Goal: Transaction & Acquisition: Purchase product/service

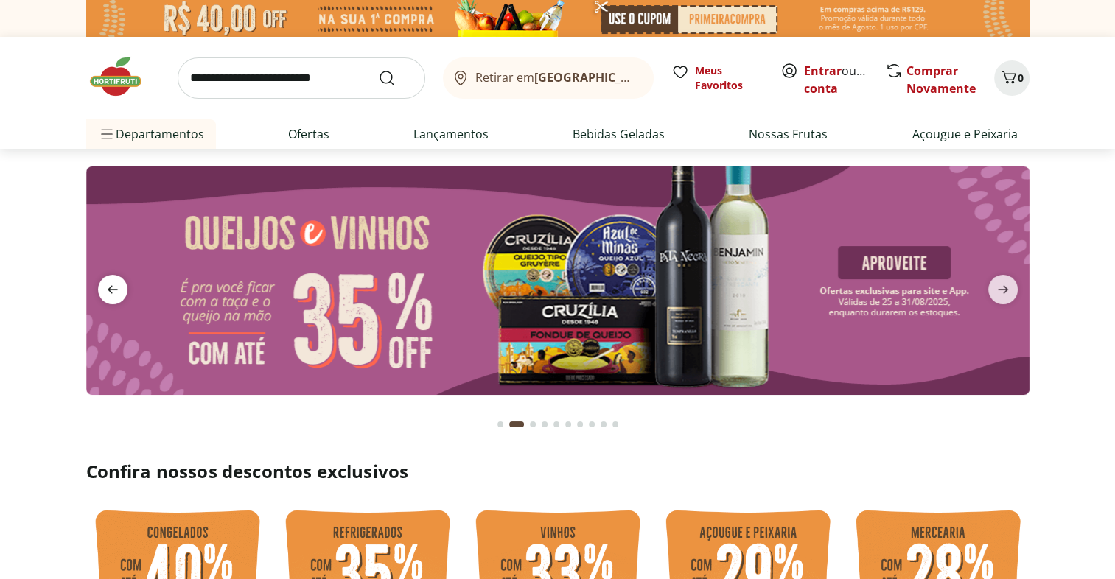
click at [111, 290] on icon "previous" at bounding box center [113, 290] width 18 height 18
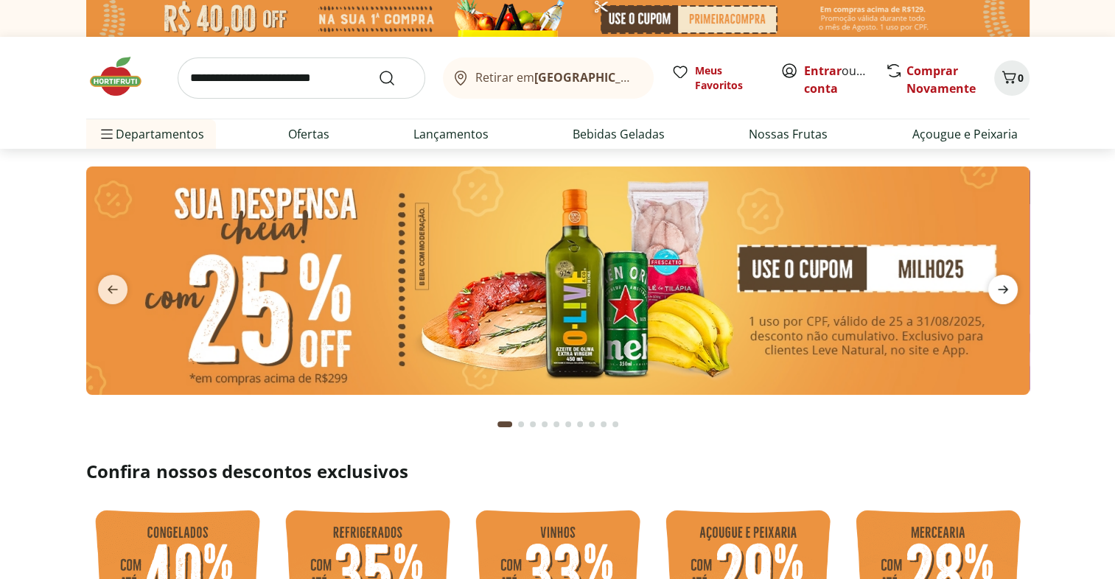
click at [1006, 289] on icon "next" at bounding box center [1003, 290] width 10 height 8
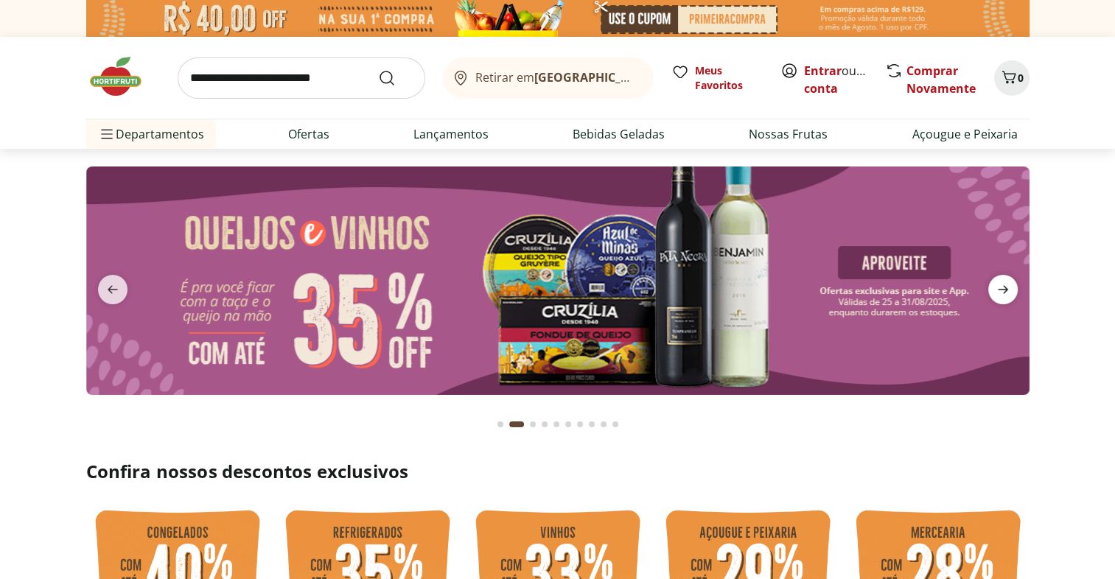
click at [1006, 289] on icon "next" at bounding box center [1003, 290] width 10 height 8
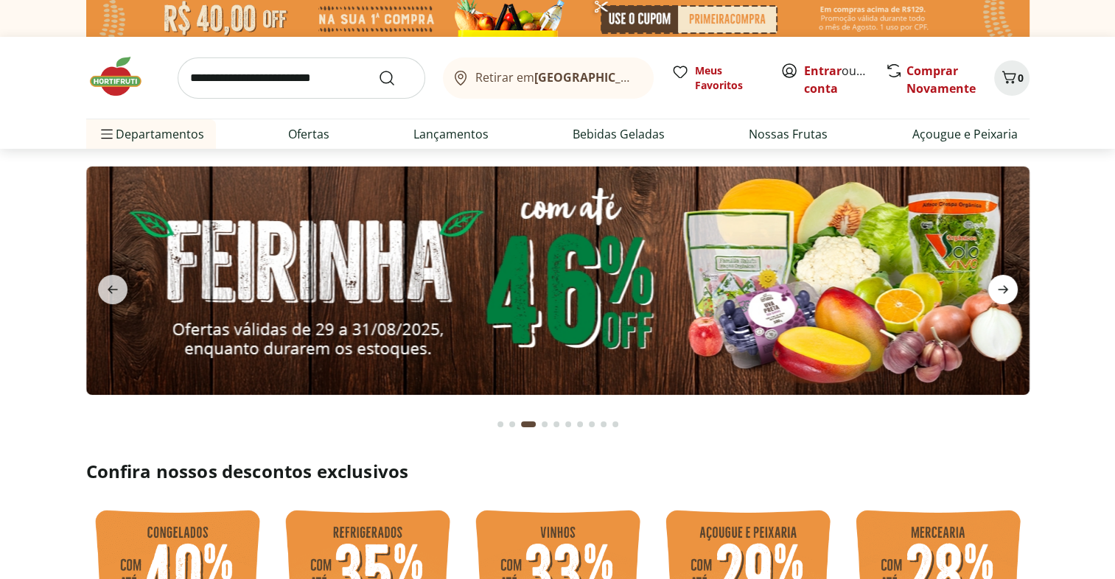
click at [1006, 289] on icon "next" at bounding box center [1003, 290] width 10 height 8
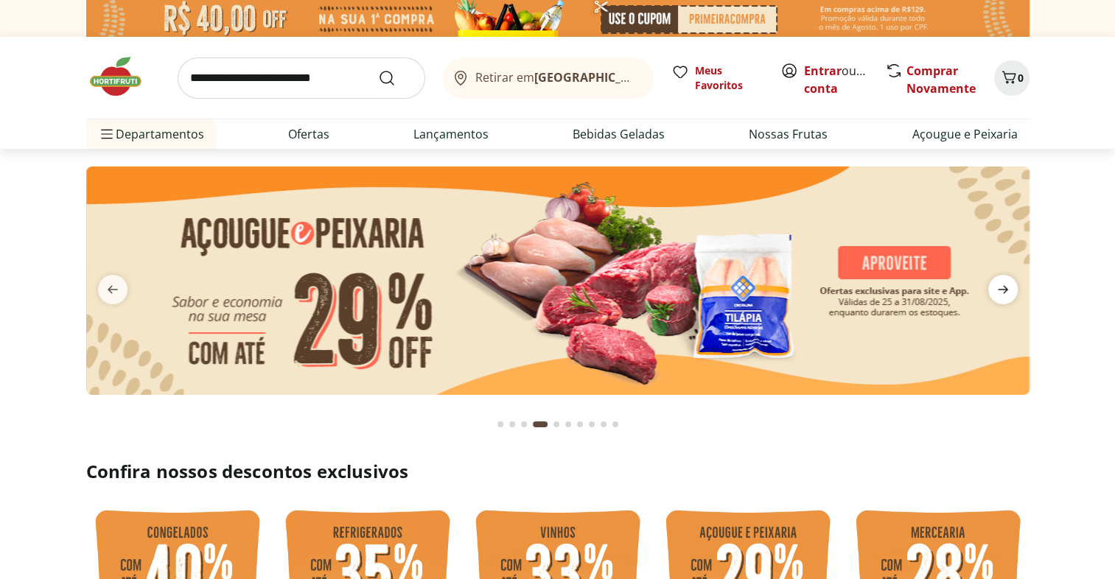
click at [1006, 289] on icon "next" at bounding box center [1003, 290] width 10 height 8
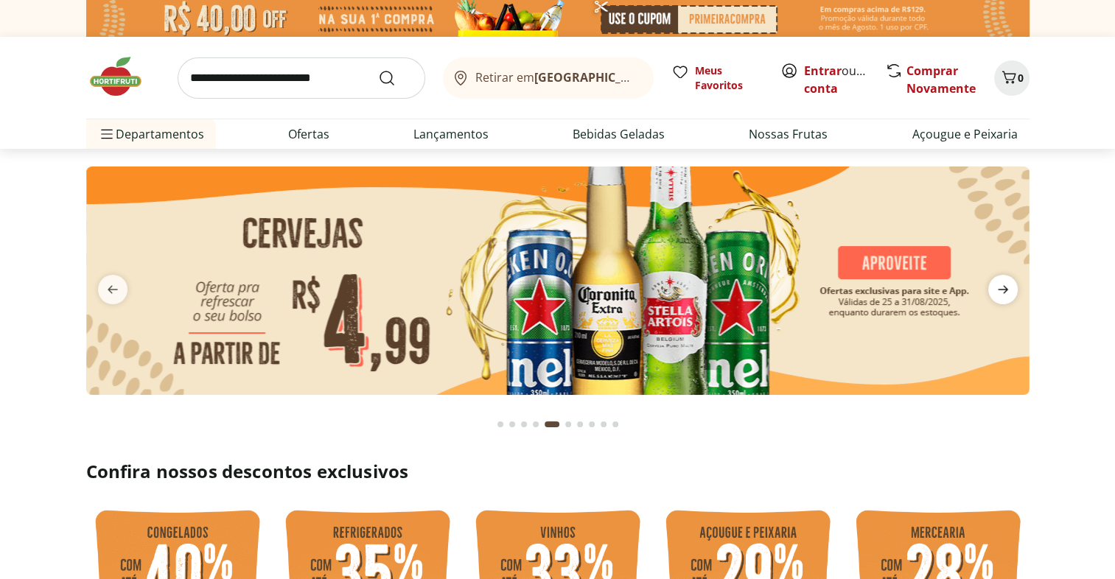
click at [1006, 289] on icon "next" at bounding box center [1003, 290] width 10 height 8
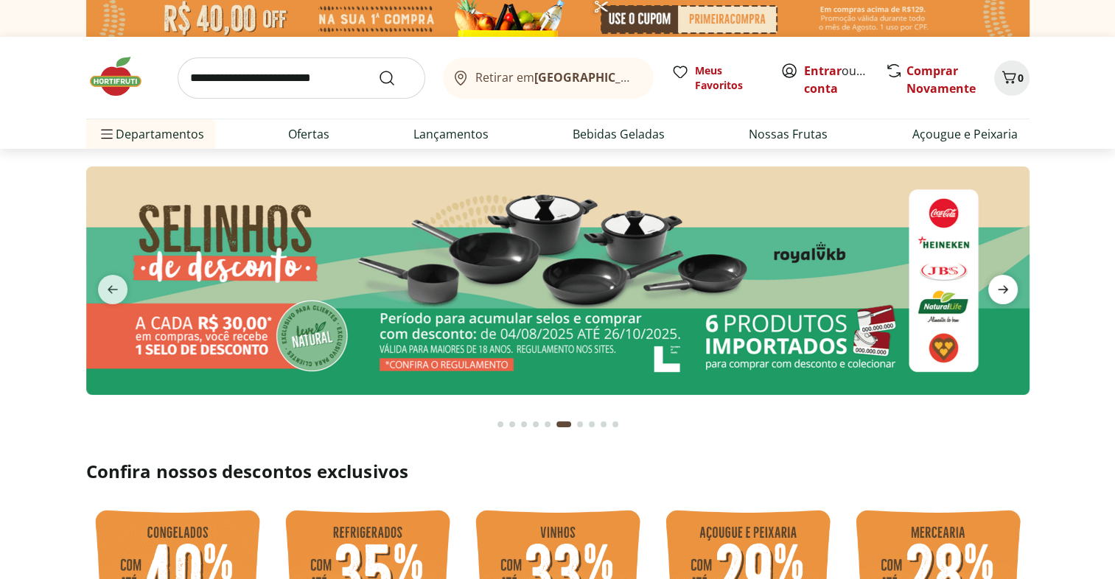
click at [1006, 289] on icon "next" at bounding box center [1003, 290] width 10 height 8
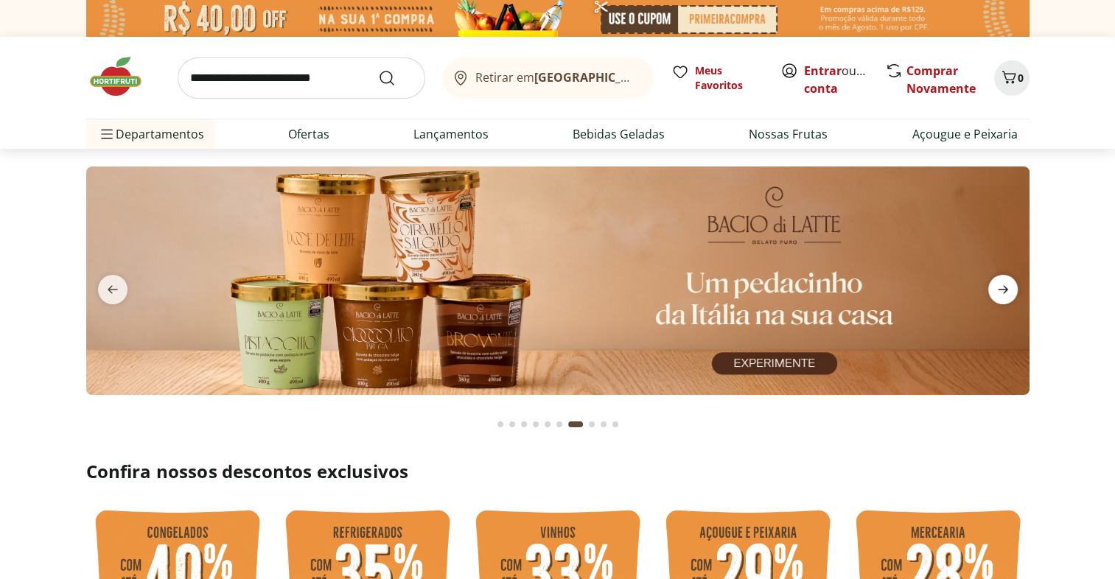
click at [1006, 289] on icon "next" at bounding box center [1003, 290] width 10 height 8
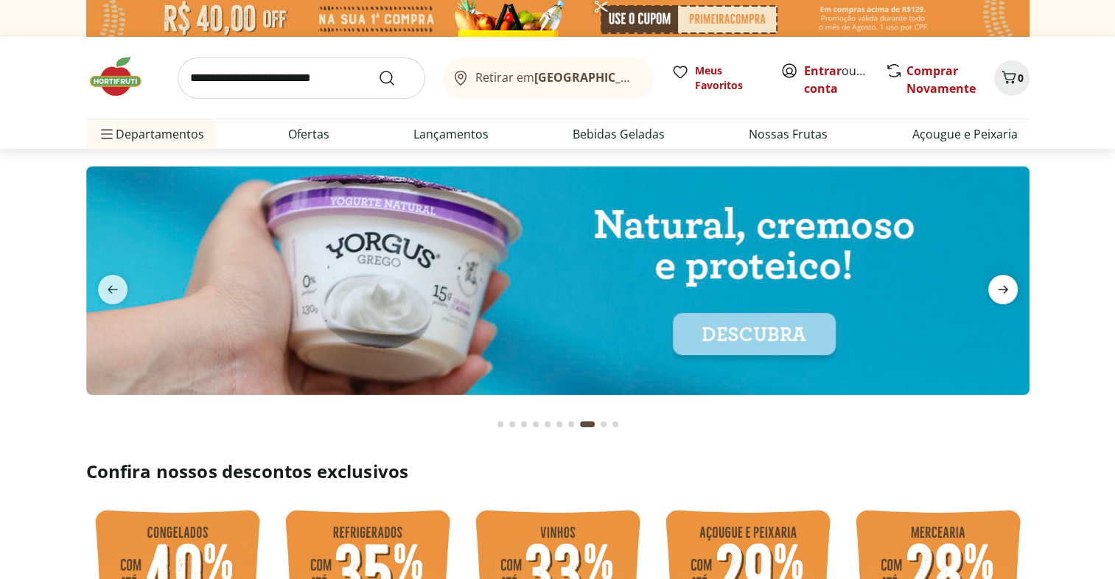
click at [1006, 289] on icon "next" at bounding box center [1003, 290] width 10 height 8
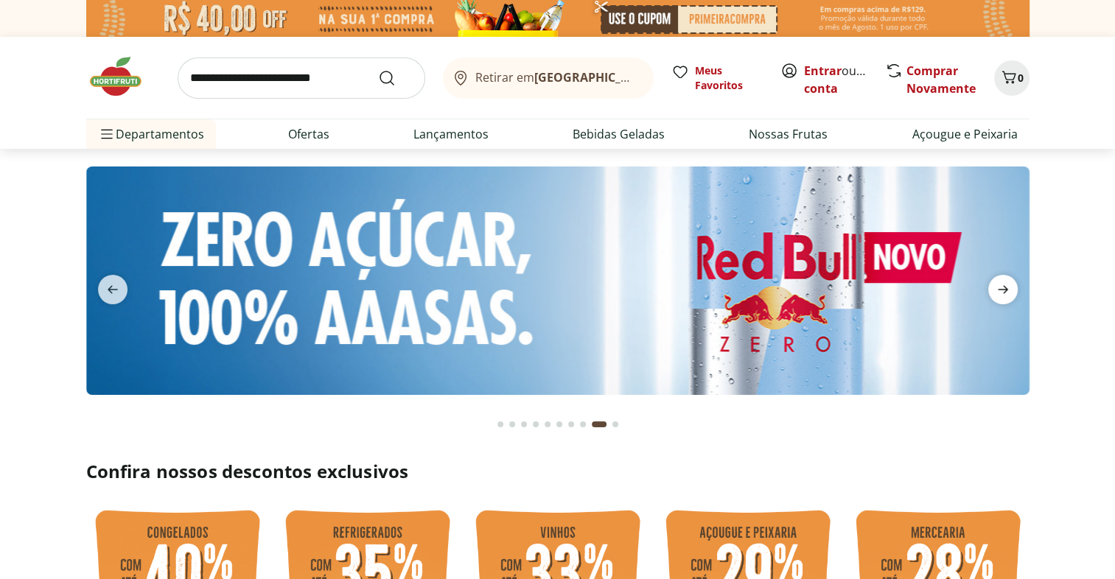
click at [1006, 289] on icon "next" at bounding box center [1003, 290] width 10 height 8
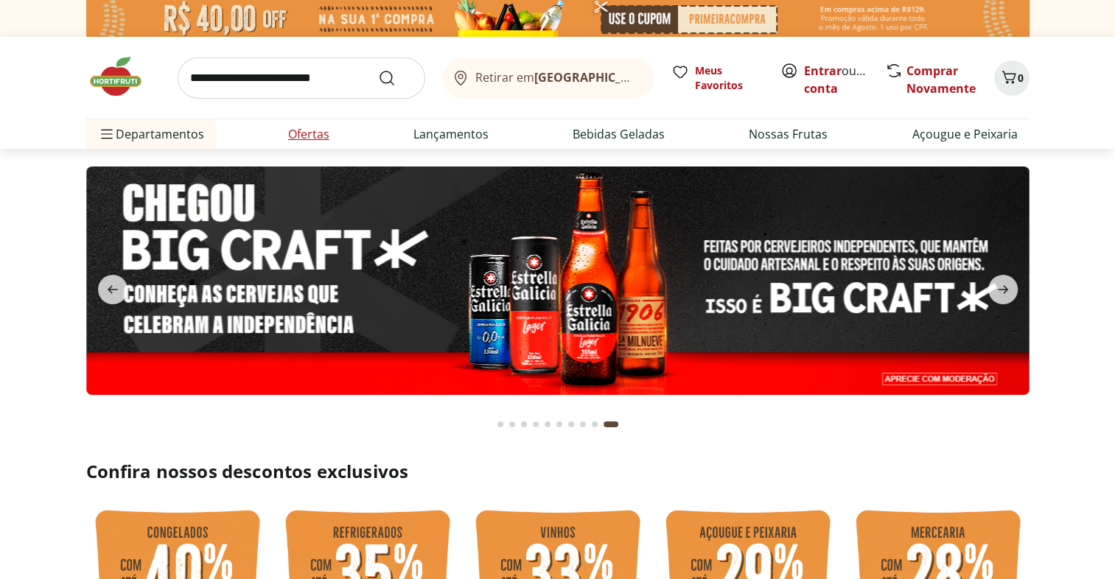
click at [319, 134] on link "Ofertas" at bounding box center [308, 134] width 41 height 18
select select "**********"
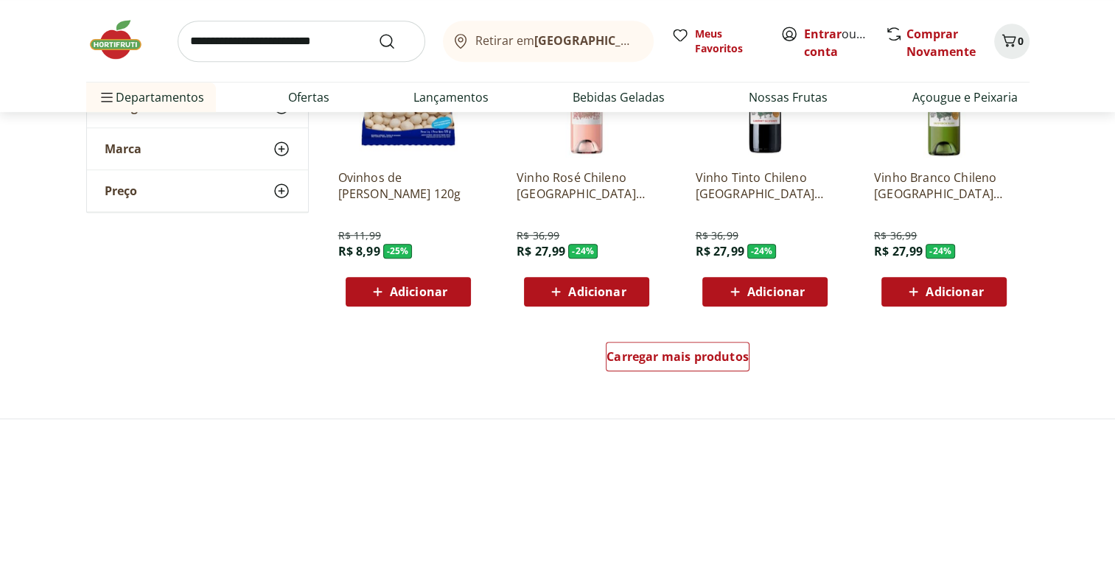
scroll to position [892, 0]
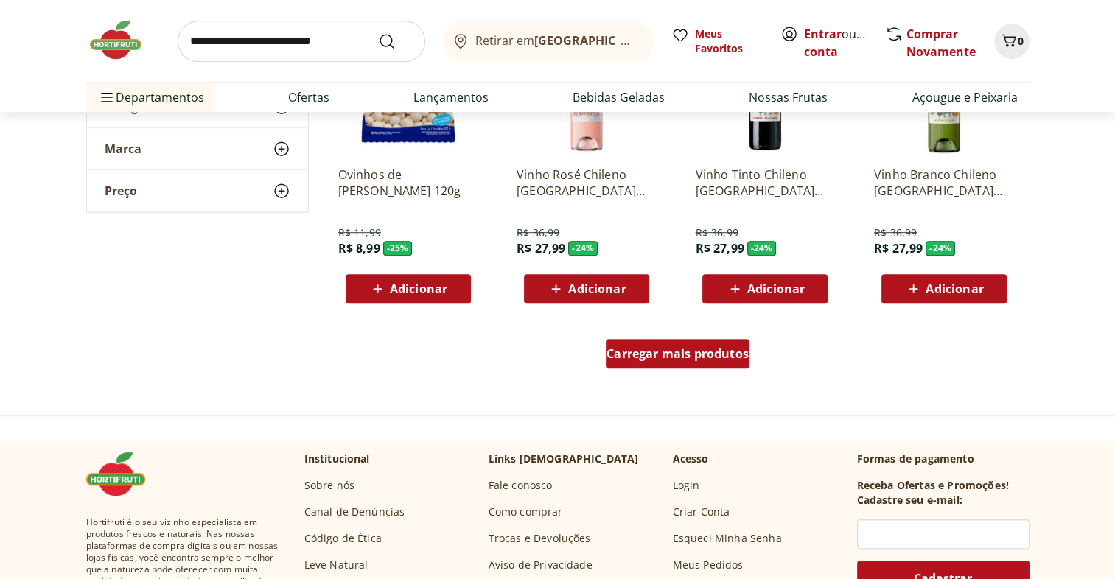
click at [740, 352] on span "Carregar mais produtos" at bounding box center [678, 354] width 142 height 12
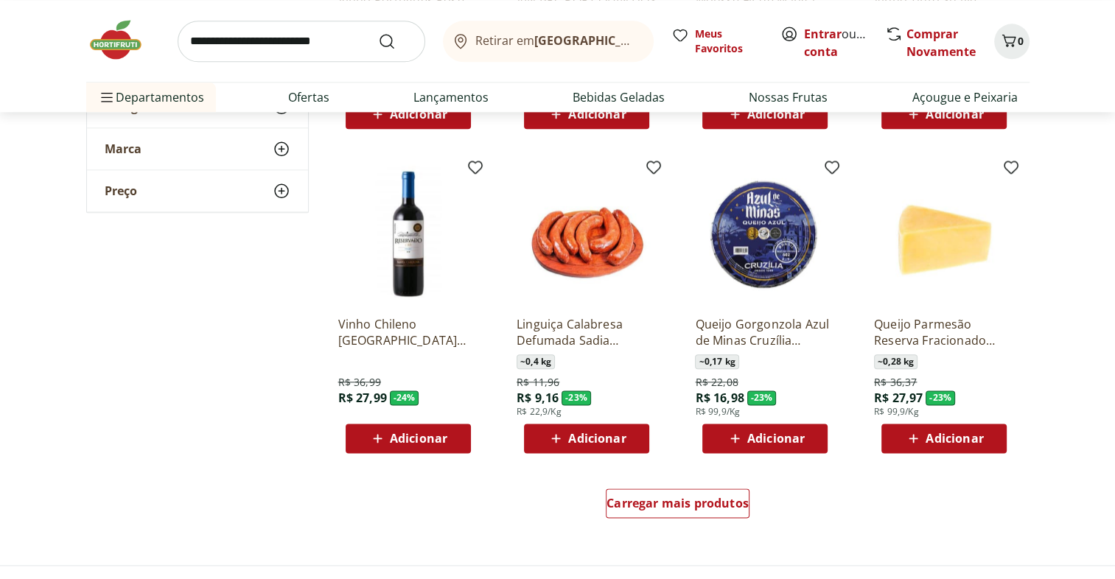
scroll to position [1705, 0]
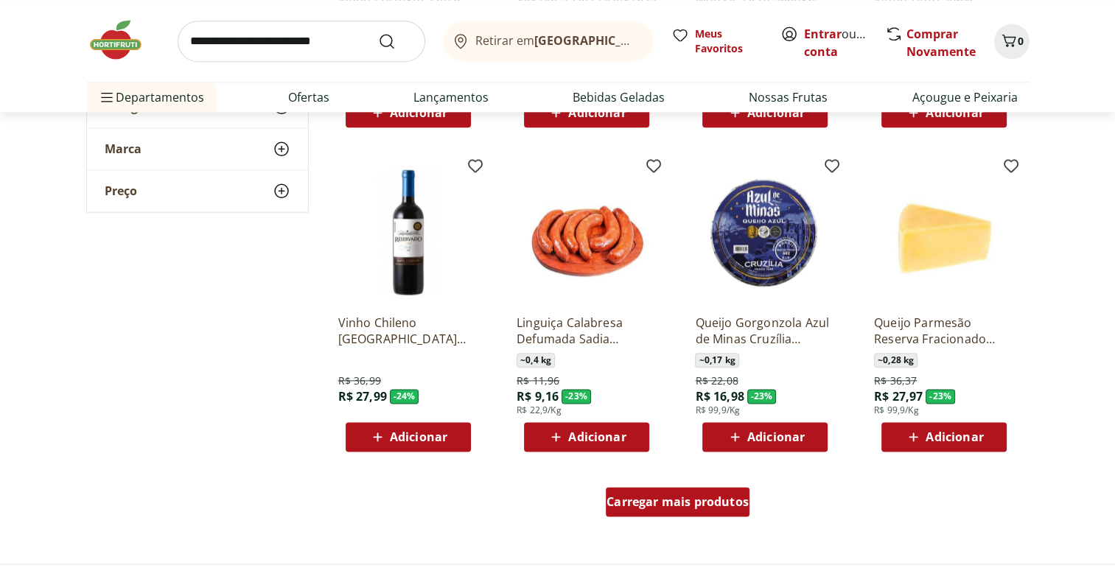
click at [662, 517] on link "Carregar mais produtos" at bounding box center [678, 504] width 144 height 35
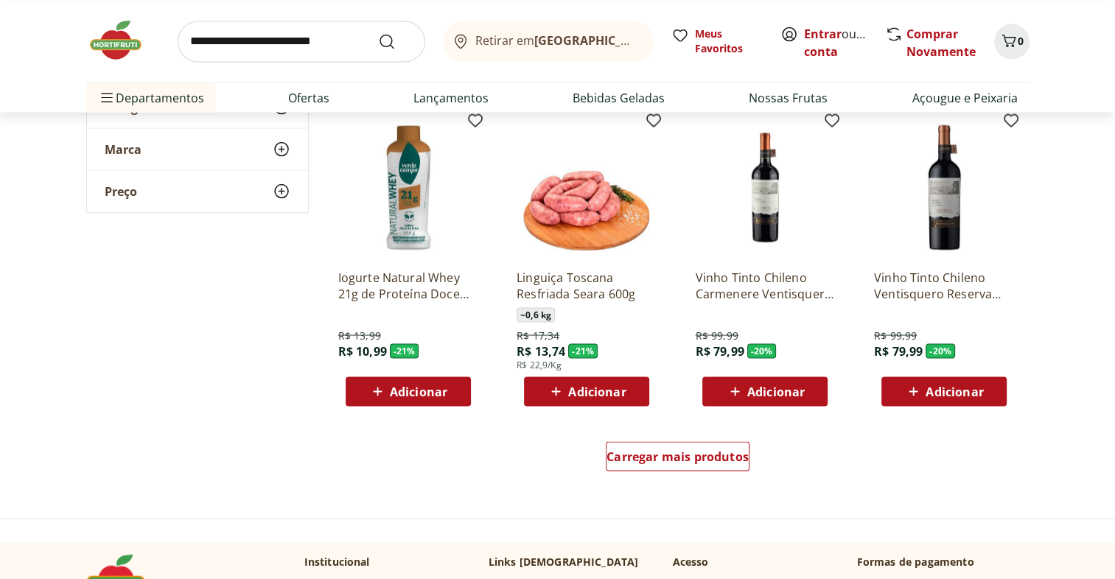
scroll to position [2711, 0]
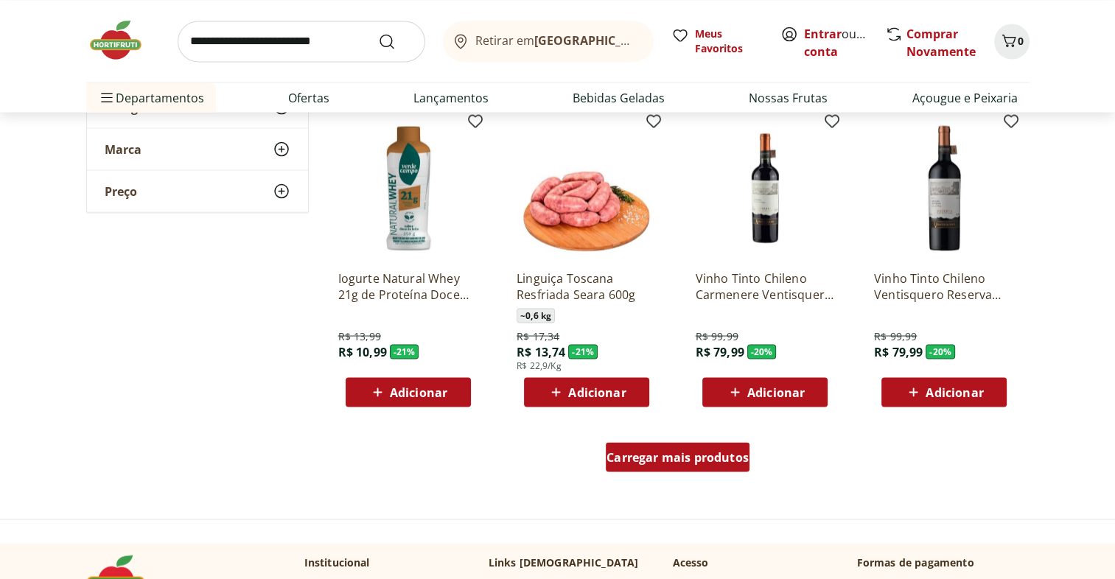
click at [708, 451] on span "Carregar mais produtos" at bounding box center [678, 457] width 142 height 12
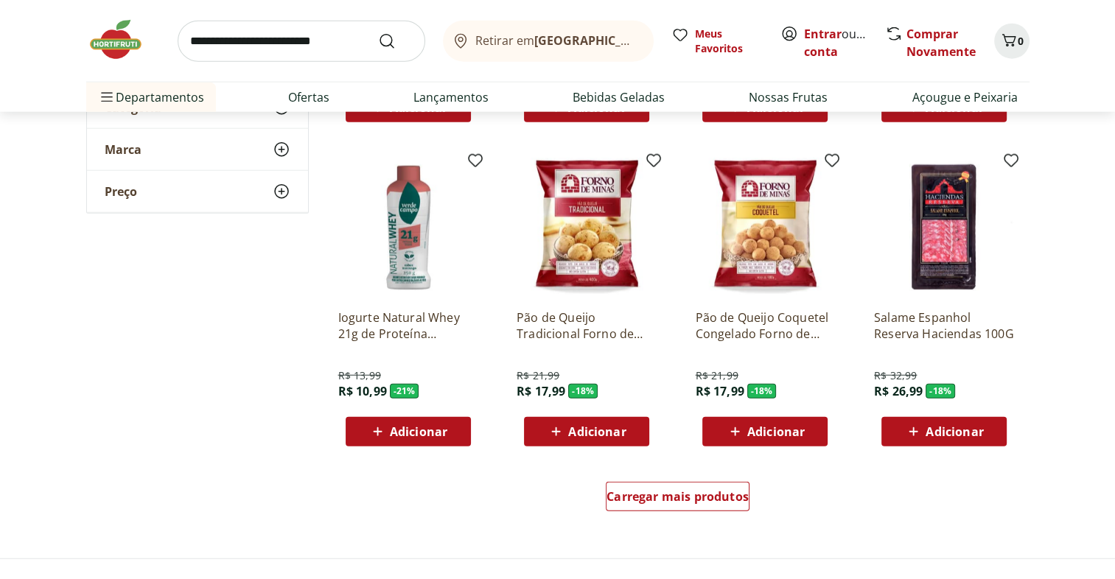
scroll to position [3632, 0]
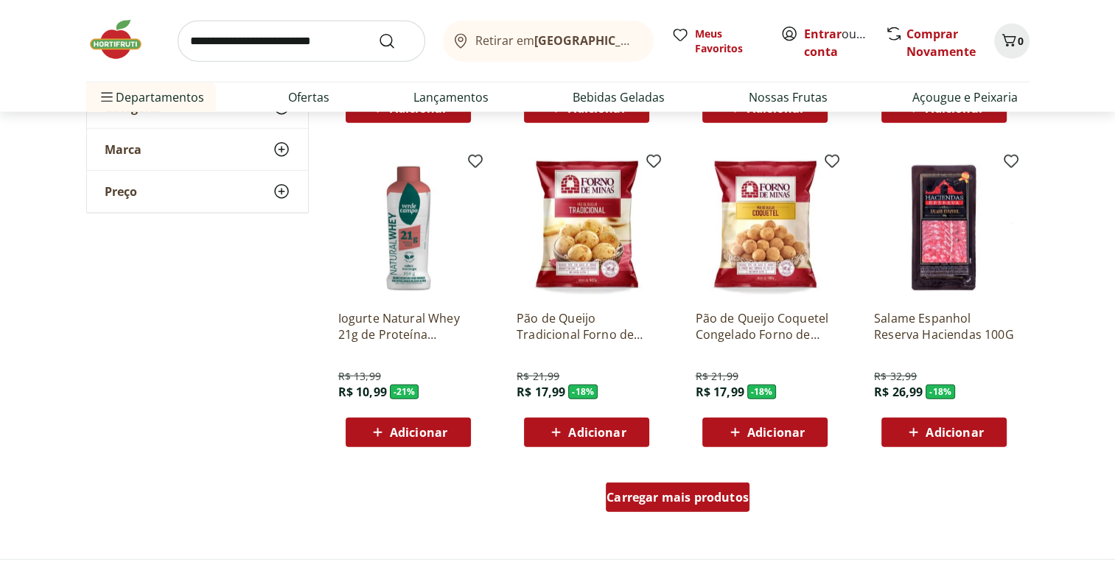
click at [701, 492] on span "Carregar mais produtos" at bounding box center [678, 498] width 142 height 12
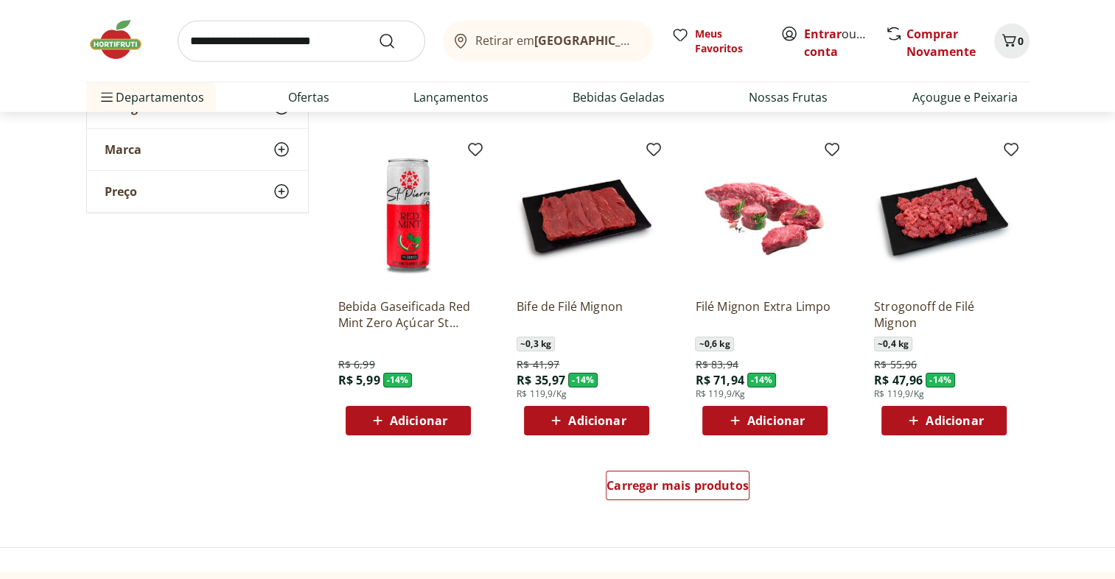
scroll to position [4606, 0]
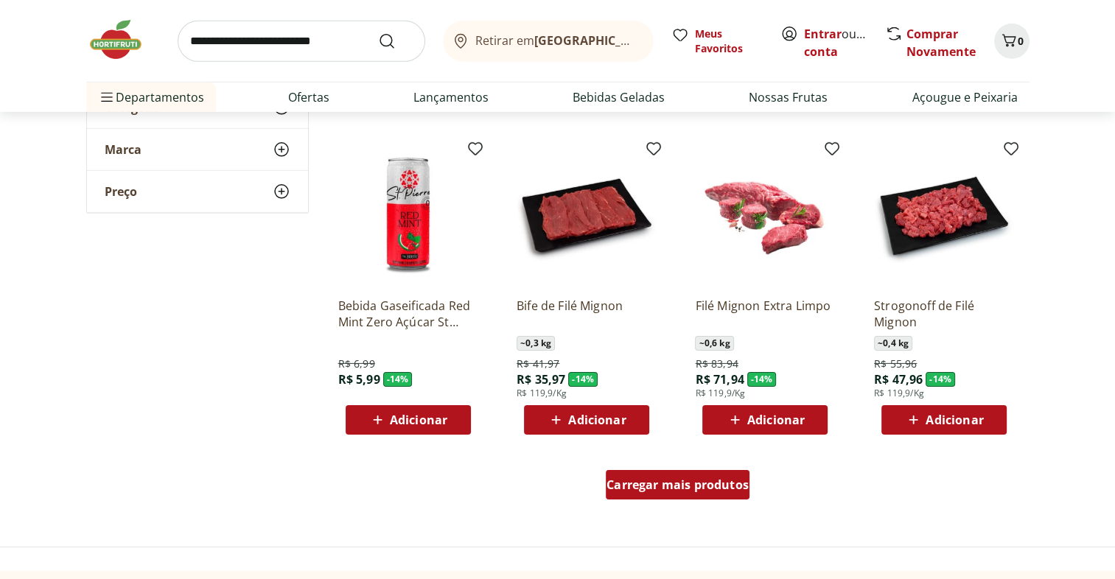
click at [693, 494] on div "Carregar mais produtos" at bounding box center [678, 484] width 144 height 29
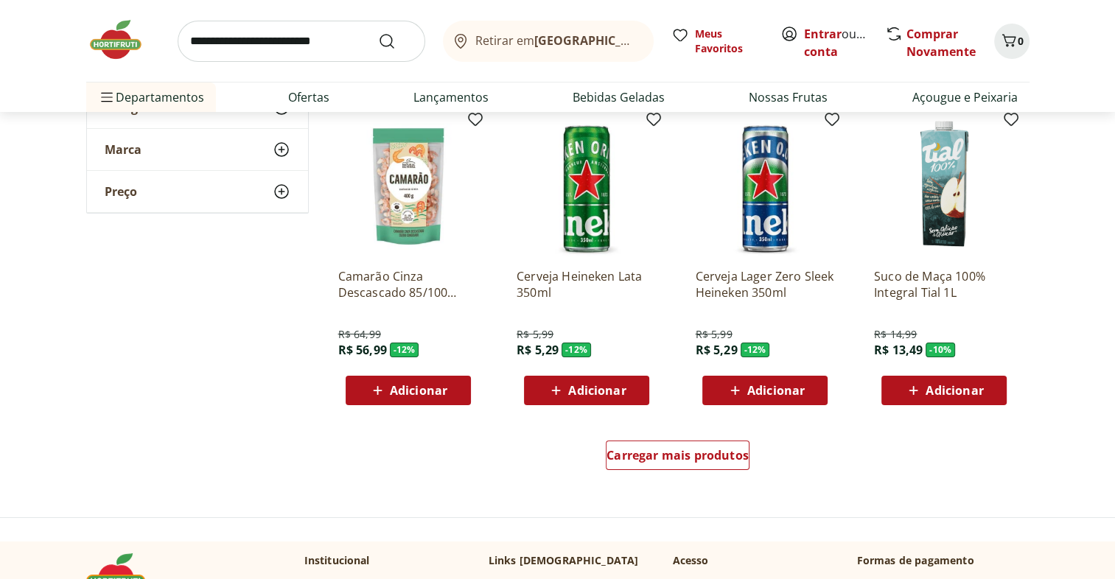
scroll to position [5598, 0]
click at [982, 386] on span "Adicionar" at bounding box center [955, 390] width 58 height 12
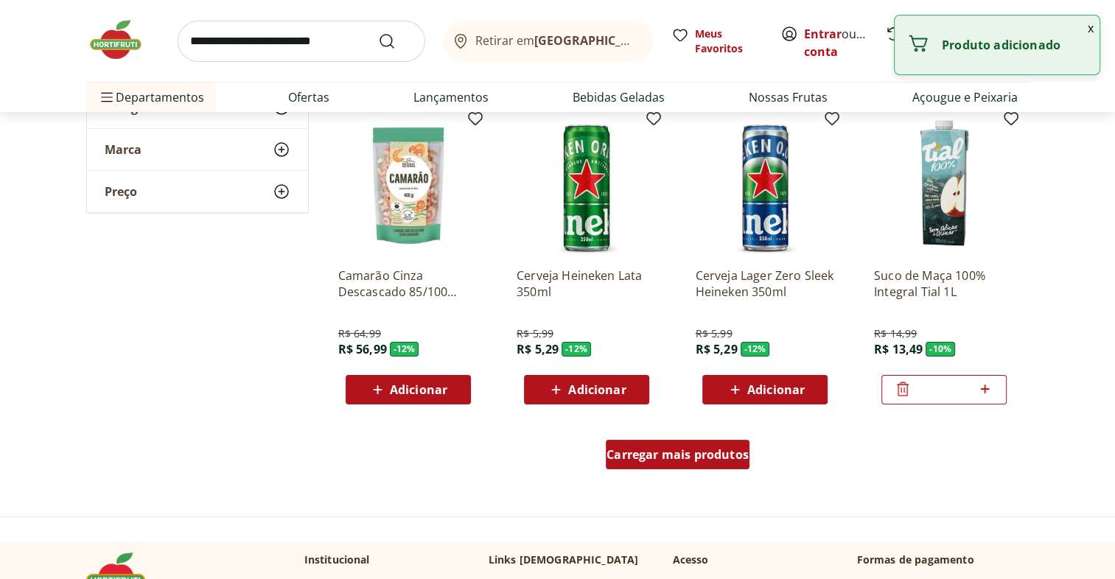
click at [718, 456] on span "Carregar mais produtos" at bounding box center [678, 455] width 142 height 12
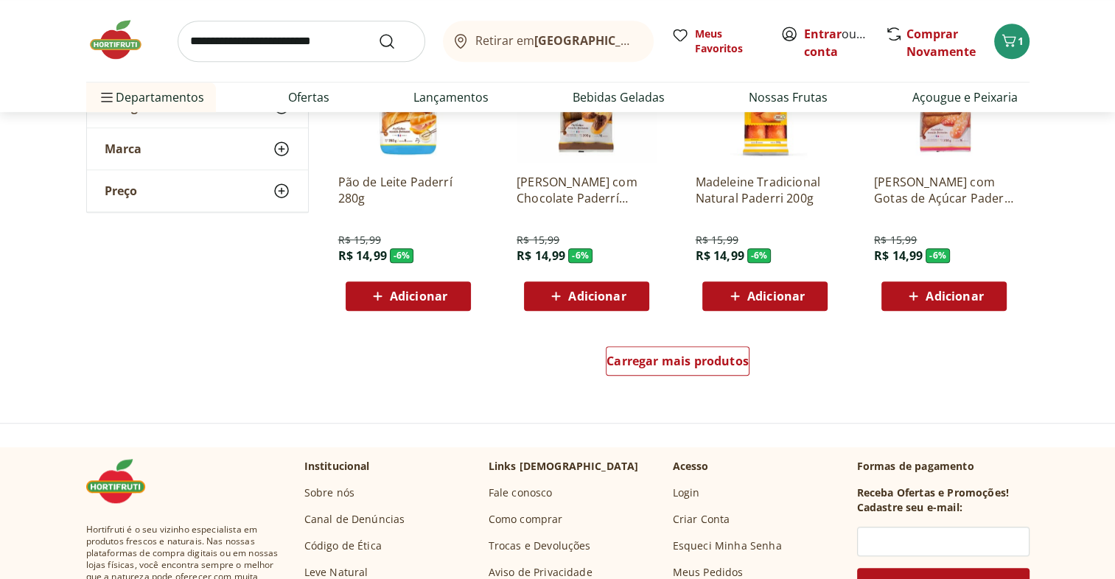
scroll to position [6652, 0]
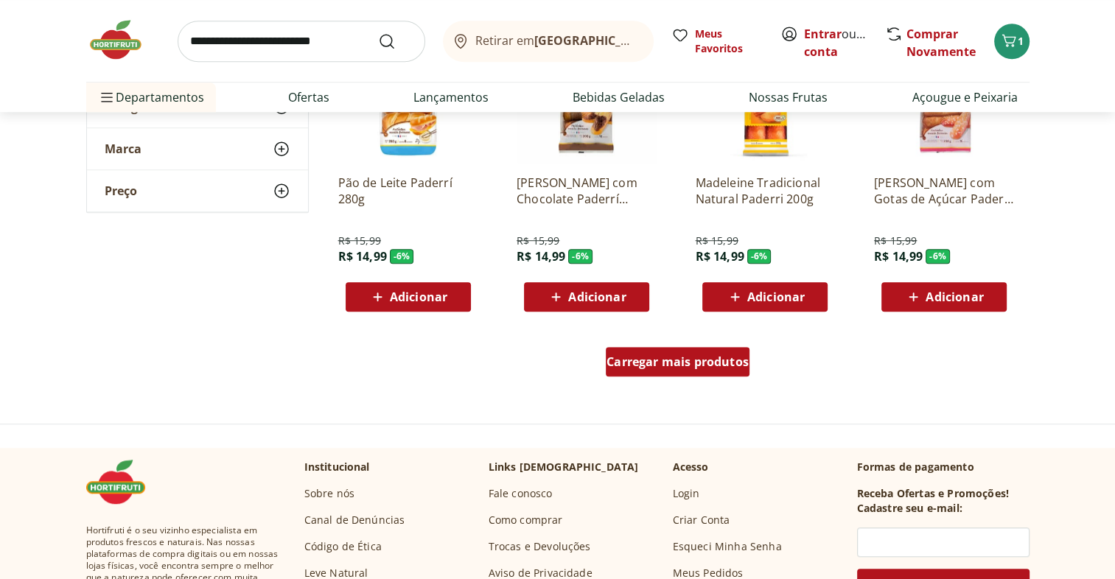
click at [716, 369] on div "Carregar mais produtos" at bounding box center [678, 361] width 144 height 29
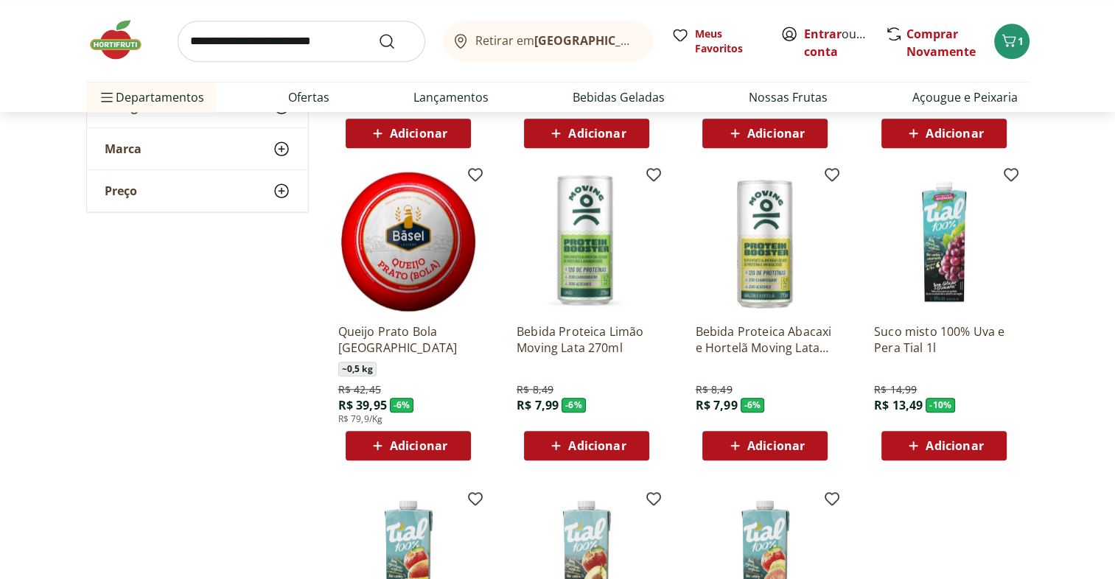
scroll to position [6815, 0]
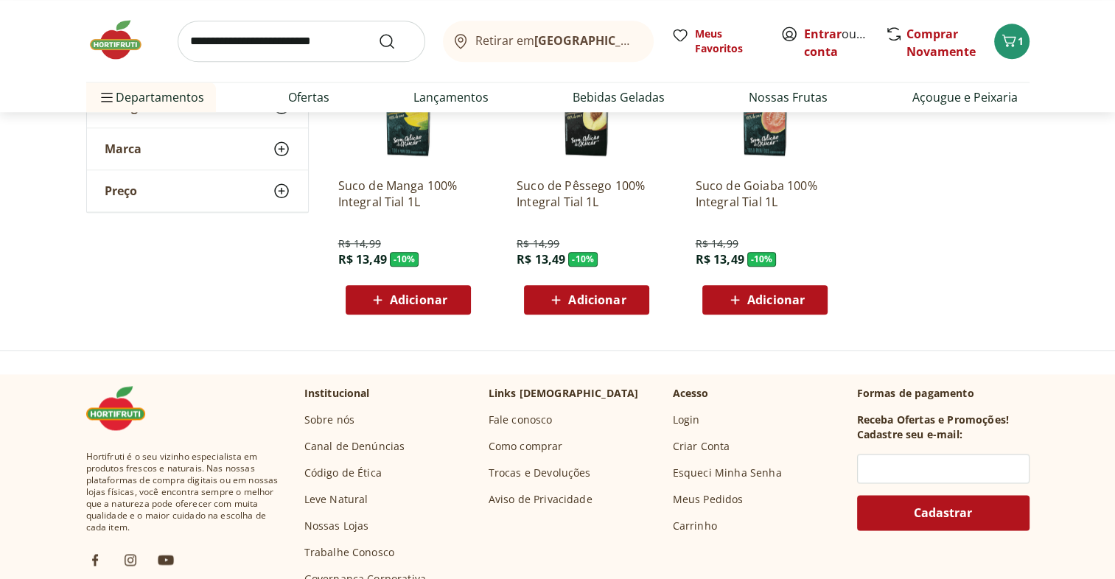
scroll to position [7284, 0]
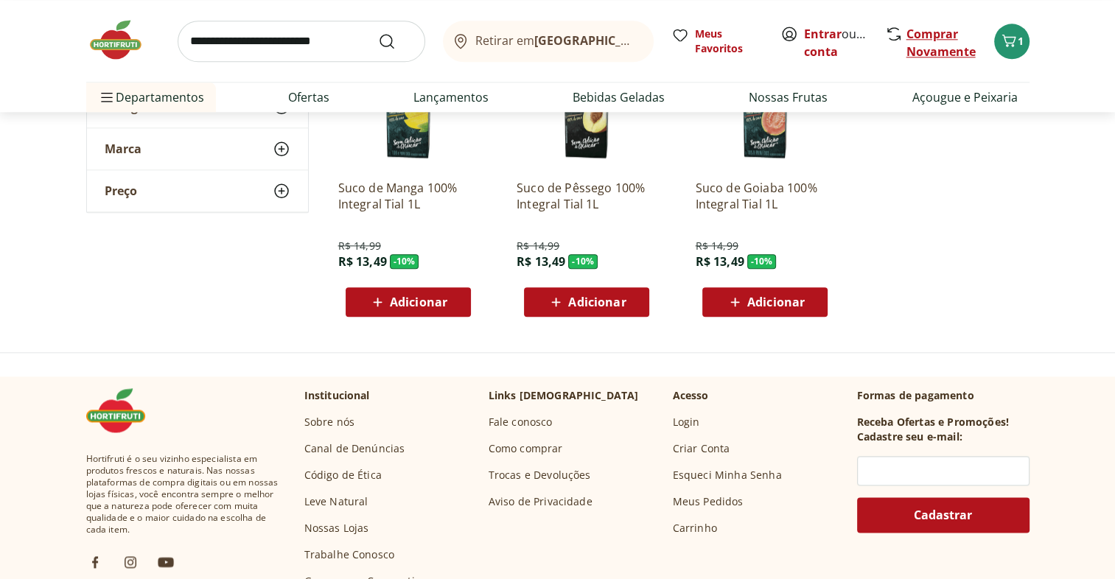
click at [929, 31] on link "Comprar Novamente" at bounding box center [941, 43] width 69 height 34
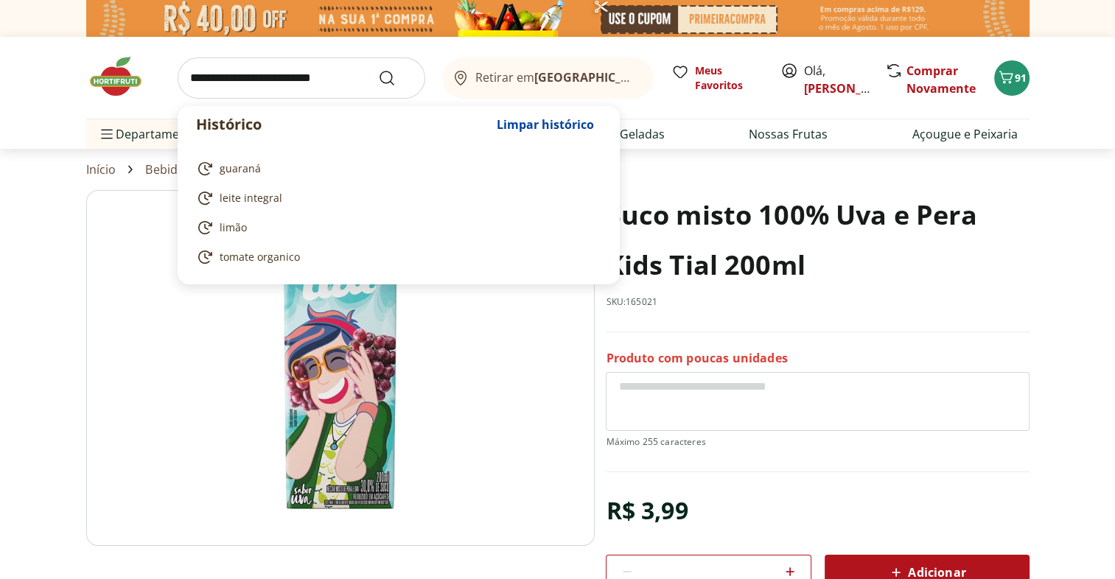
click at [307, 86] on input "search" at bounding box center [302, 78] width 248 height 41
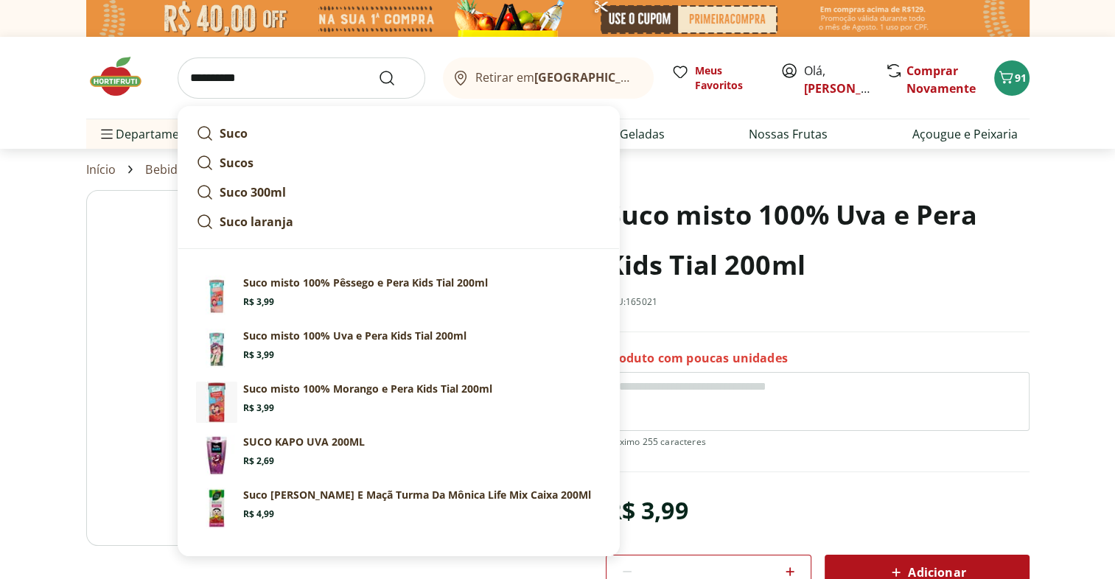
type input "**********"
click at [378, 69] on button "Submit Search" at bounding box center [395, 78] width 35 height 18
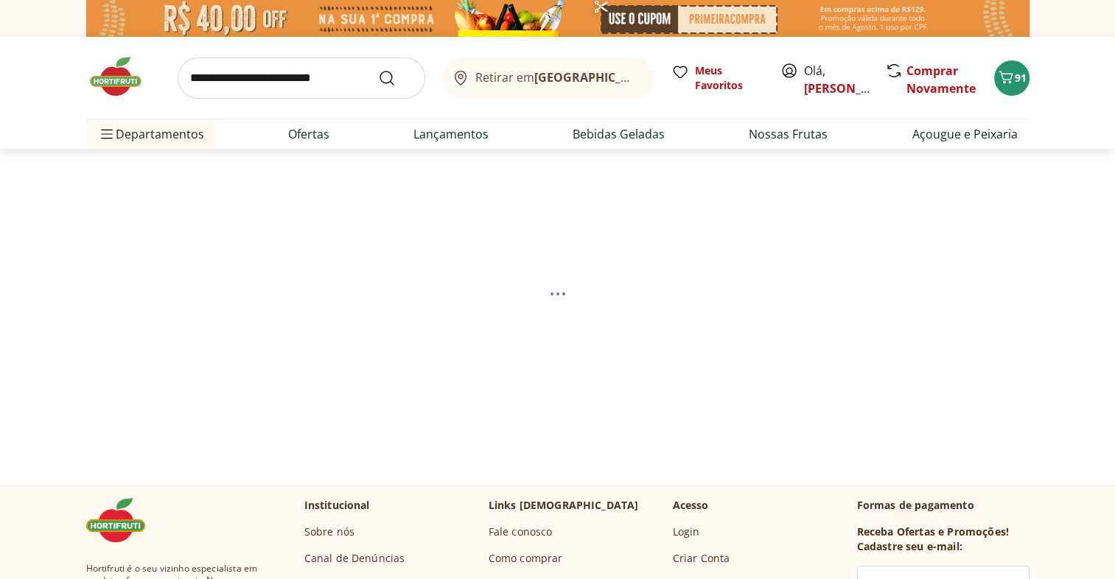
select select "**********"
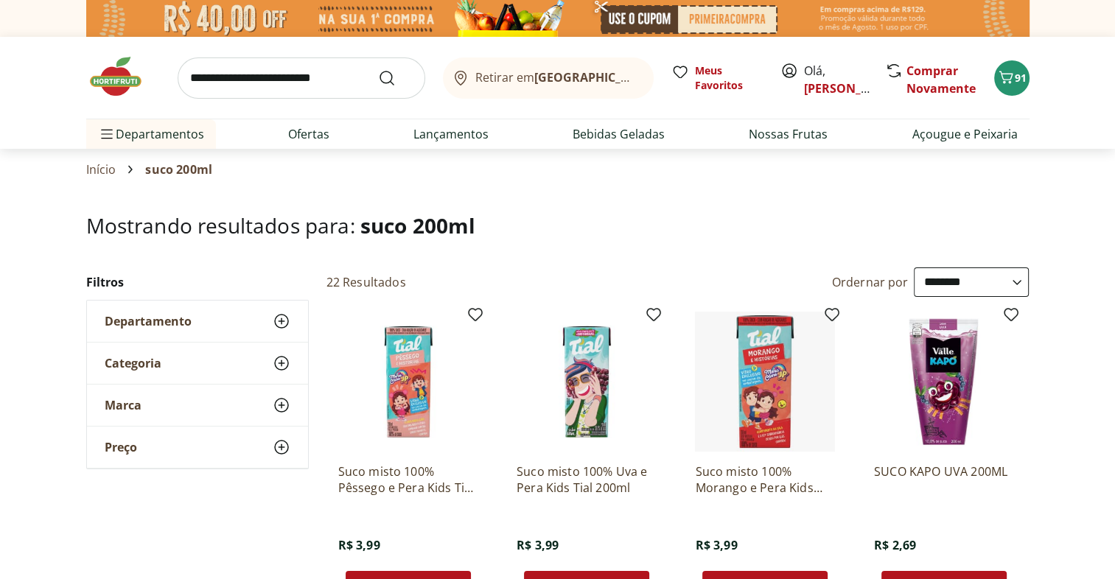
scroll to position [108, 0]
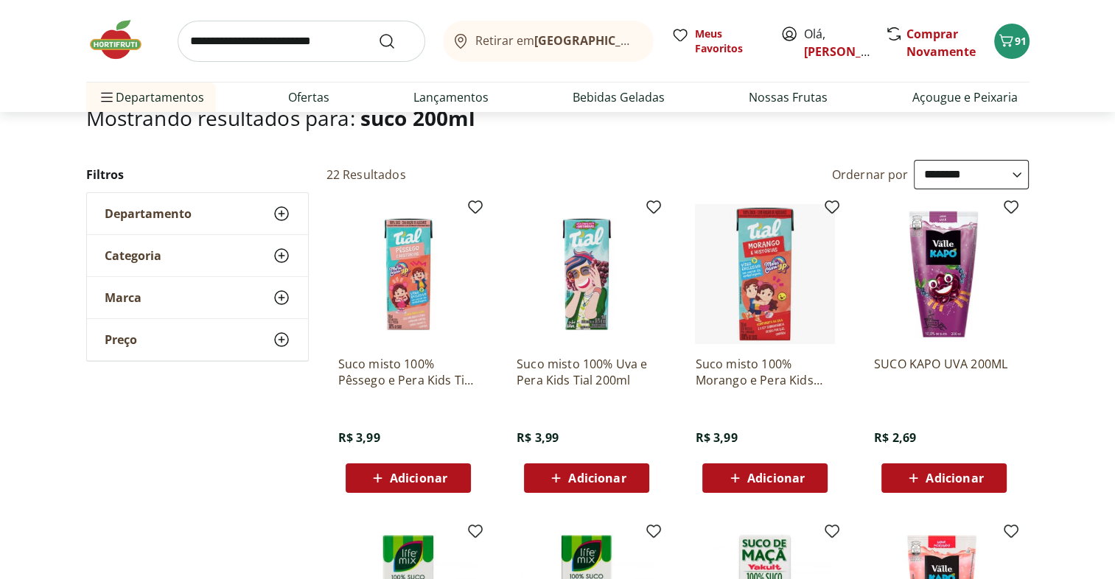
click at [634, 481] on div "Adicionar" at bounding box center [587, 478] width 102 height 27
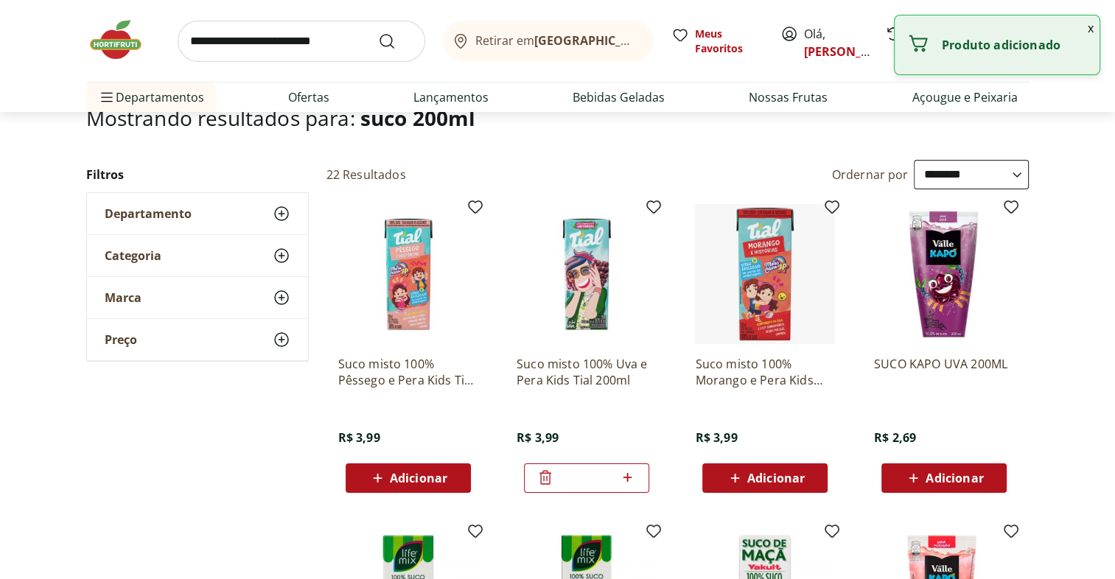
click at [632, 480] on icon at bounding box center [628, 478] width 18 height 18
type input "*"
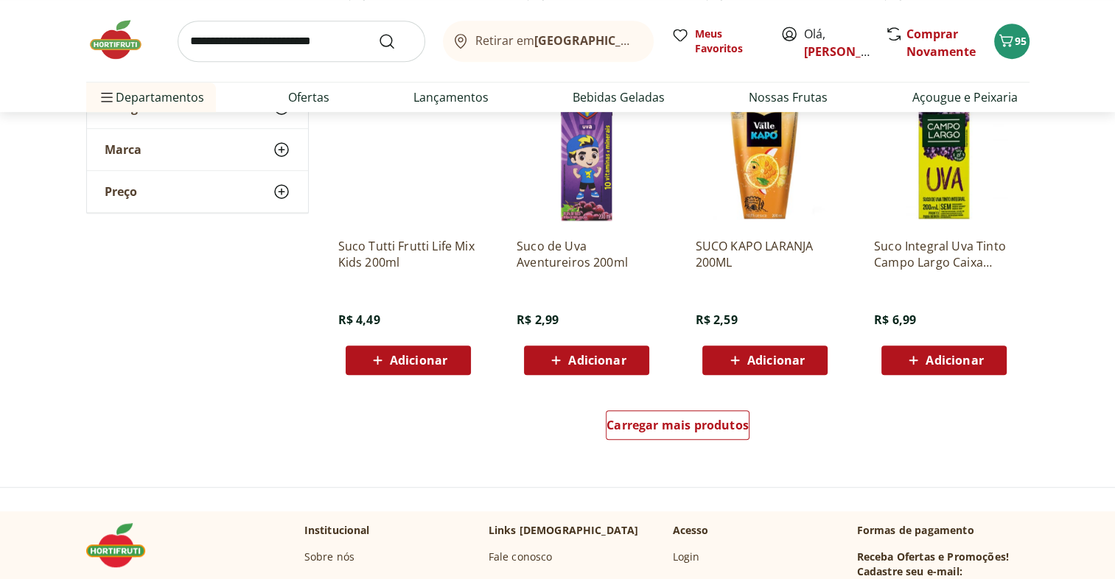
scroll to position [885, 0]
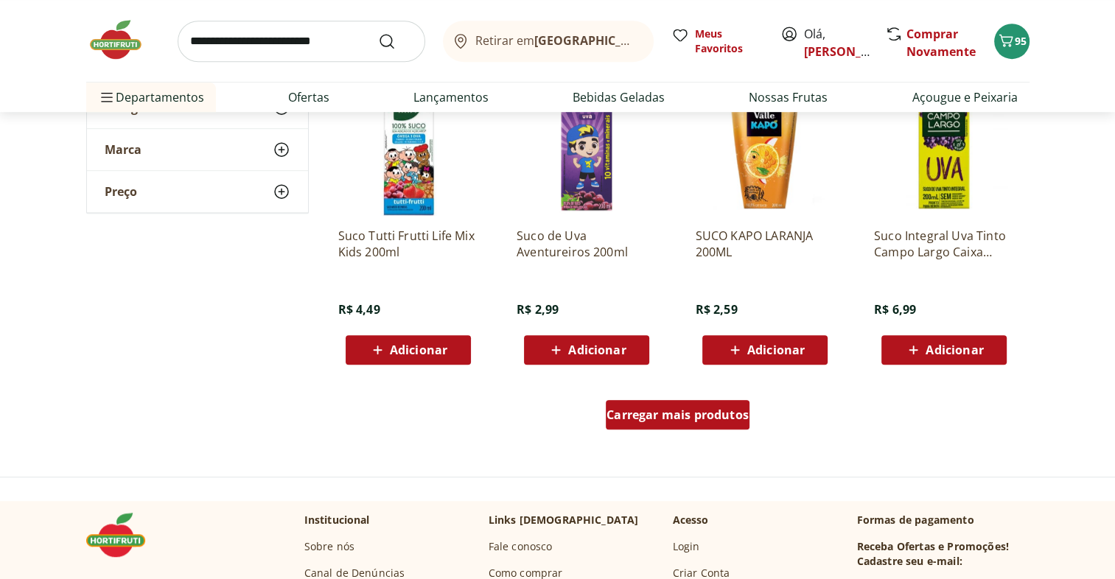
click at [705, 422] on div "Carregar mais produtos" at bounding box center [678, 414] width 144 height 29
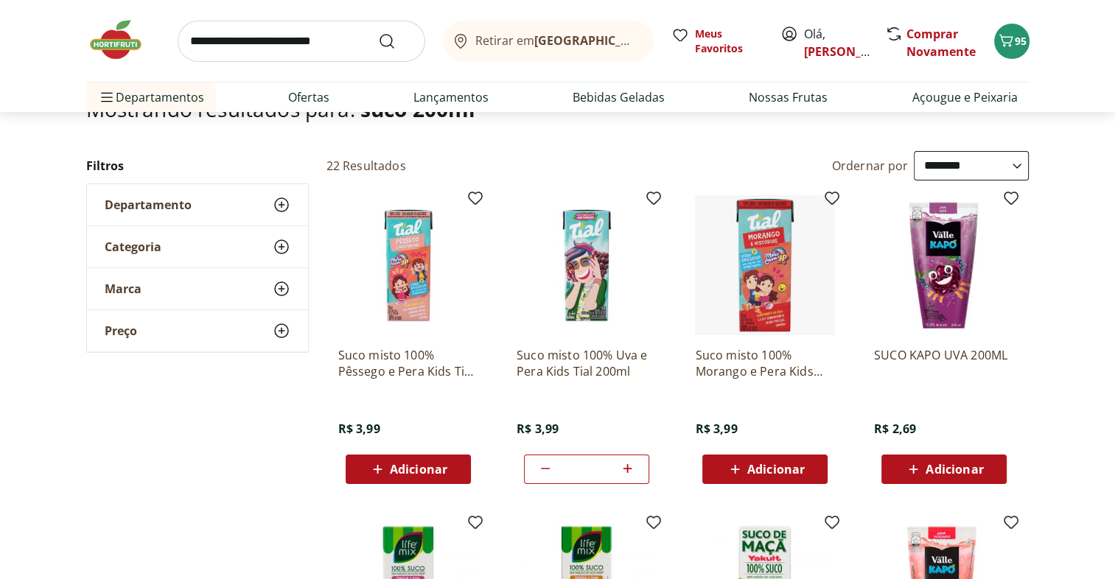
scroll to position [117, 0]
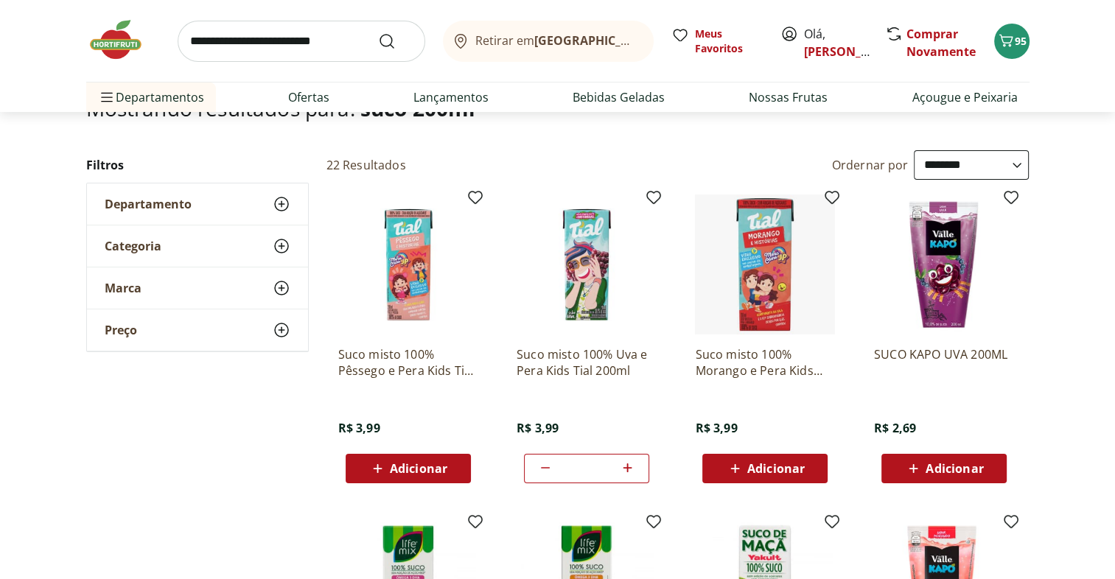
click at [462, 464] on button "Adicionar" at bounding box center [408, 468] width 125 height 29
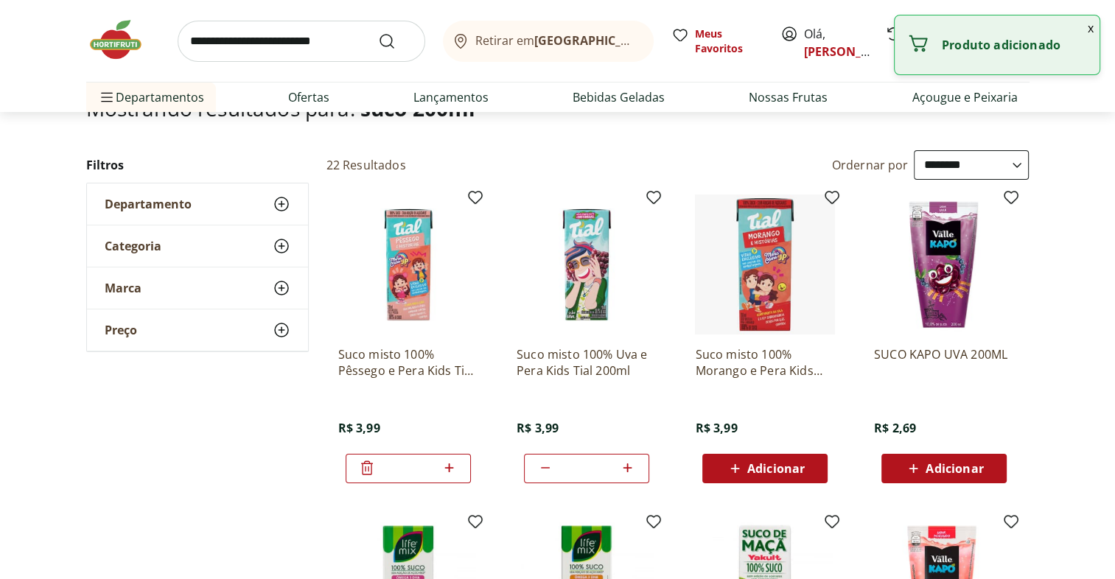
click at [450, 467] on icon at bounding box center [449, 468] width 9 height 9
type input "*"
click at [805, 470] on div "Adicionar" at bounding box center [765, 469] width 102 height 27
click at [811, 470] on icon at bounding box center [807, 468] width 18 height 18
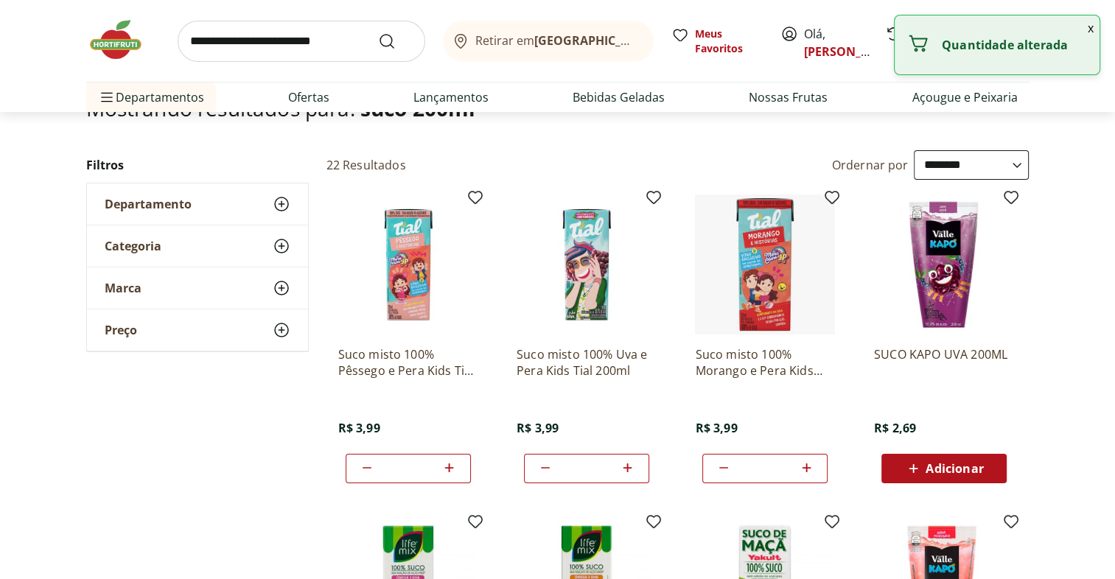
click at [811, 470] on icon at bounding box center [807, 468] width 18 height 18
type input "*"
click at [630, 466] on icon at bounding box center [628, 468] width 18 height 18
type input "*"
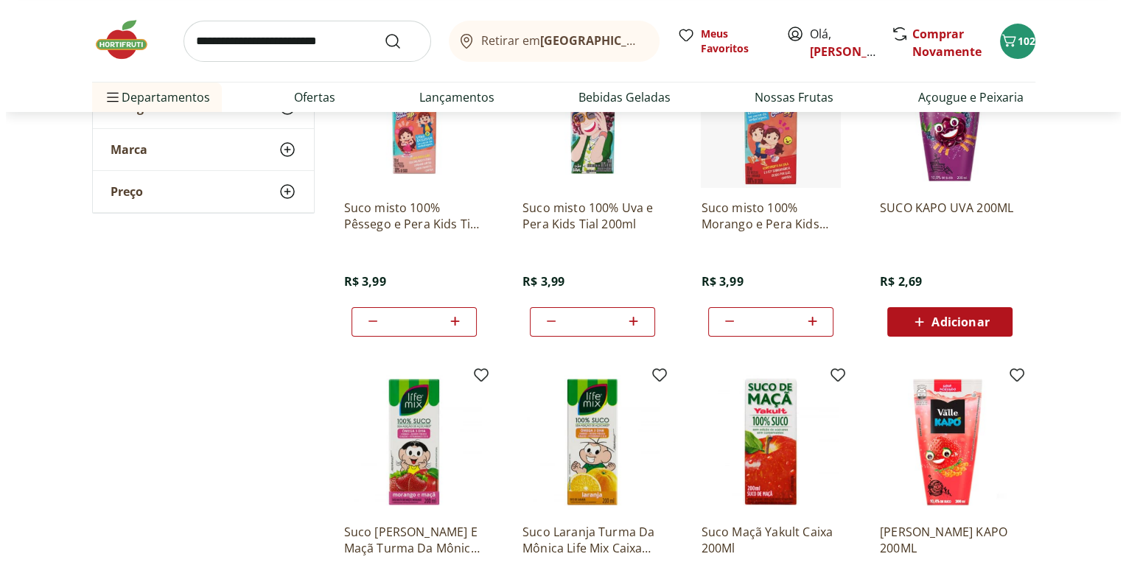
scroll to position [0, 0]
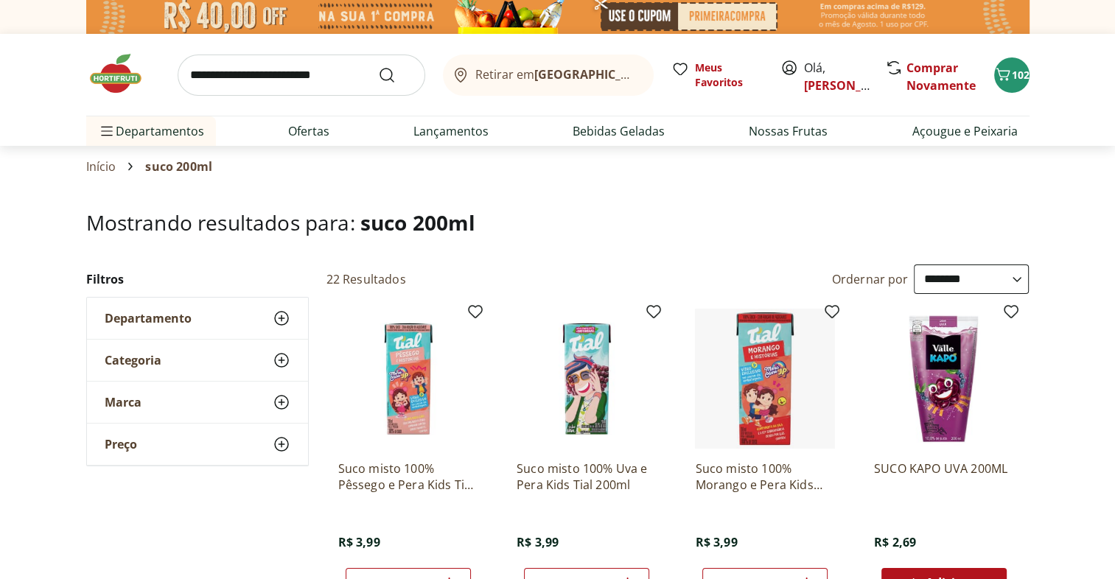
type input "*"
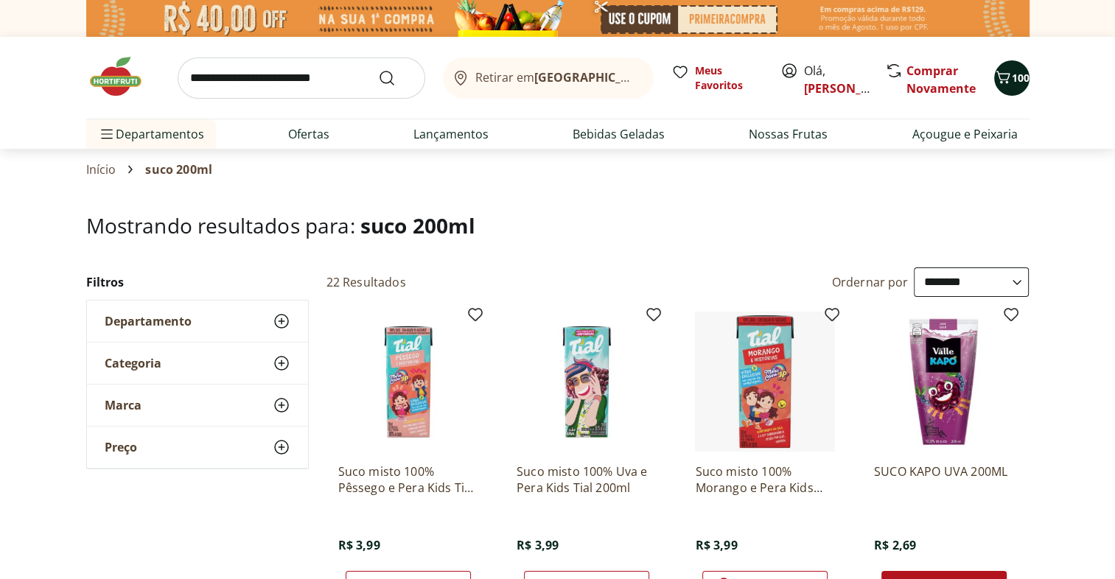
click at [1013, 78] on span "100" at bounding box center [1021, 78] width 18 height 14
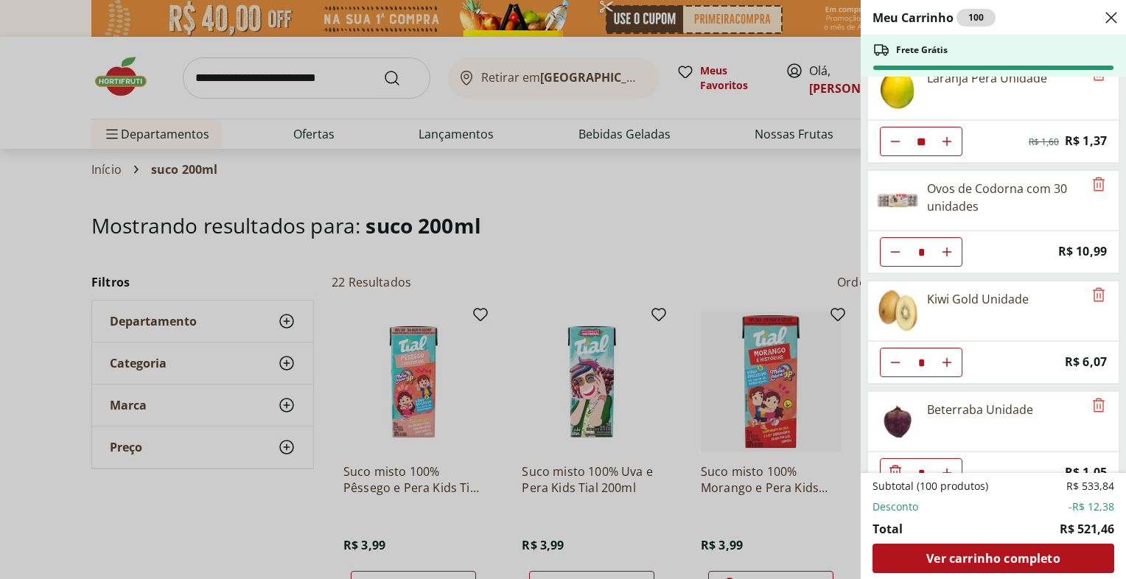
scroll to position [244, 0]
click at [711, 173] on div "Meu Carrinho 100 Frete Grátis Suco de Maça 100% Integral Tial 1L * Original pri…" at bounding box center [563, 289] width 1126 height 579
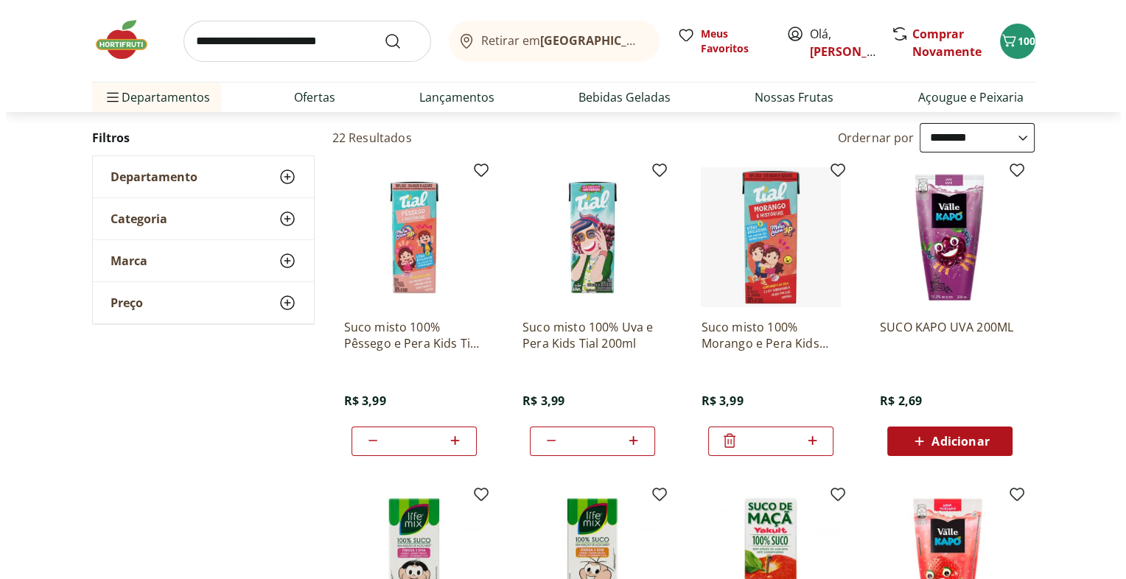
scroll to position [0, 0]
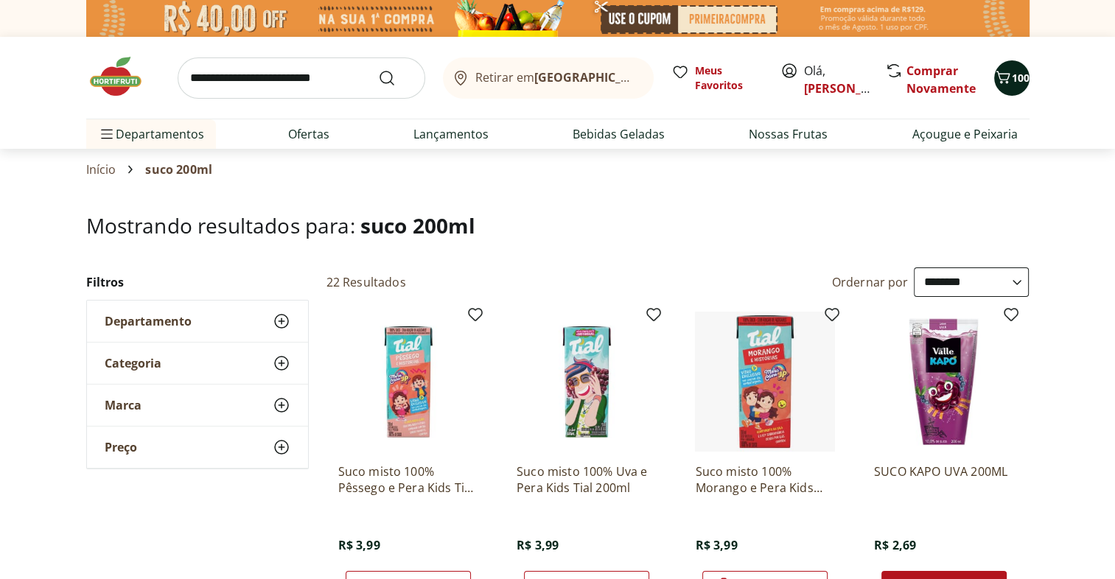
click at [1017, 63] on button "100" at bounding box center [1011, 77] width 35 height 35
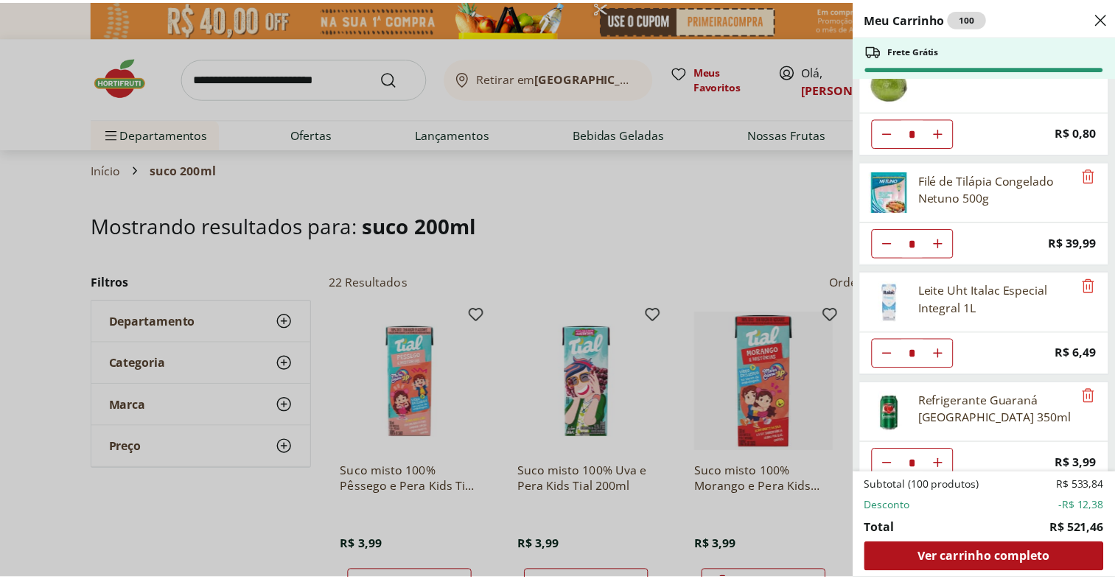
scroll to position [3120, 0]
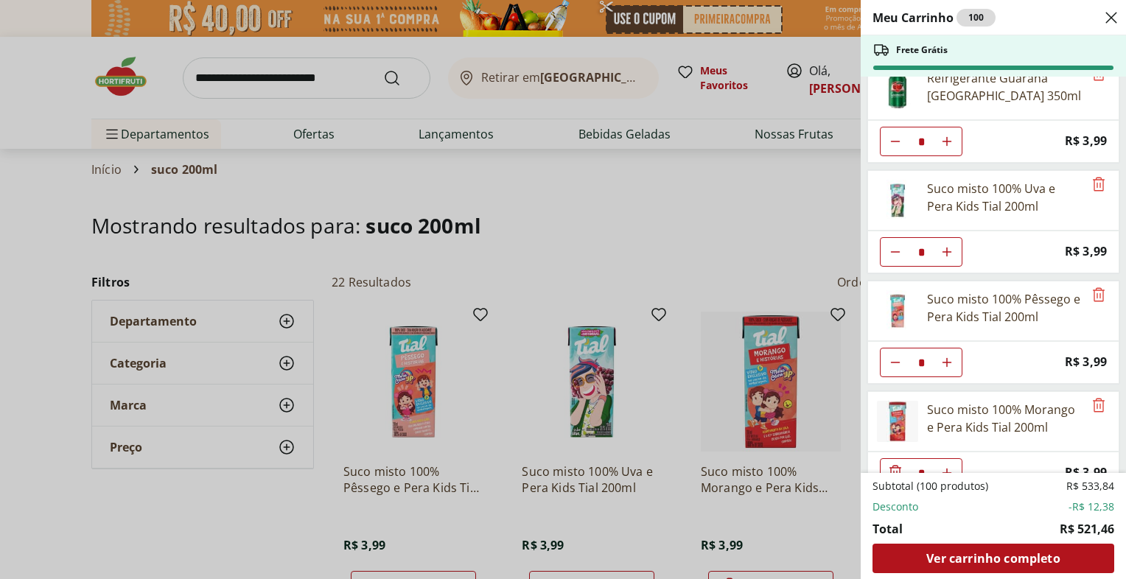
click at [686, 202] on div "Meu Carrinho 100 Frete Grátis Suco de Maça 100% Integral Tial 1L * Original pri…" at bounding box center [563, 289] width 1126 height 579
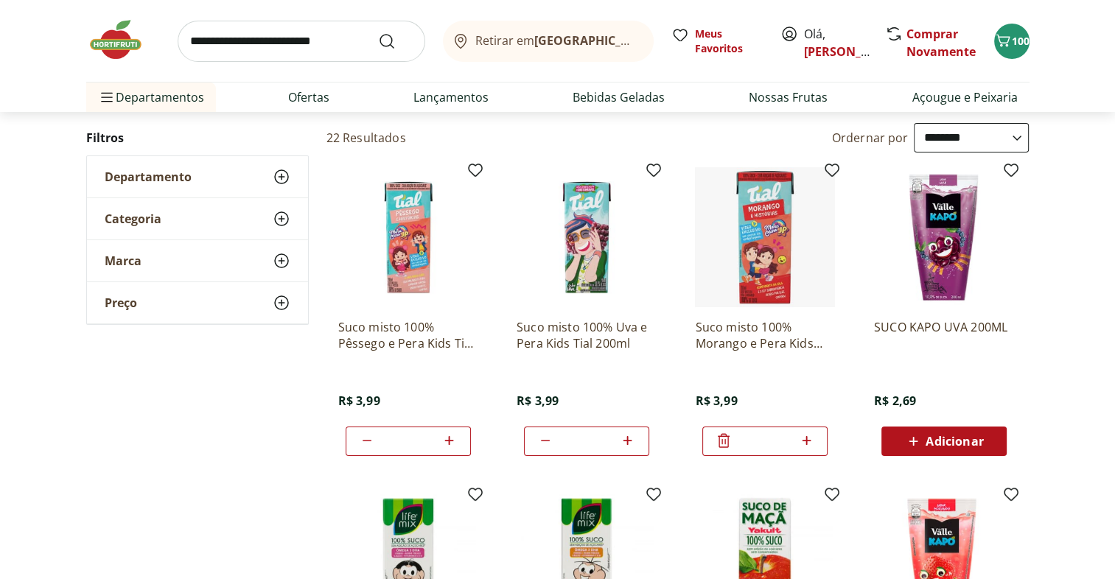
scroll to position [0, 0]
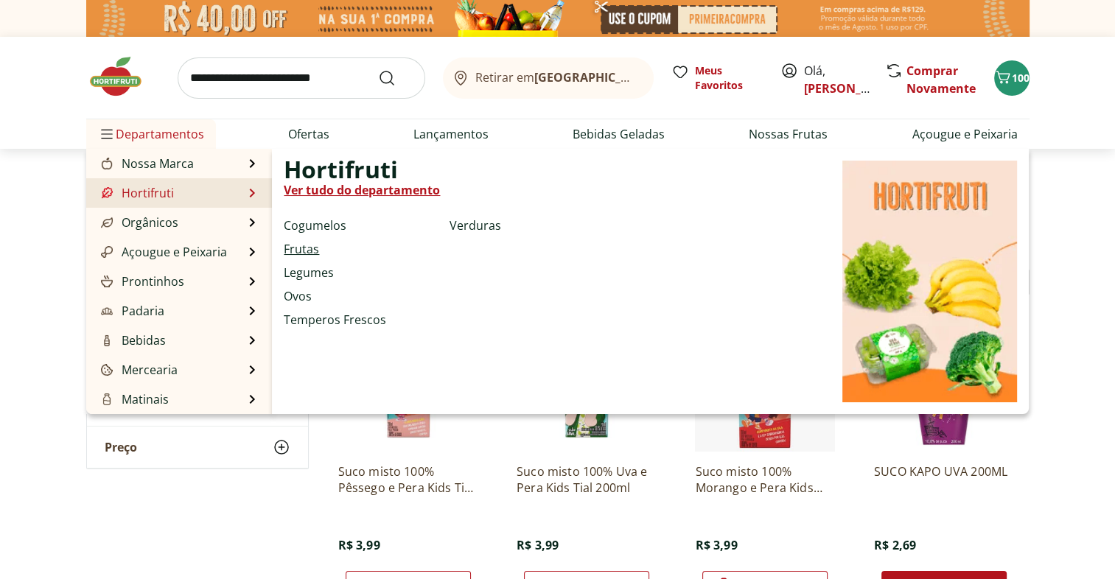
click at [302, 255] on link "Frutas" at bounding box center [301, 249] width 35 height 18
select select "**********"
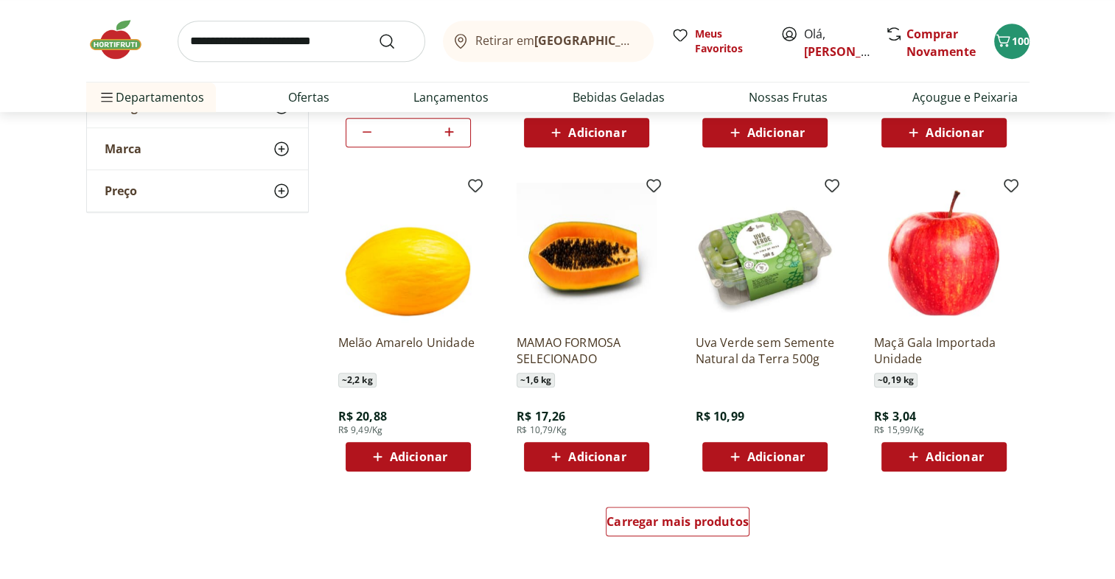
scroll to position [728, 0]
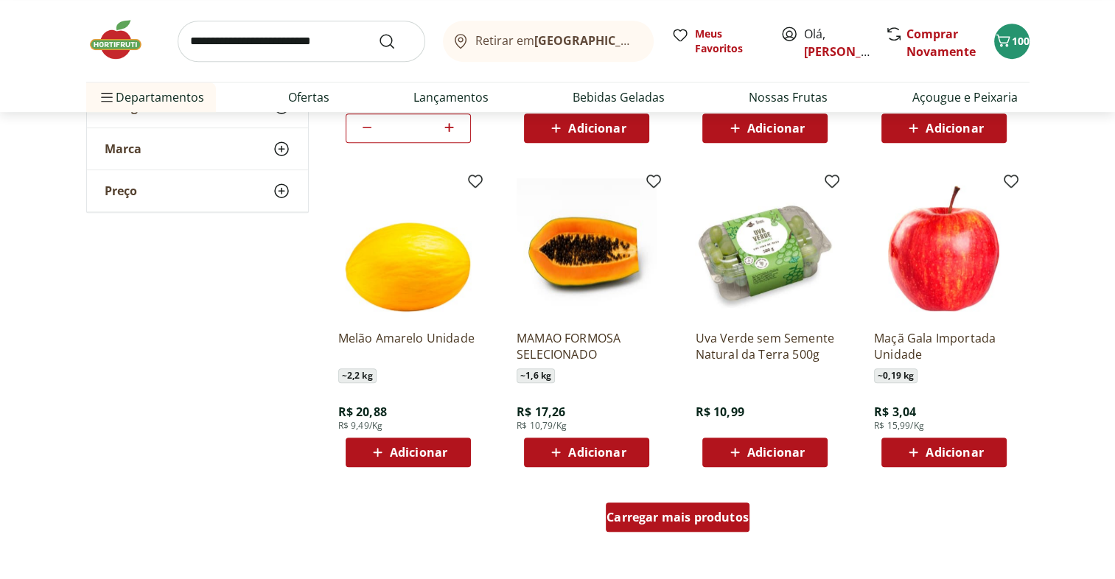
click at [720, 512] on span "Carregar mais produtos" at bounding box center [678, 518] width 142 height 12
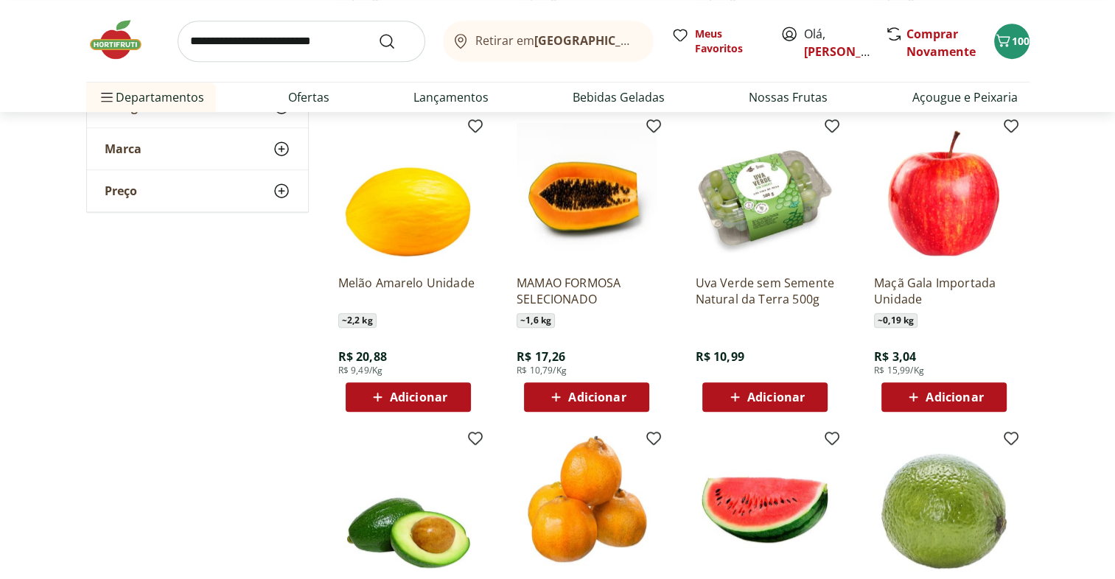
scroll to position [784, 0]
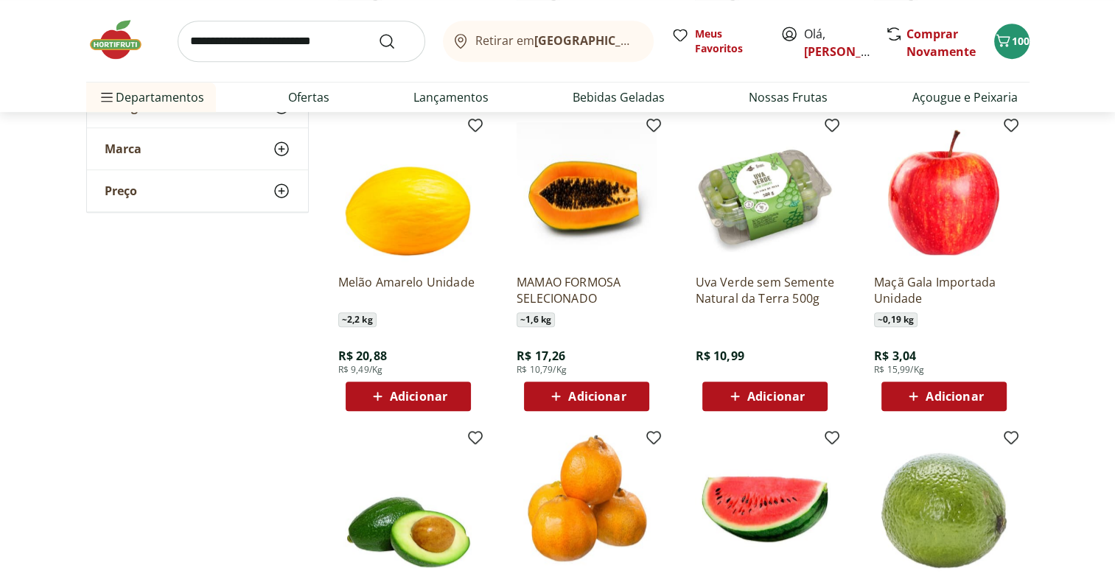
click at [783, 397] on span "Adicionar" at bounding box center [777, 397] width 58 height 12
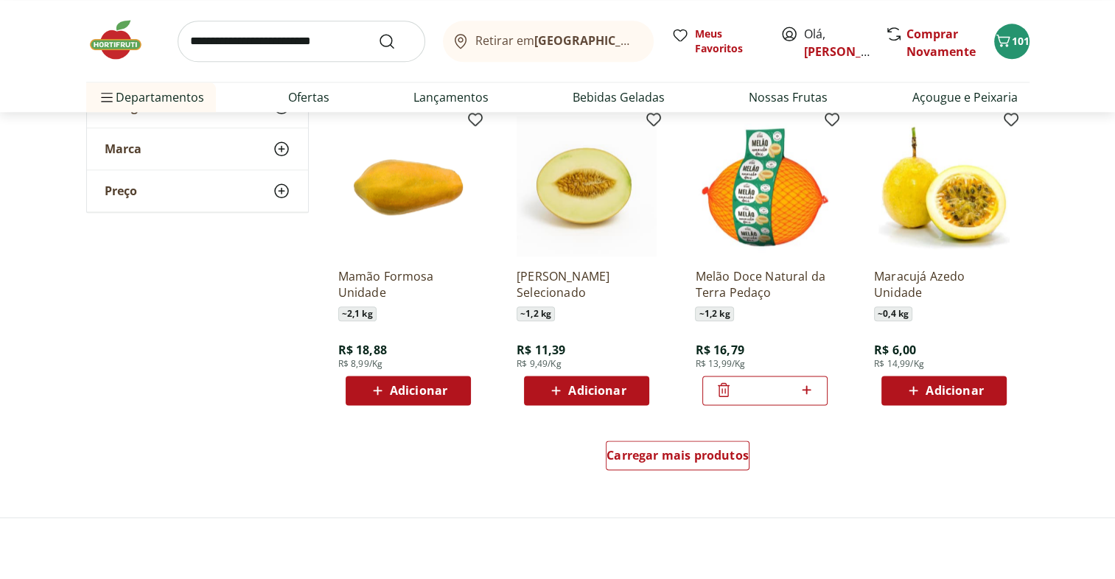
scroll to position [1751, 0]
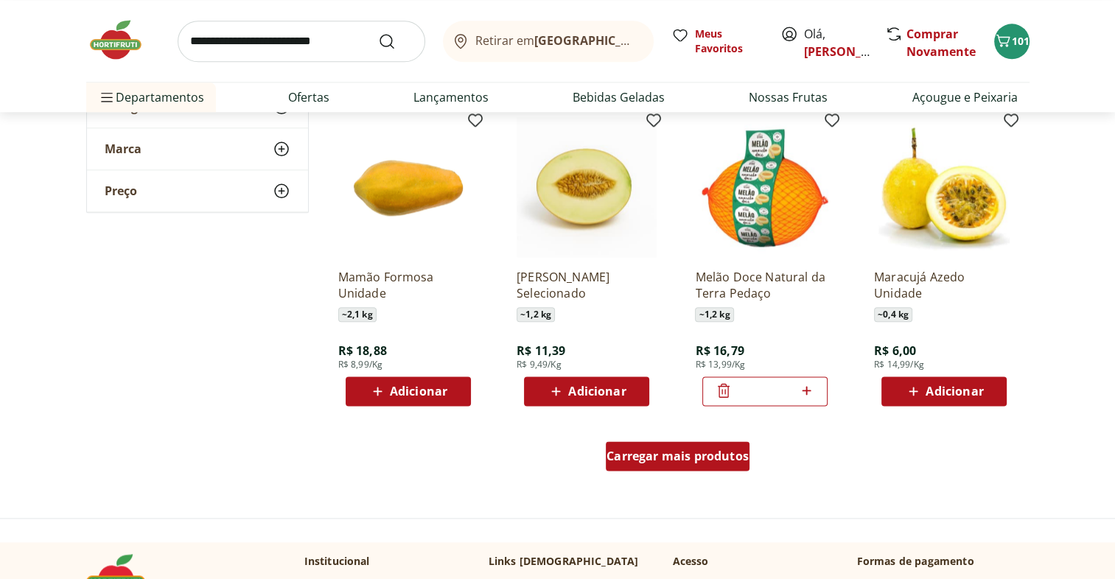
click at [692, 460] on span "Carregar mais produtos" at bounding box center [678, 456] width 142 height 12
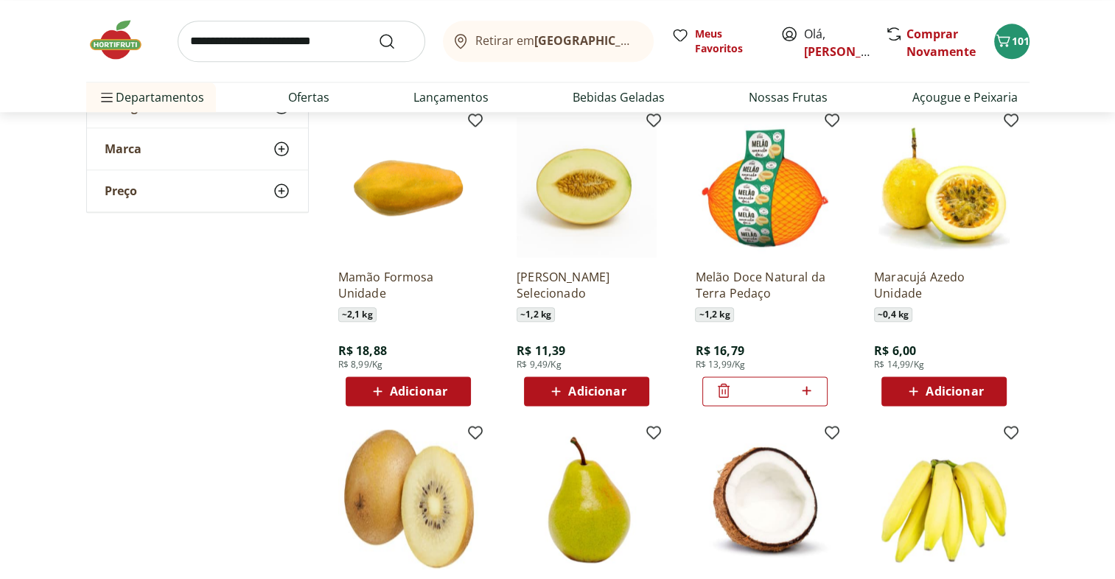
click at [986, 391] on div "Adicionar" at bounding box center [944, 391] width 102 height 27
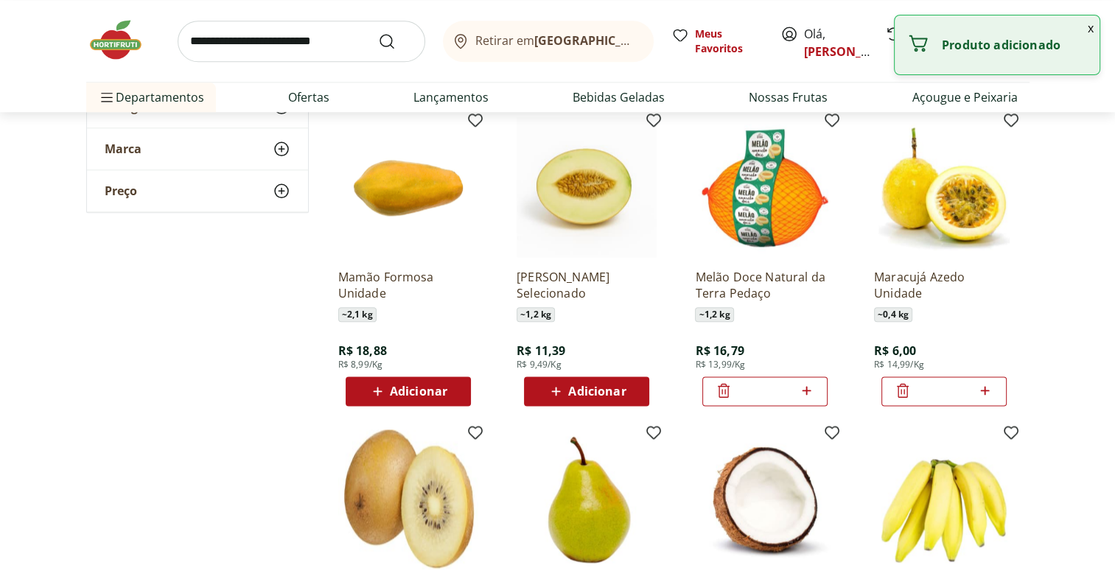
click at [986, 391] on icon at bounding box center [985, 390] width 9 height 9
type input "*"
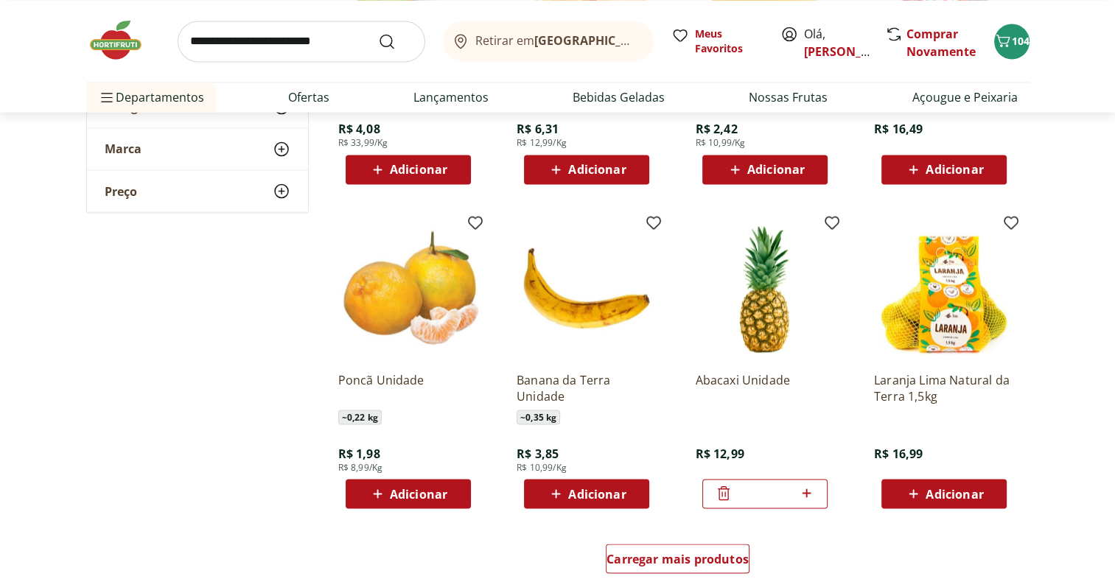
scroll to position [2707, 0]
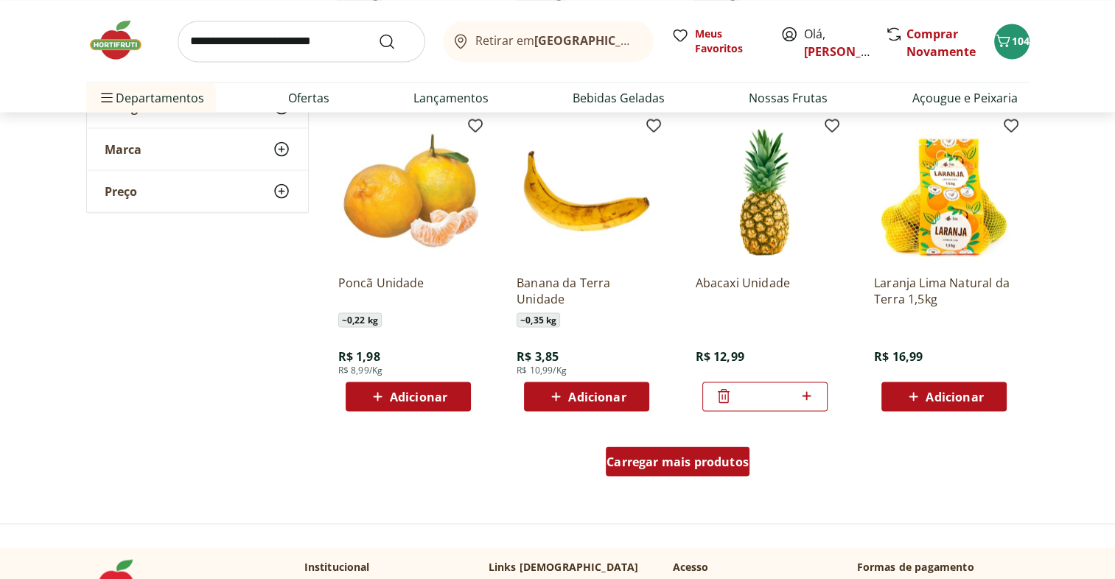
click at [723, 461] on span "Carregar mais produtos" at bounding box center [678, 462] width 142 height 12
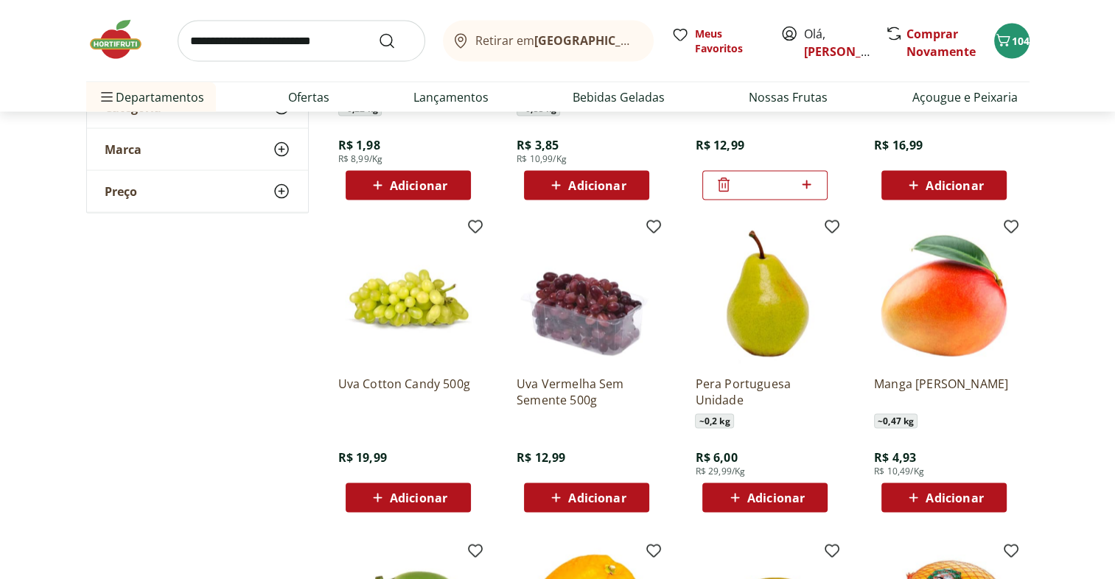
scroll to position [2916, 0]
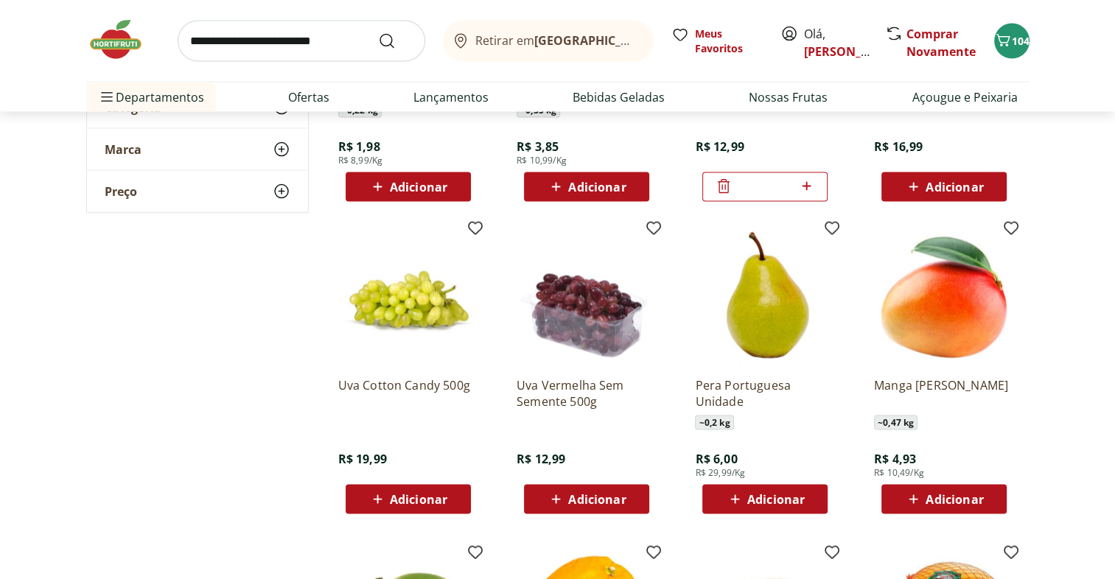
click at [459, 498] on button "Adicionar" at bounding box center [408, 499] width 125 height 29
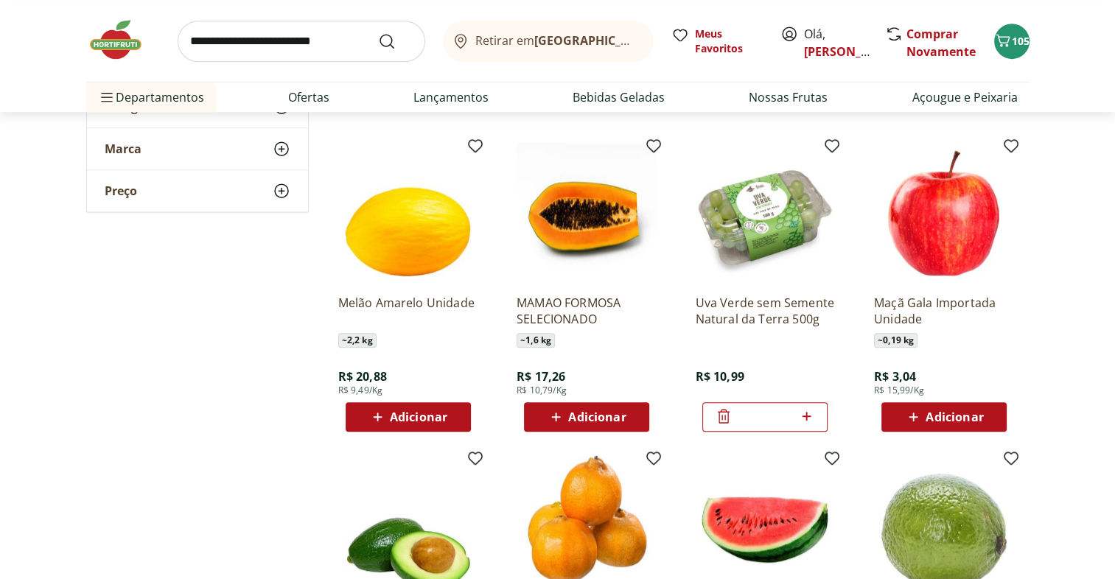
scroll to position [764, 0]
click at [722, 420] on icon at bounding box center [724, 417] width 18 height 18
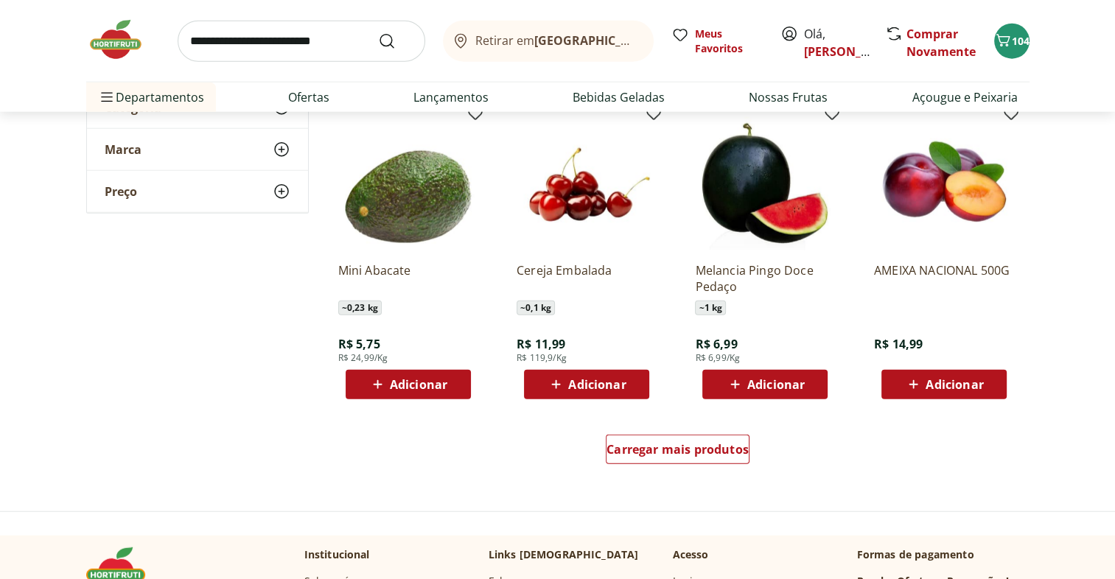
scroll to position [3680, 0]
click at [690, 444] on span "Carregar mais produtos" at bounding box center [678, 450] width 142 height 12
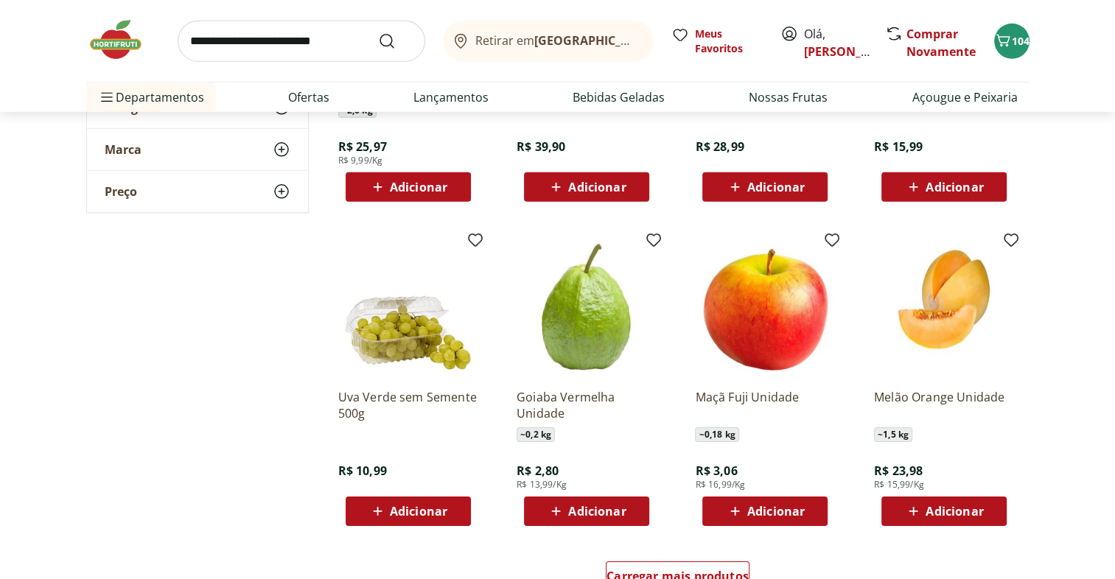
scroll to position [4515, 0]
click at [627, 514] on div "Adicionar" at bounding box center [587, 511] width 102 height 27
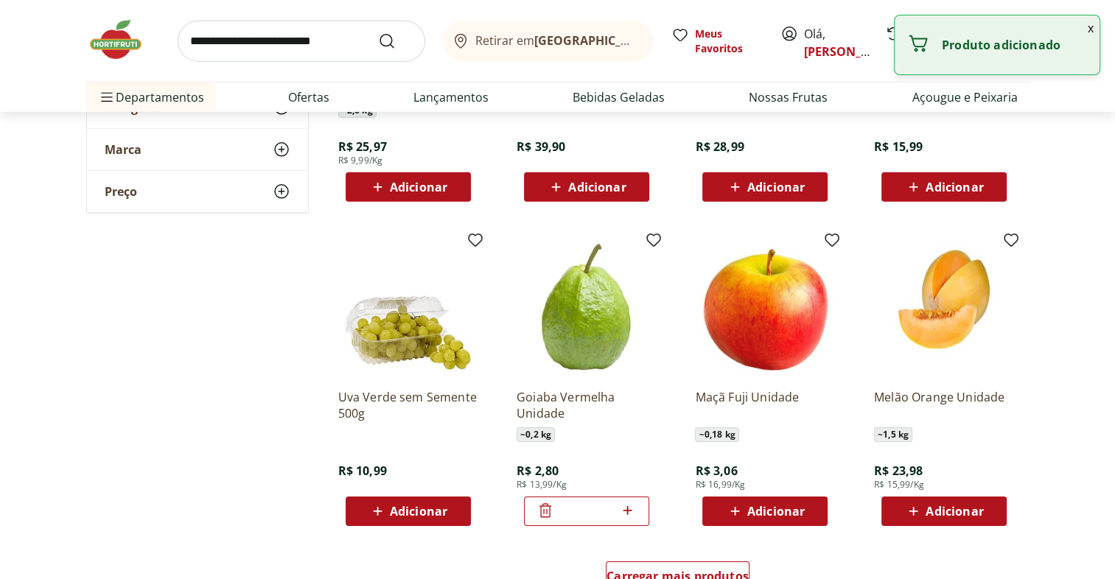
click at [627, 514] on icon at bounding box center [628, 511] width 18 height 18
type input "*"
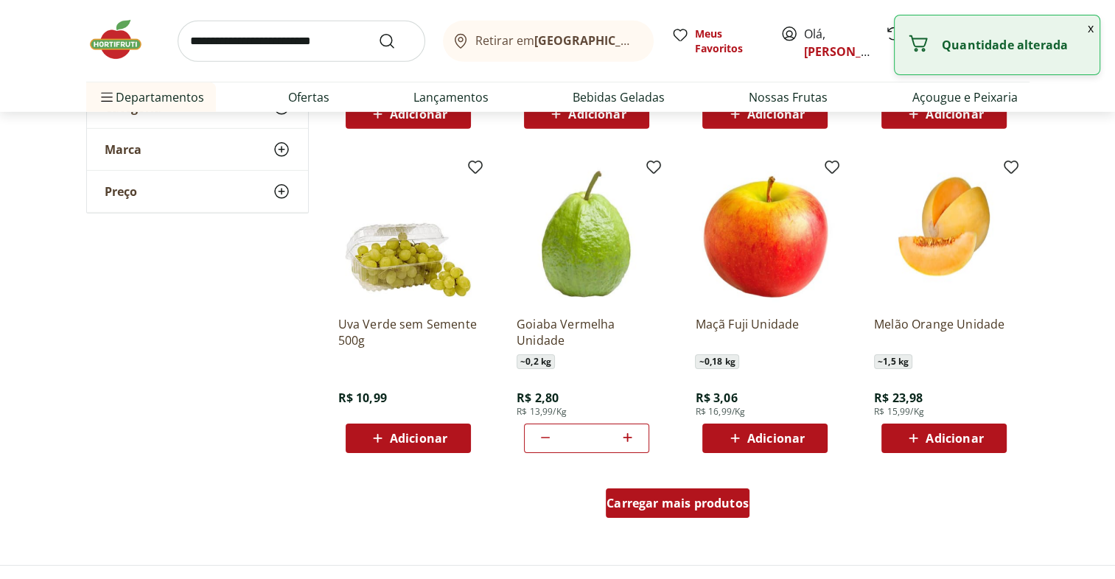
click at [708, 501] on span "Carregar mais produtos" at bounding box center [678, 504] width 142 height 12
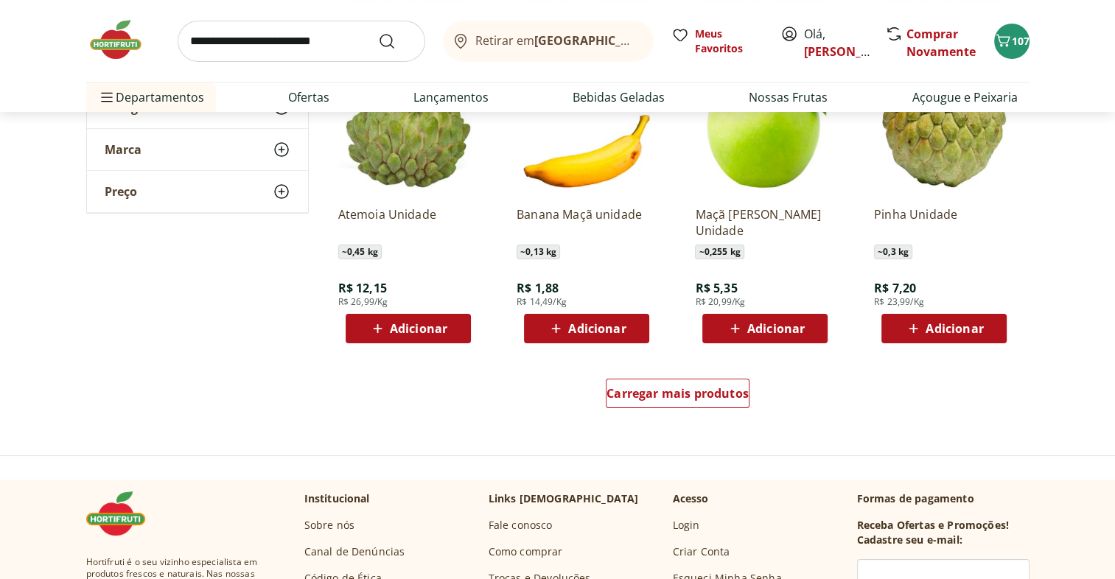
scroll to position [5659, 0]
click at [686, 403] on div "Carregar mais produtos" at bounding box center [678, 393] width 144 height 29
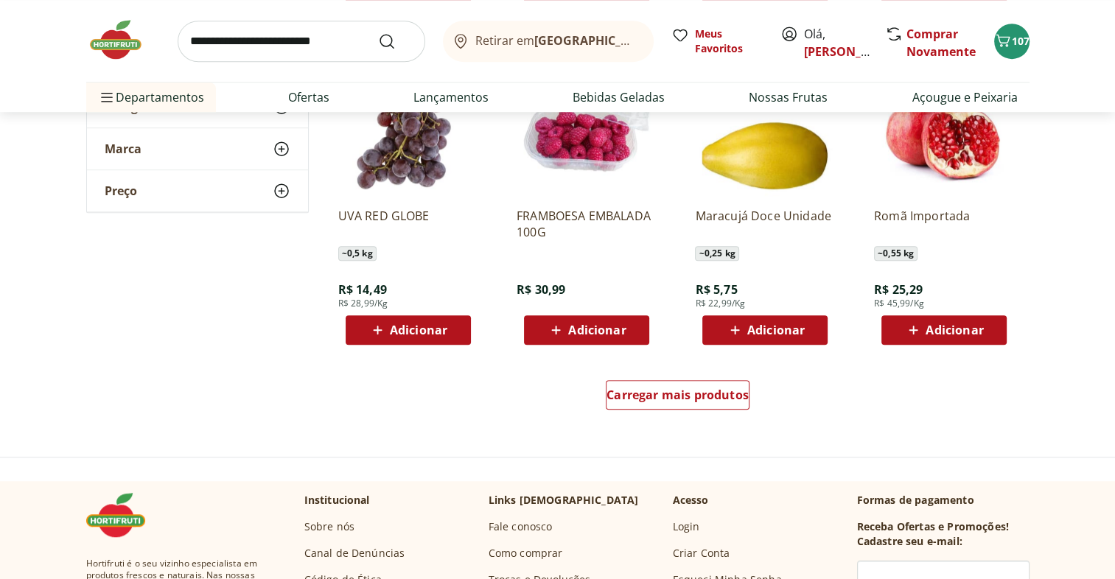
scroll to position [6617, 0]
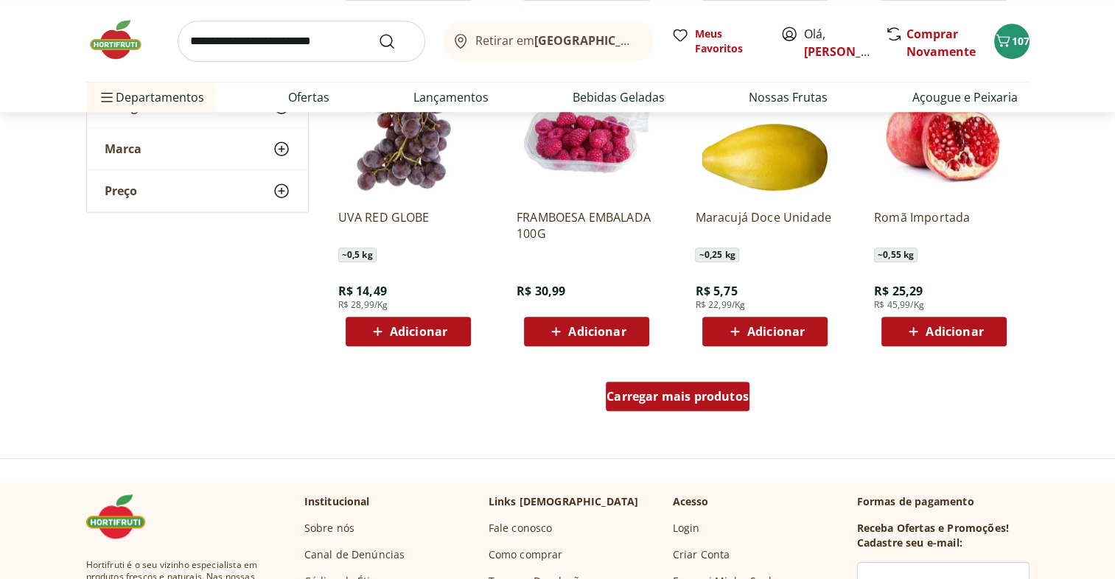
click at [708, 404] on div "Carregar mais produtos" at bounding box center [678, 396] width 144 height 29
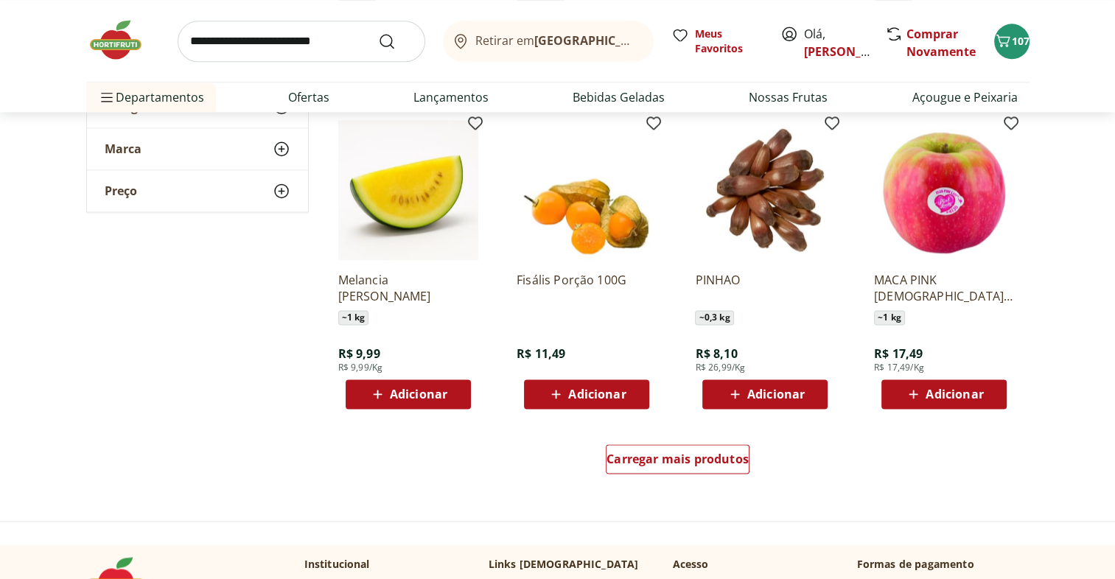
scroll to position [7514, 0]
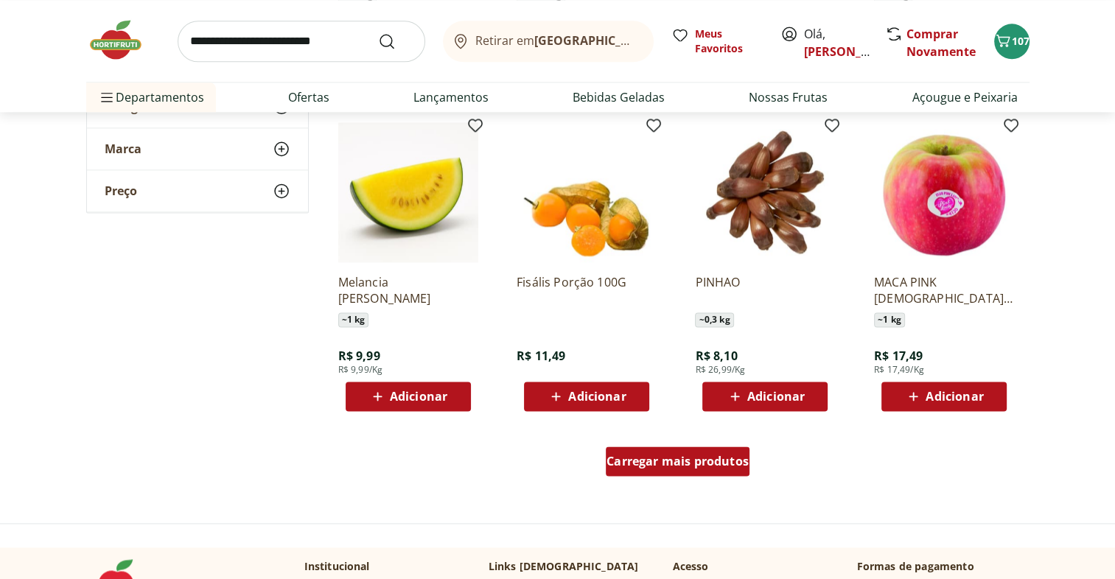
click at [696, 467] on span "Carregar mais produtos" at bounding box center [678, 462] width 142 height 12
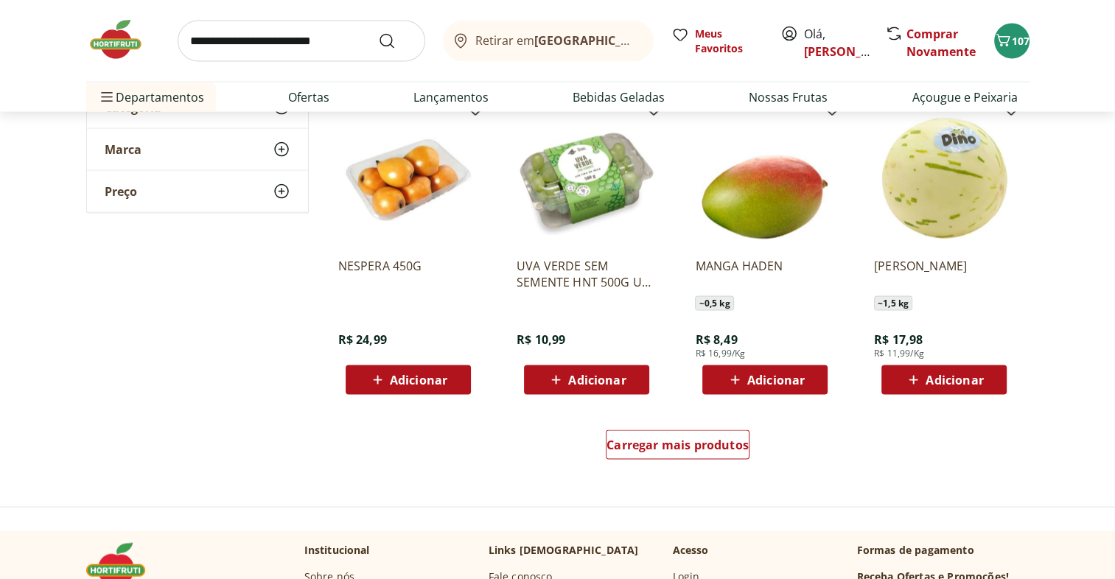
scroll to position [8492, 0]
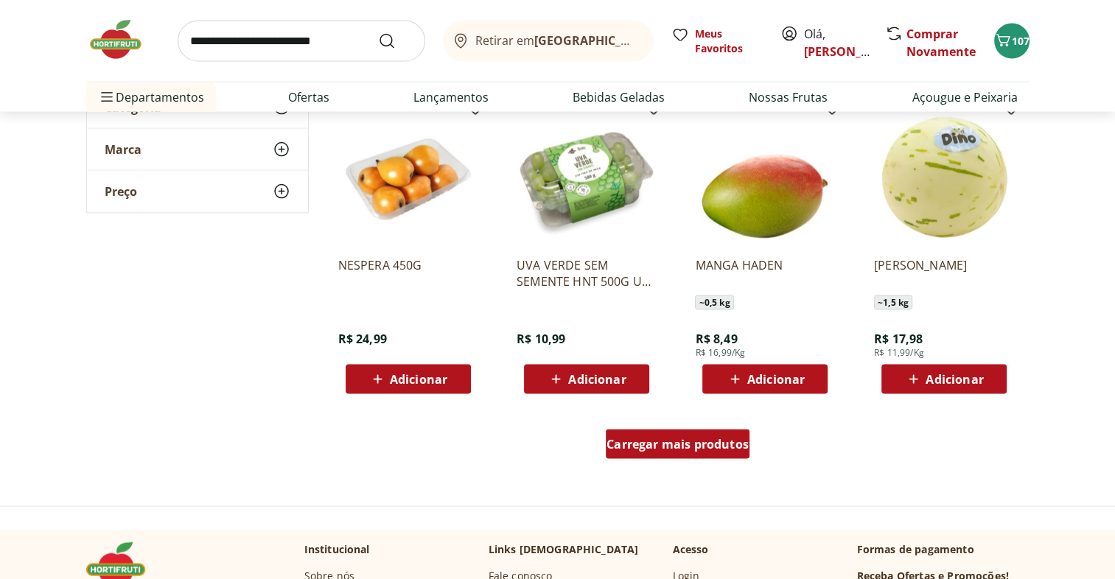
click at [714, 452] on div "Carregar mais produtos" at bounding box center [678, 444] width 144 height 29
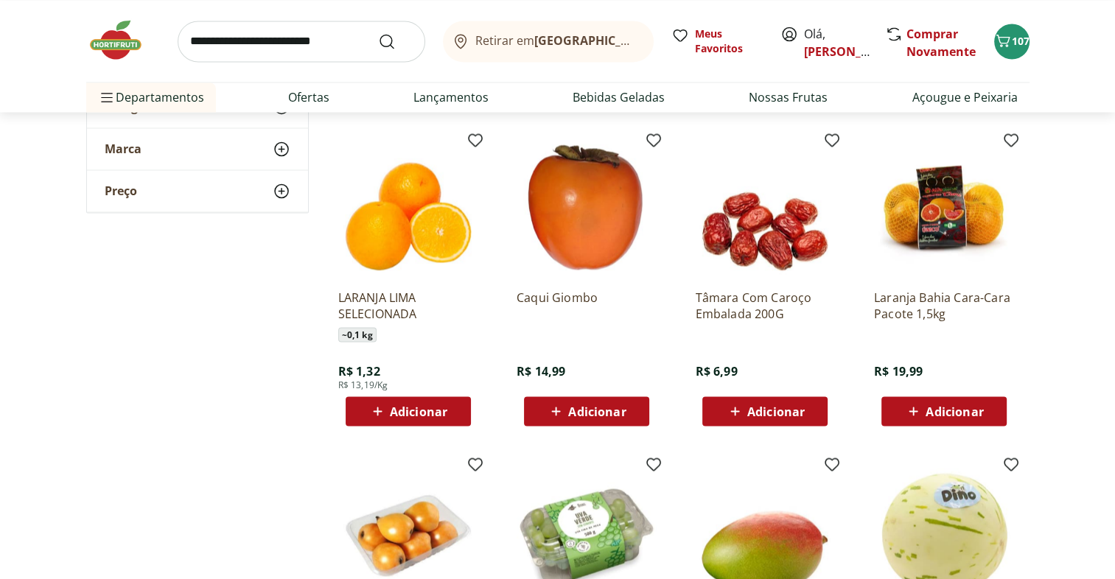
scroll to position [8053, 0]
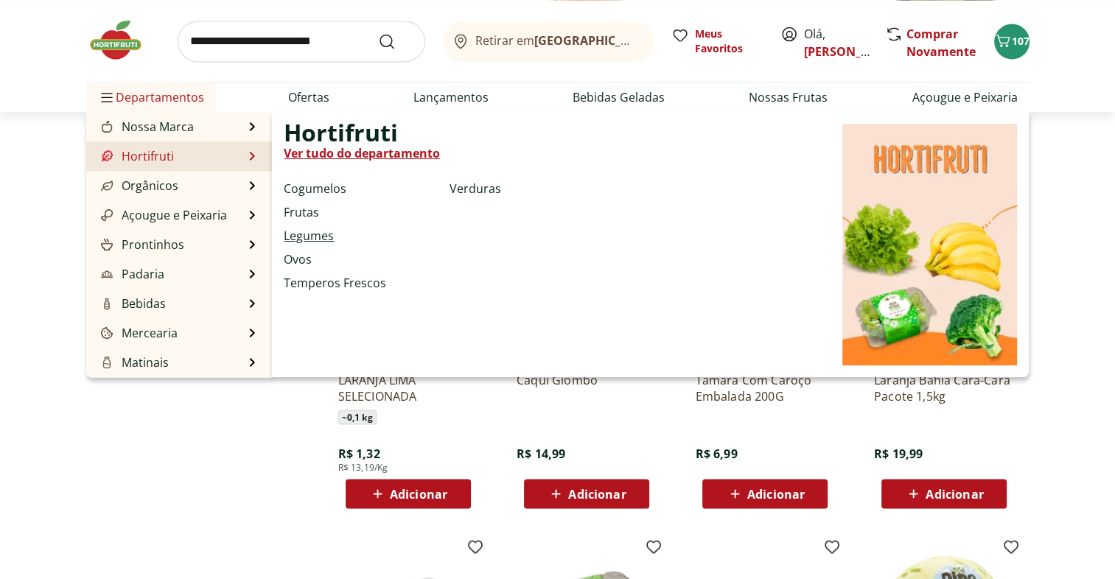
click at [316, 239] on link "Legumes" at bounding box center [309, 236] width 50 height 18
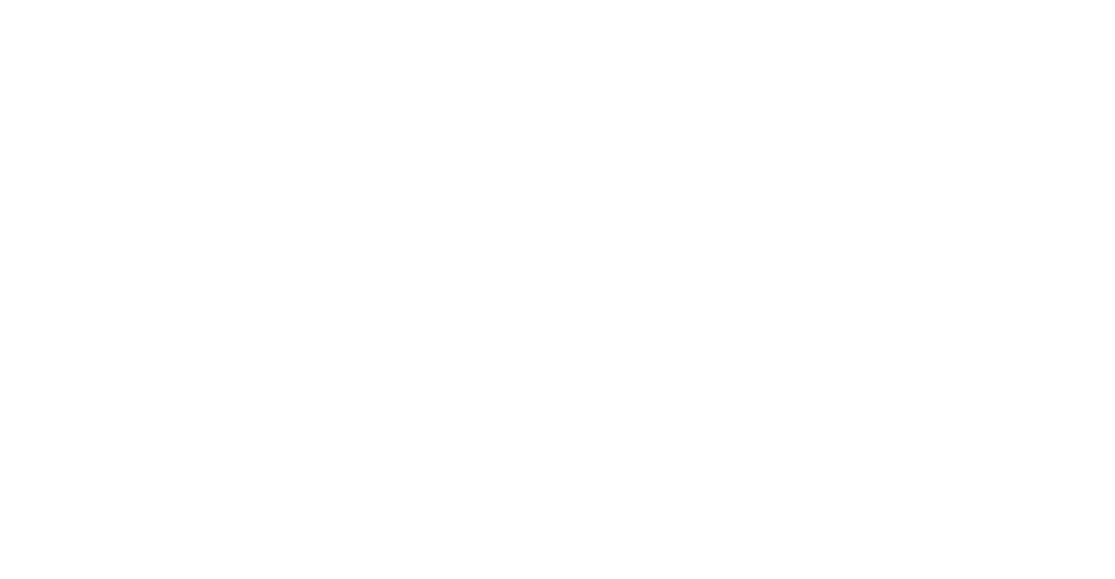
select select "**********"
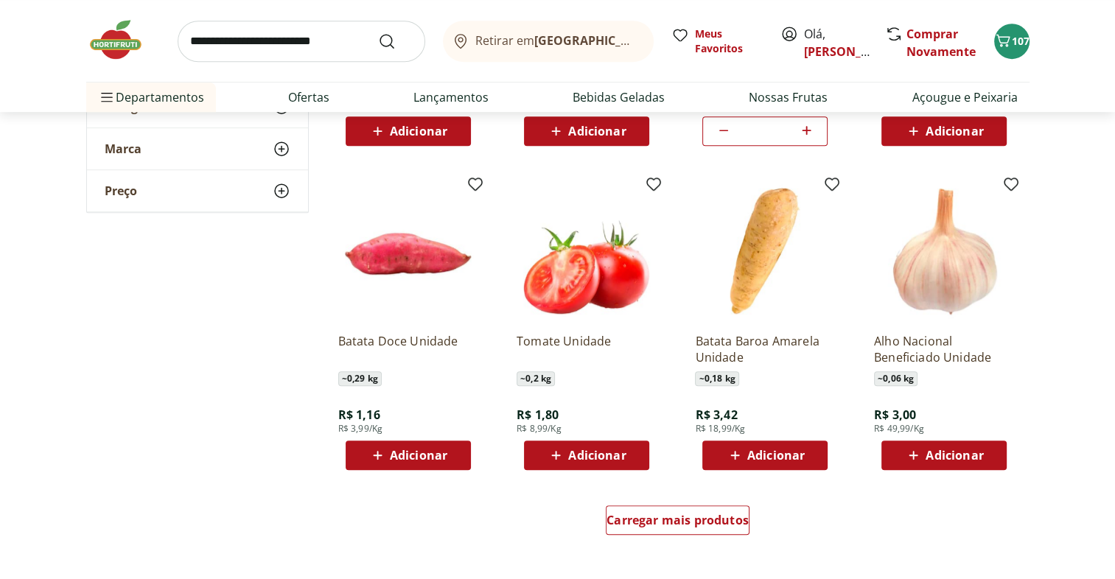
scroll to position [731, 0]
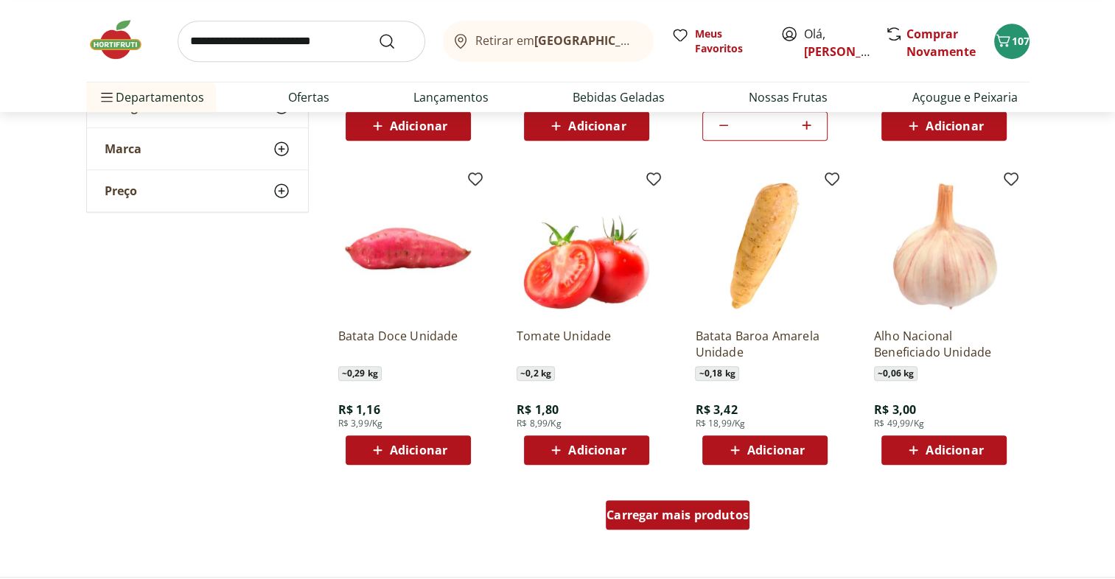
click at [735, 523] on div "Carregar mais produtos" at bounding box center [678, 515] width 144 height 29
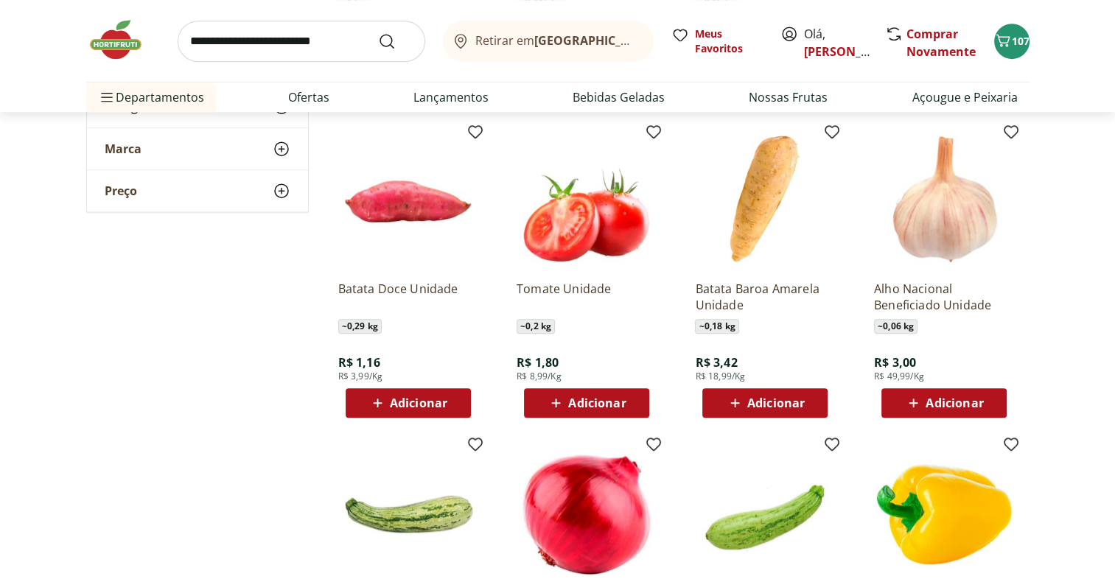
scroll to position [778, 0]
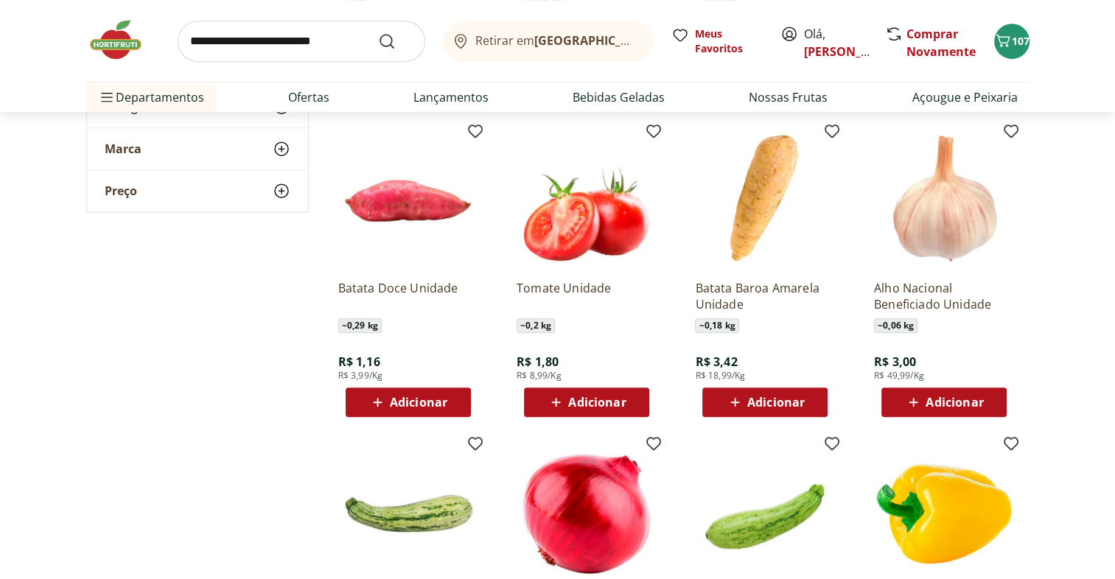
click at [809, 402] on div "Adicionar" at bounding box center [765, 402] width 102 height 27
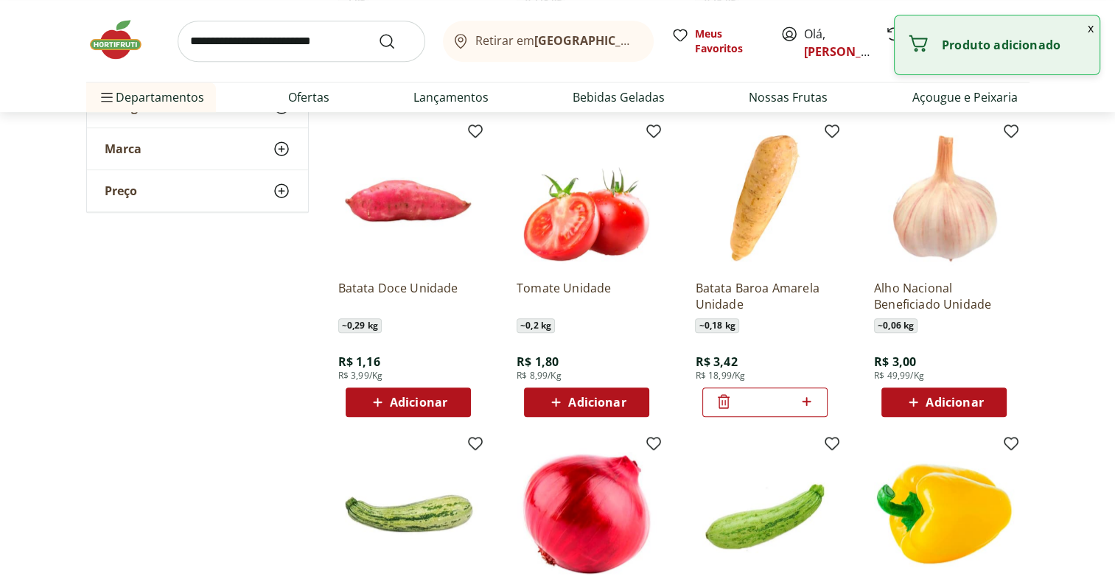
click at [809, 402] on icon at bounding box center [806, 401] width 9 height 9
type input "*"
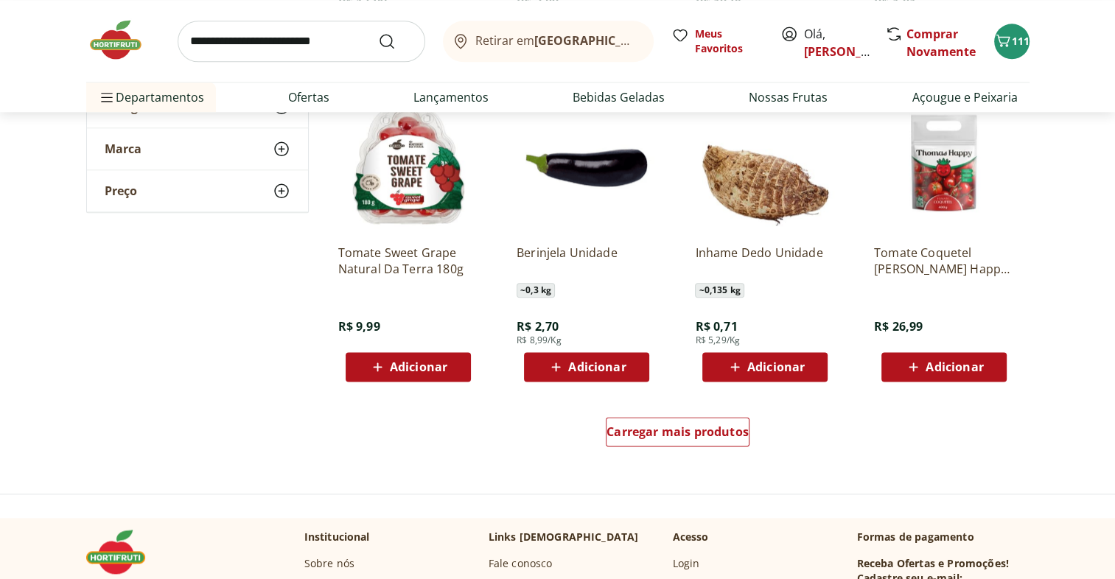
scroll to position [1774, 0]
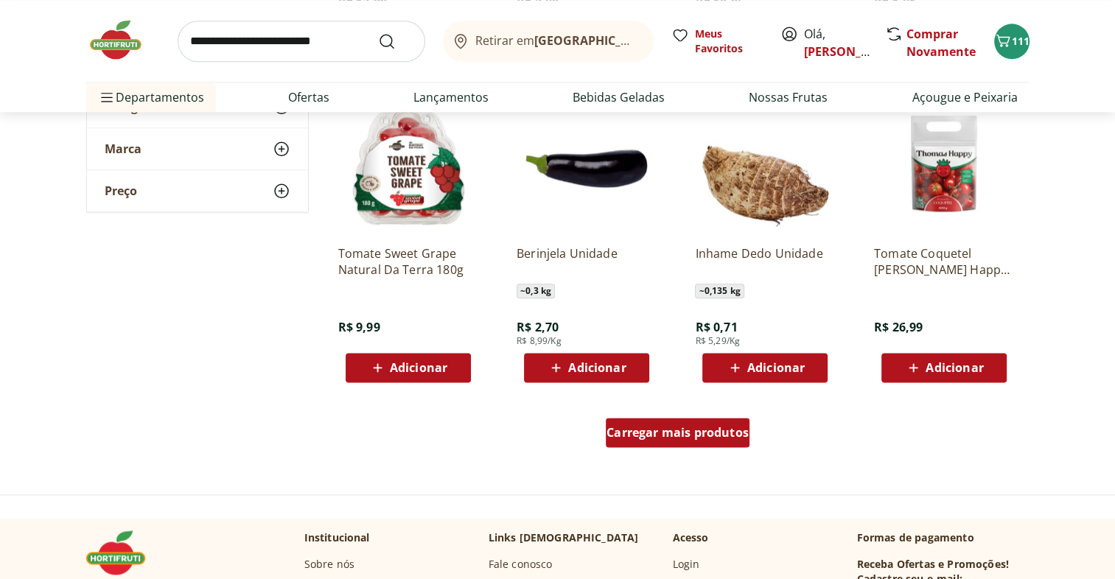
click at [740, 447] on div "Carregar mais produtos" at bounding box center [678, 432] width 144 height 29
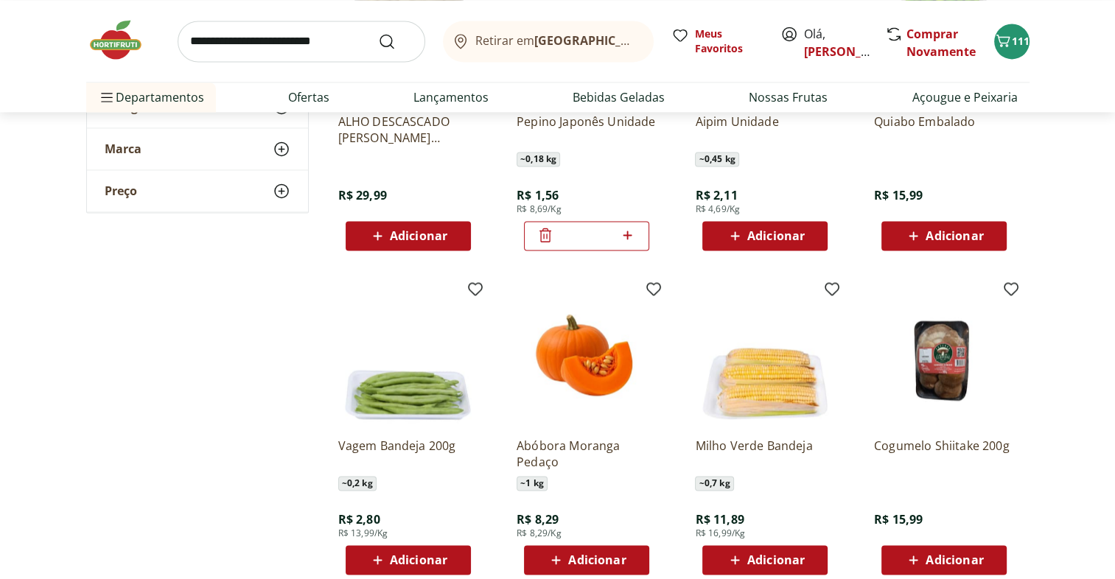
scroll to position [2338, 0]
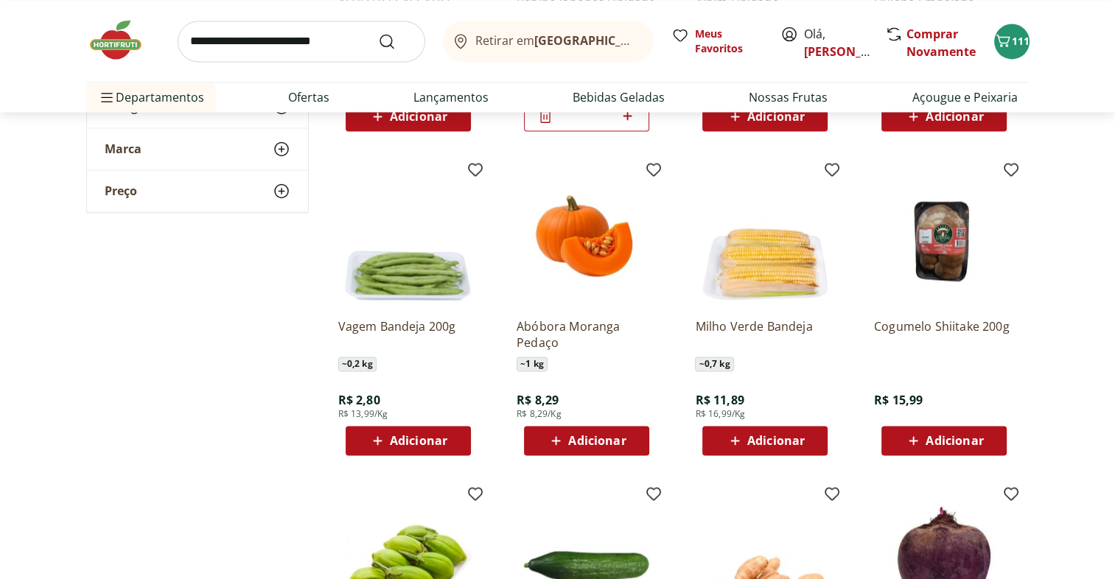
click at [812, 447] on div "Adicionar" at bounding box center [765, 441] width 102 height 27
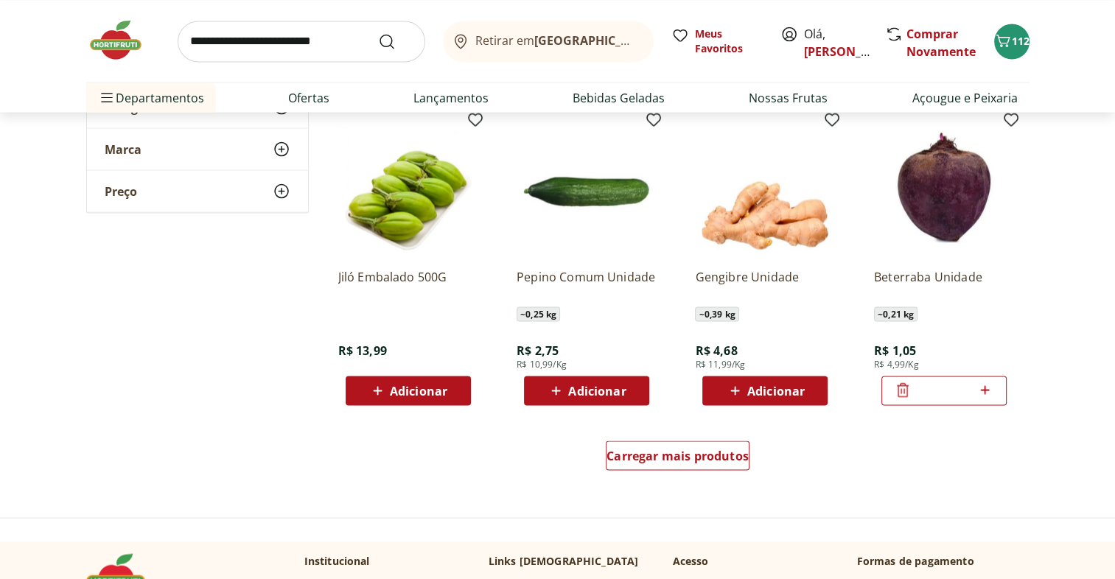
scroll to position [2713, 0]
click at [715, 463] on div "Carregar mais produtos" at bounding box center [678, 455] width 144 height 29
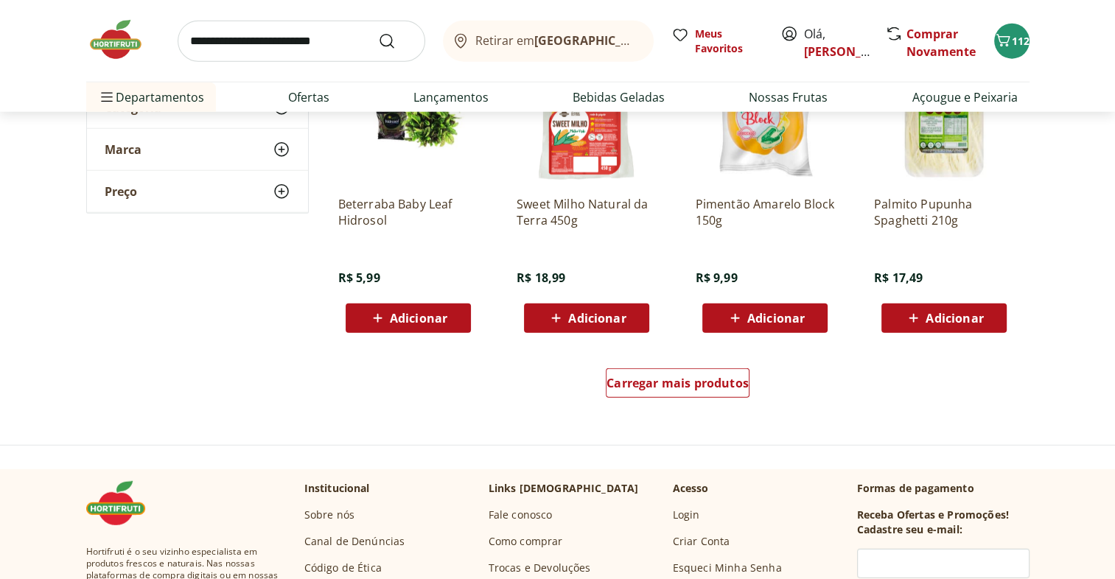
scroll to position [3772, 0]
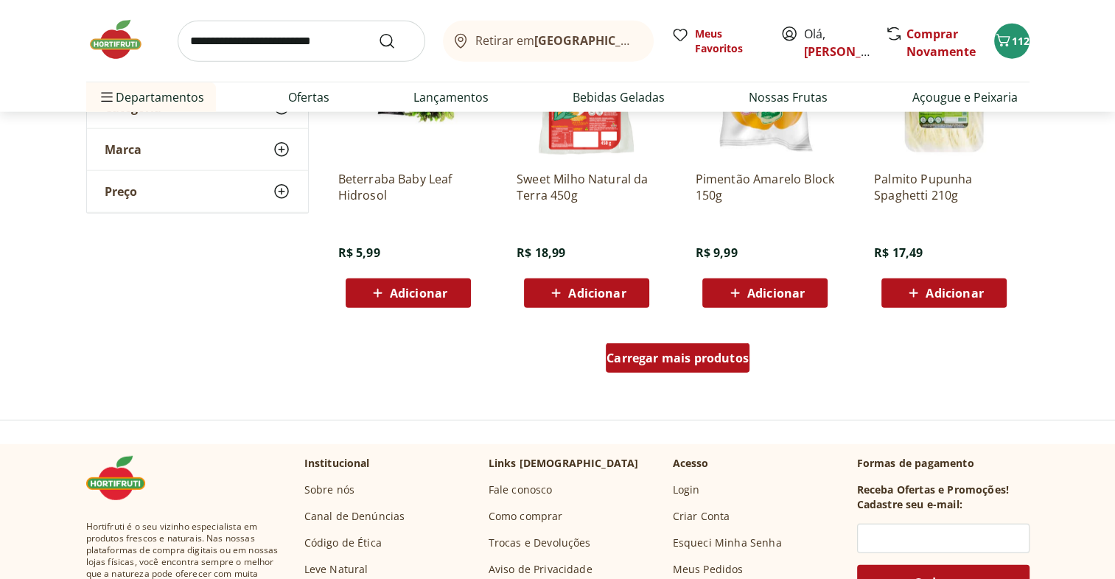
click at [687, 363] on span "Carregar mais produtos" at bounding box center [678, 358] width 142 height 12
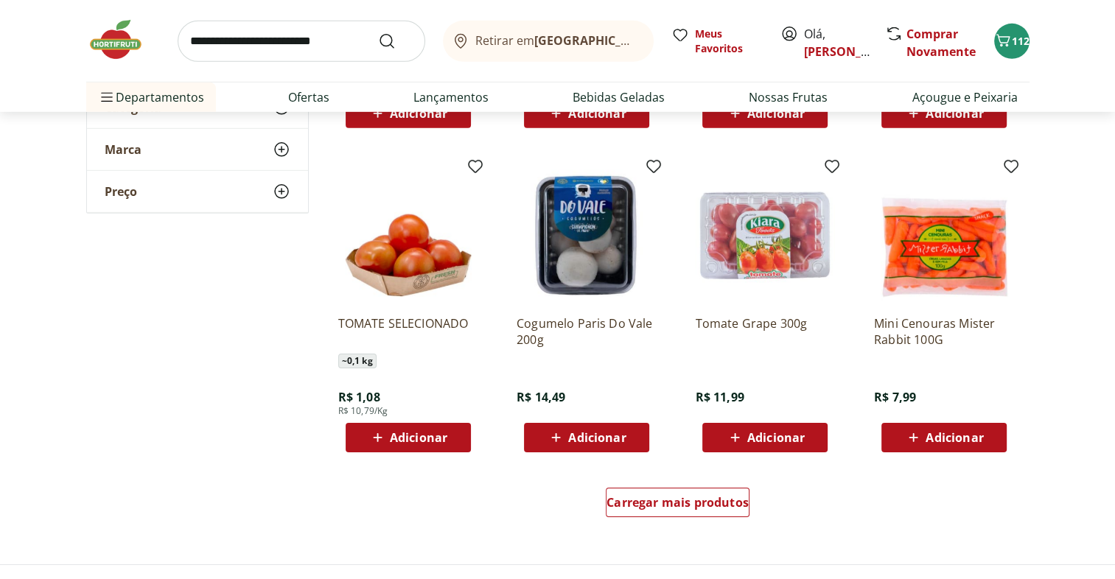
scroll to position [4615, 0]
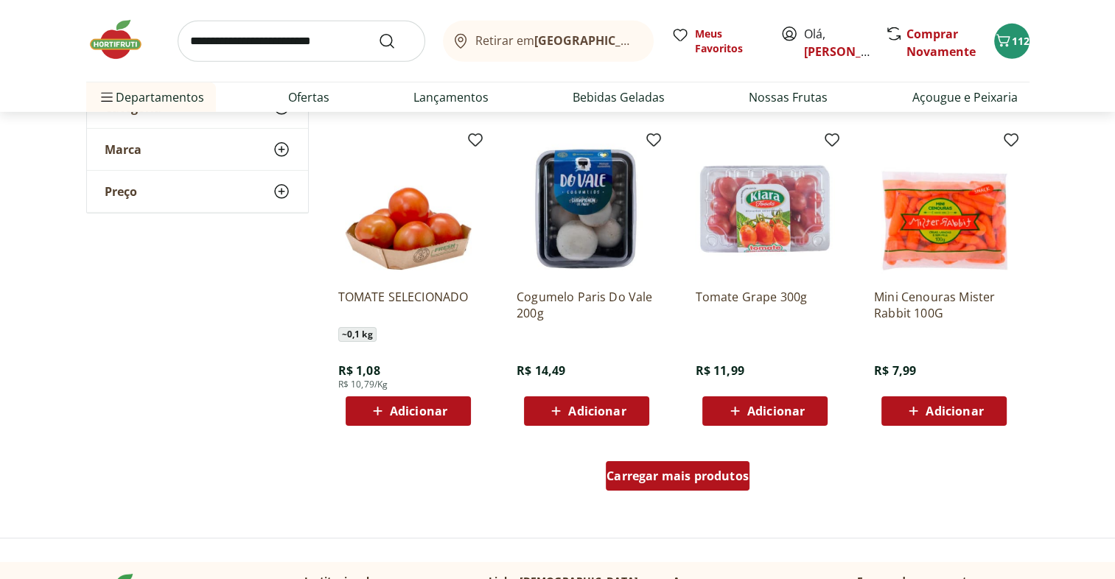
click at [731, 480] on span "Carregar mais produtos" at bounding box center [678, 476] width 142 height 12
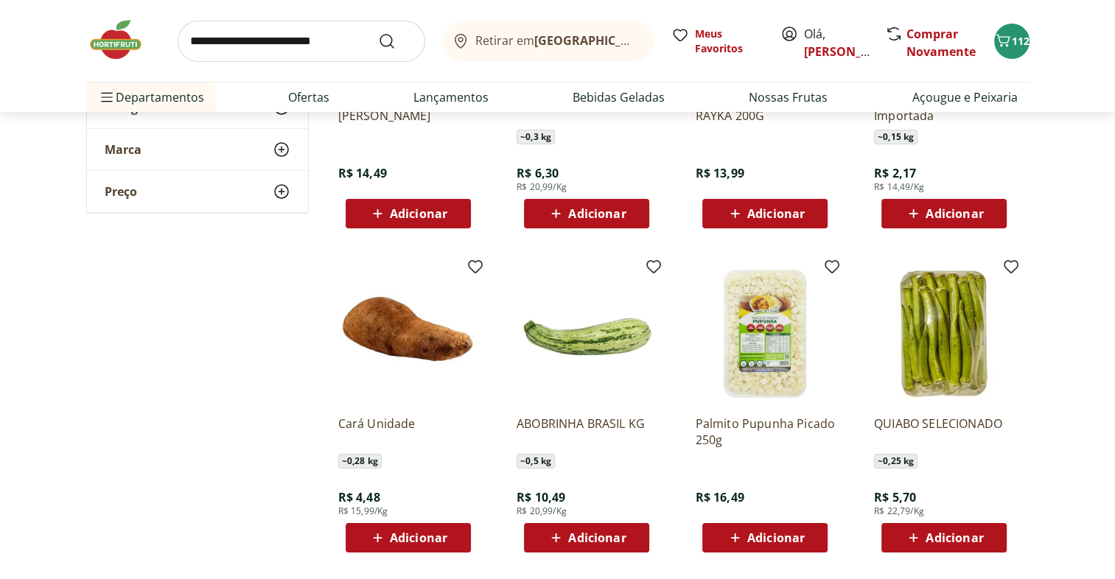
scroll to position [5699, 0]
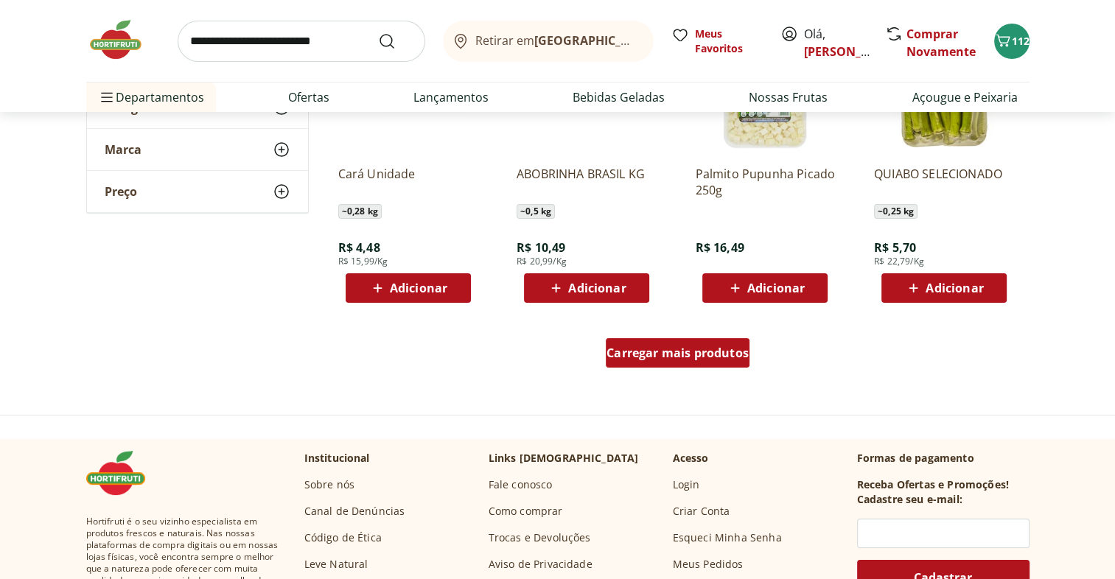
click at [711, 366] on div "Carregar mais produtos" at bounding box center [678, 352] width 144 height 29
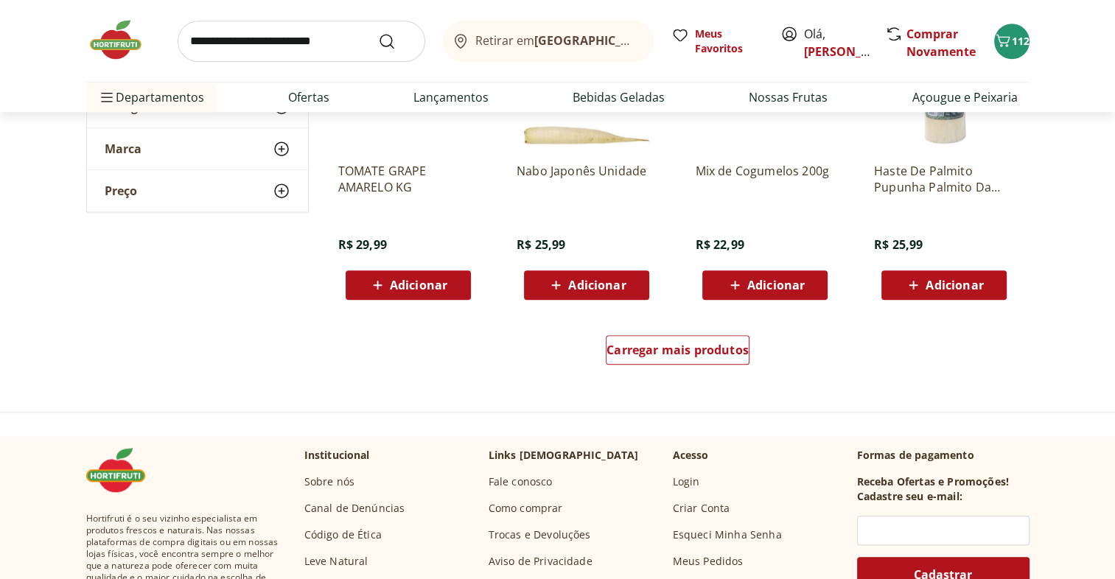
scroll to position [6731, 0]
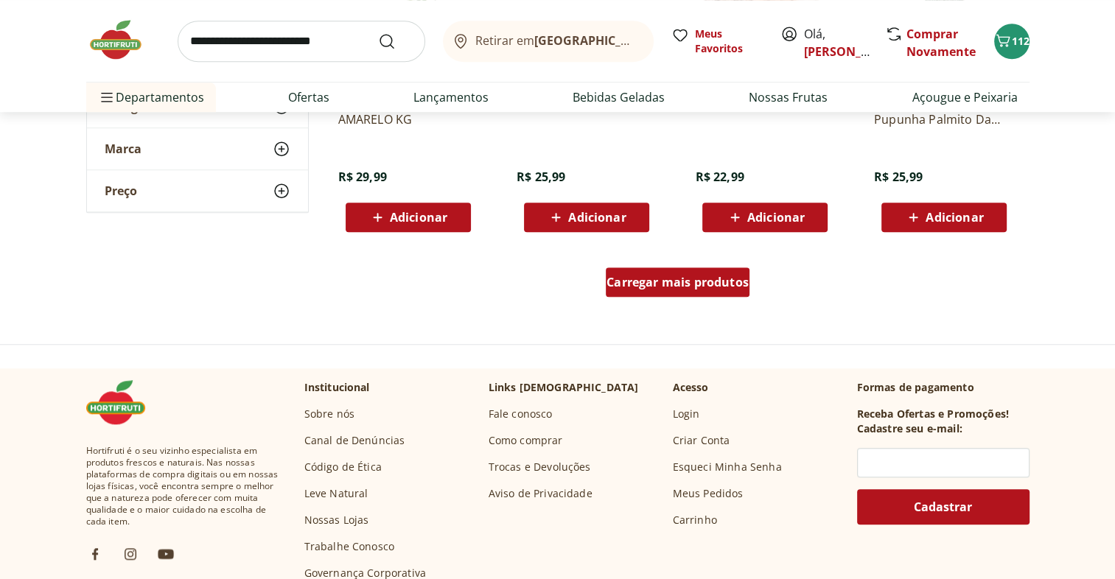
click at [722, 282] on span "Carregar mais produtos" at bounding box center [678, 282] width 142 height 12
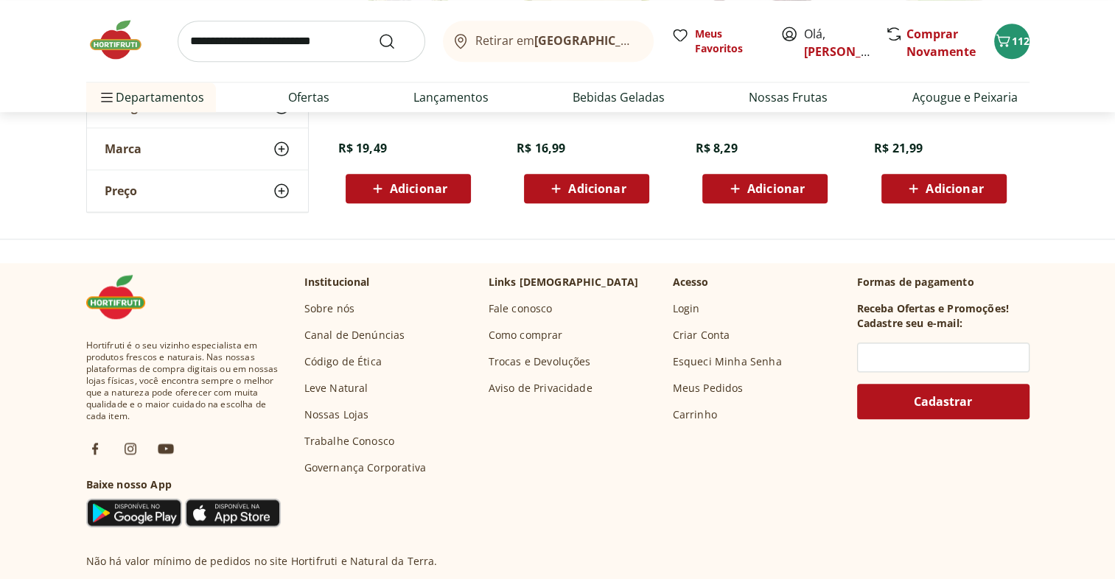
scroll to position [7074, 0]
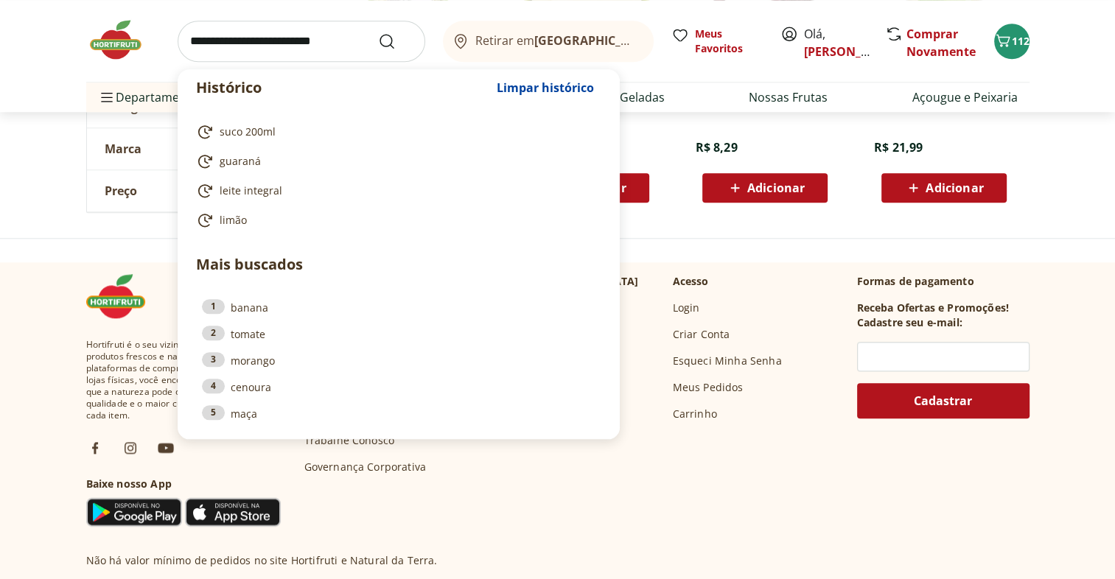
click at [312, 28] on input "search" at bounding box center [302, 41] width 248 height 41
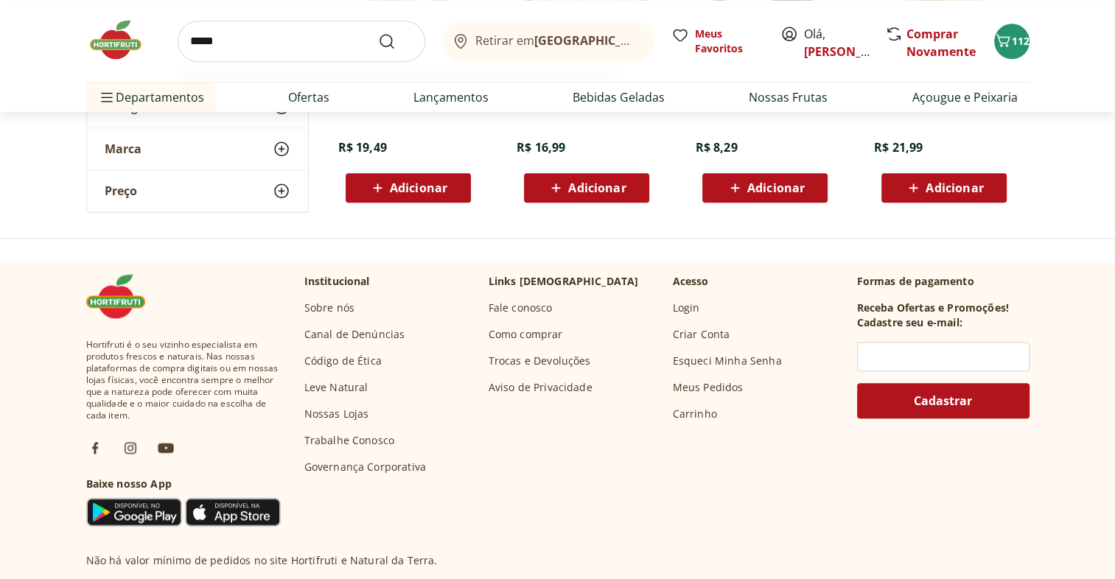
type input "*****"
click at [378, 32] on button "Submit Search" at bounding box center [395, 41] width 35 height 18
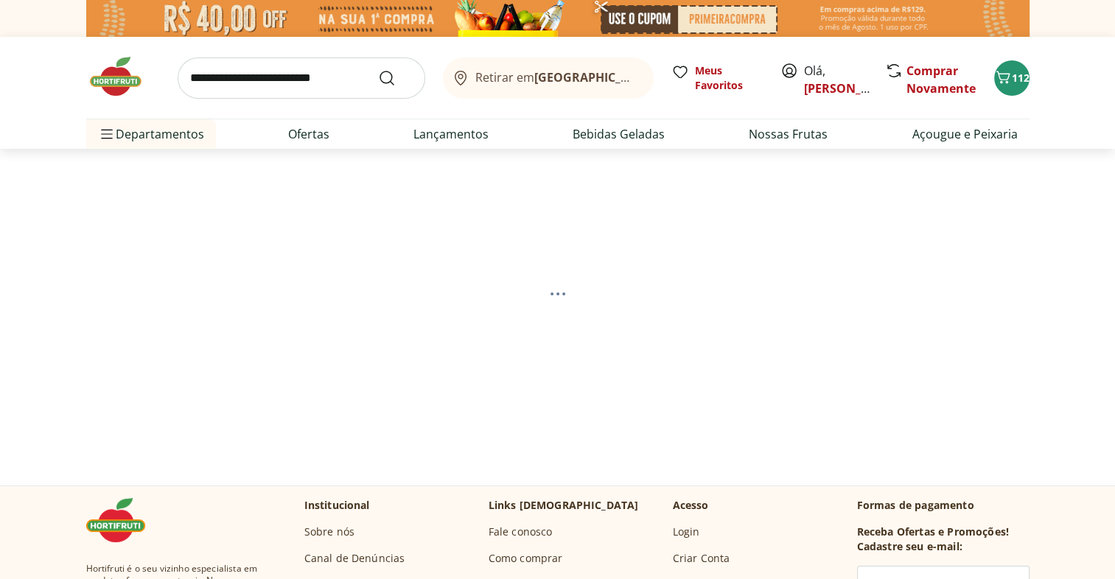
select select "**********"
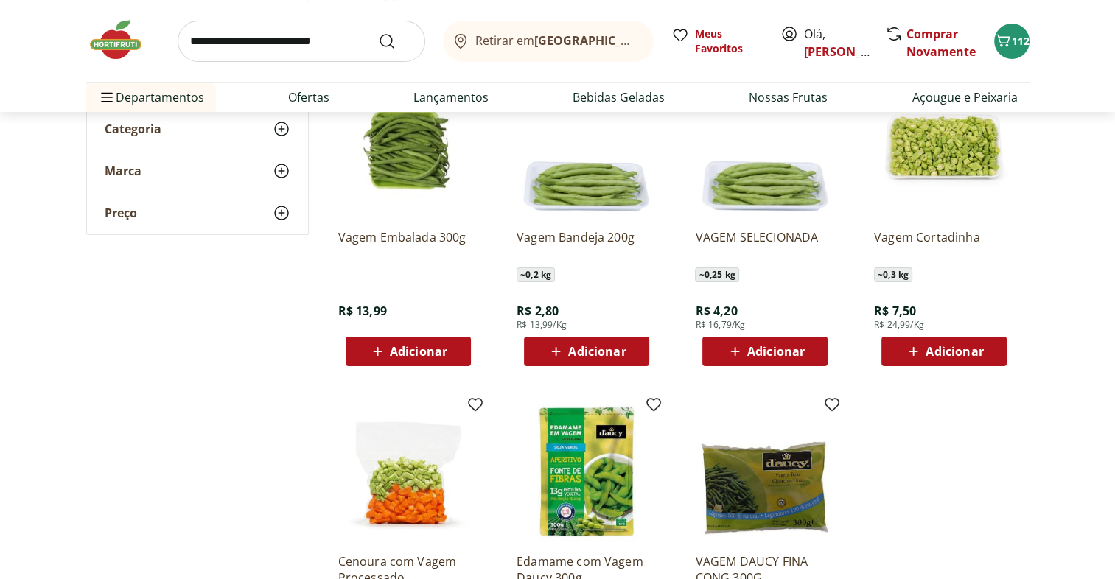
scroll to position [3, 0]
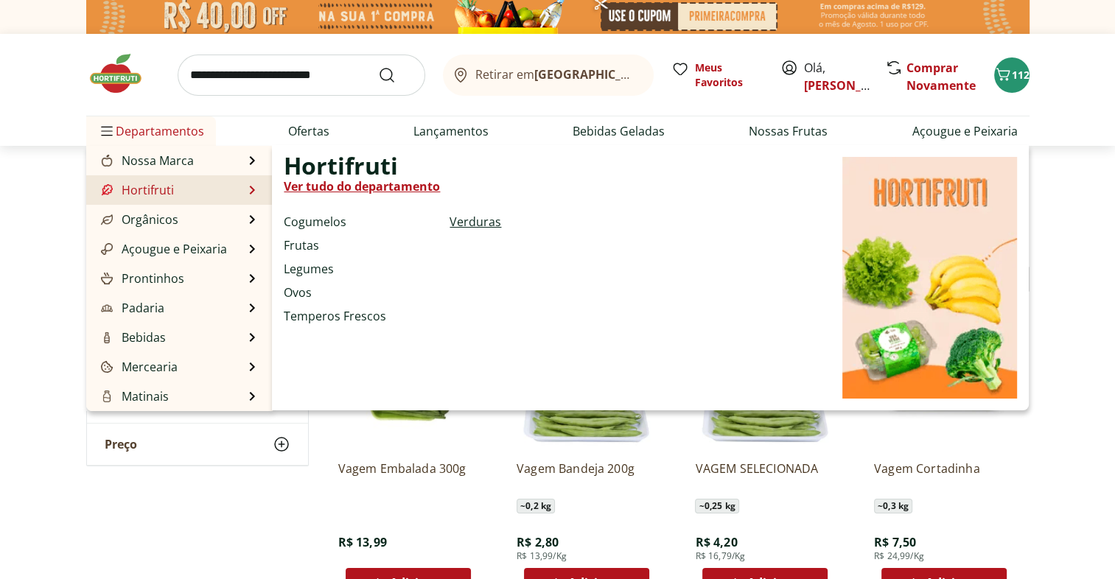
click at [474, 221] on link "Verduras" at bounding box center [476, 222] width 52 height 18
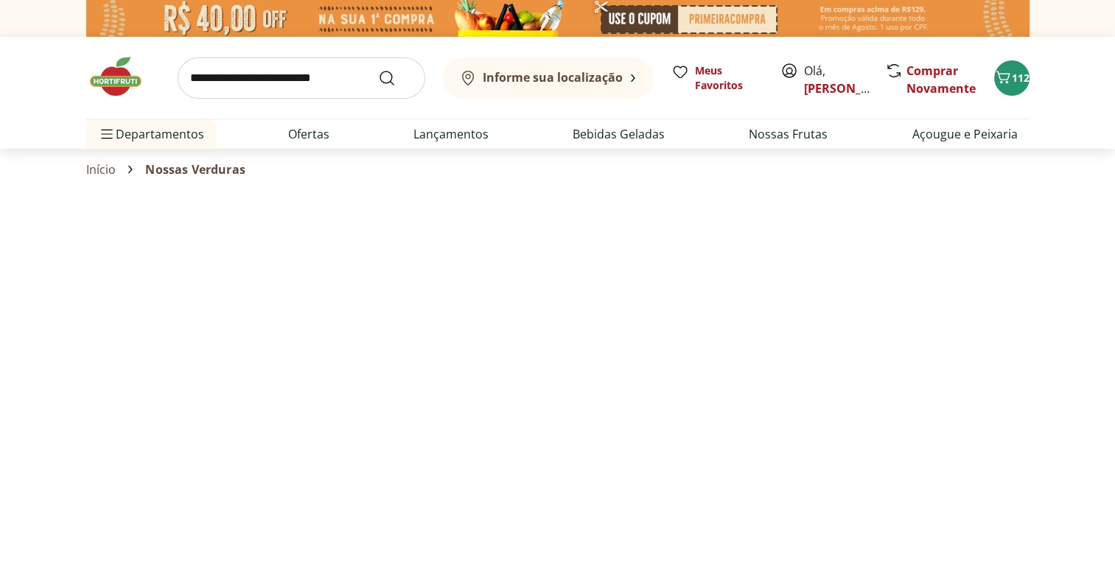
select select "**********"
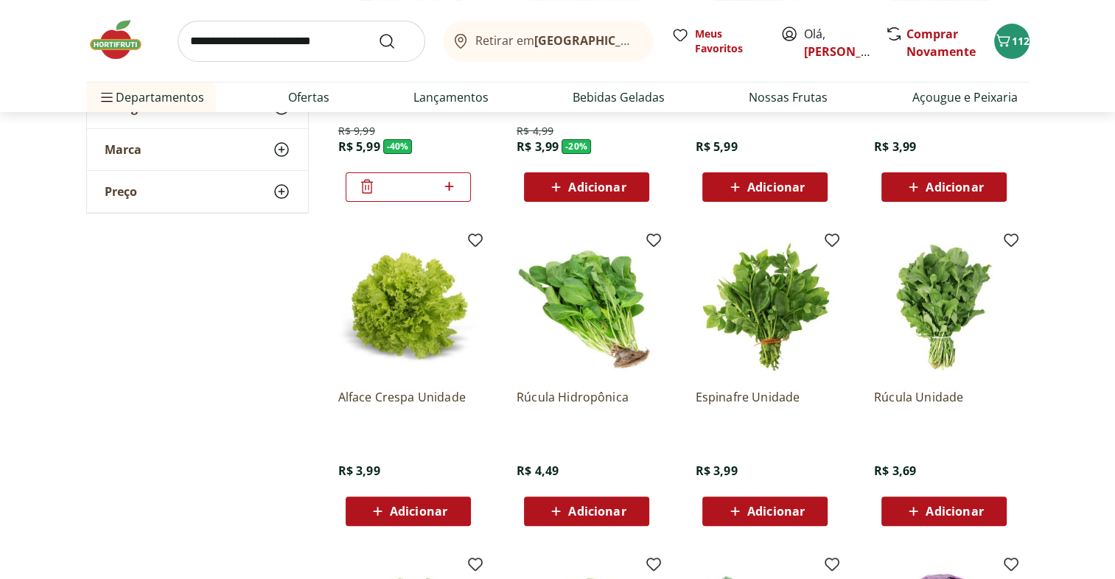
scroll to position [480, 0]
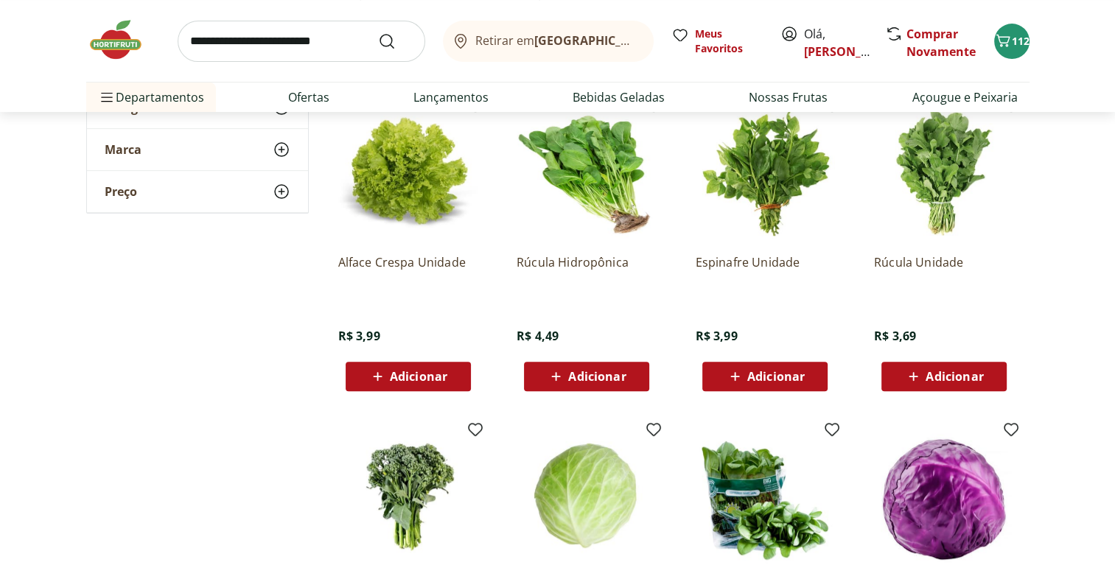
click at [818, 386] on button "Adicionar" at bounding box center [765, 376] width 125 height 29
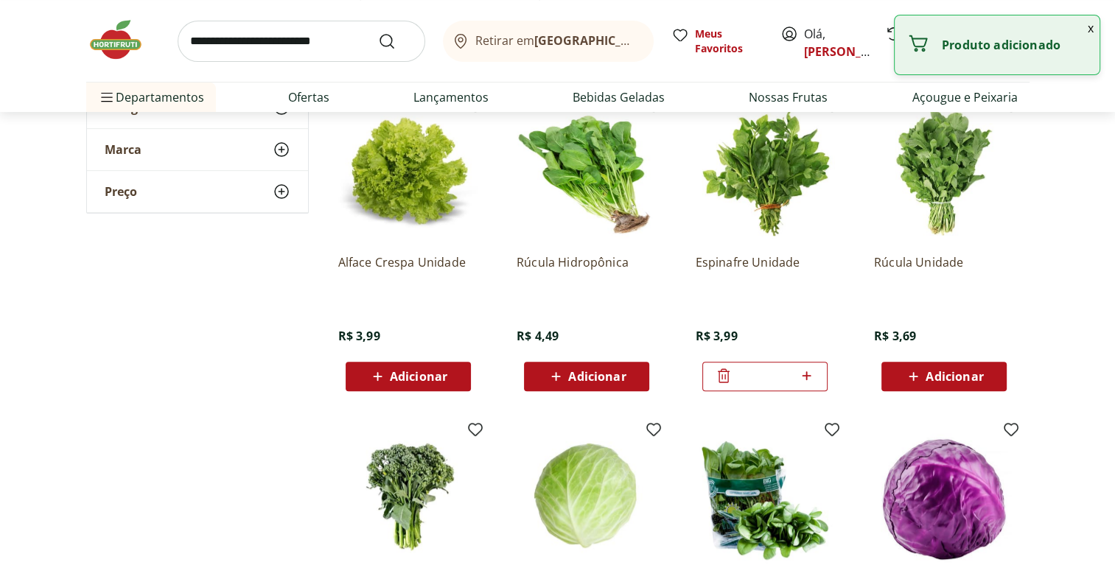
click at [809, 377] on icon at bounding box center [807, 376] width 18 height 18
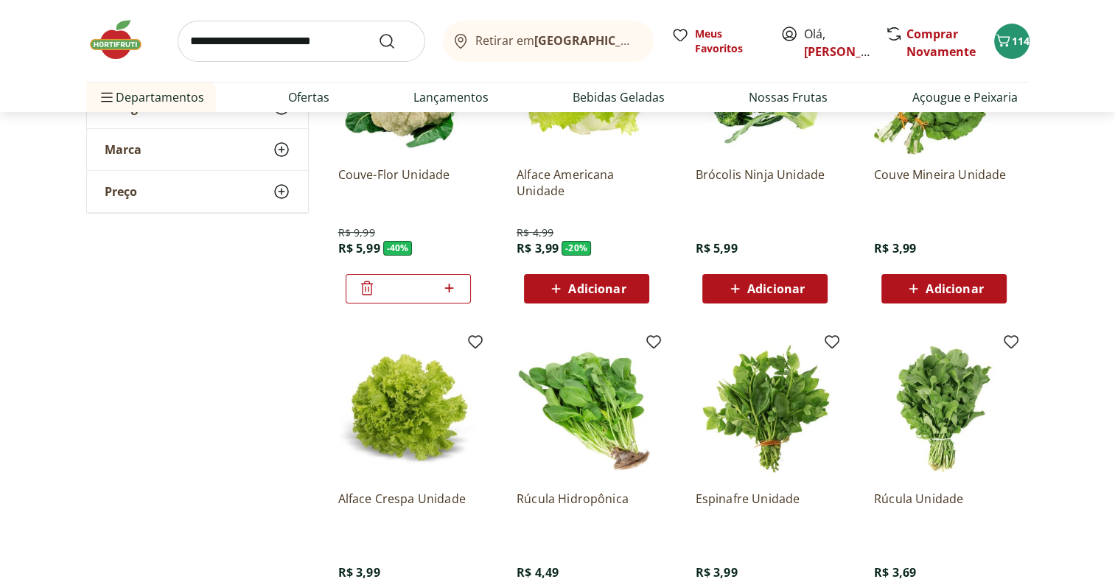
scroll to position [413, 0]
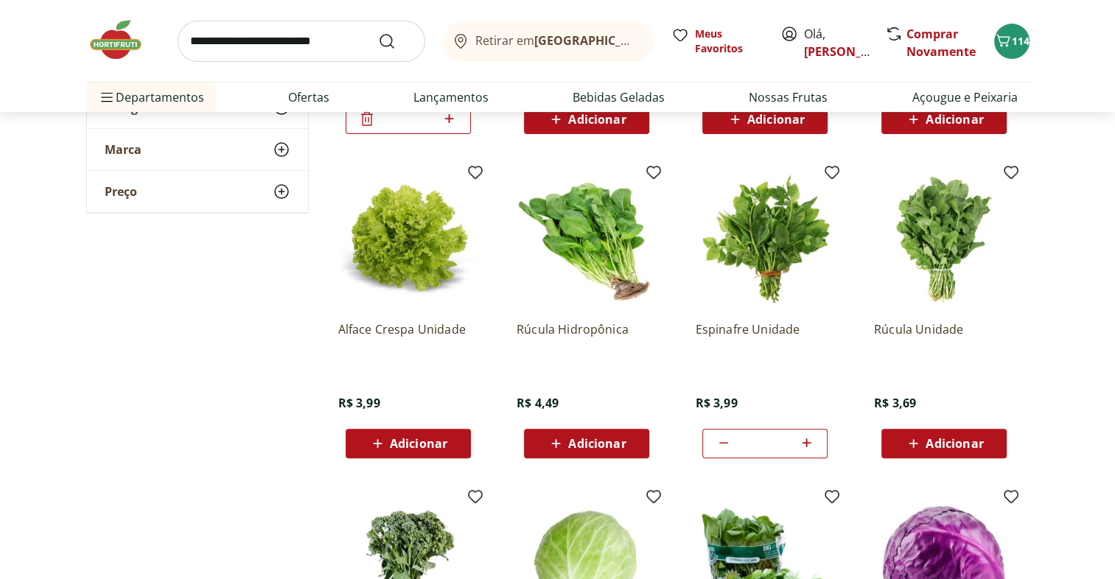
click at [721, 441] on icon at bounding box center [724, 443] width 18 height 18
type input "*"
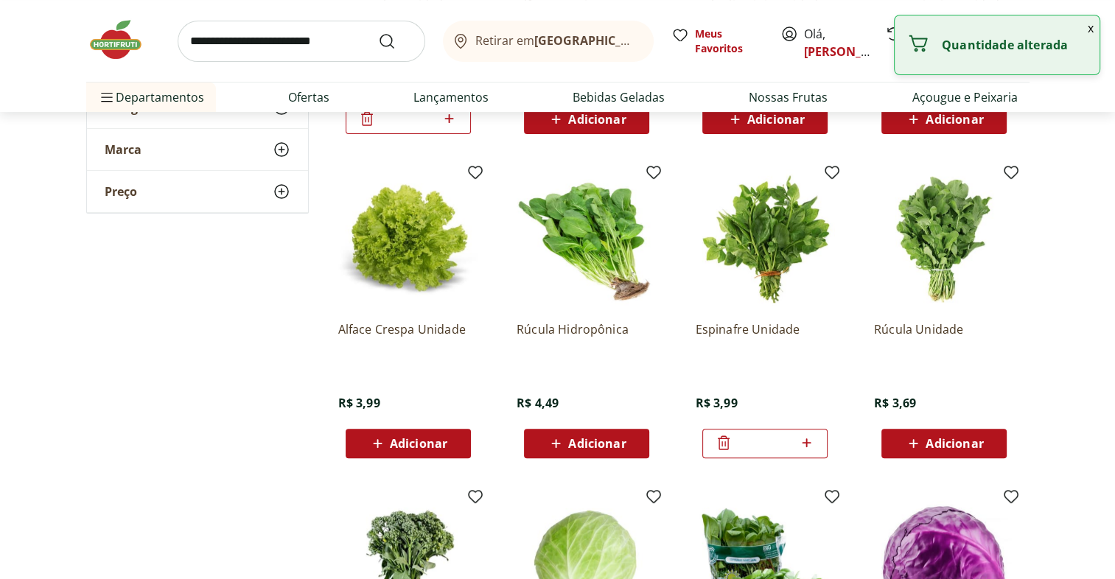
click at [721, 441] on icon at bounding box center [724, 443] width 18 height 18
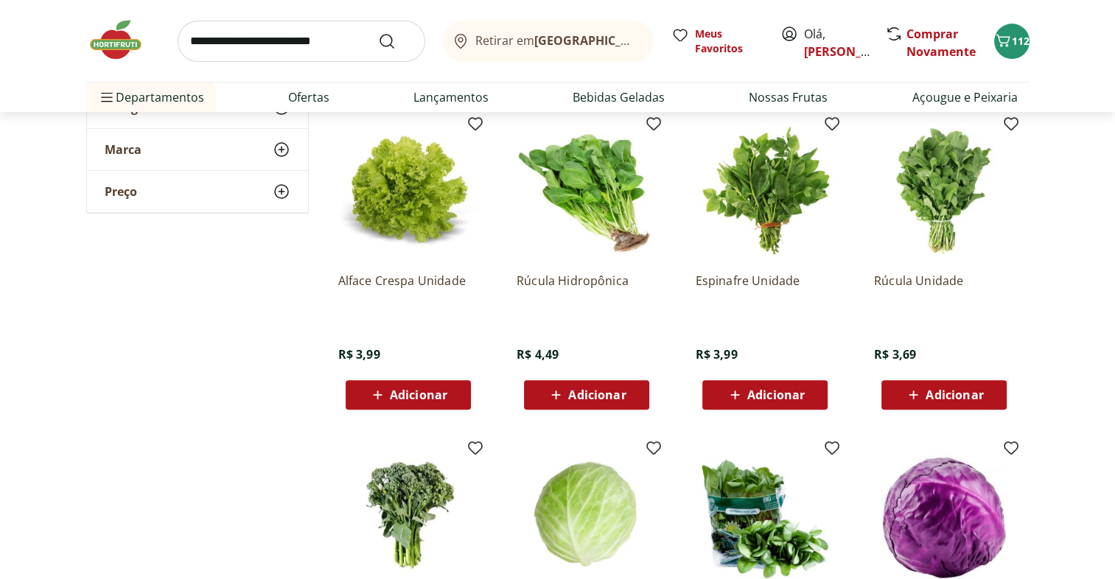
scroll to position [461, 0]
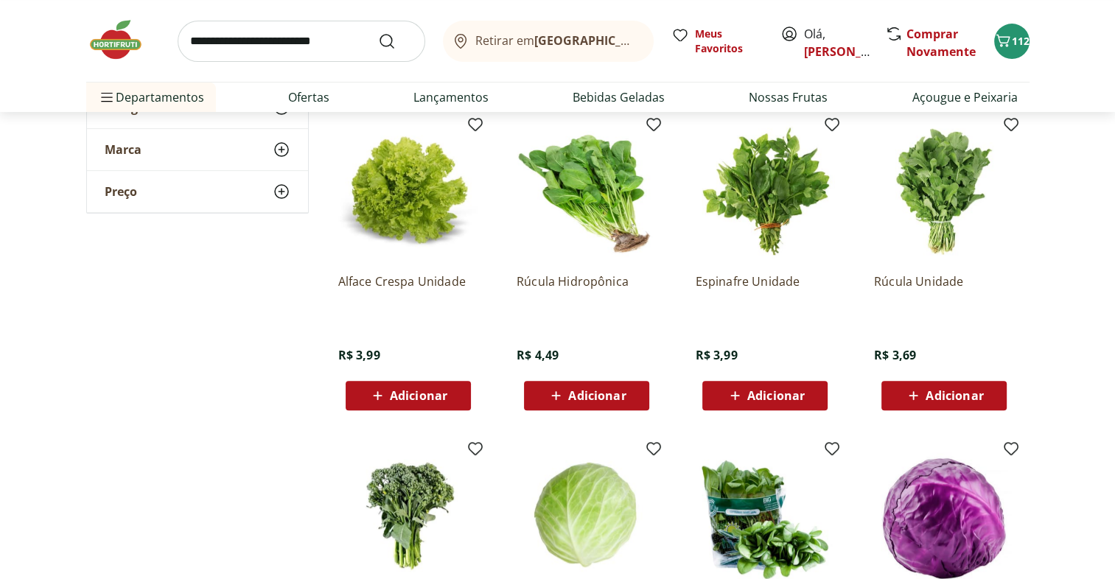
click at [816, 397] on div "Adicionar" at bounding box center [765, 396] width 102 height 27
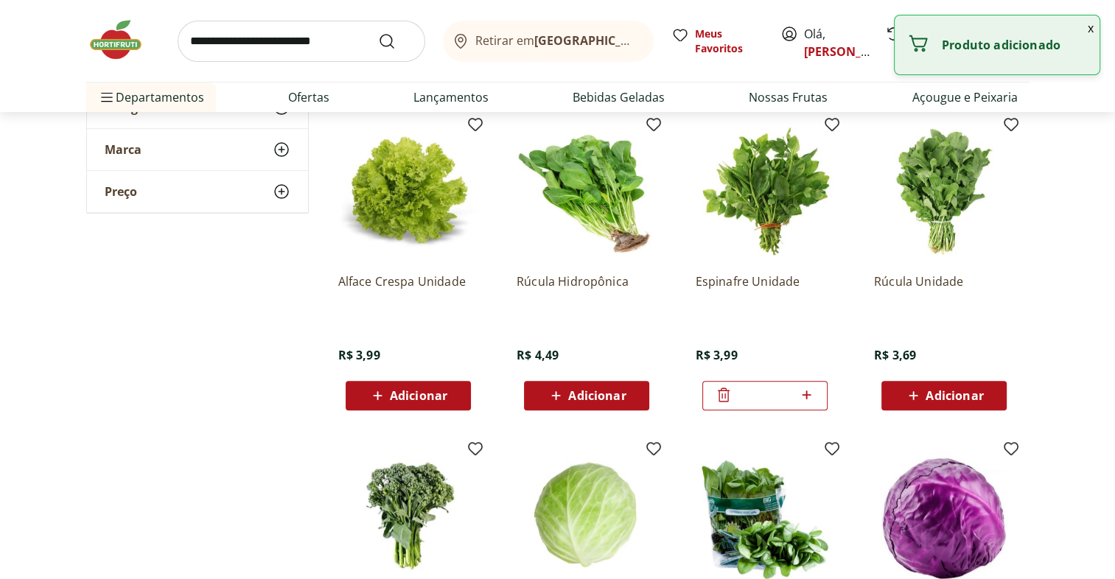
click at [809, 396] on icon at bounding box center [807, 395] width 18 height 18
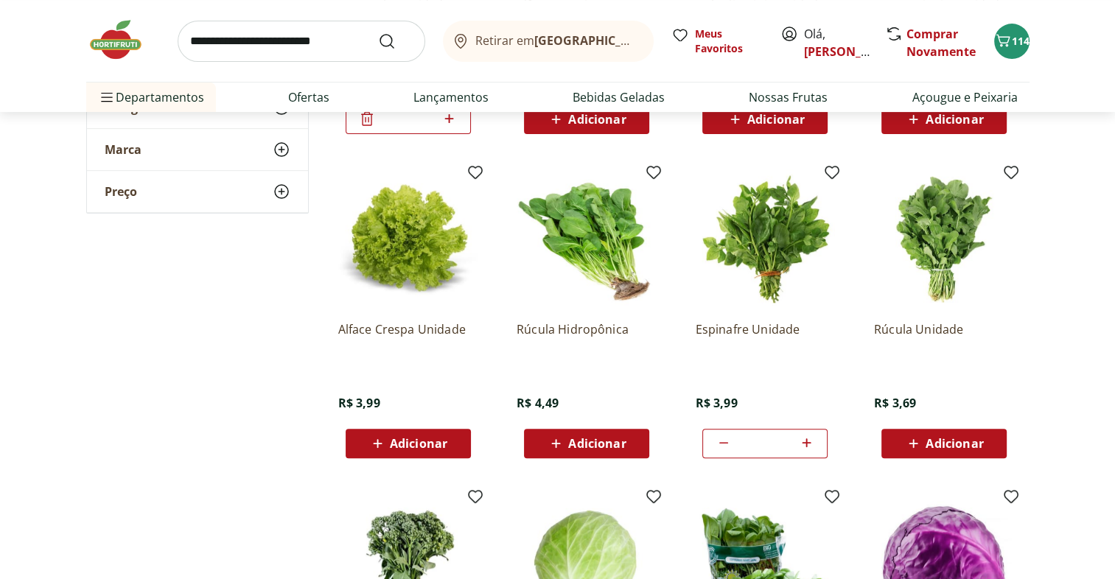
scroll to position [411, 0]
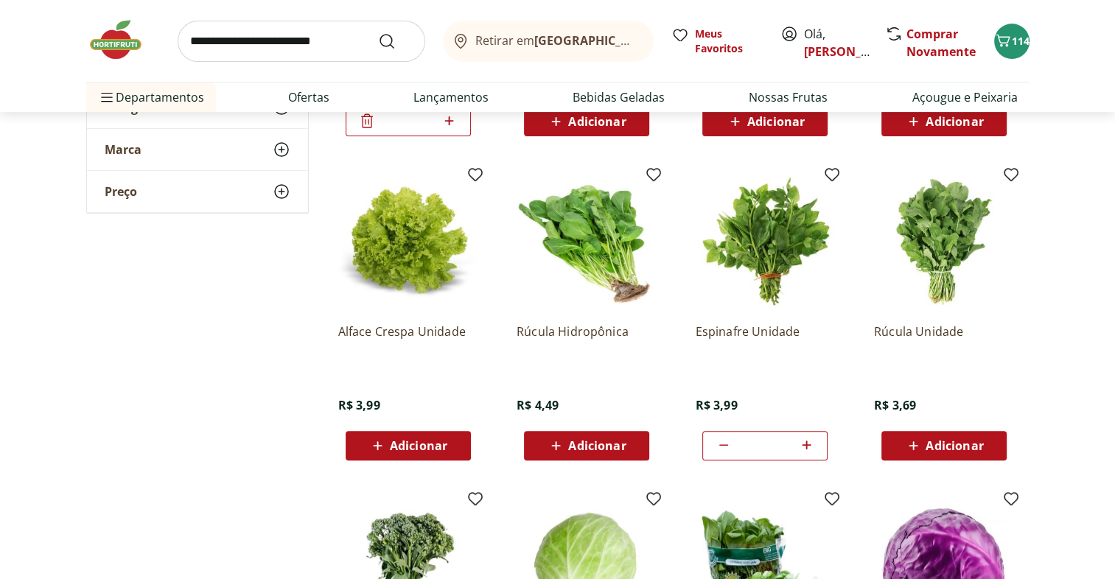
click at [725, 445] on icon at bounding box center [724, 445] width 9 height 1
type input "*"
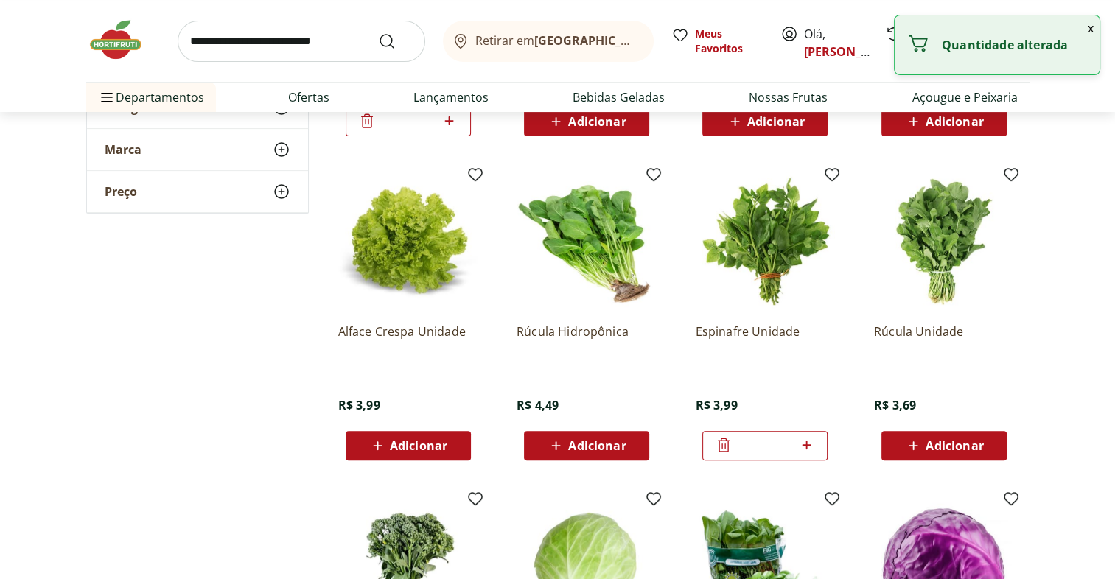
click at [725, 444] on icon at bounding box center [724, 445] width 18 height 18
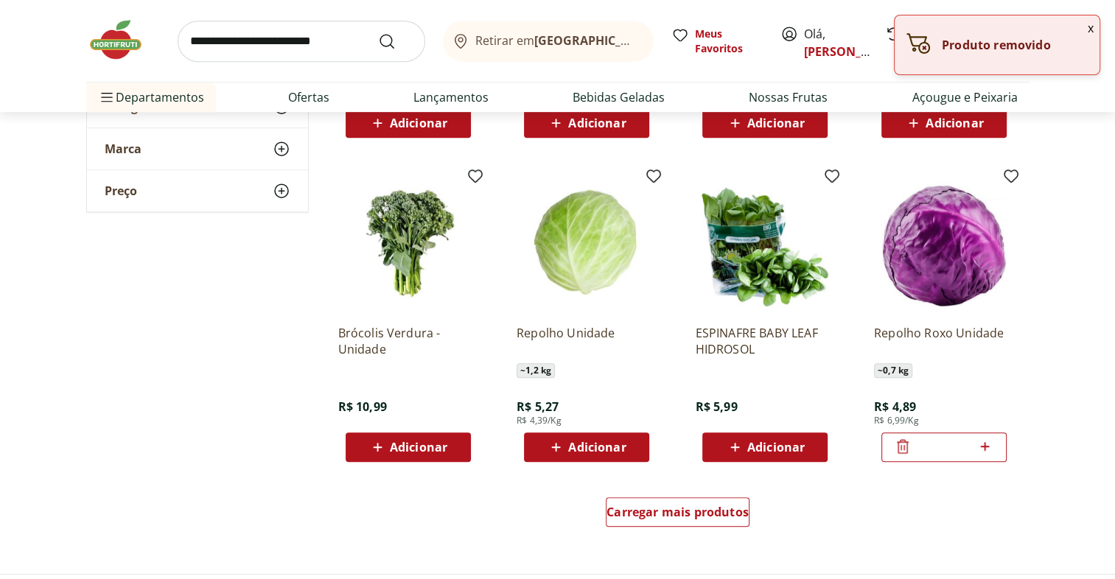
scroll to position [733, 0]
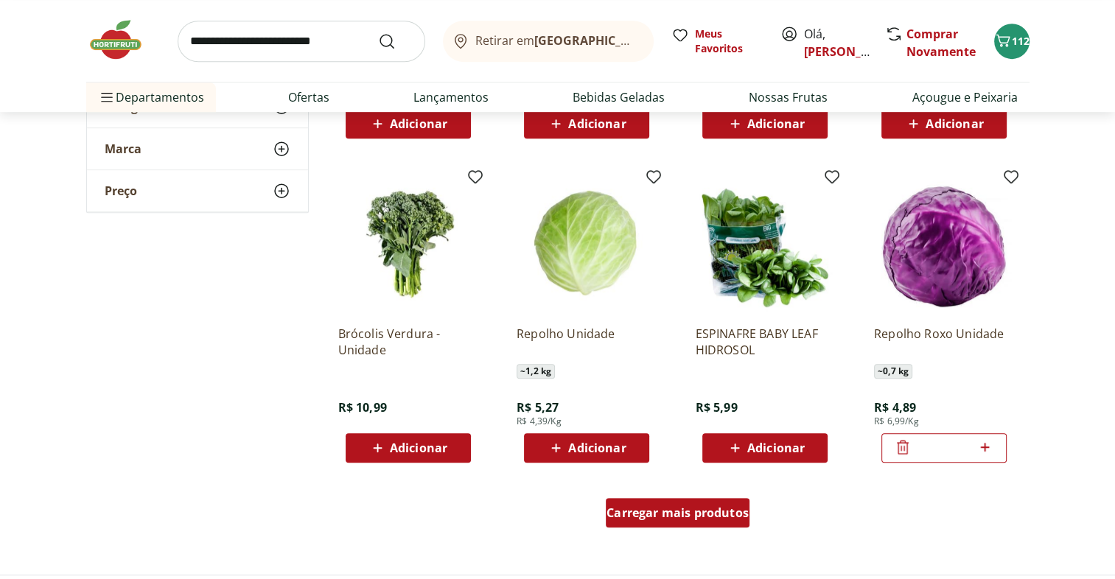
click at [728, 515] on span "Carregar mais produtos" at bounding box center [678, 513] width 142 height 12
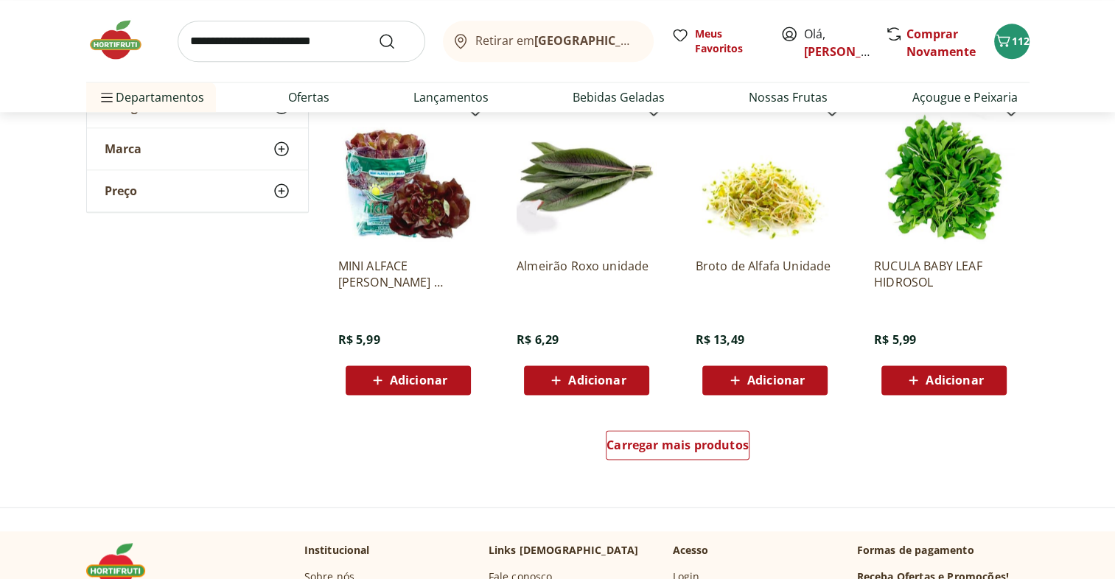
scroll to position [1761, 0]
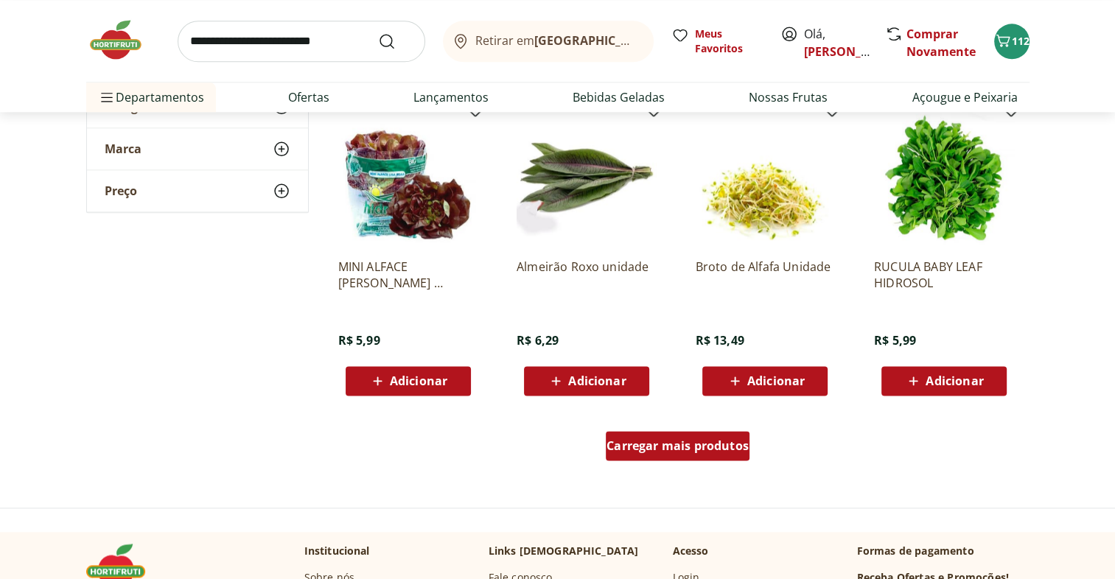
click at [680, 450] on span "Carregar mais produtos" at bounding box center [678, 446] width 142 height 12
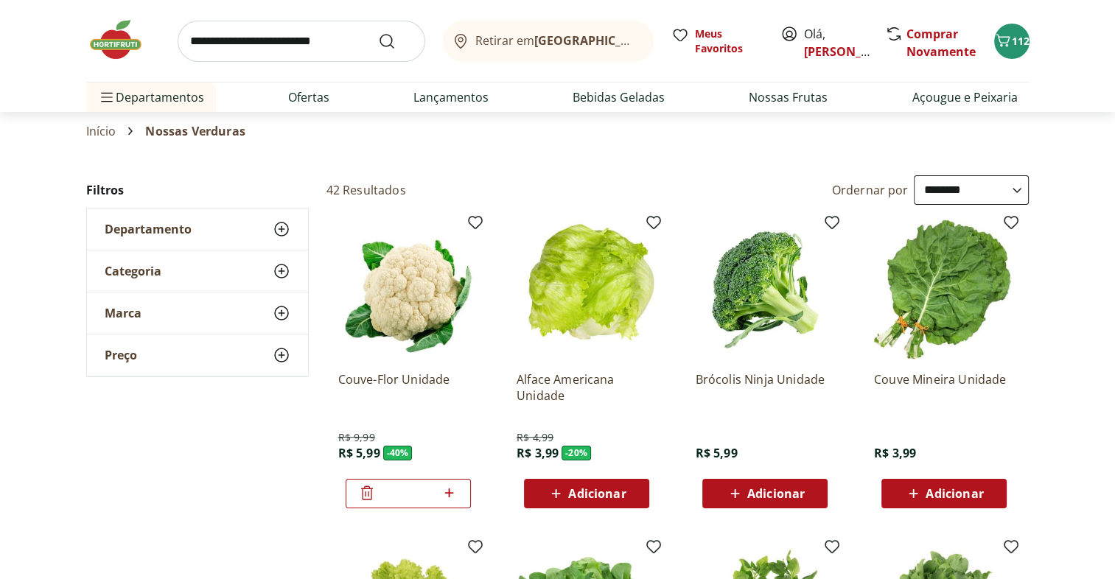
scroll to position [0, 0]
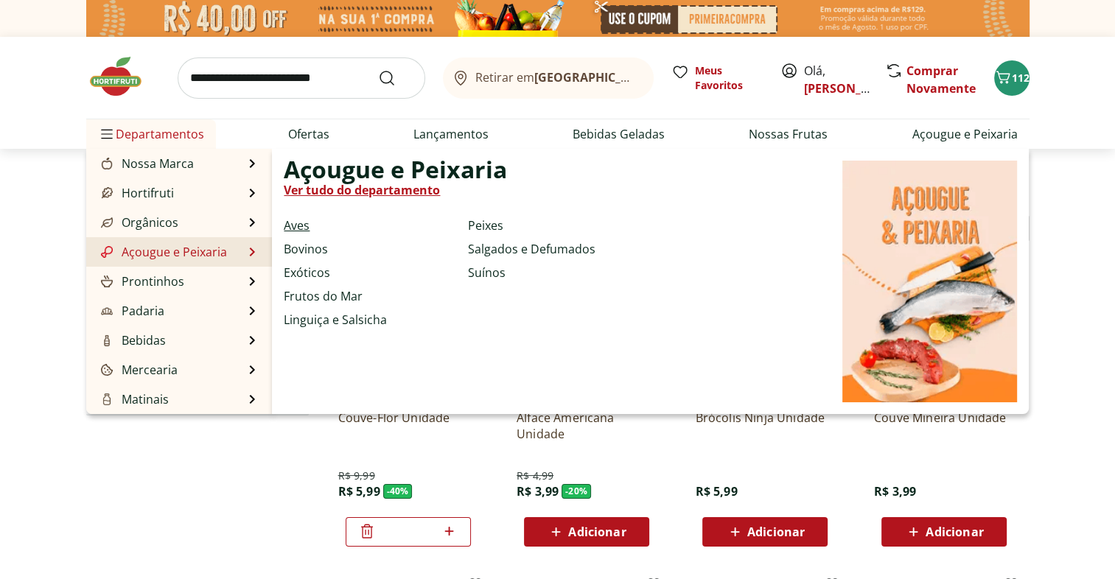
click at [293, 227] on link "Aves" at bounding box center [297, 226] width 26 height 18
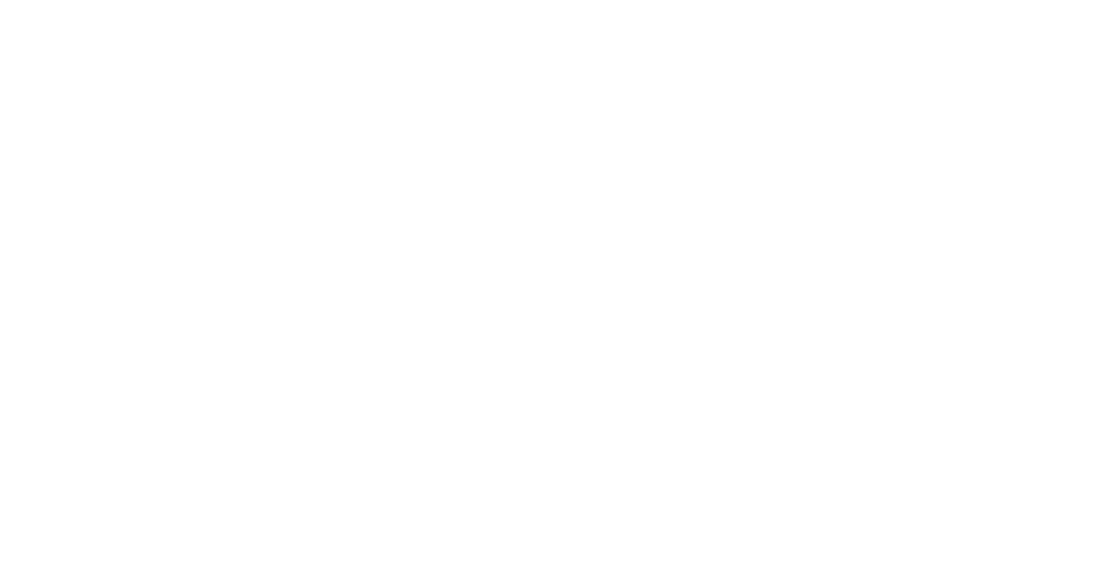
select select "**********"
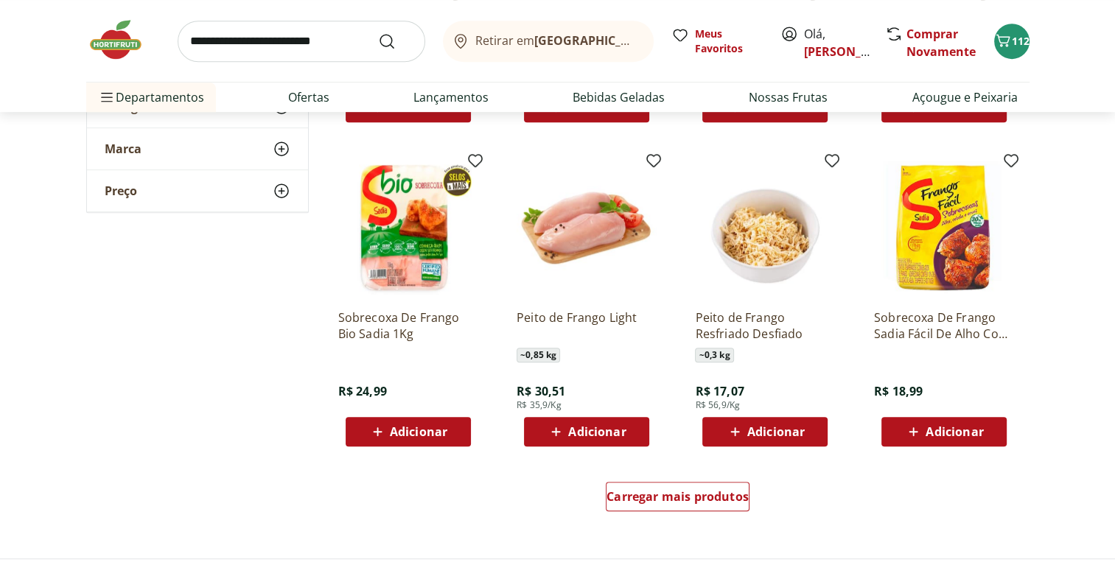
scroll to position [790, 0]
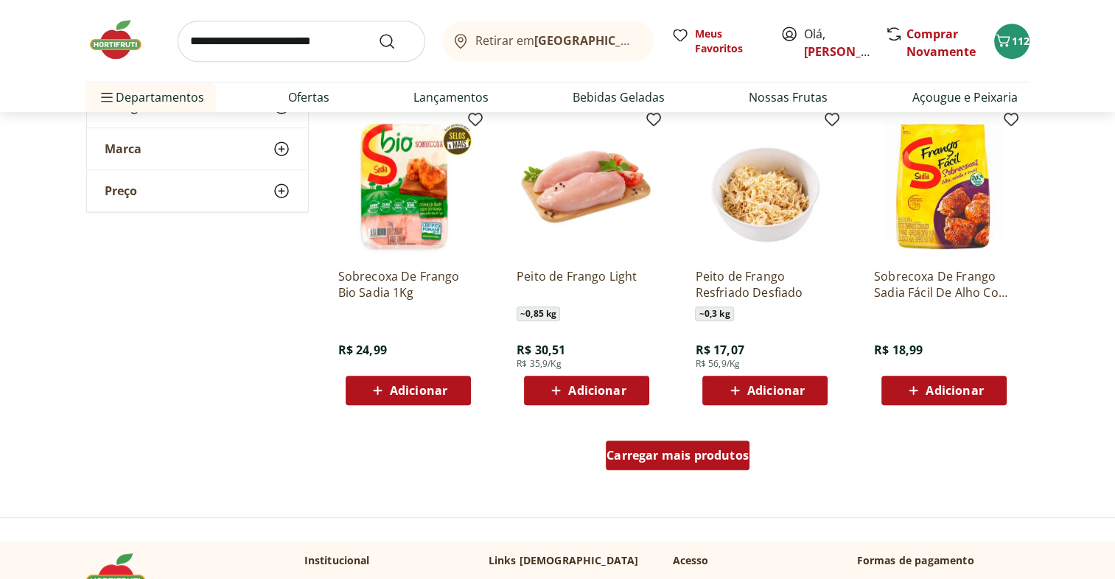
click at [720, 459] on span "Carregar mais produtos" at bounding box center [678, 456] width 142 height 12
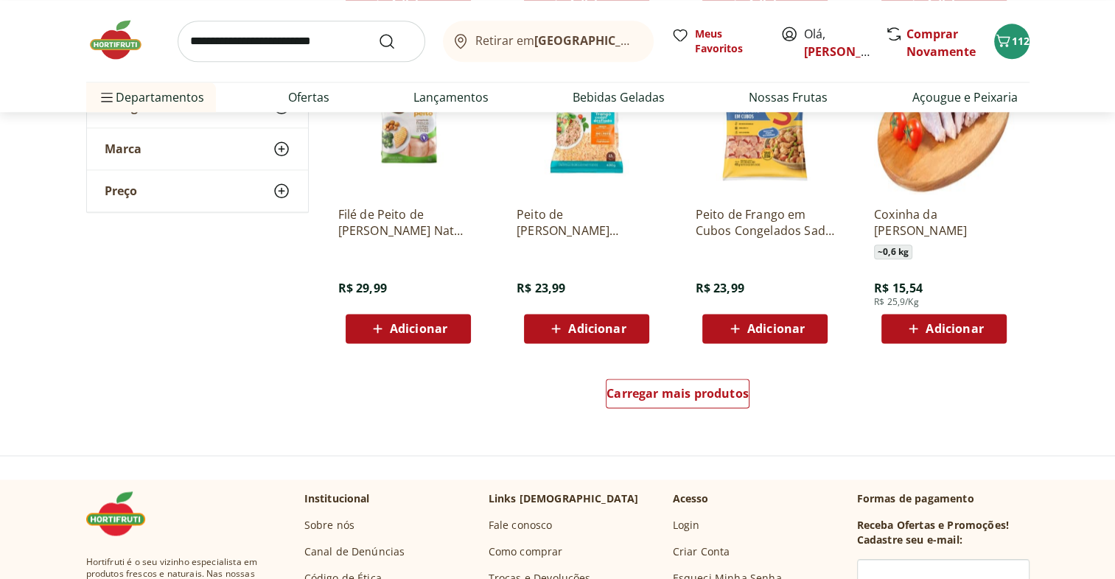
scroll to position [1813, 0]
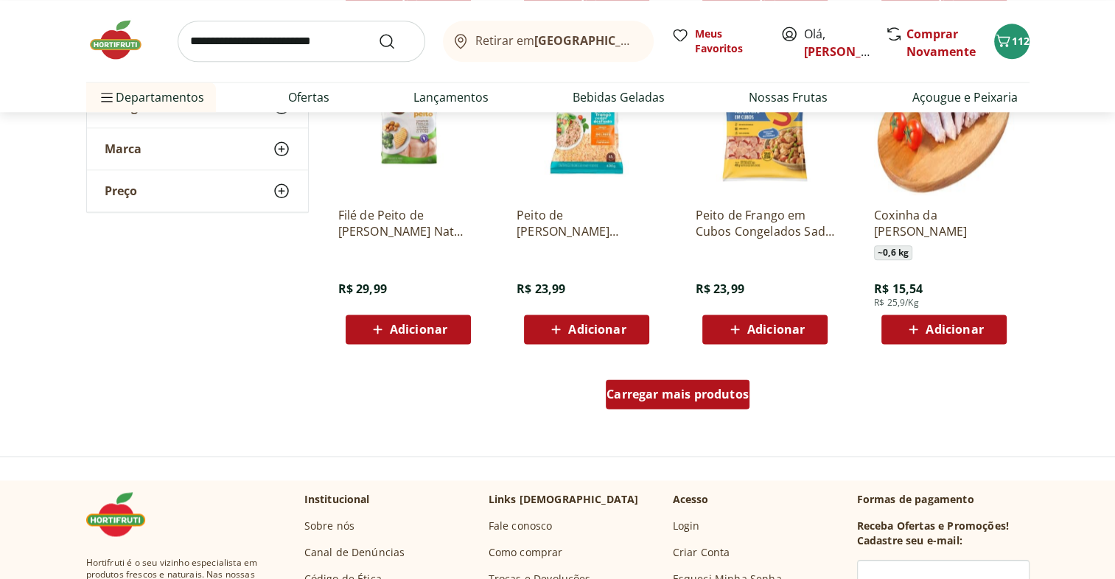
click at [722, 403] on div "Carregar mais produtos" at bounding box center [678, 394] width 144 height 29
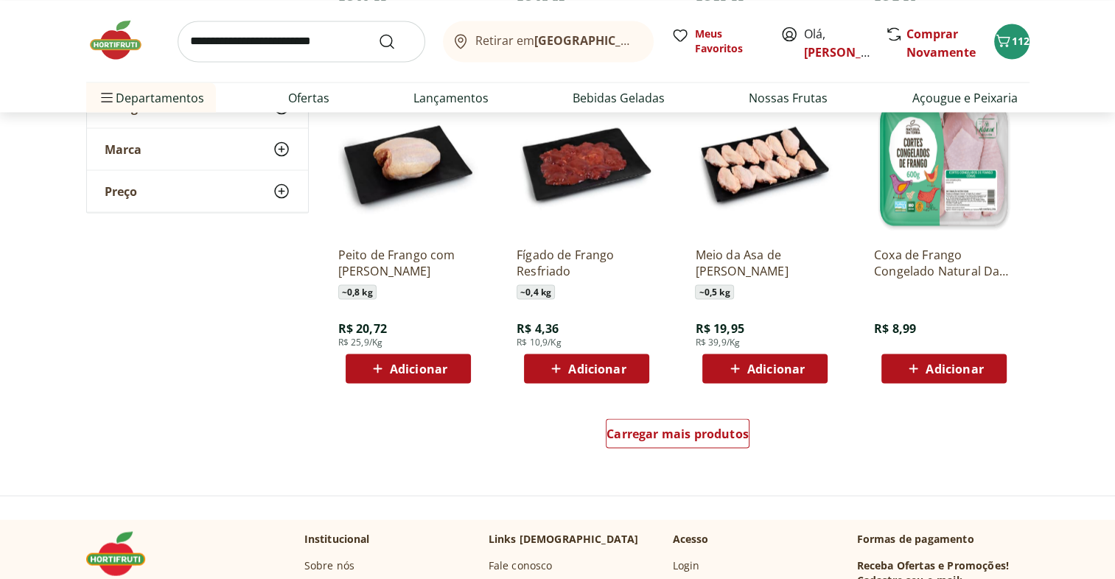
scroll to position [2733, 0]
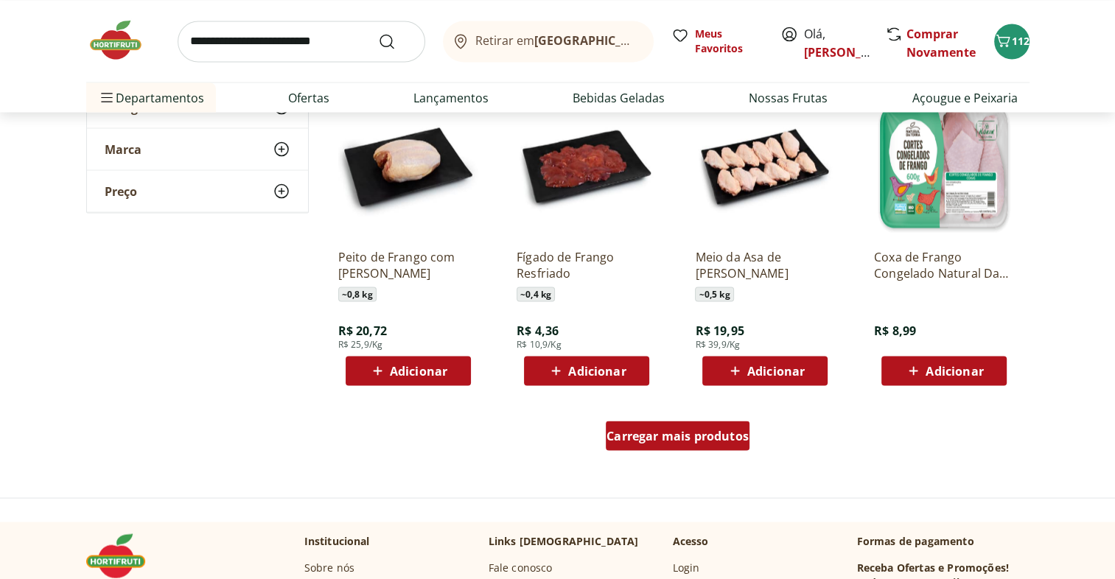
click at [744, 442] on span "Carregar mais produtos" at bounding box center [678, 436] width 142 height 12
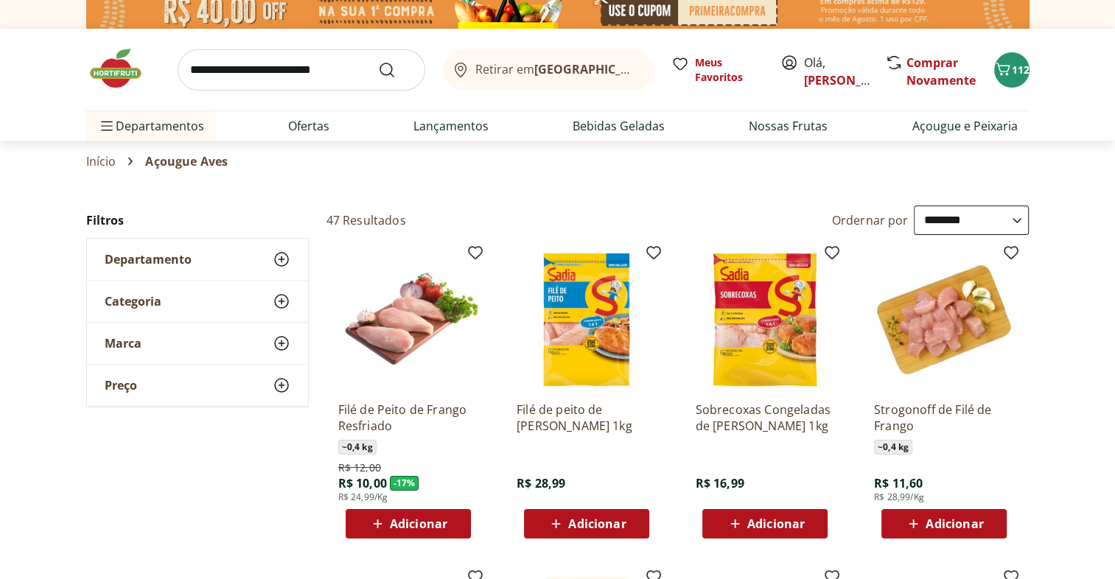
scroll to position [0, 0]
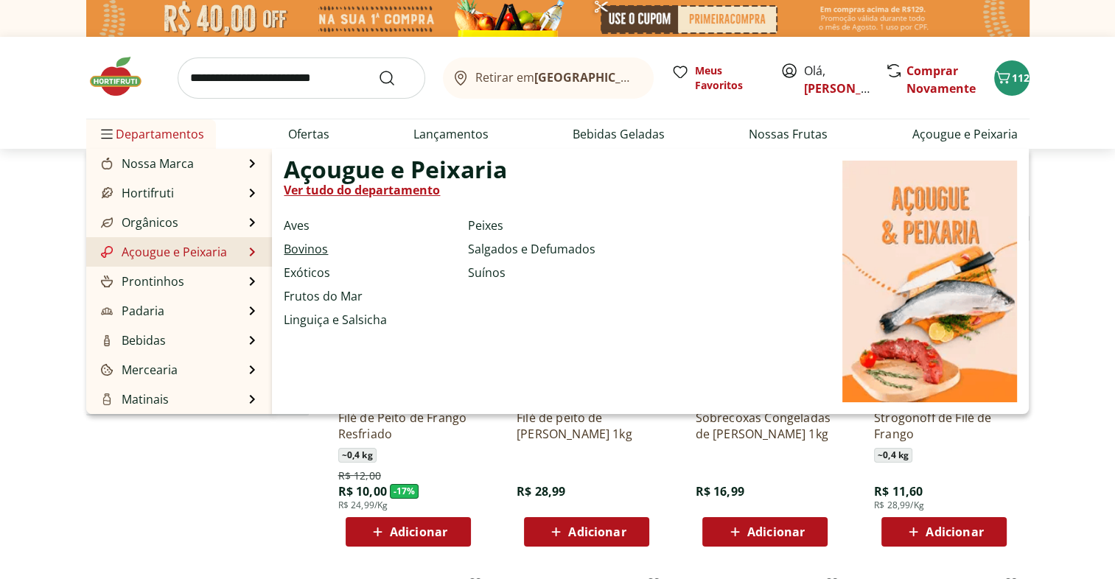
click at [324, 245] on link "Bovinos" at bounding box center [306, 249] width 44 height 18
select select "**********"
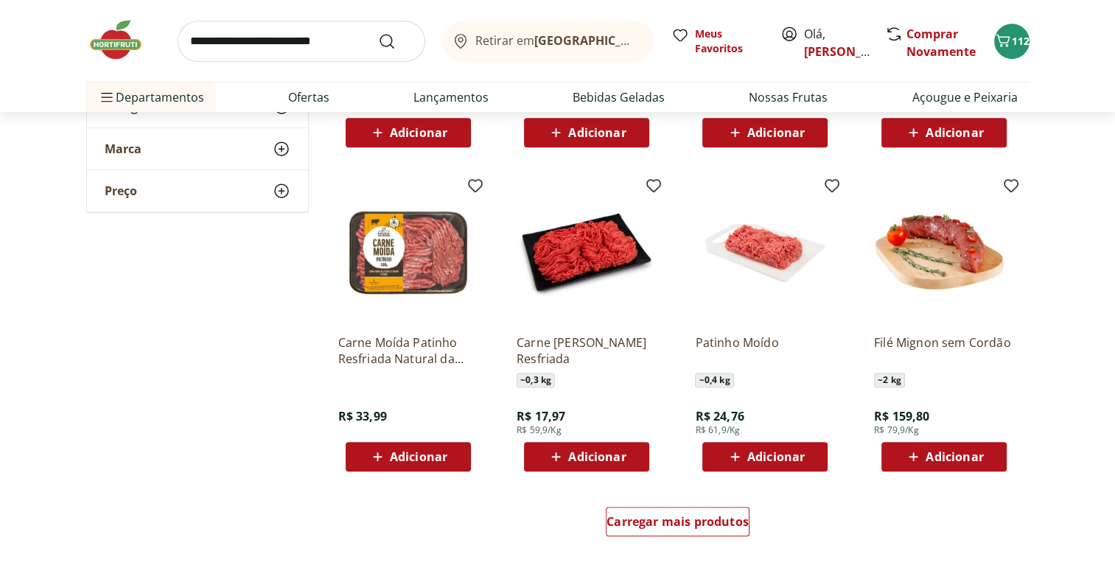
scroll to position [722, 0]
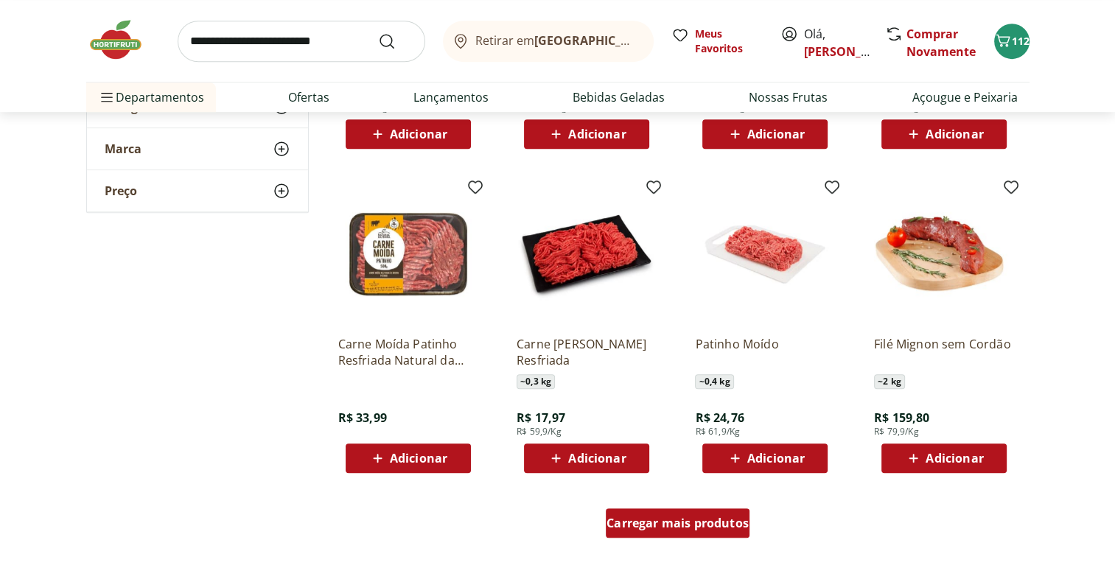
click at [744, 525] on span "Carregar mais produtos" at bounding box center [678, 524] width 142 height 12
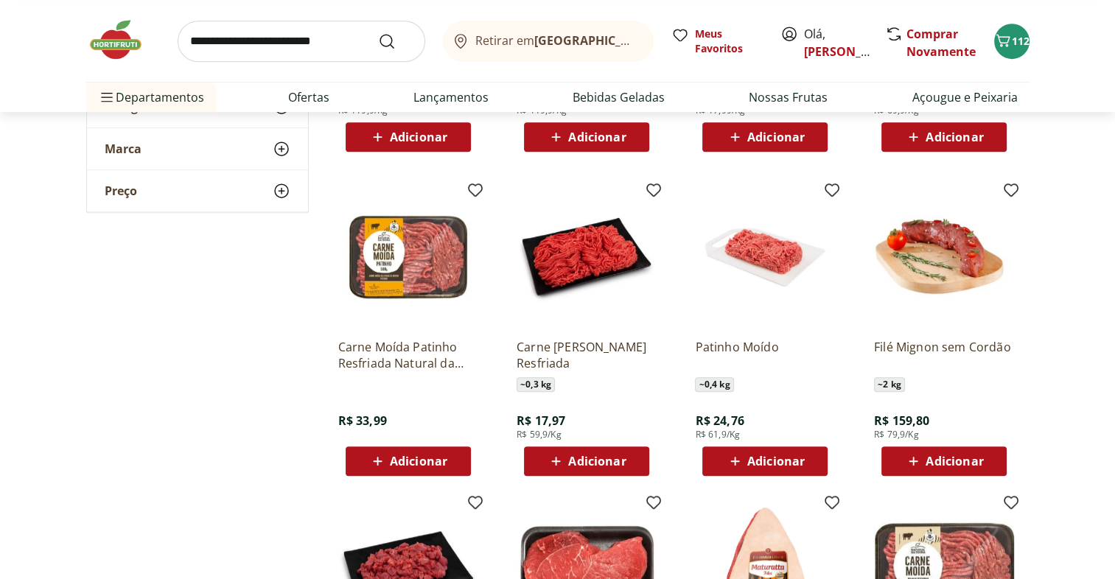
scroll to position [720, 0]
click at [992, 455] on div "Adicionar" at bounding box center [944, 461] width 102 height 27
click at [899, 461] on icon at bounding box center [903, 461] width 18 height 18
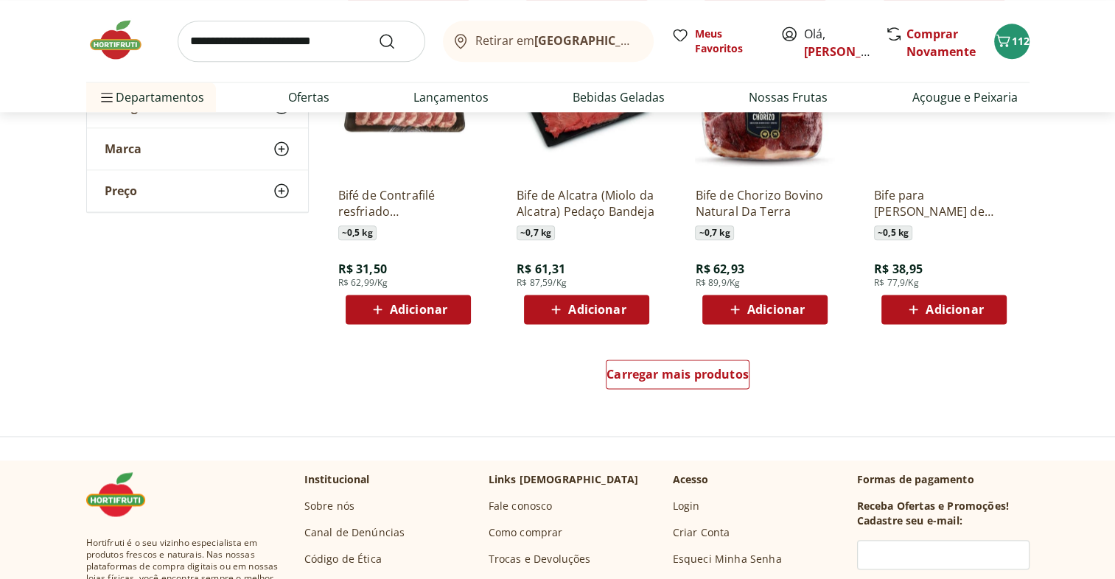
scroll to position [1831, 0]
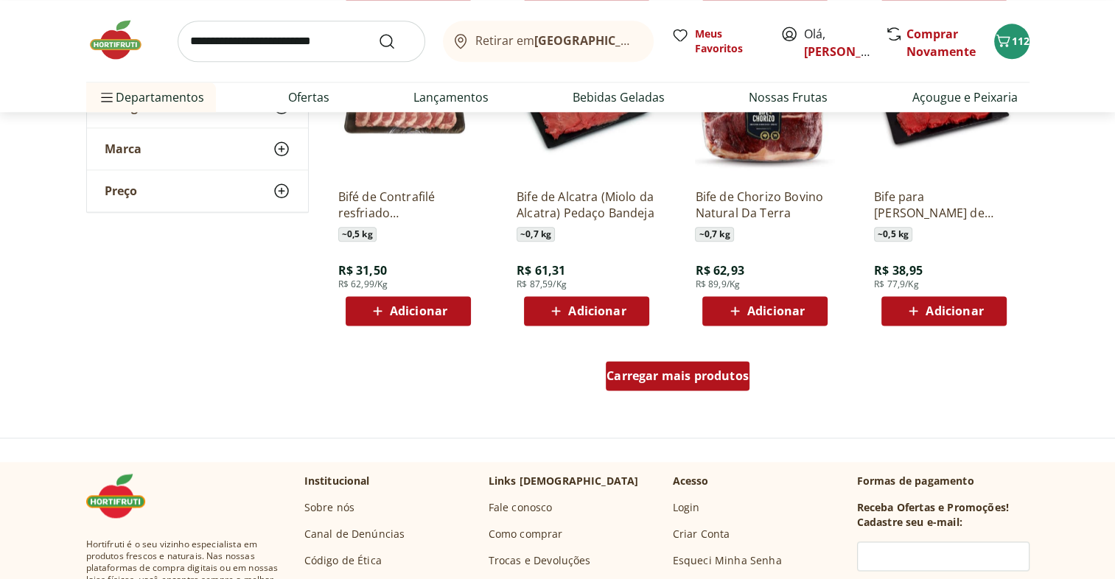
click at [684, 375] on span "Carregar mais produtos" at bounding box center [678, 376] width 142 height 12
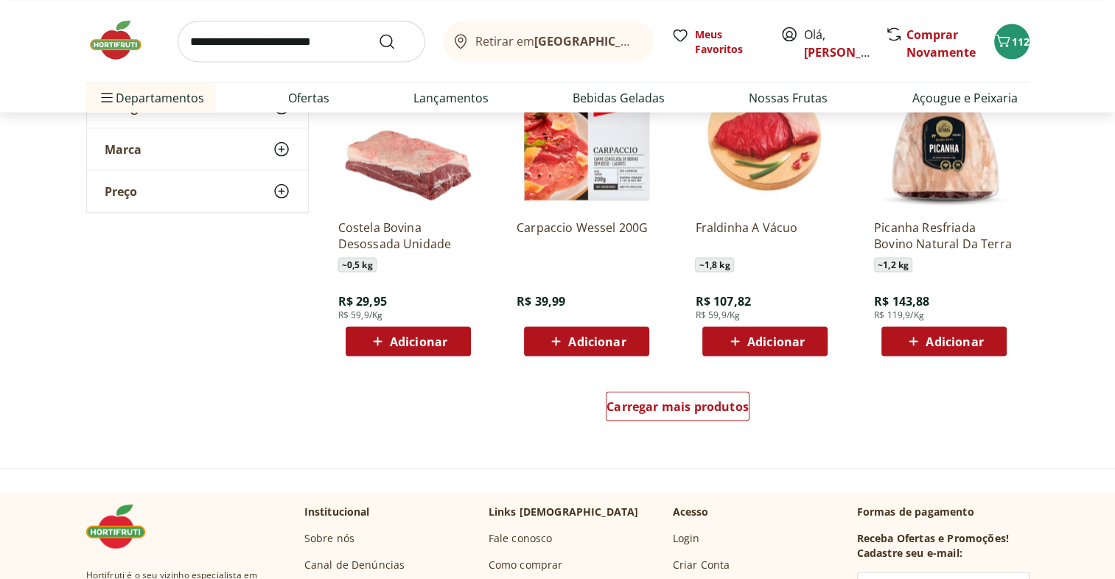
scroll to position [2766, 0]
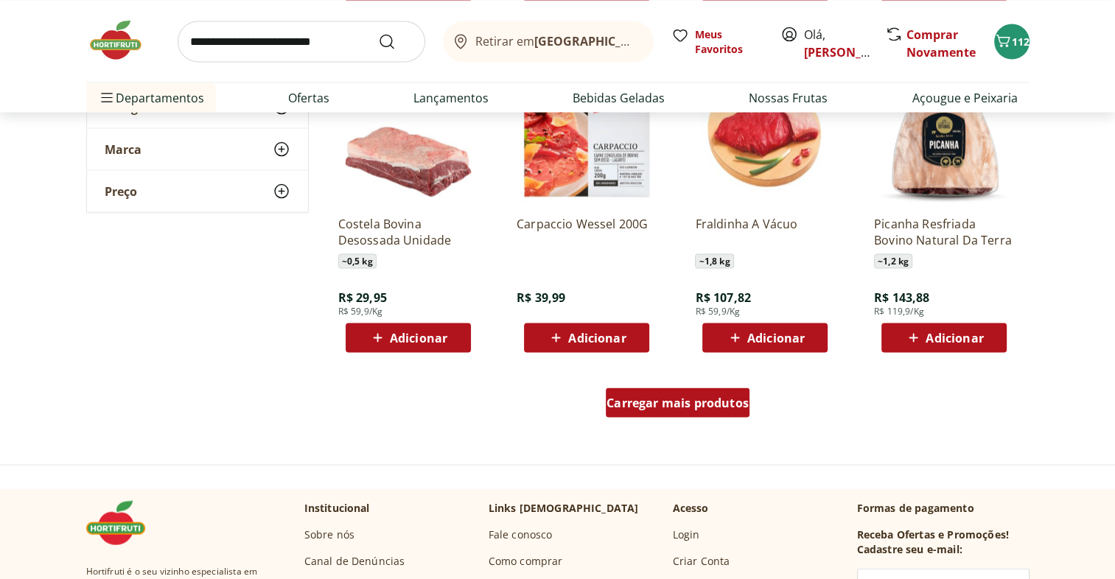
click at [691, 402] on span "Carregar mais produtos" at bounding box center [678, 403] width 142 height 12
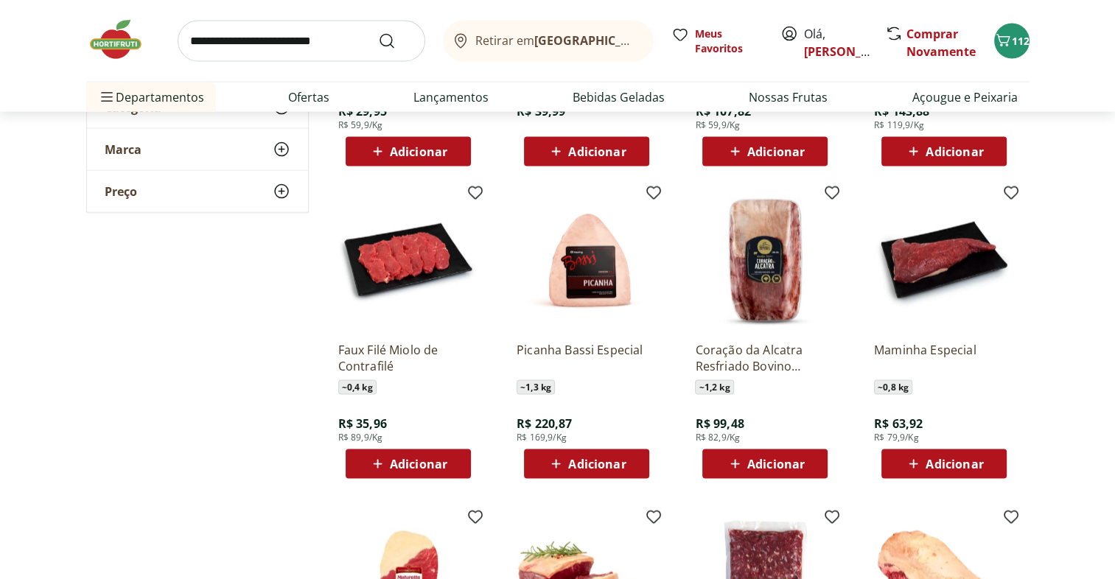
scroll to position [3117, 0]
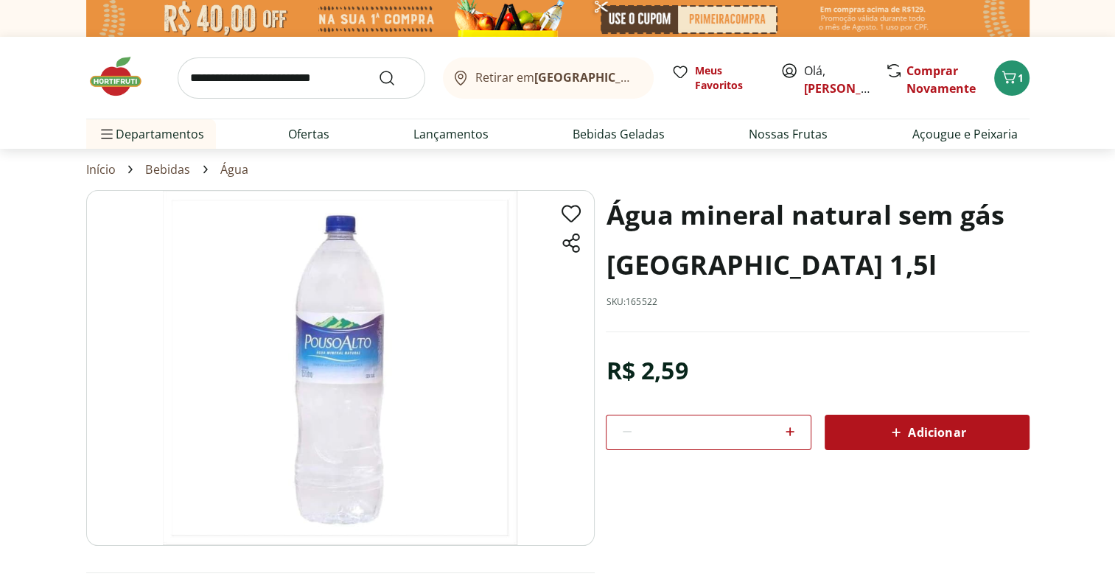
click at [791, 431] on icon at bounding box center [790, 432] width 18 height 18
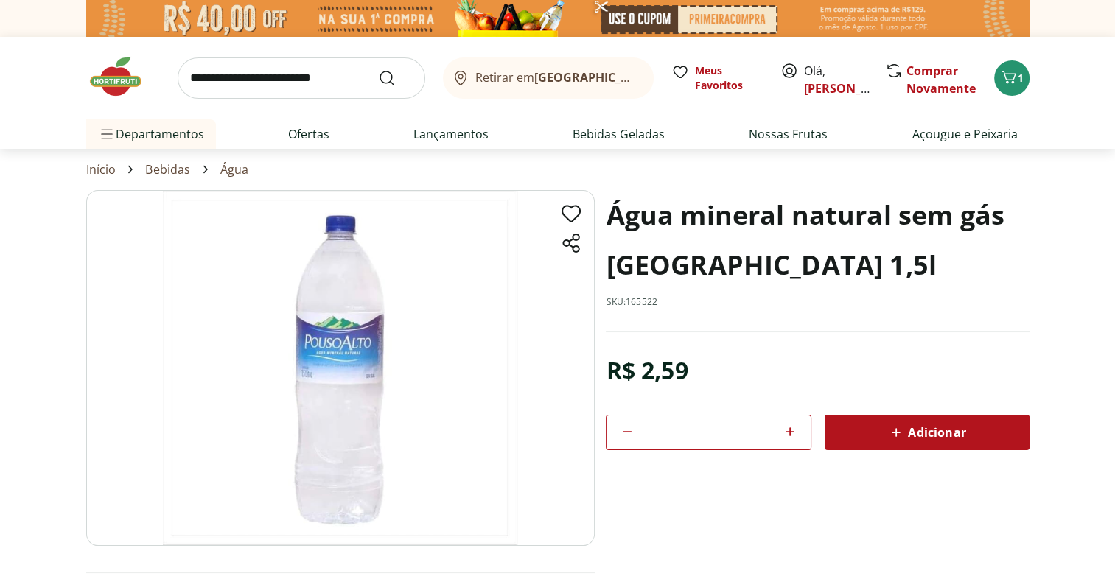
click at [791, 431] on icon at bounding box center [790, 432] width 18 height 18
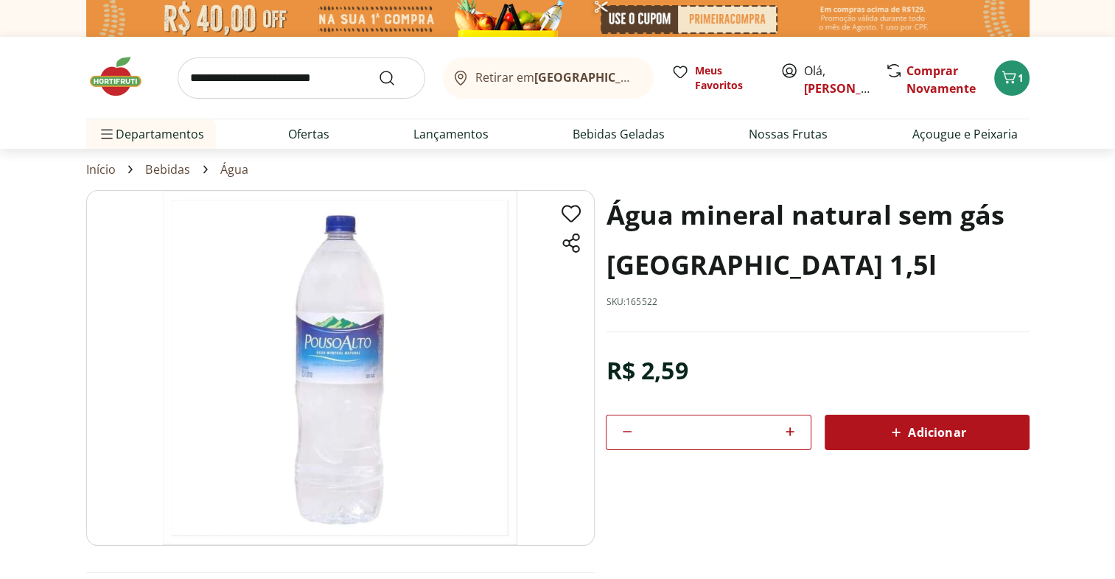
click at [791, 431] on icon at bounding box center [790, 432] width 18 height 18
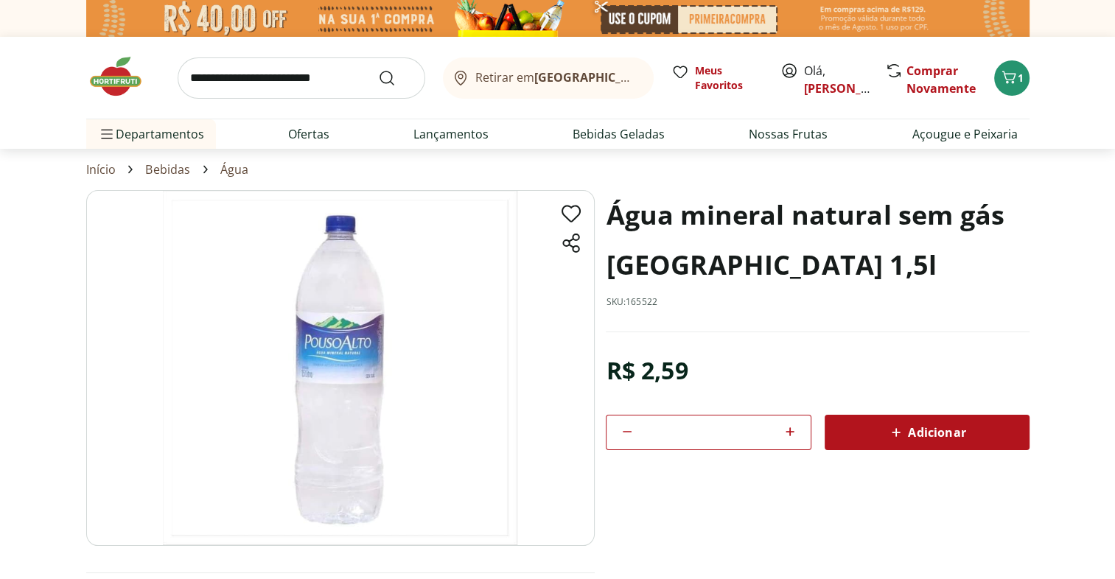
click at [791, 431] on icon at bounding box center [790, 432] width 18 height 18
click at [628, 432] on icon at bounding box center [628, 432] width 18 height 18
type input "**"
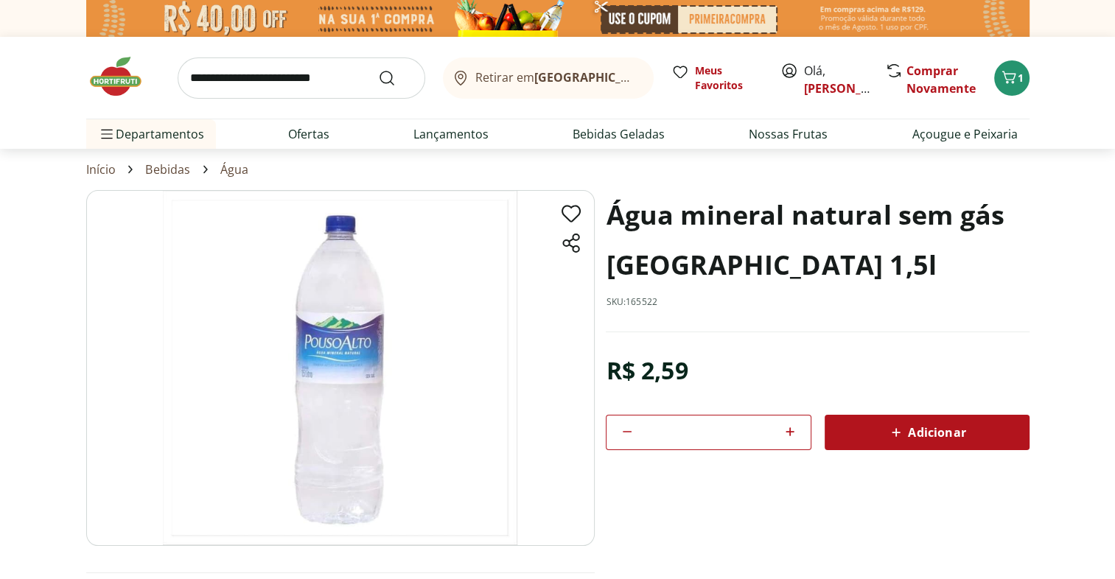
click at [930, 428] on span "Adicionar" at bounding box center [927, 433] width 78 height 18
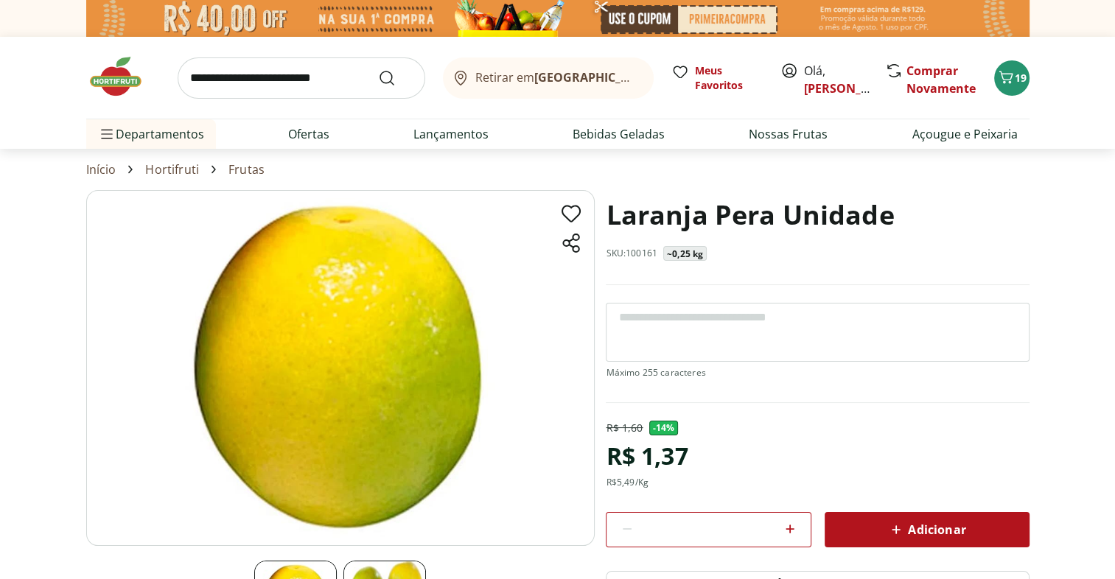
click at [790, 528] on icon at bounding box center [790, 529] width 9 height 9
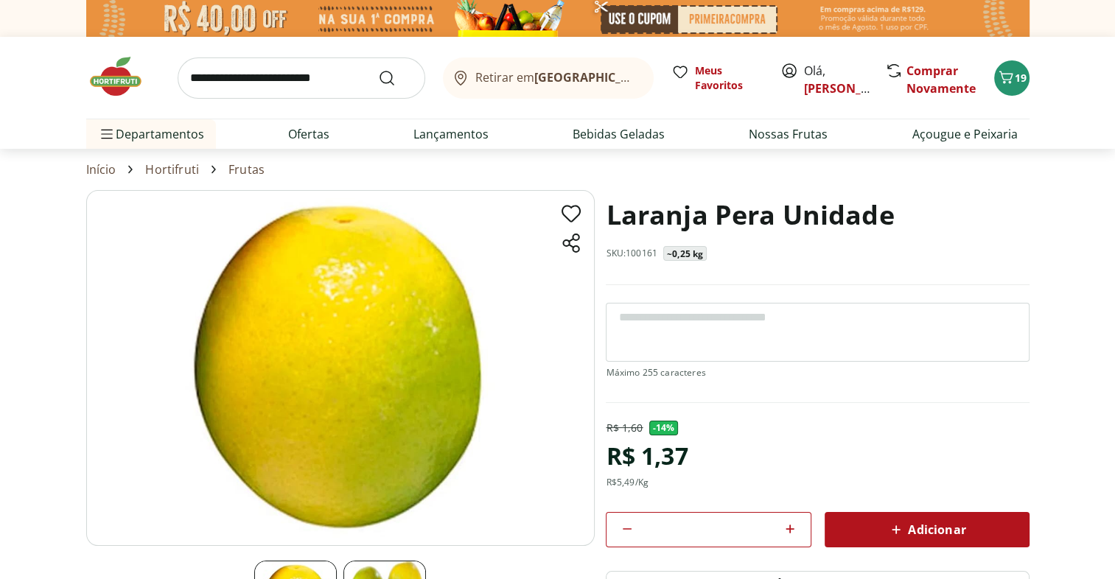
click at [790, 528] on icon at bounding box center [790, 529] width 9 height 9
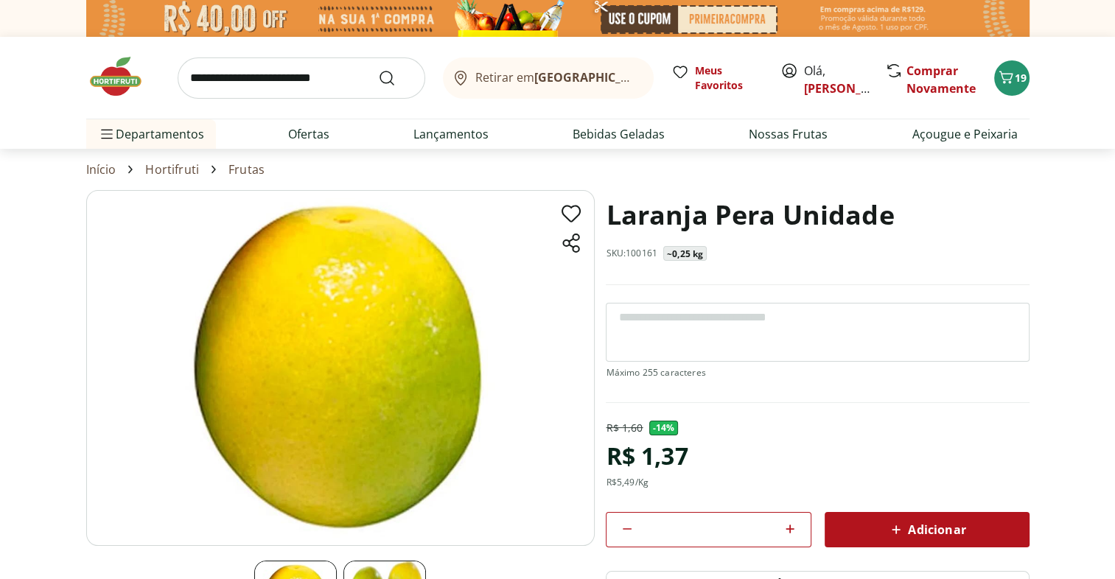
click at [790, 528] on icon at bounding box center [790, 529] width 9 height 9
type input "**"
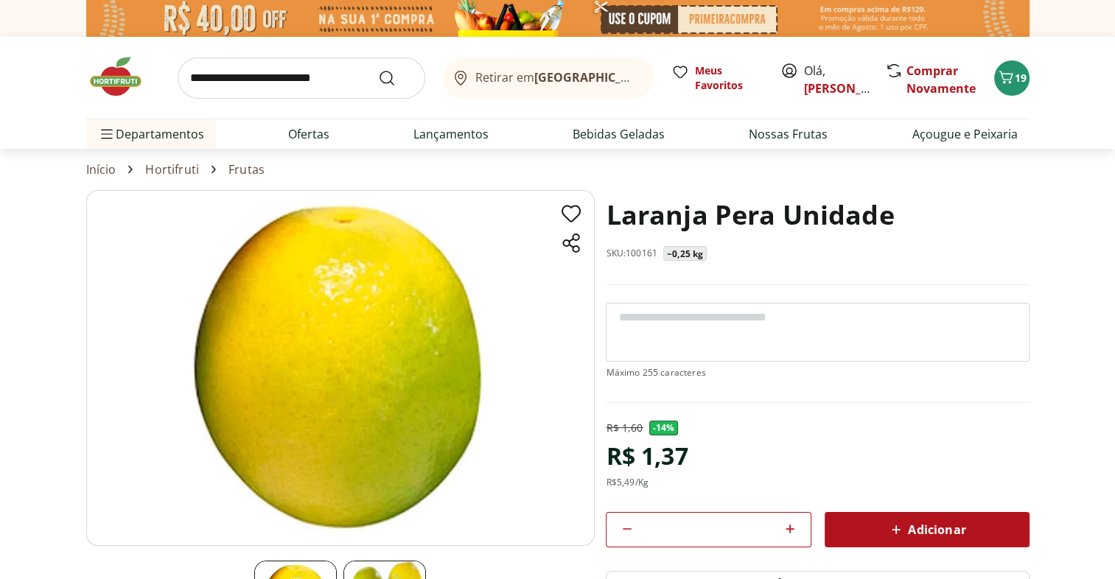
click at [944, 525] on span "Adicionar" at bounding box center [927, 530] width 78 height 18
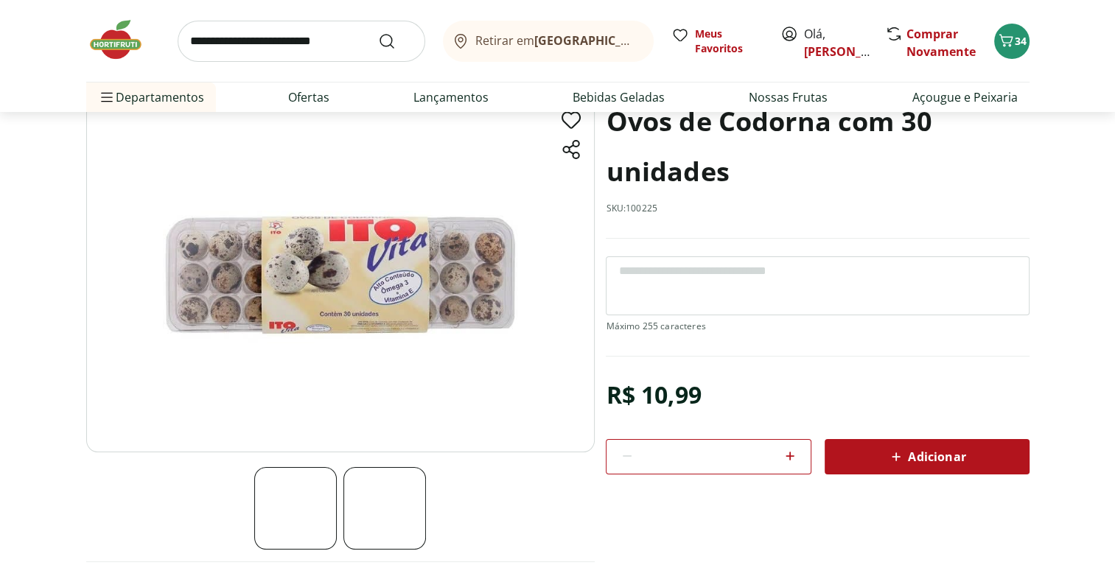
scroll to position [93, 0]
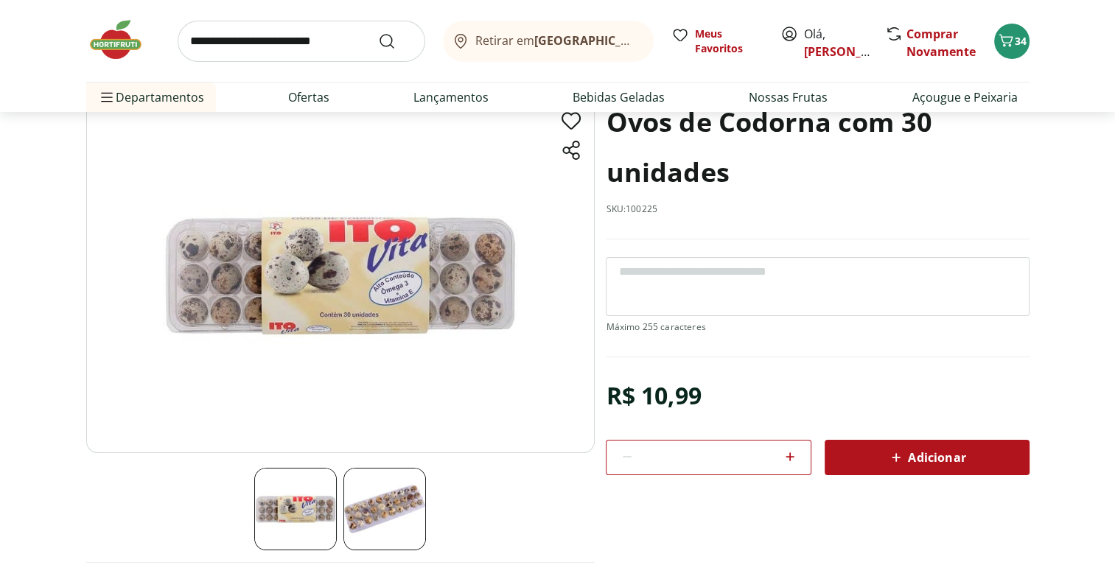
click at [785, 455] on icon at bounding box center [790, 457] width 18 height 18
type input "*"
click at [958, 459] on span "Adicionar" at bounding box center [927, 458] width 78 height 18
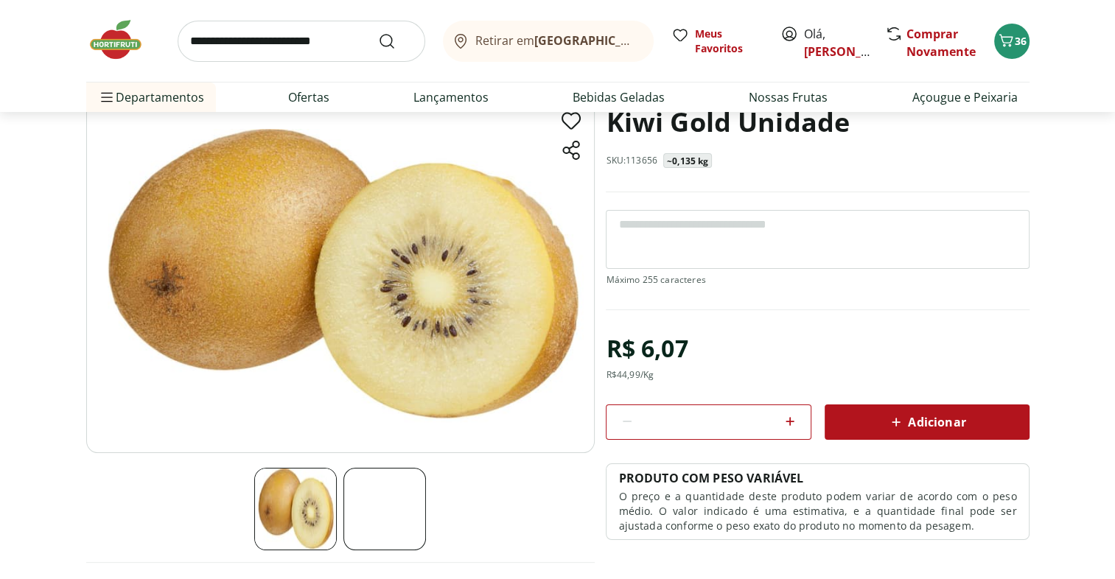
scroll to position [100, 0]
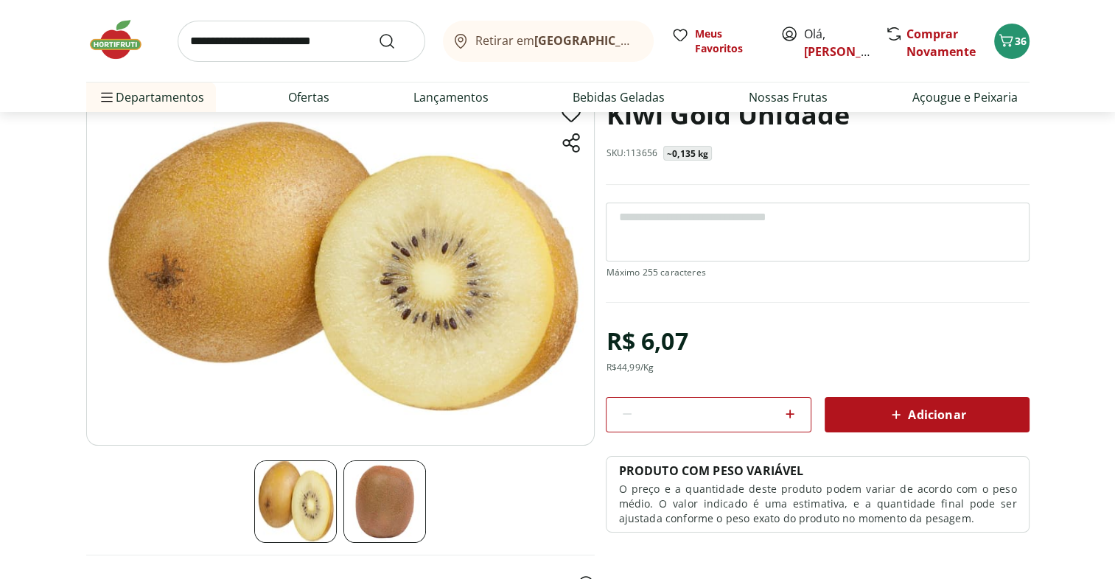
click at [787, 414] on icon at bounding box center [790, 414] width 18 height 18
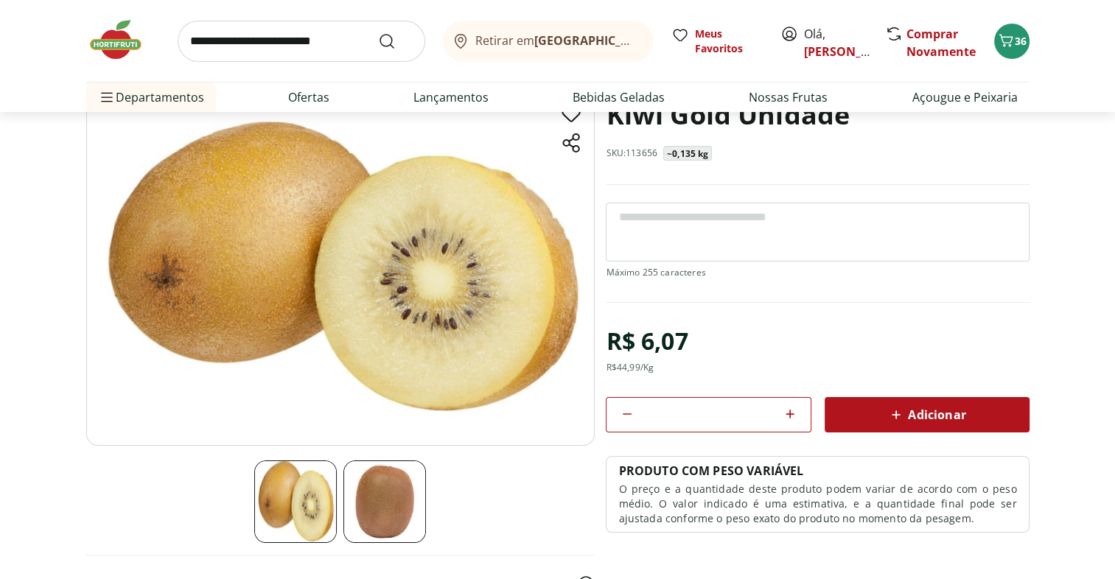
click at [787, 414] on icon at bounding box center [790, 414] width 18 height 18
type input "*"
click at [929, 418] on span "Adicionar" at bounding box center [927, 415] width 78 height 18
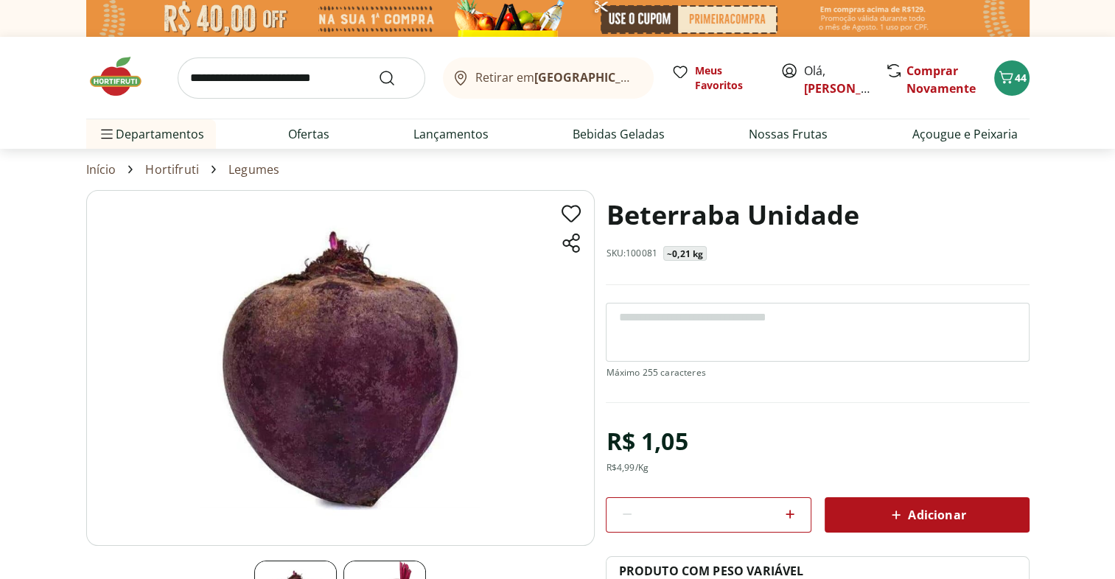
click at [953, 507] on span "Adicionar" at bounding box center [927, 515] width 78 height 18
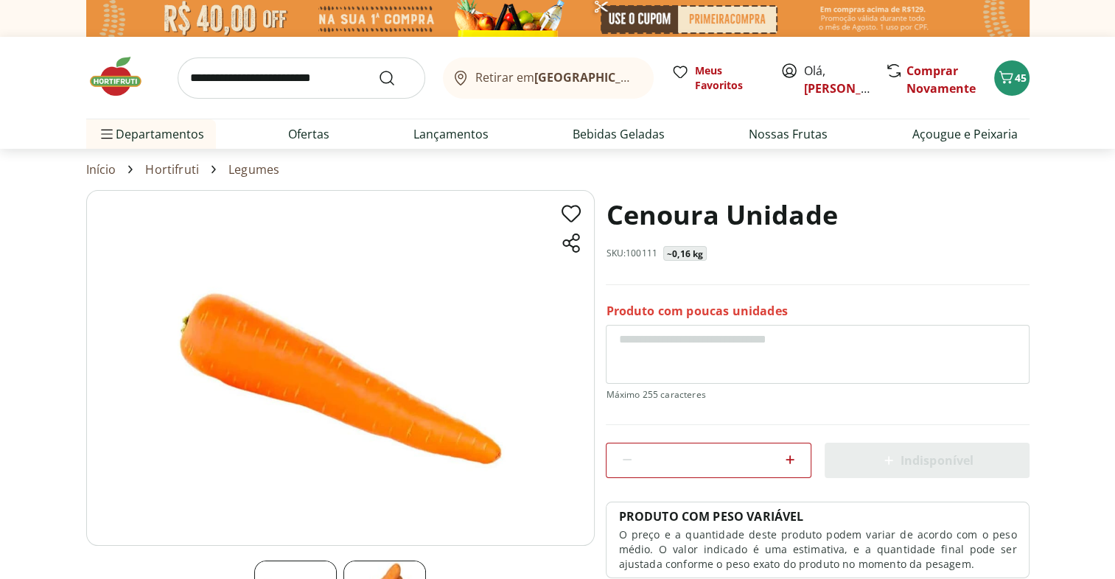
click at [790, 459] on icon at bounding box center [790, 460] width 9 height 9
type input "*"
click at [310, 82] on input "search" at bounding box center [302, 78] width 248 height 41
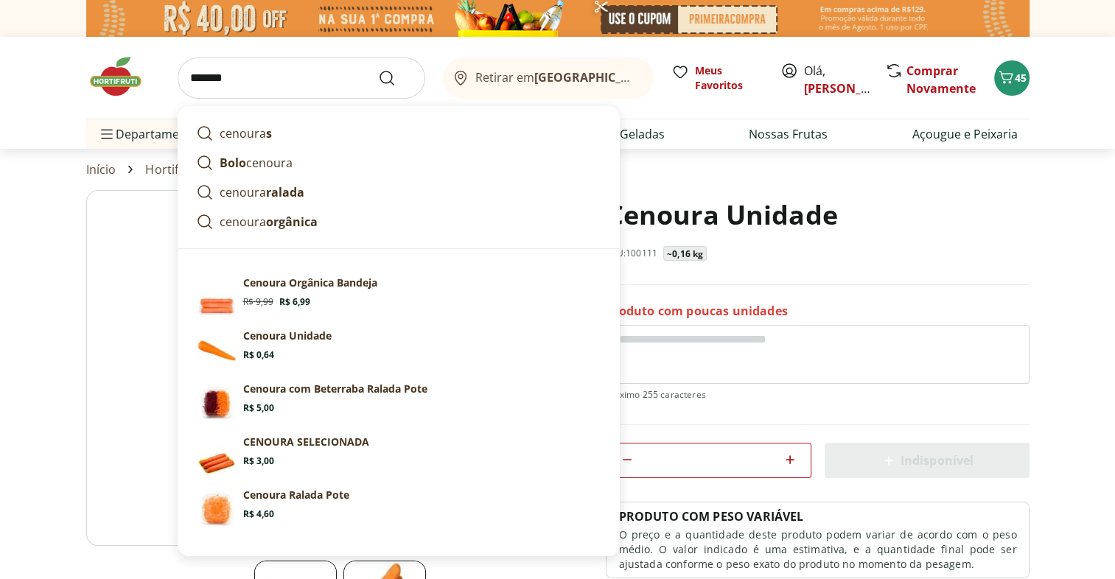
type input "*******"
click at [378, 69] on button "Submit Search" at bounding box center [395, 78] width 35 height 18
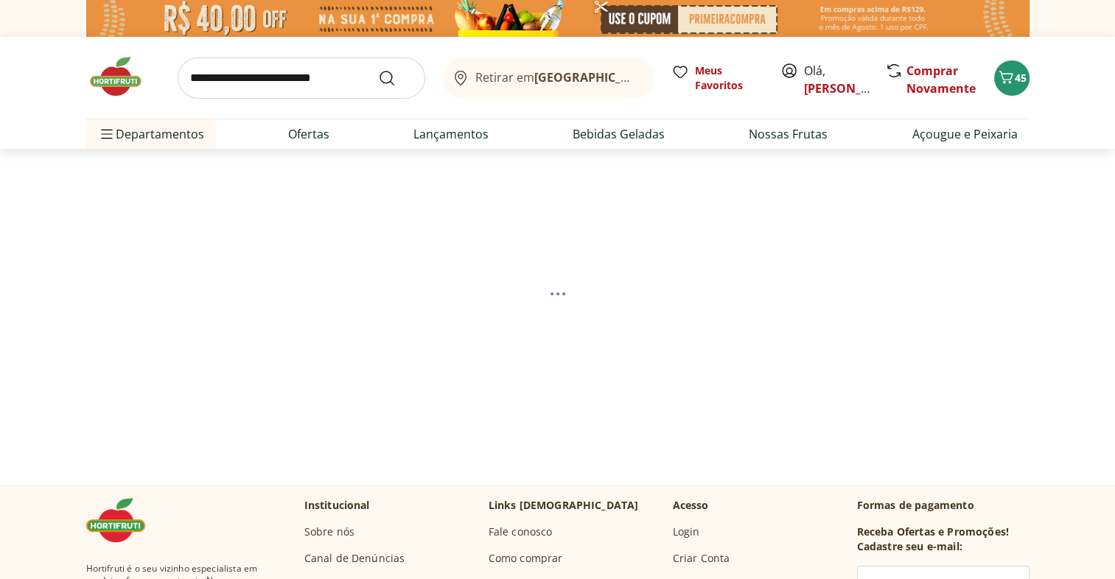
select select "**********"
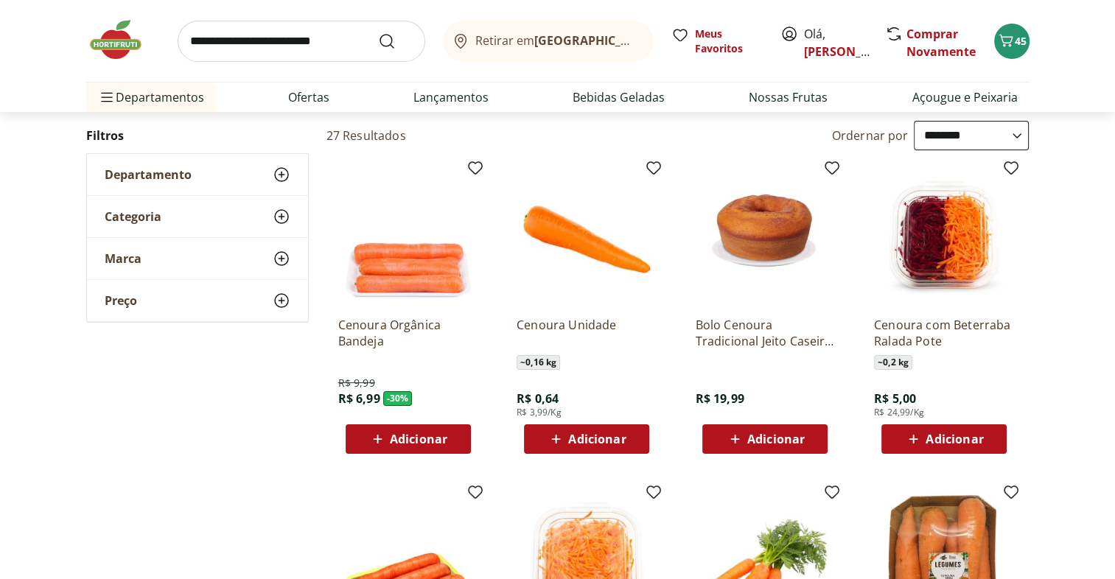
scroll to position [150, 0]
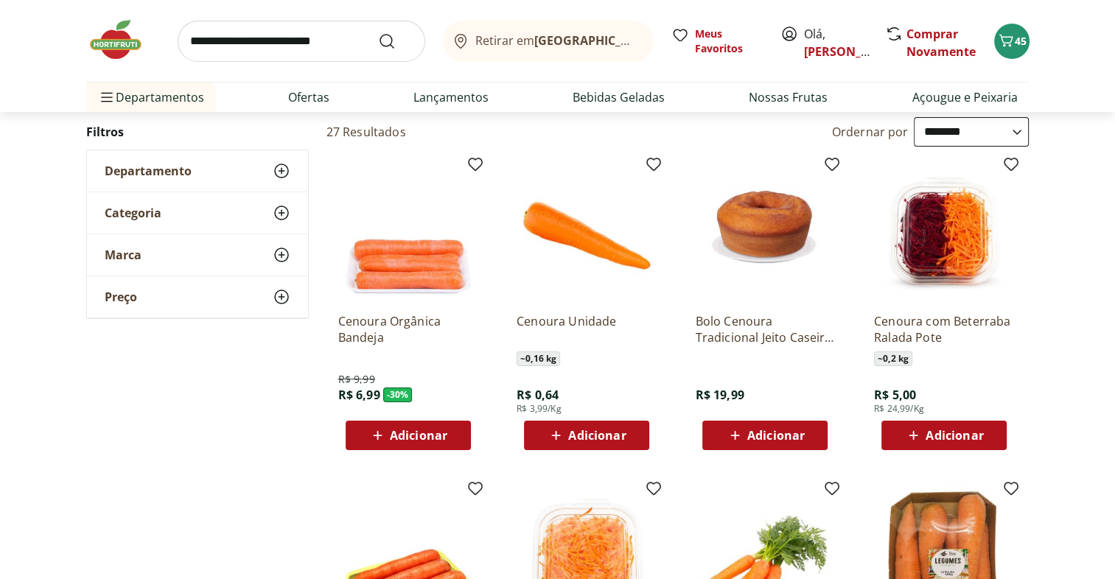
click at [632, 435] on div "Adicionar" at bounding box center [587, 435] width 102 height 27
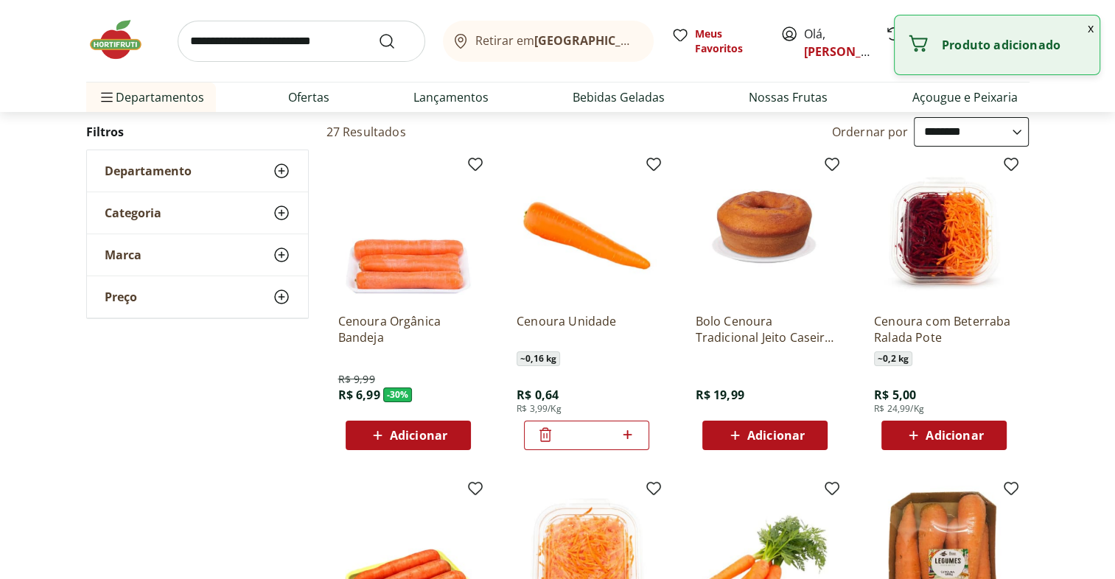
click at [627, 433] on icon at bounding box center [628, 435] width 9 height 9
type input "*"
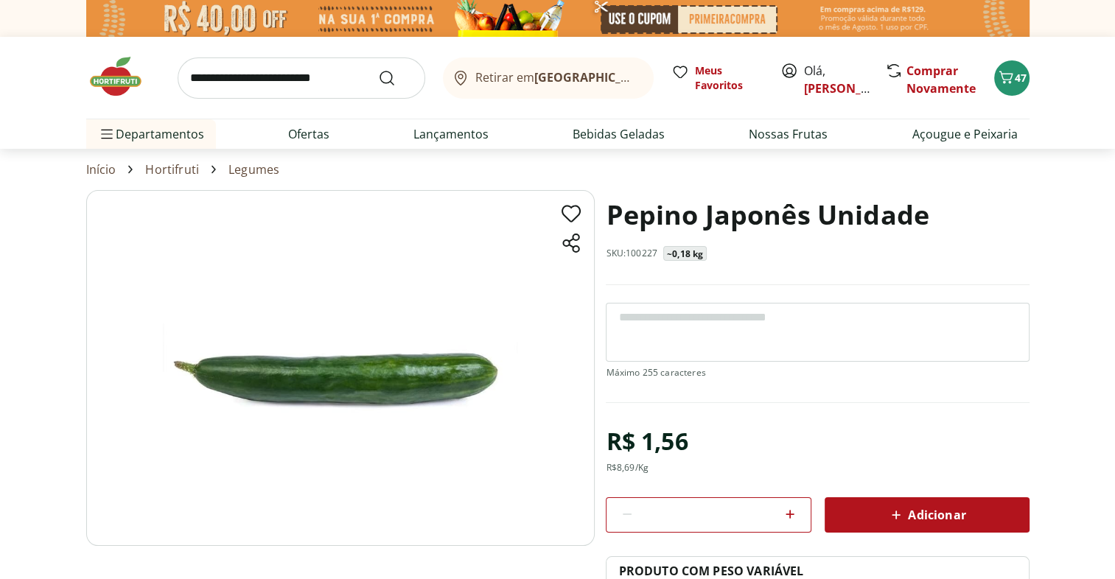
click at [972, 526] on button "Adicionar" at bounding box center [927, 515] width 205 height 35
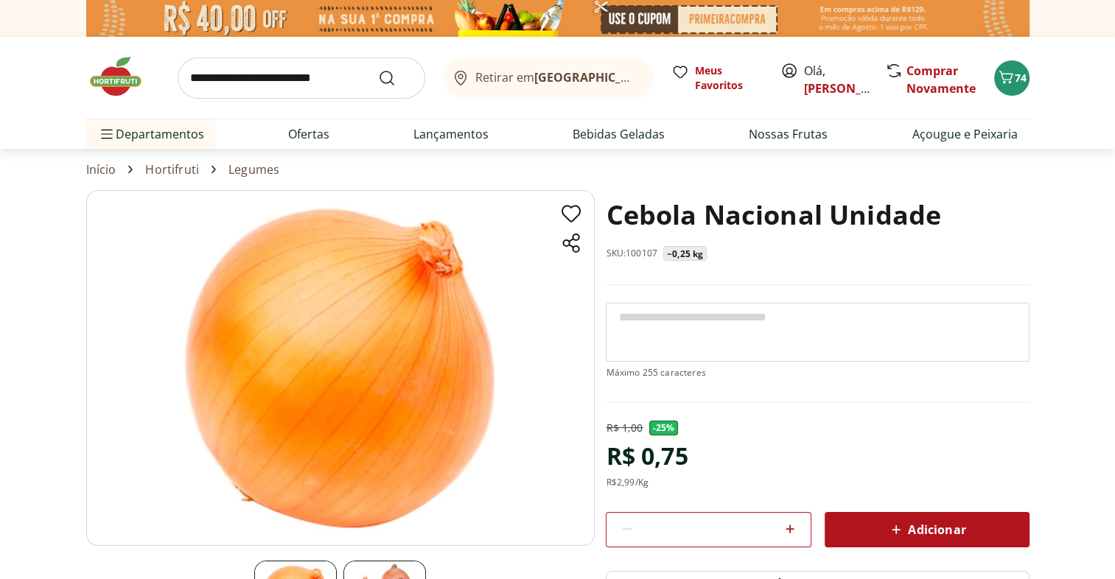
click at [915, 533] on span "Adicionar" at bounding box center [927, 530] width 78 height 18
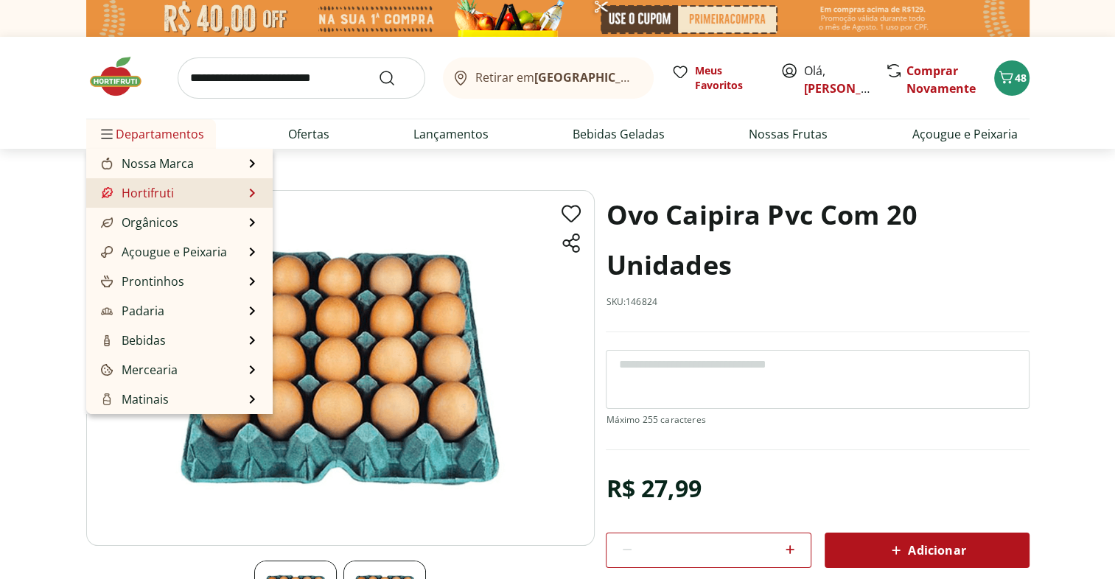
click at [159, 195] on link "Hortifruti" at bounding box center [136, 193] width 76 height 18
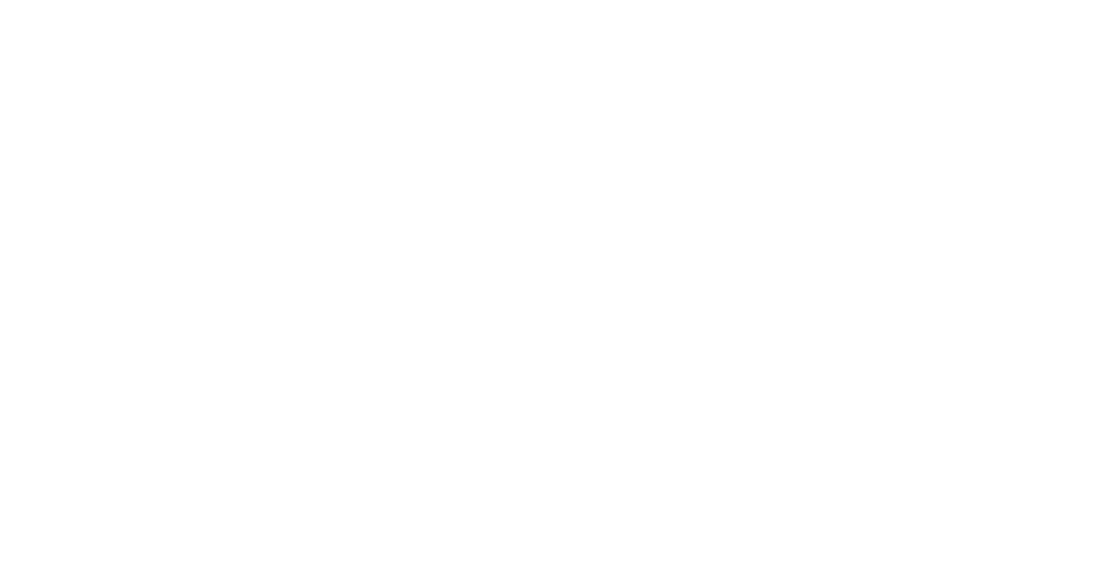
select select "**********"
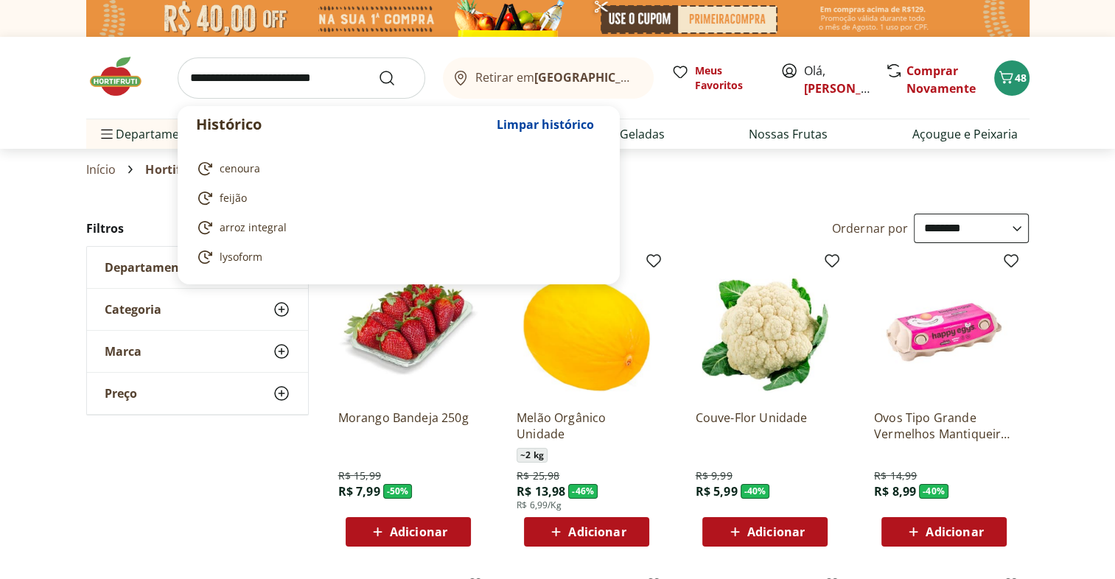
click at [290, 77] on input "search" at bounding box center [302, 78] width 248 height 41
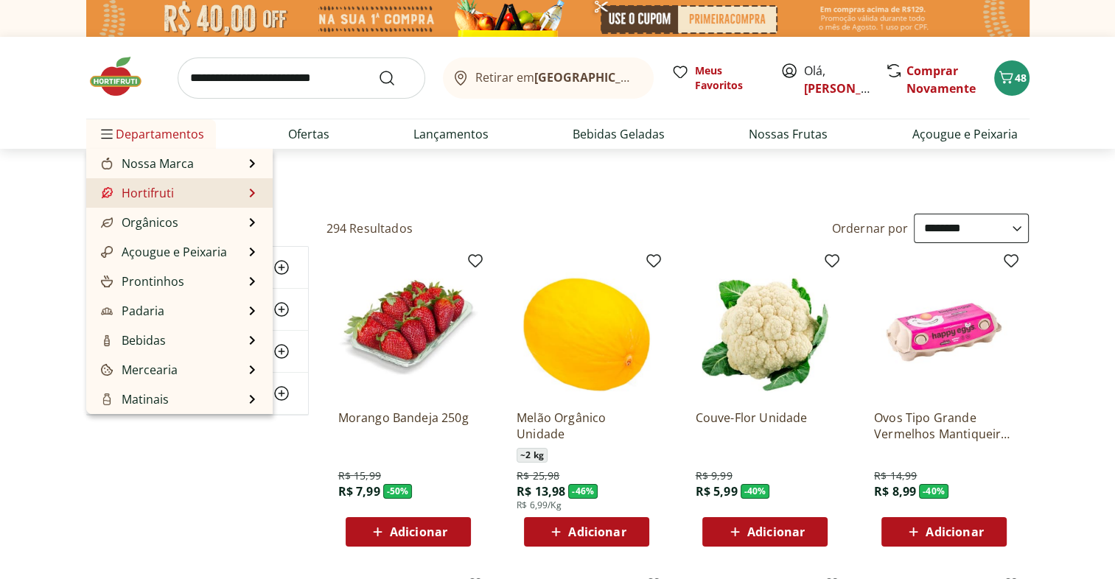
click at [249, 191] on li "Hortifruti Hortifruti Ver tudo do departamento Cogumelos Frutas Legumes Ovos Te…" at bounding box center [179, 192] width 187 height 29
click at [162, 192] on link "Hortifruti" at bounding box center [136, 193] width 76 height 18
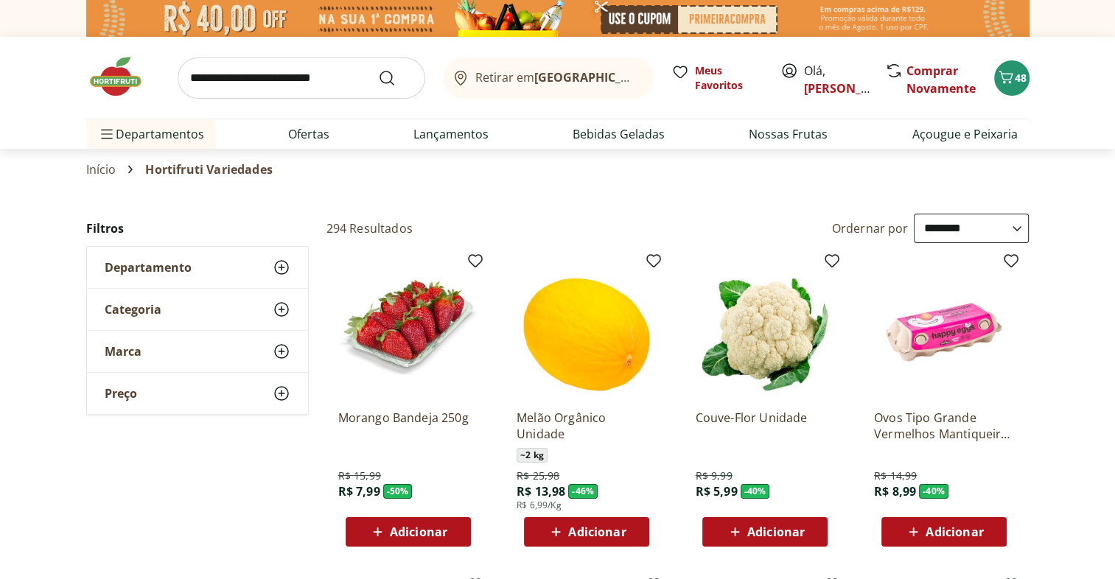
click at [279, 271] on icon at bounding box center [282, 268] width 18 height 18
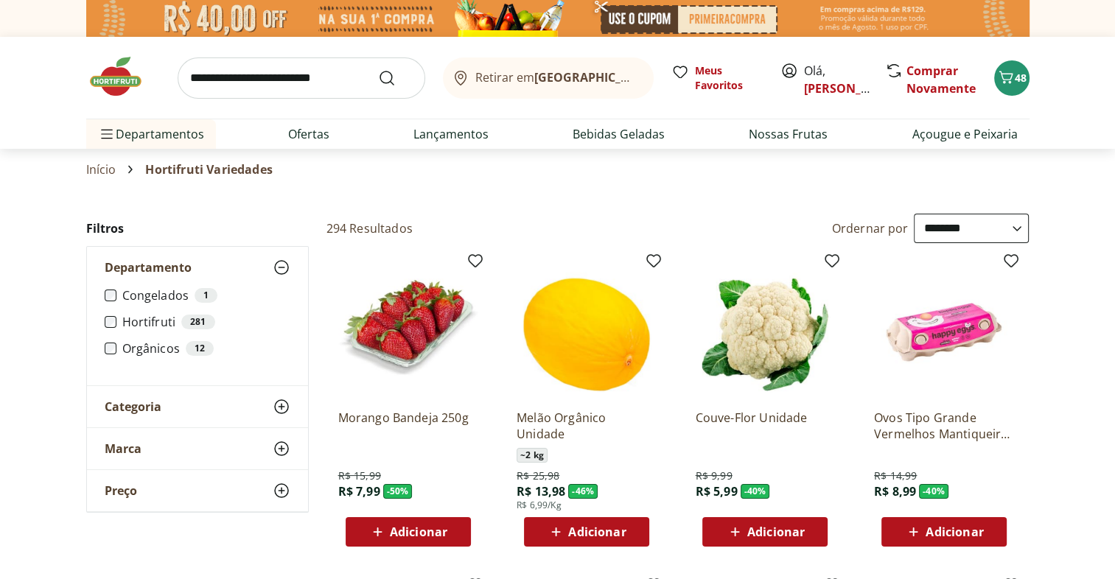
click at [279, 400] on use at bounding box center [282, 407] width 18 height 18
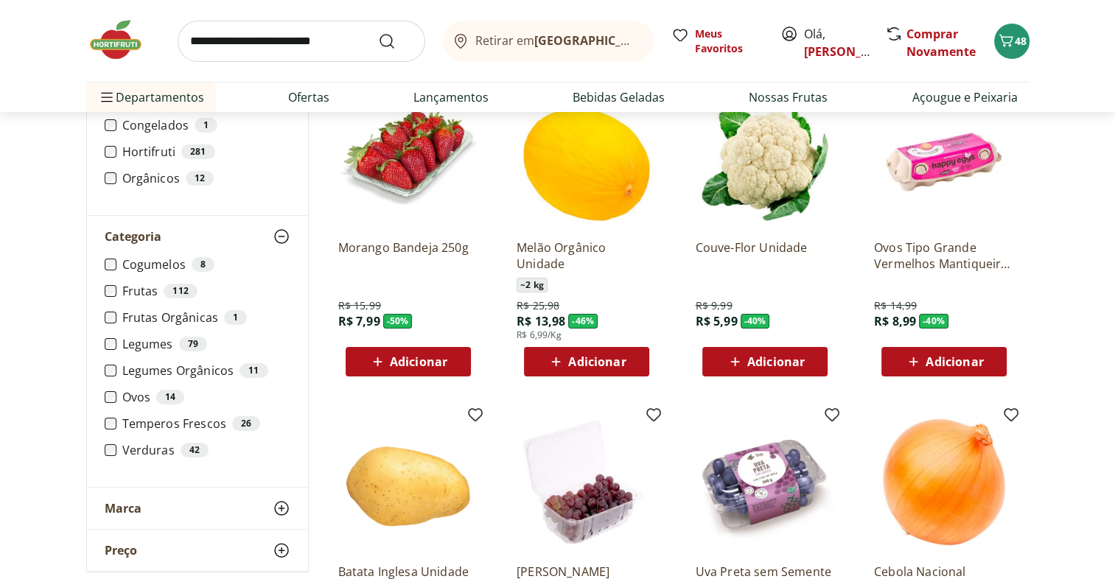
scroll to position [201, 0]
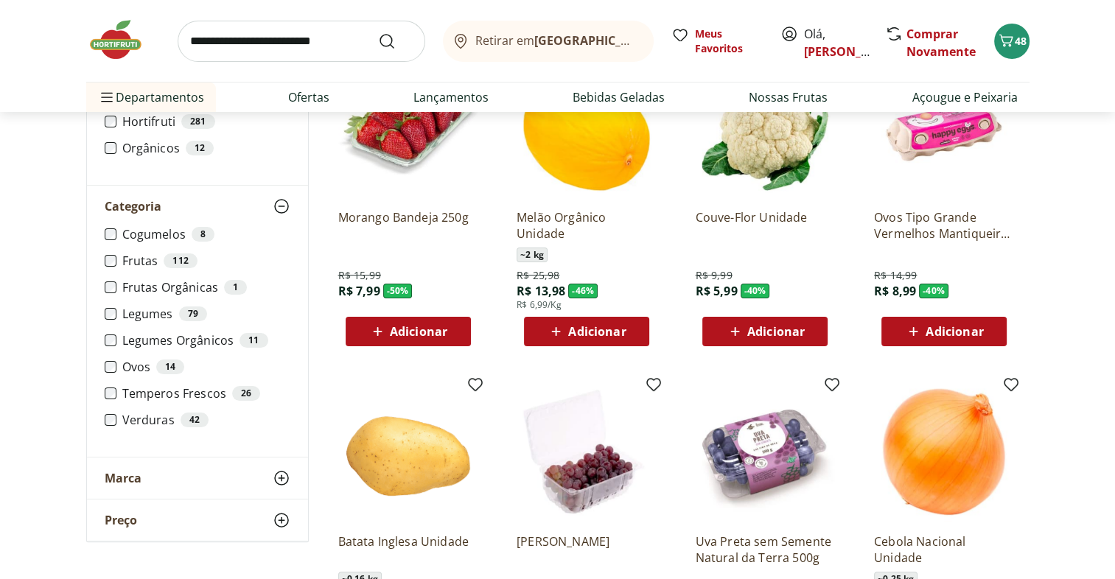
click at [132, 367] on label "Ovos 14" at bounding box center [206, 367] width 168 height 15
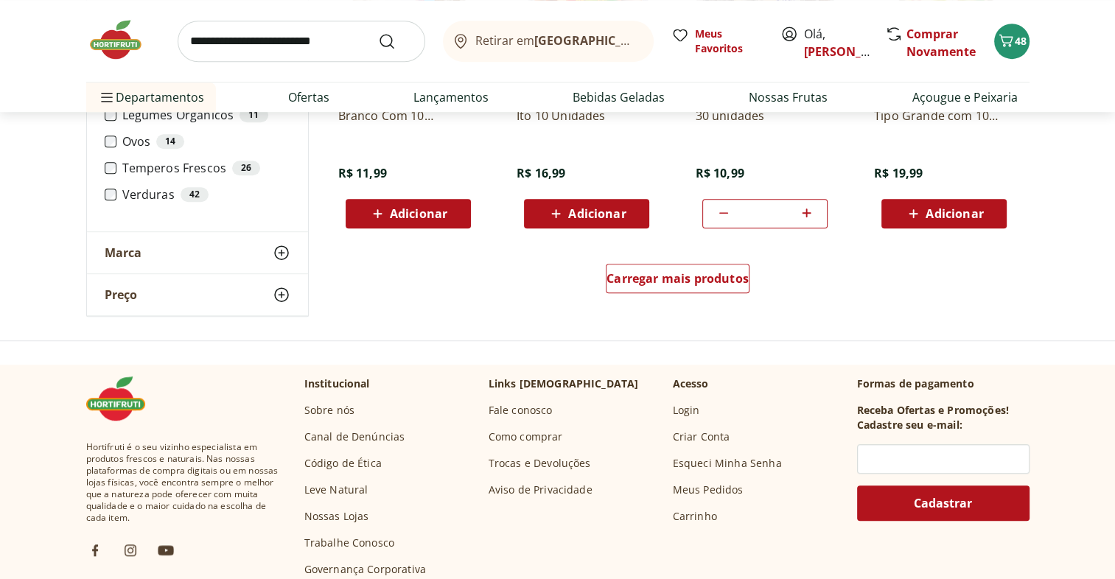
scroll to position [967, 0]
click at [689, 278] on span "Carregar mais produtos" at bounding box center [678, 279] width 142 height 12
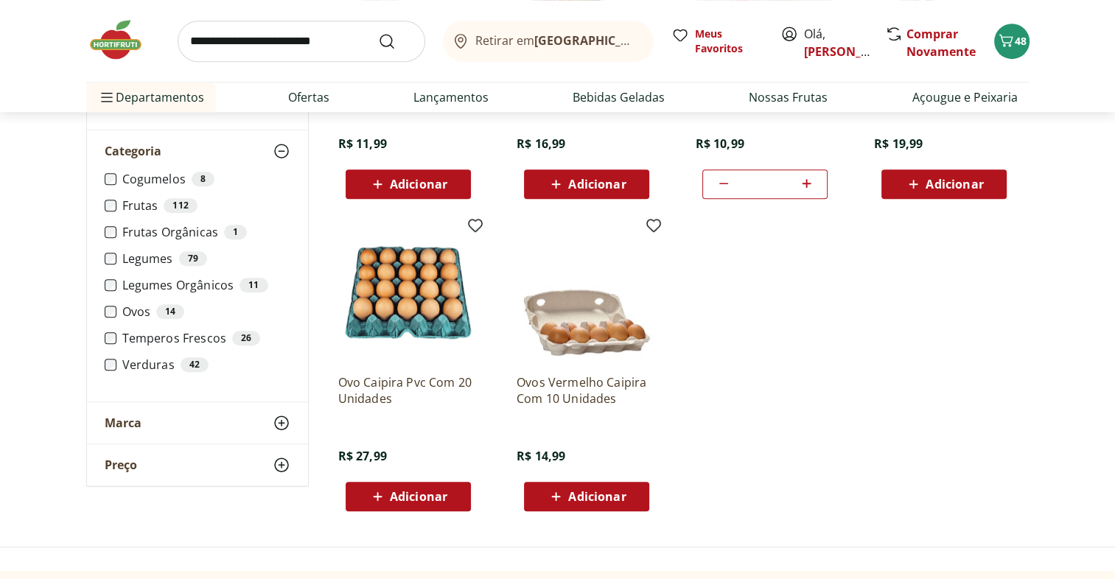
scroll to position [995, 0]
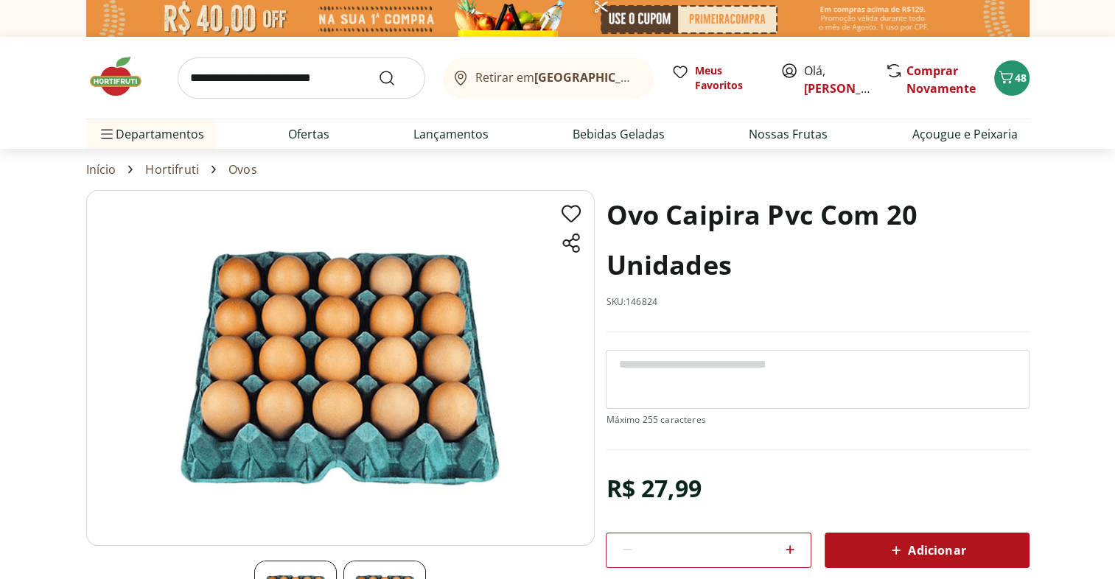
select select "**********"
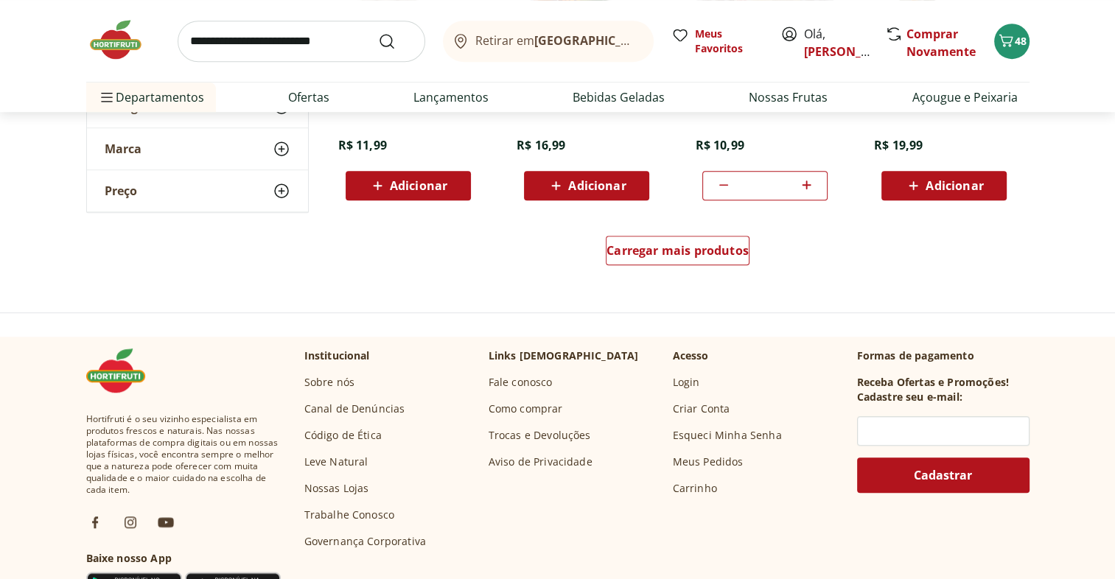
scroll to position [910, 0]
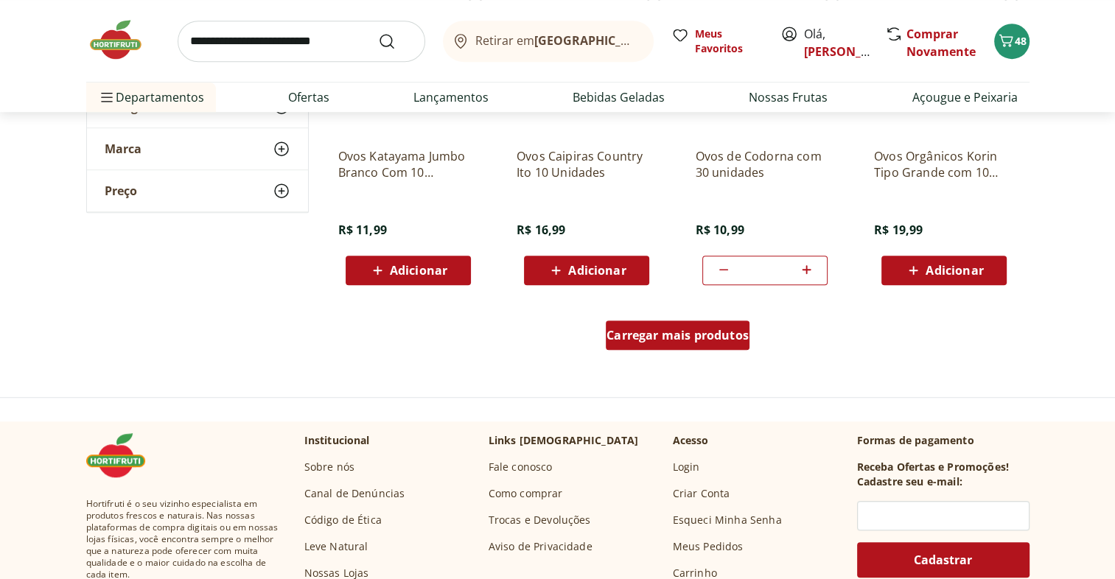
click at [707, 326] on div "Carregar mais produtos" at bounding box center [678, 335] width 144 height 29
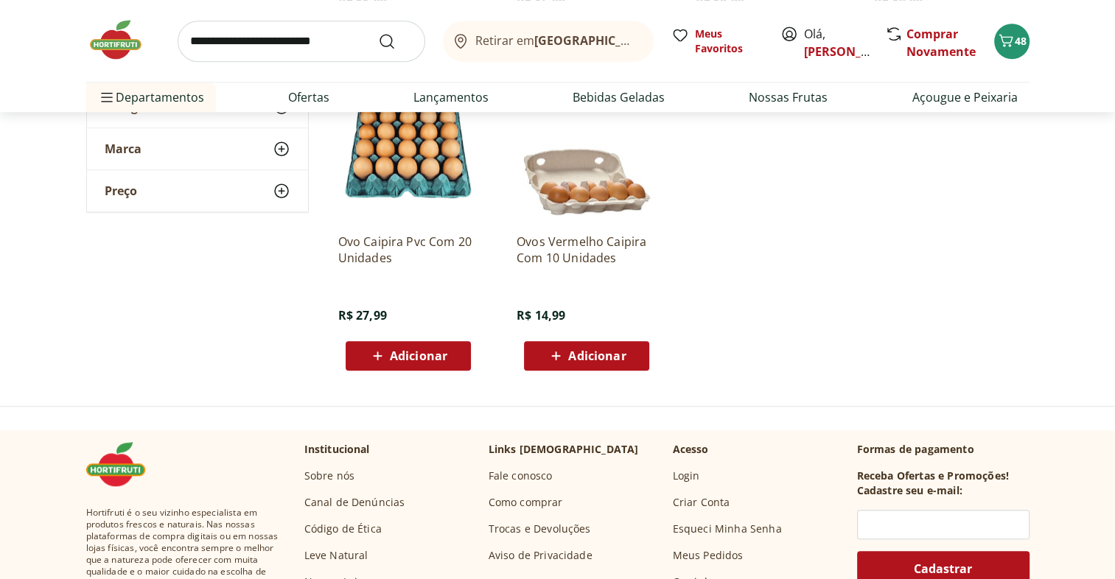
scroll to position [1156, 0]
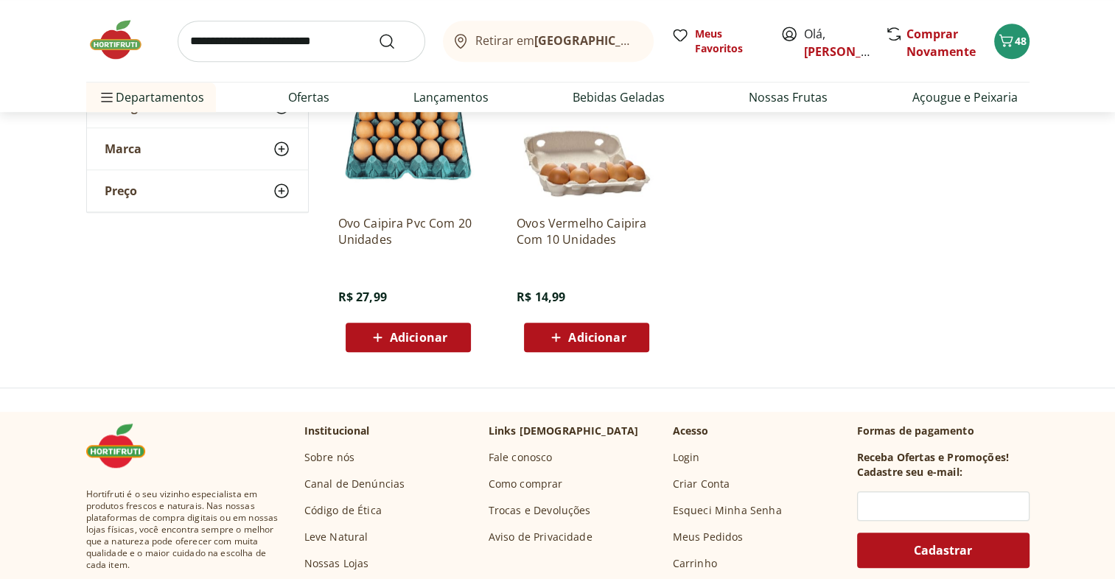
click at [429, 336] on span "Adicionar" at bounding box center [419, 338] width 58 height 12
click at [366, 338] on icon at bounding box center [367, 337] width 18 height 18
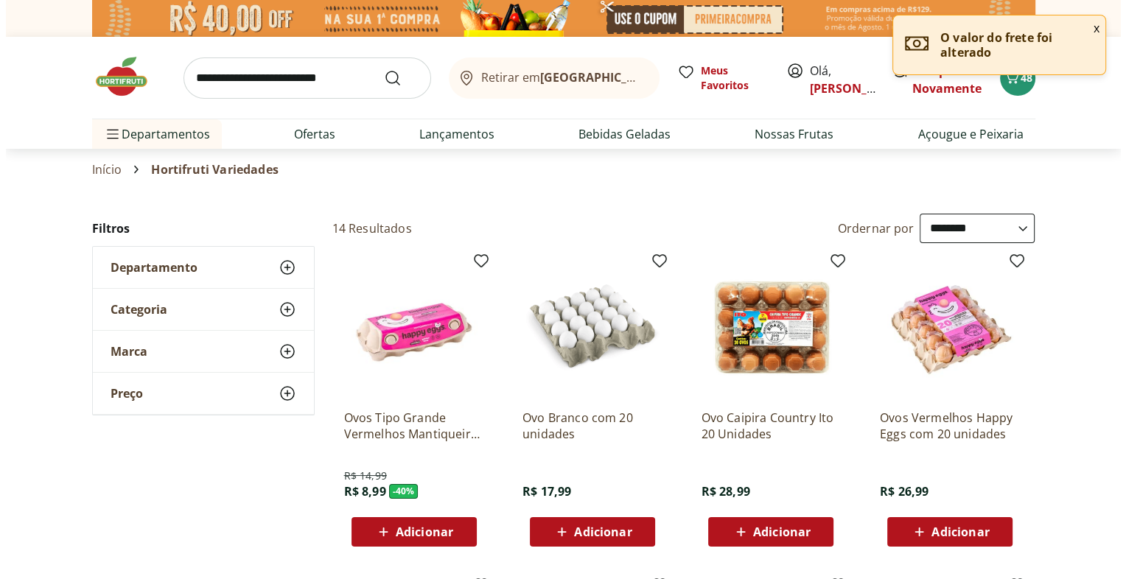
scroll to position [87, 0]
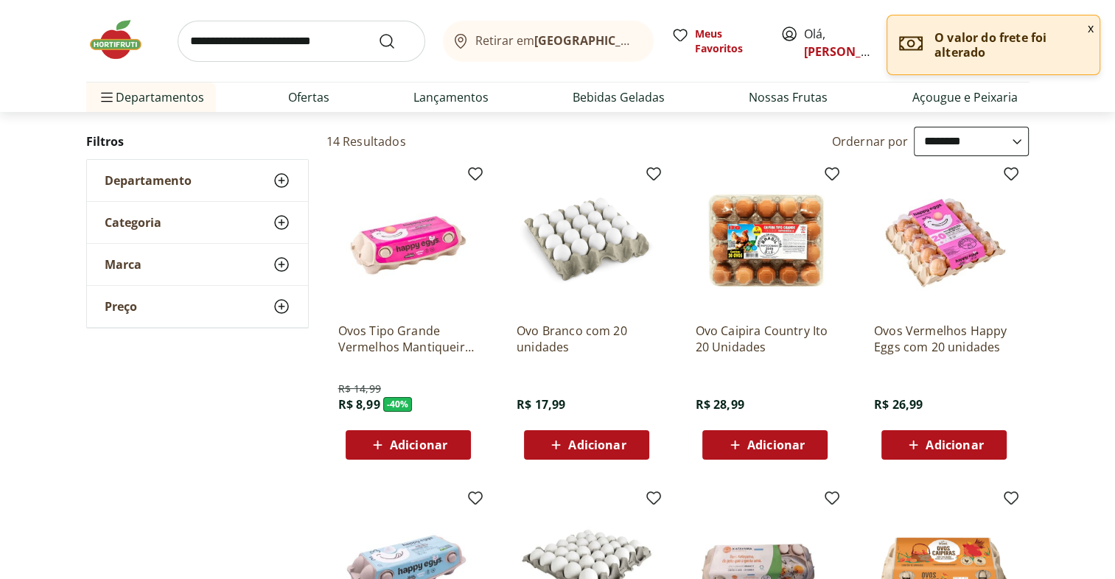
click at [790, 439] on span "Adicionar" at bounding box center [777, 445] width 58 height 12
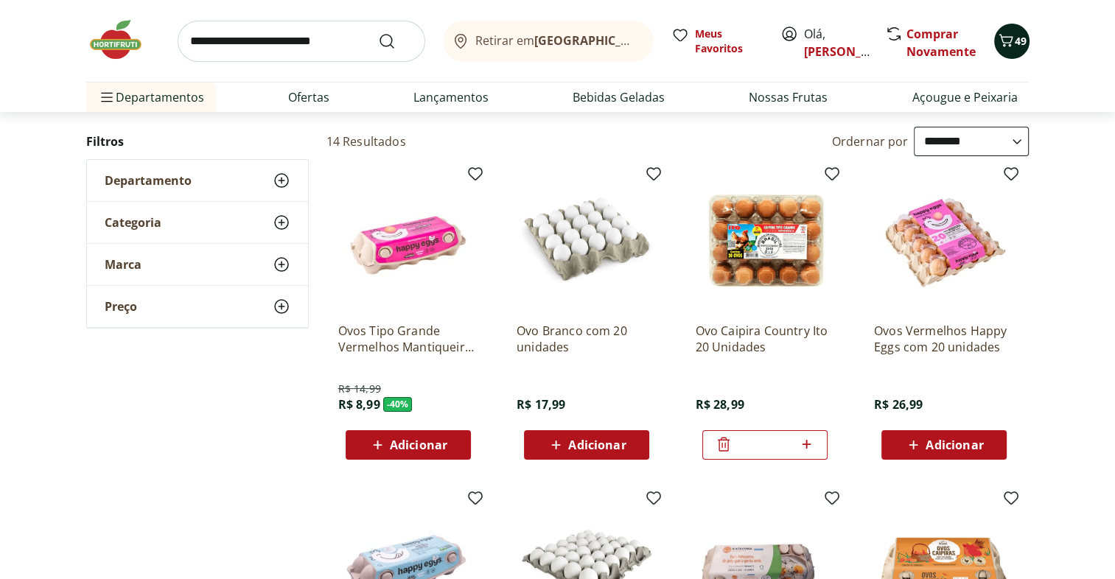
click at [1006, 46] on icon "Carrinho" at bounding box center [1006, 41] width 18 height 18
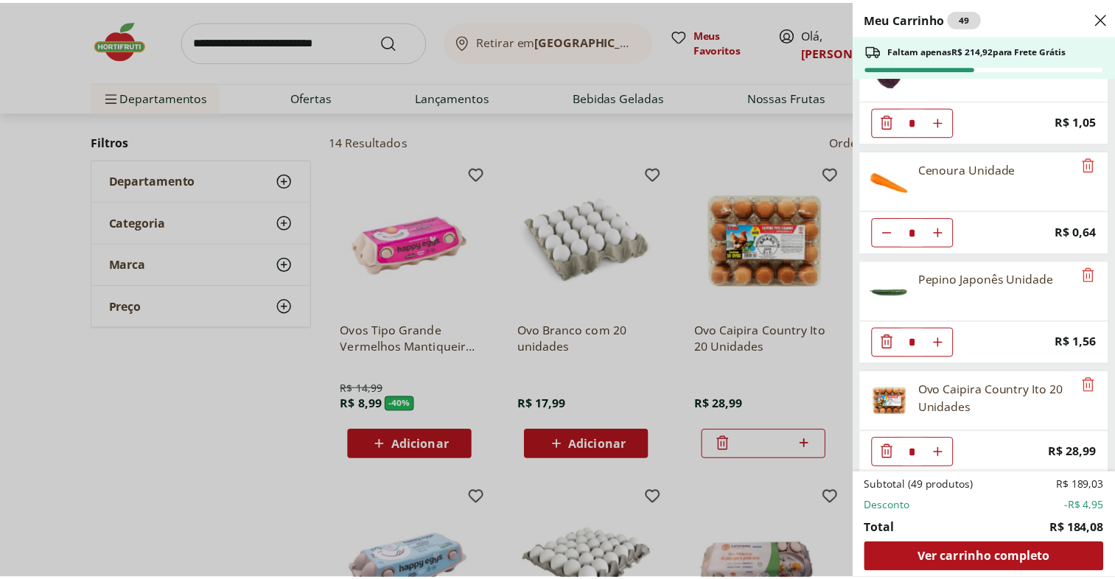
scroll to position [596, 0]
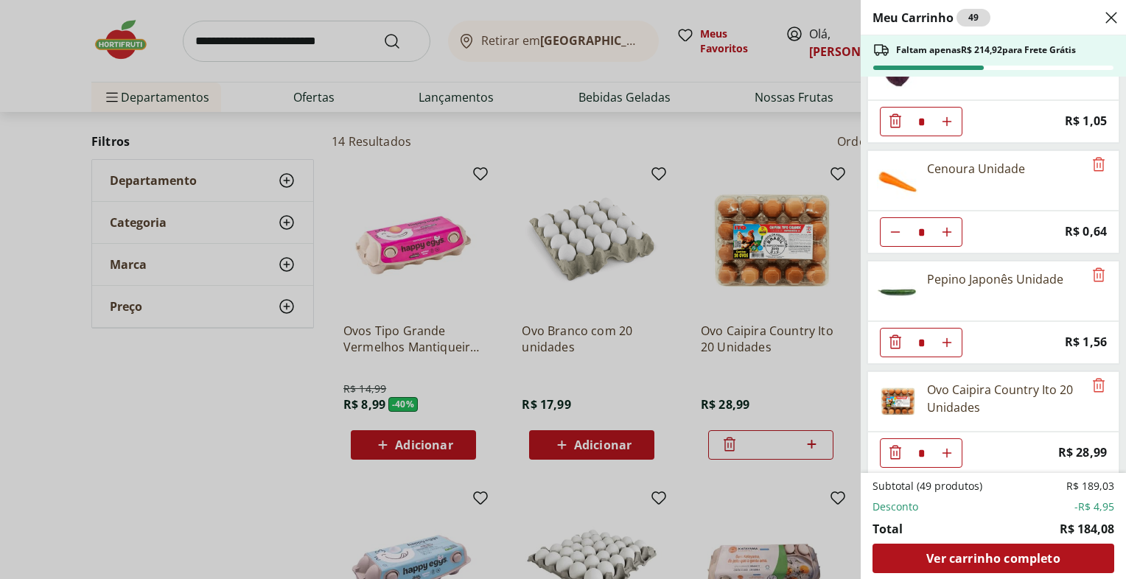
click at [233, 385] on div "Meu Carrinho 49 Faltam apenas R$ 214,92 para Frete Grátis Suco de Maça 100% Int…" at bounding box center [563, 289] width 1126 height 579
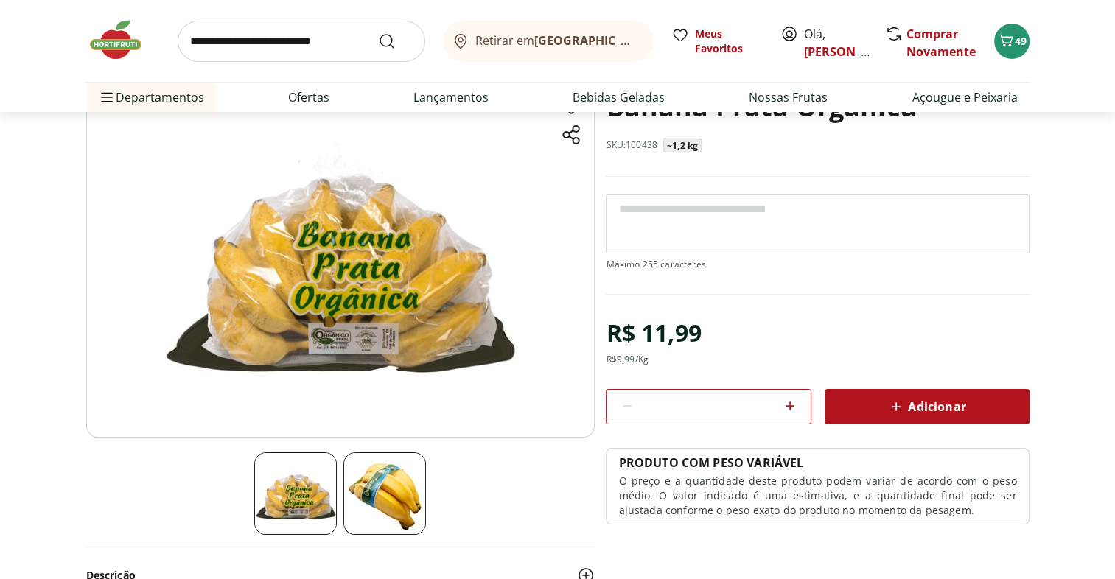
scroll to position [112, 0]
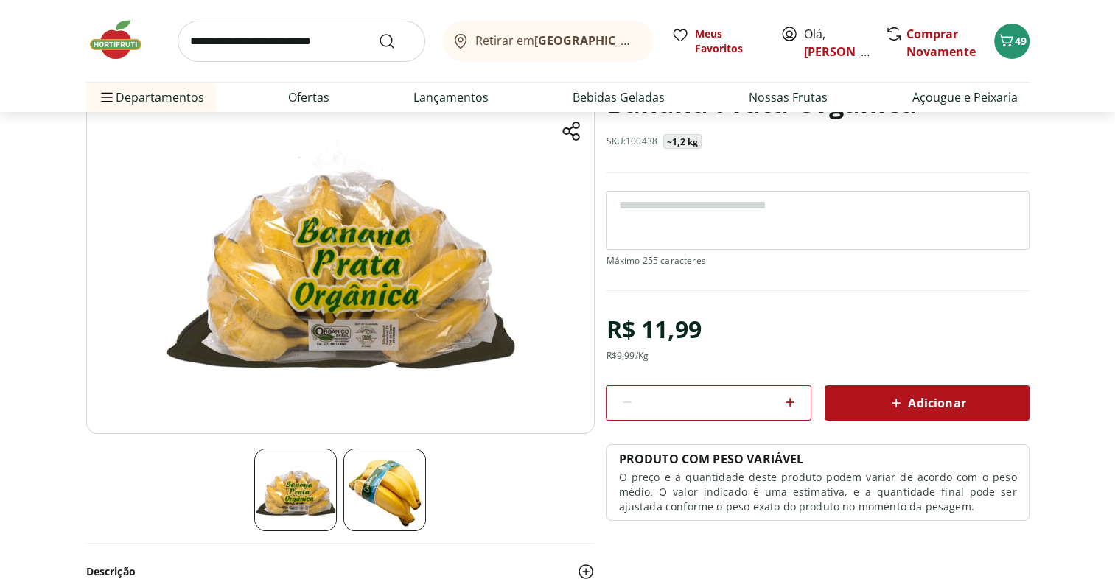
click at [961, 396] on span "Adicionar" at bounding box center [927, 403] width 78 height 18
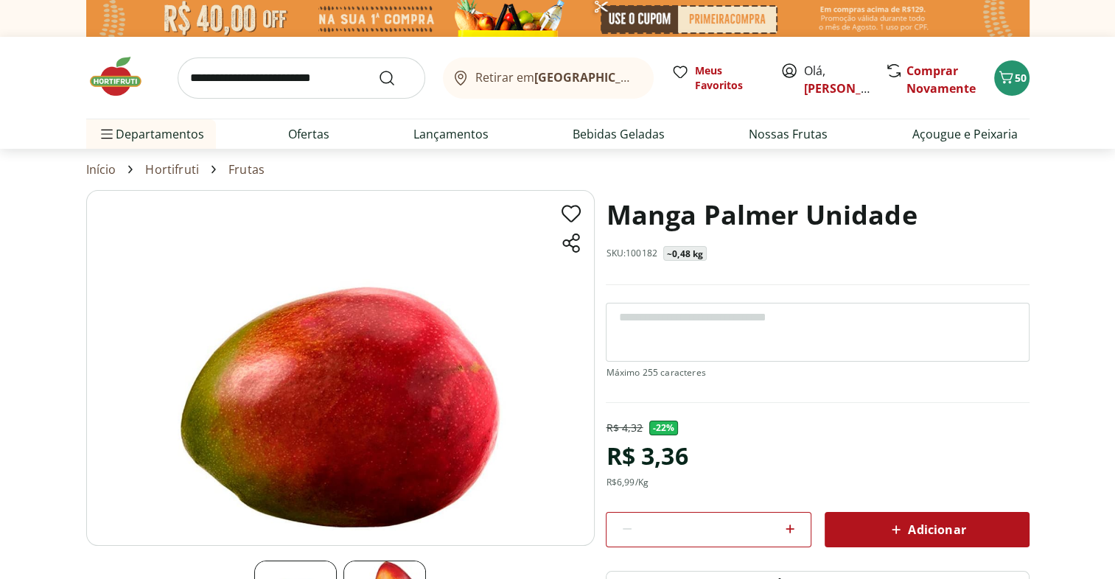
click at [944, 529] on span "Adicionar" at bounding box center [927, 530] width 78 height 18
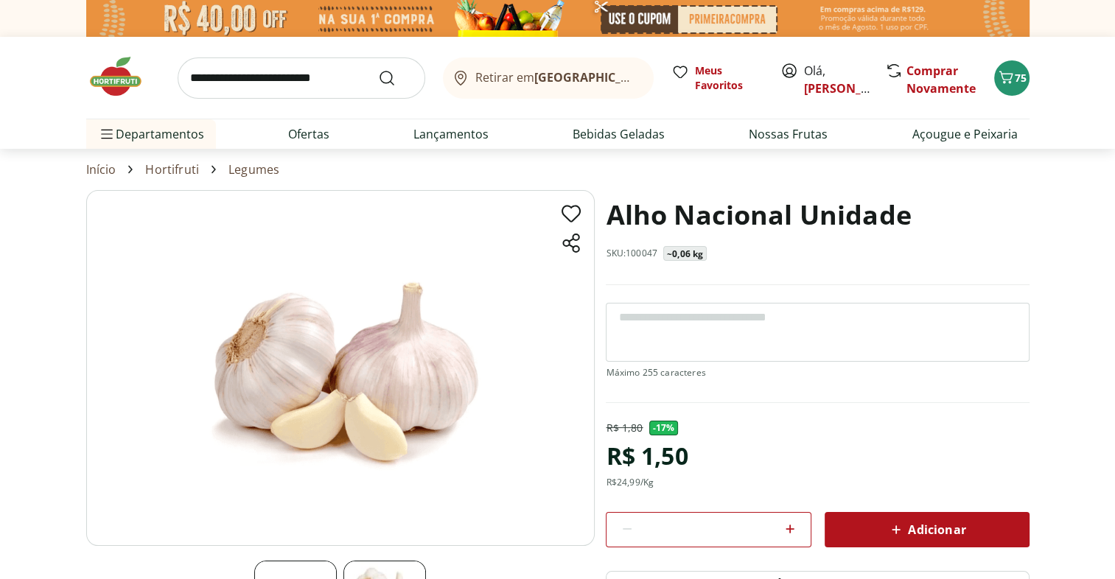
click at [947, 539] on div "Adicionar" at bounding box center [927, 530] width 181 height 27
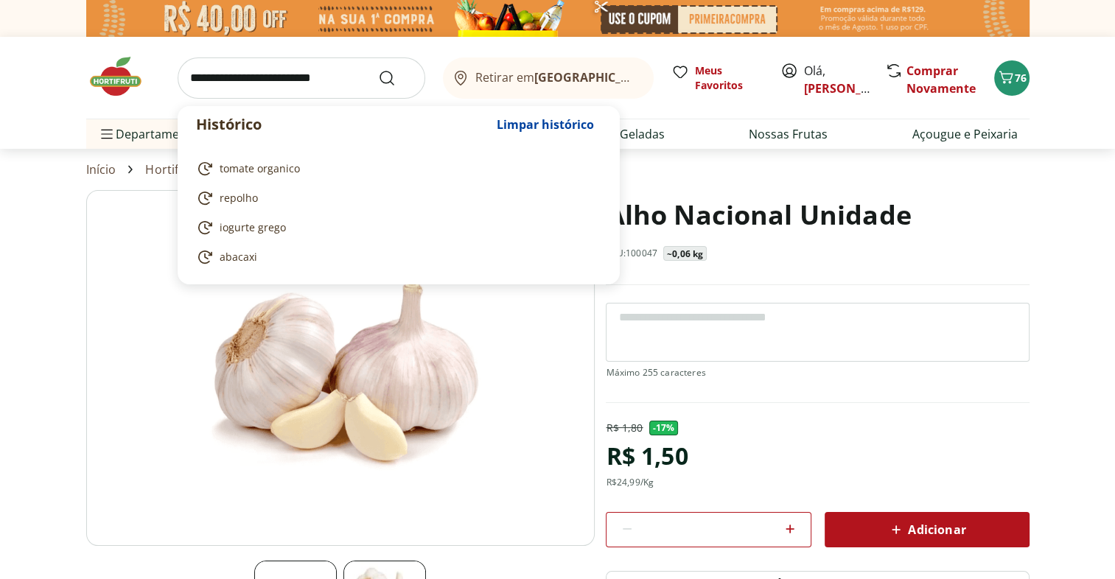
click at [296, 85] on input "search" at bounding box center [302, 78] width 248 height 41
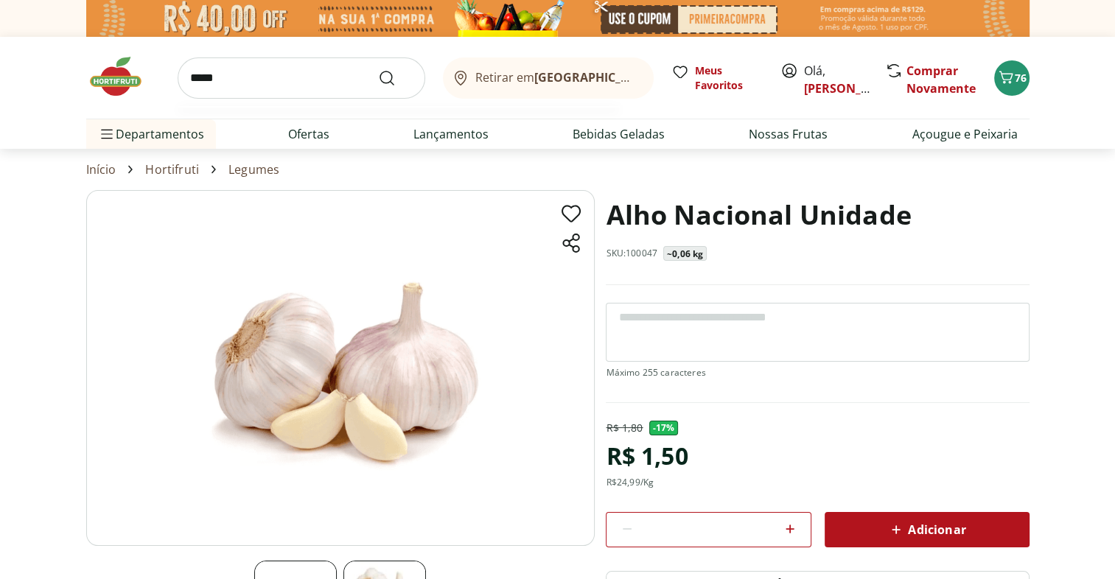
type input "*****"
click at [378, 69] on button "Submit Search" at bounding box center [395, 78] width 35 height 18
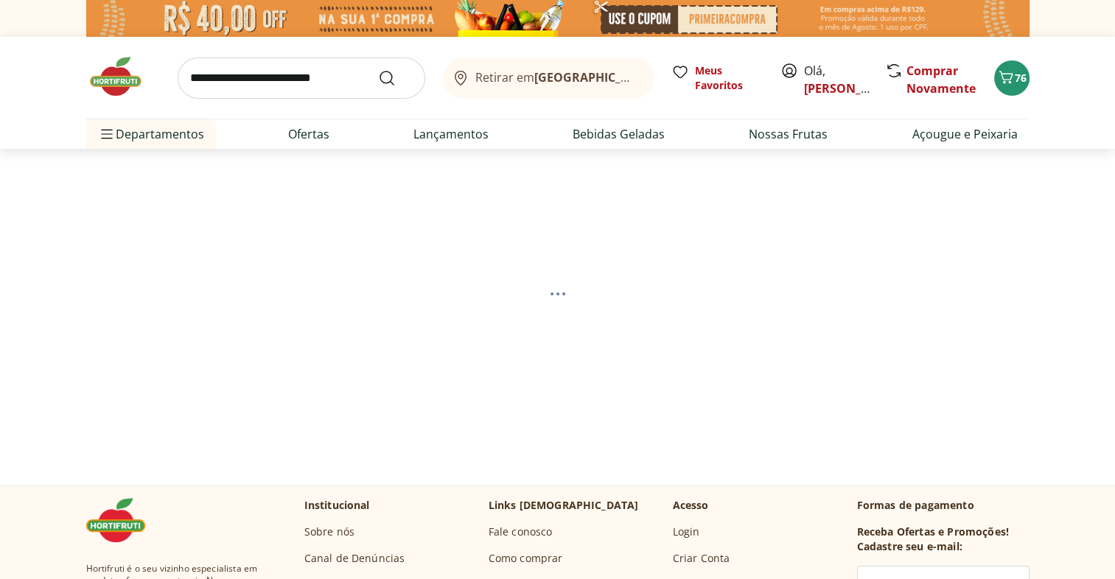
select select "**********"
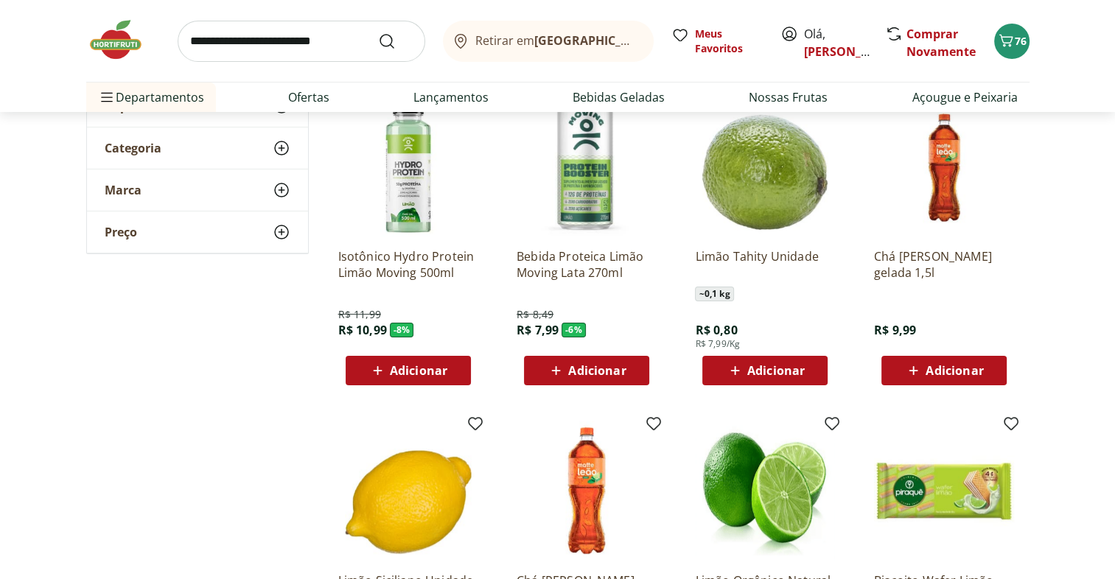
scroll to position [221, 0]
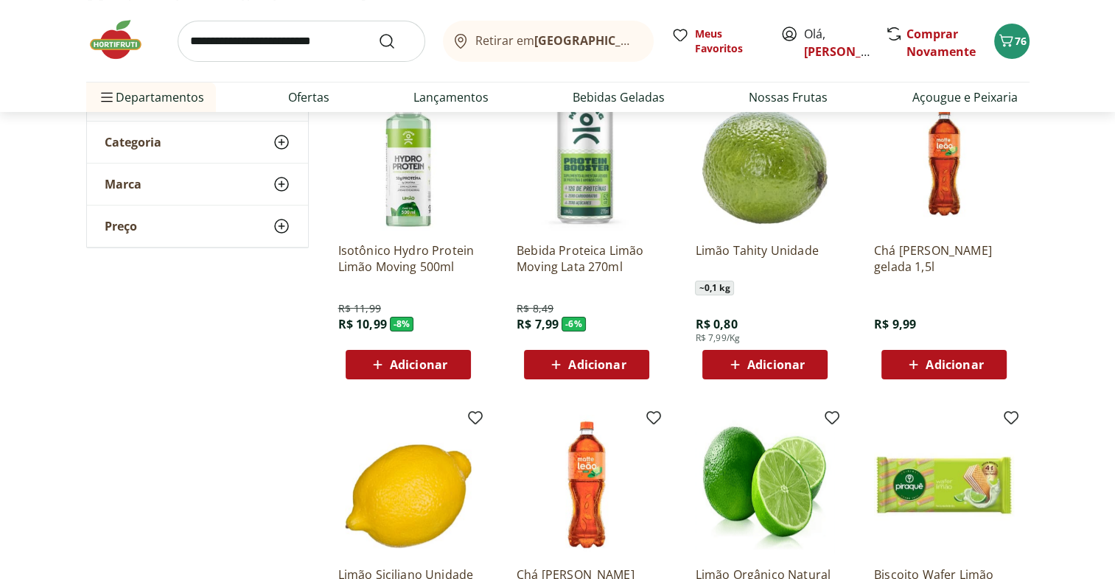
click at [820, 362] on button "Adicionar" at bounding box center [765, 364] width 125 height 29
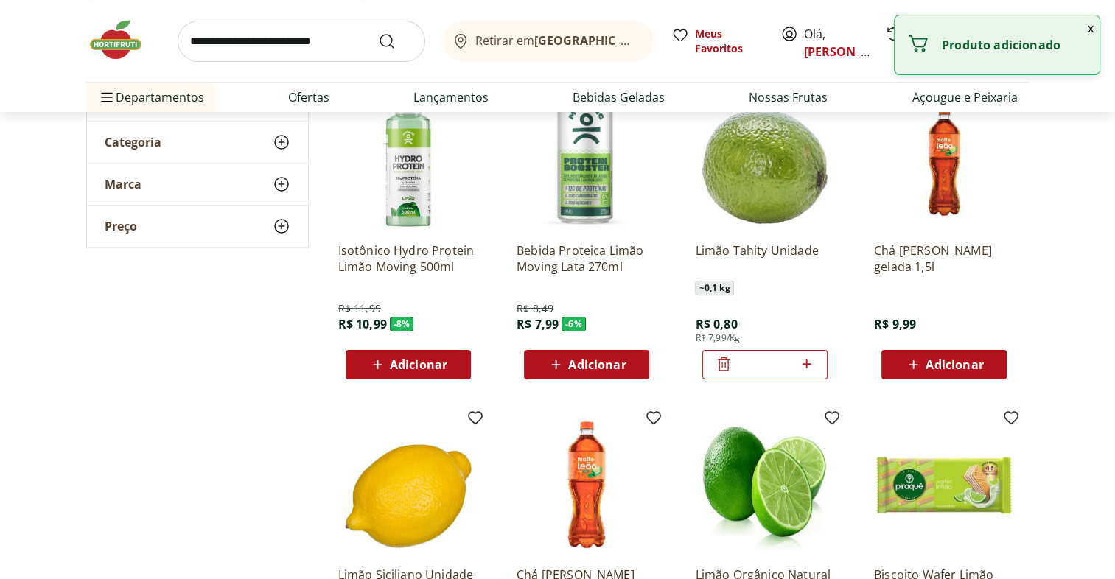
click at [808, 362] on icon at bounding box center [807, 364] width 18 height 18
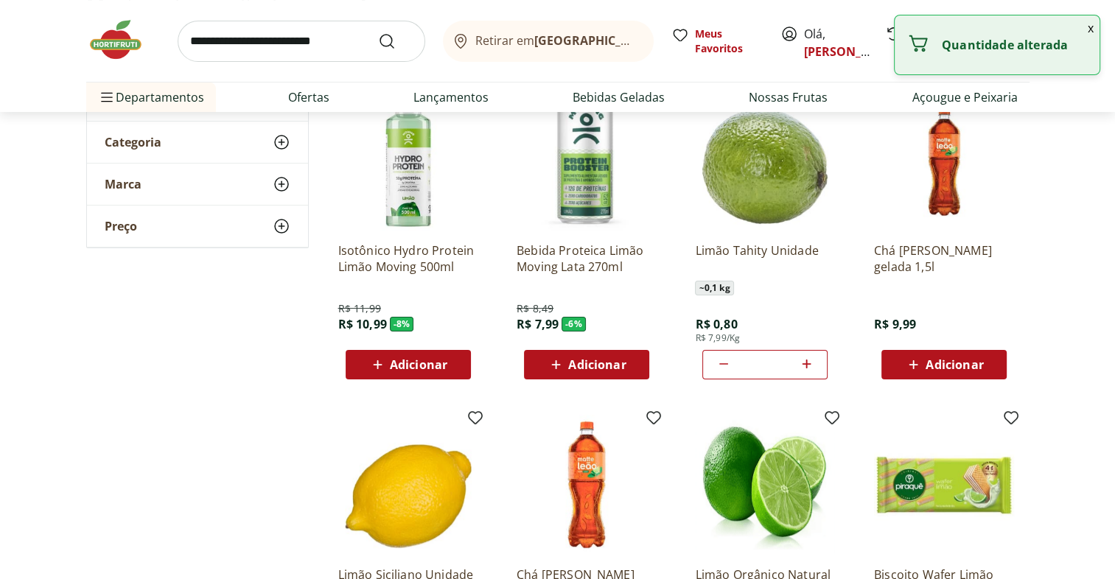
type input "*"
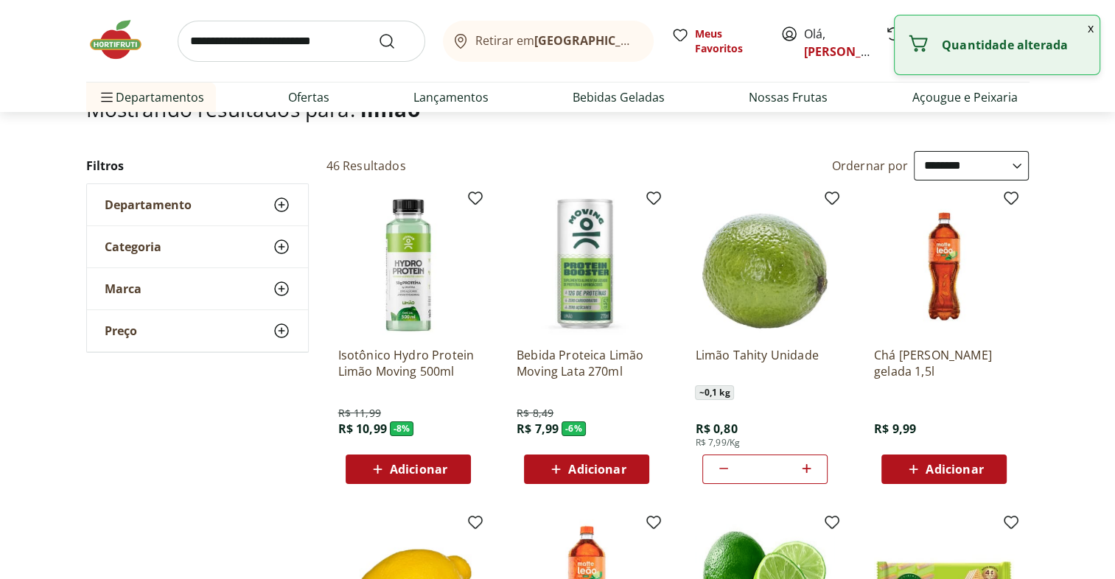
scroll to position [0, 0]
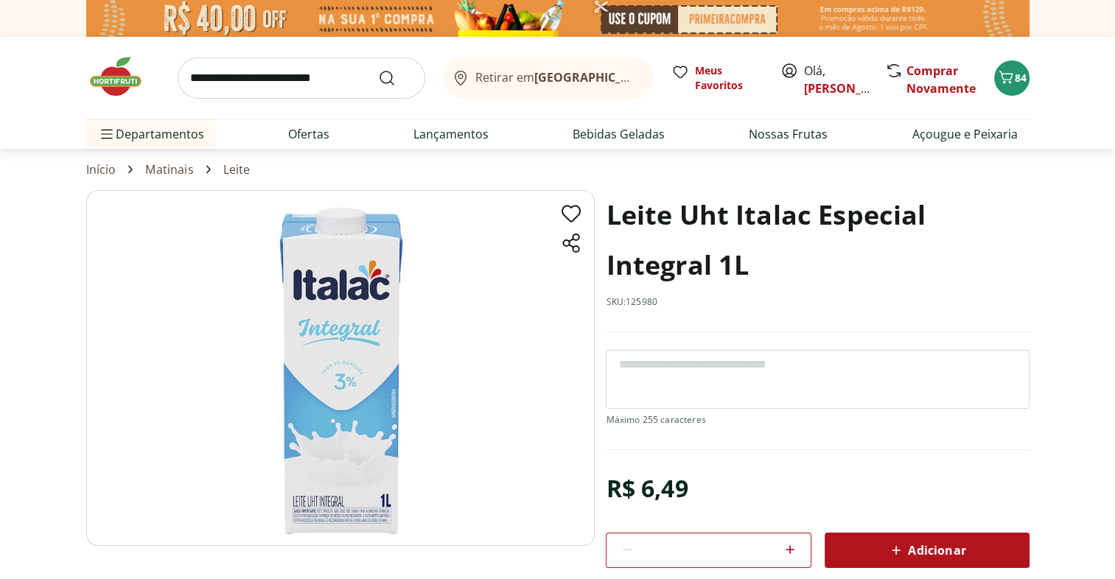
click at [310, 79] on input "search" at bounding box center [302, 78] width 248 height 41
type input "**********"
click at [378, 69] on button "Submit Search" at bounding box center [395, 78] width 35 height 18
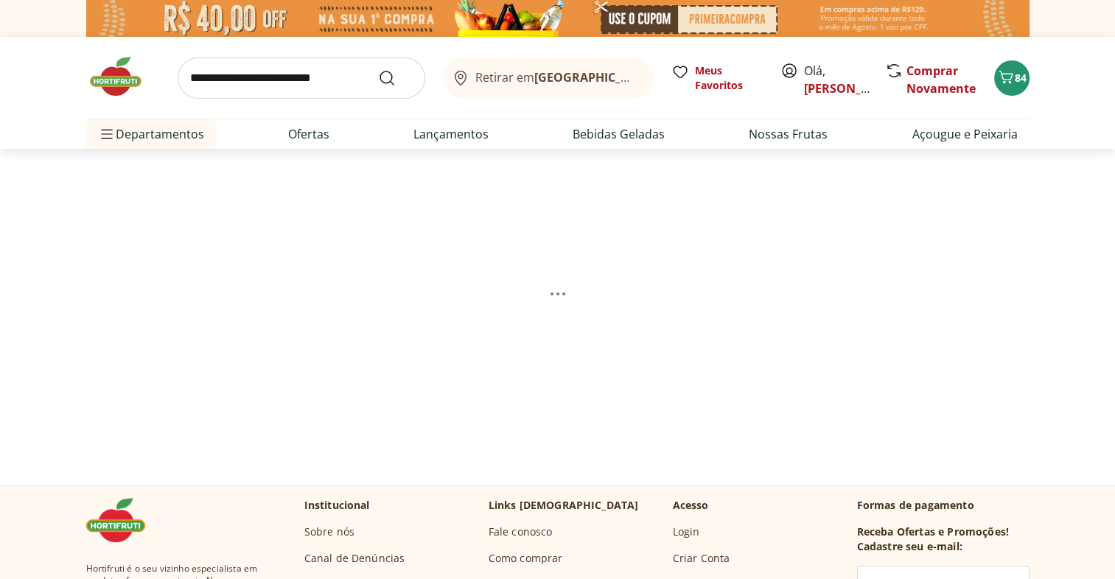
select select "**********"
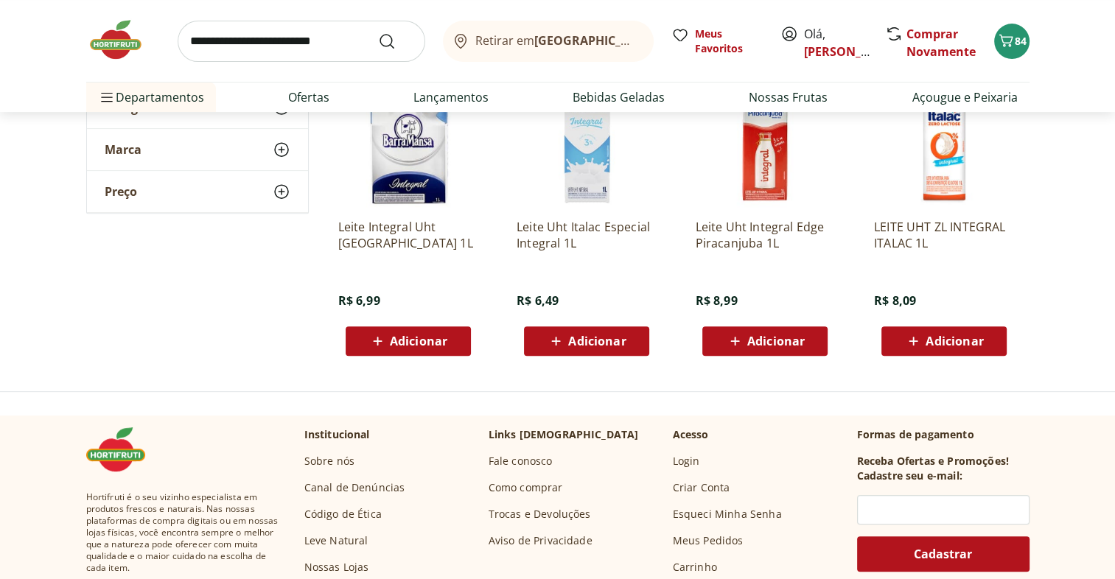
scroll to position [442, 0]
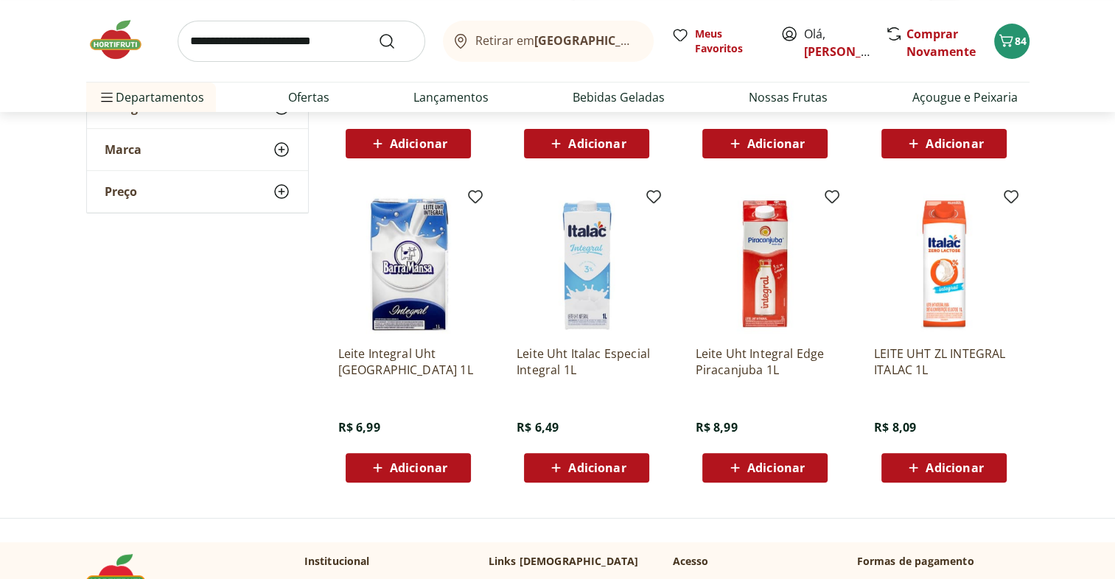
click at [638, 464] on button "Adicionar" at bounding box center [586, 467] width 125 height 29
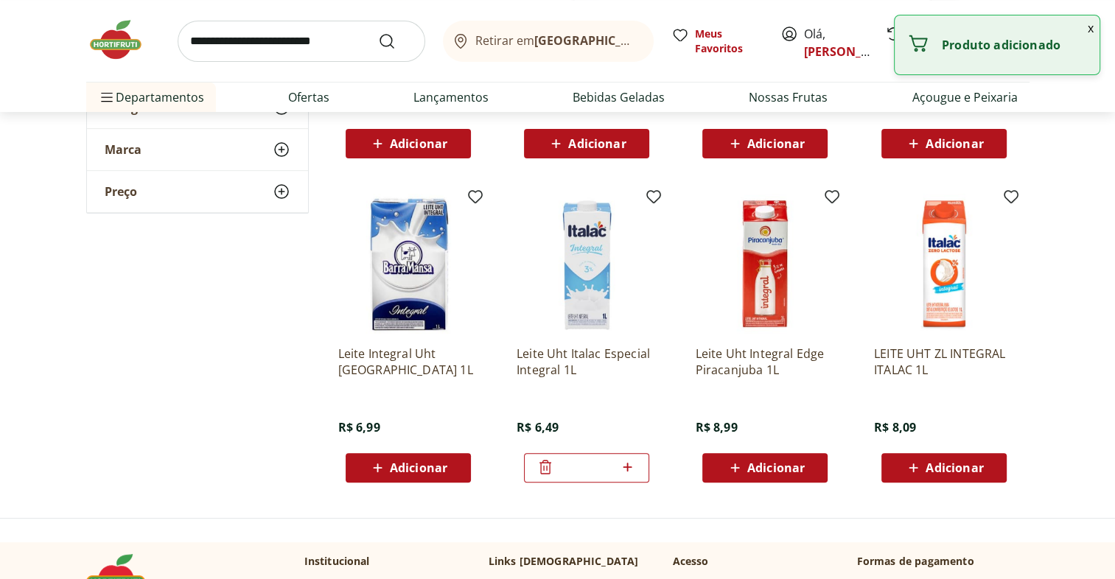
click at [630, 464] on icon at bounding box center [628, 468] width 18 height 18
type input "*"
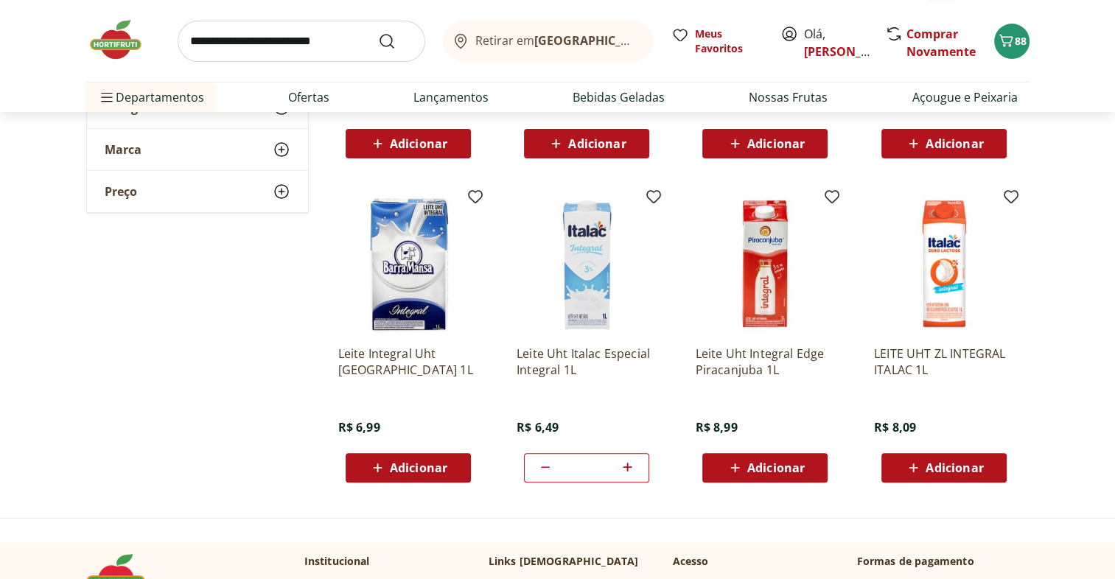
scroll to position [0, 0]
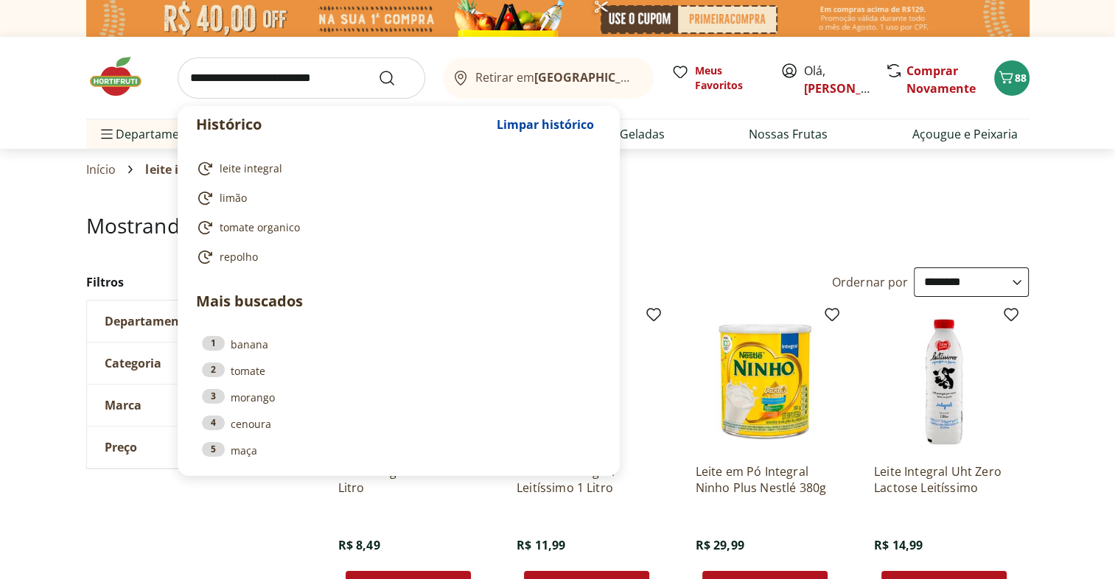
click at [304, 71] on input "search" at bounding box center [302, 78] width 248 height 41
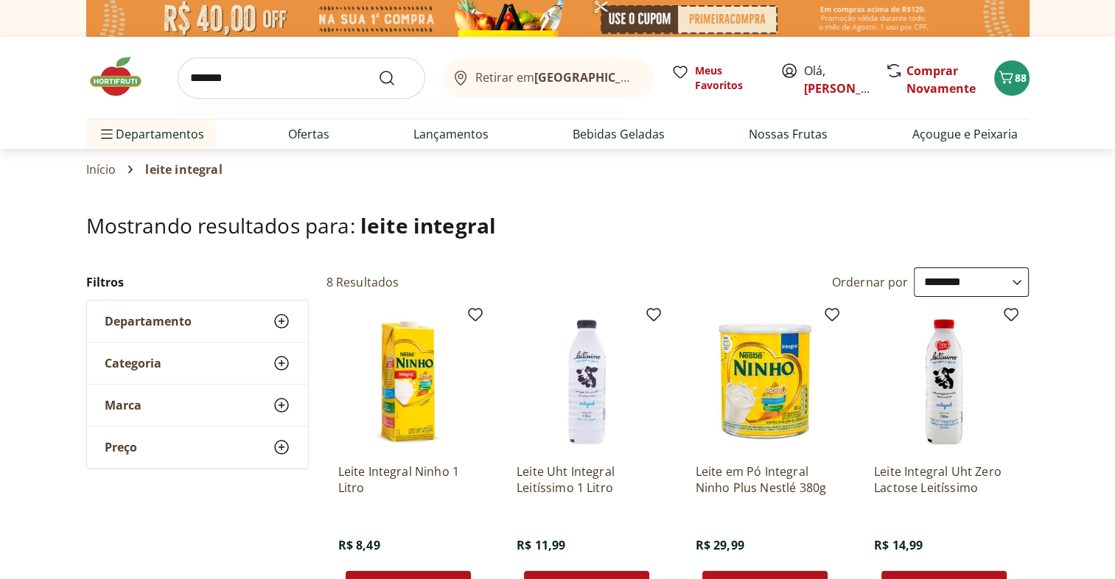
type input "*******"
click at [378, 69] on button "Submit Search" at bounding box center [395, 78] width 35 height 18
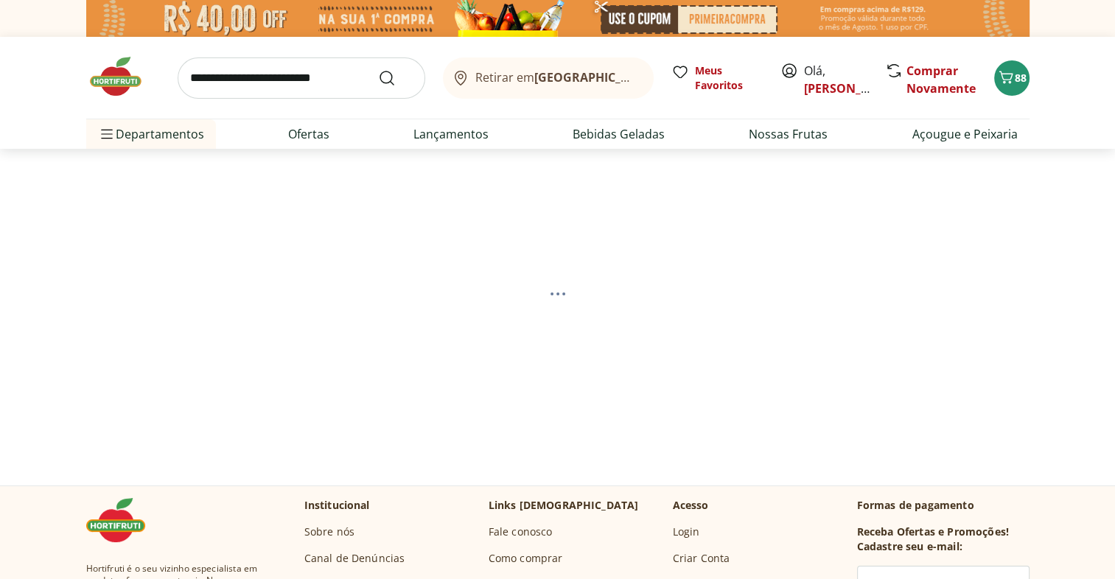
select select "**********"
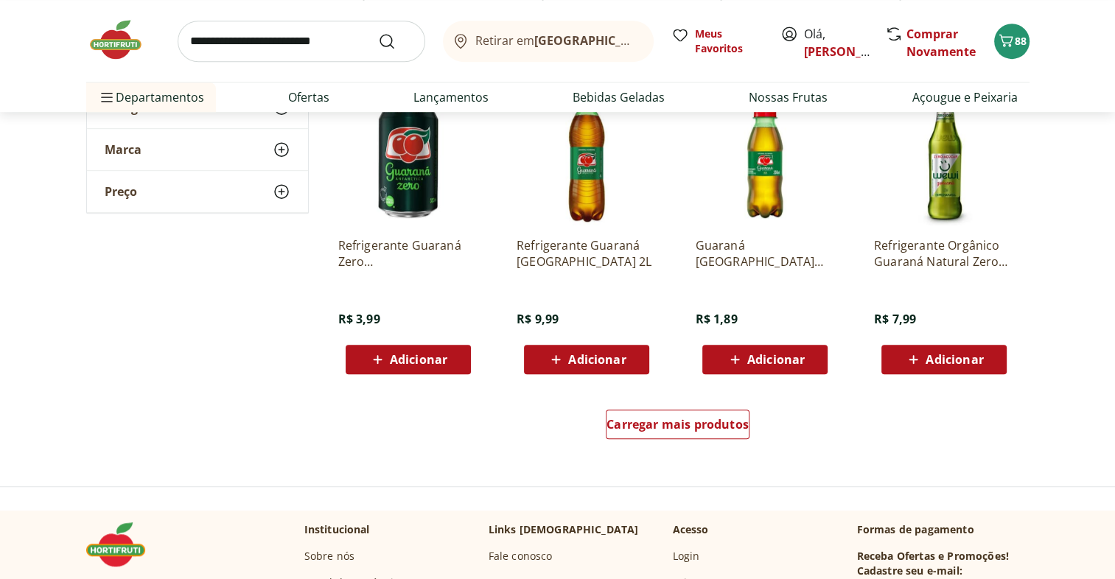
scroll to position [876, 0]
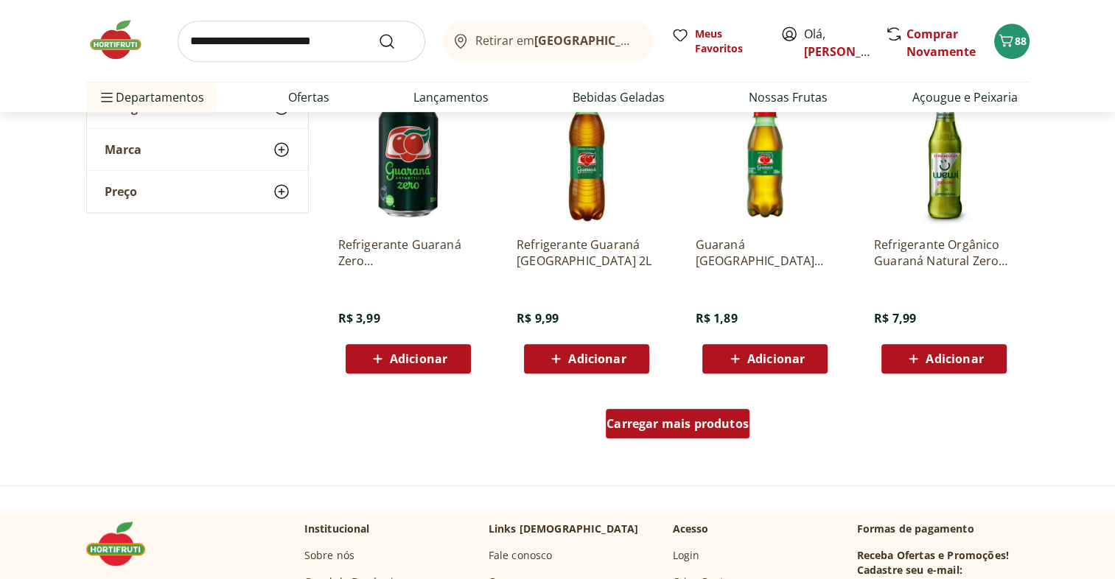
click at [692, 439] on link "Carregar mais produtos" at bounding box center [678, 426] width 144 height 35
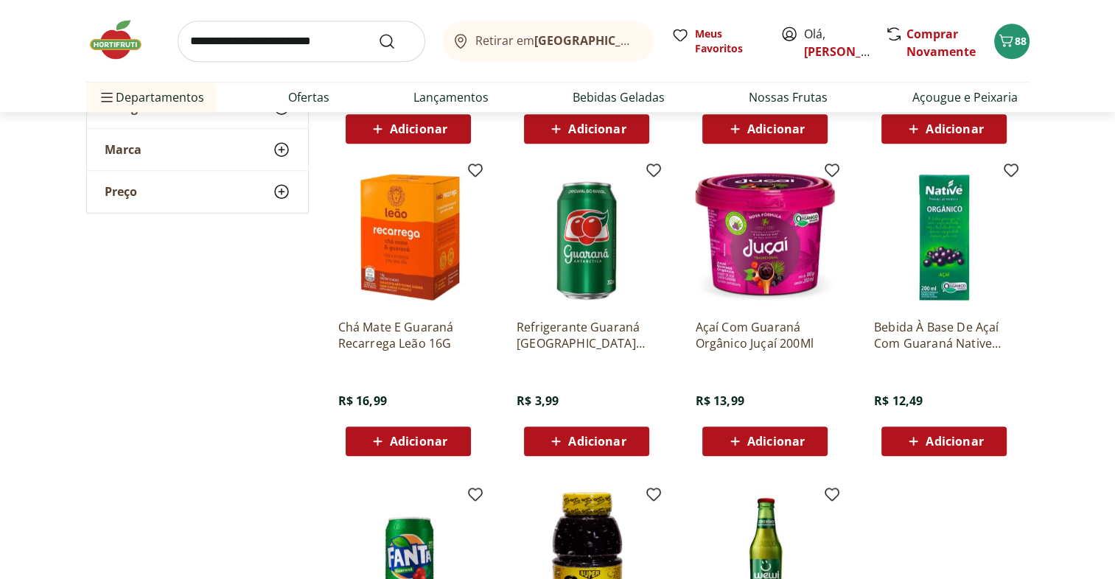
scroll to position [1105, 0]
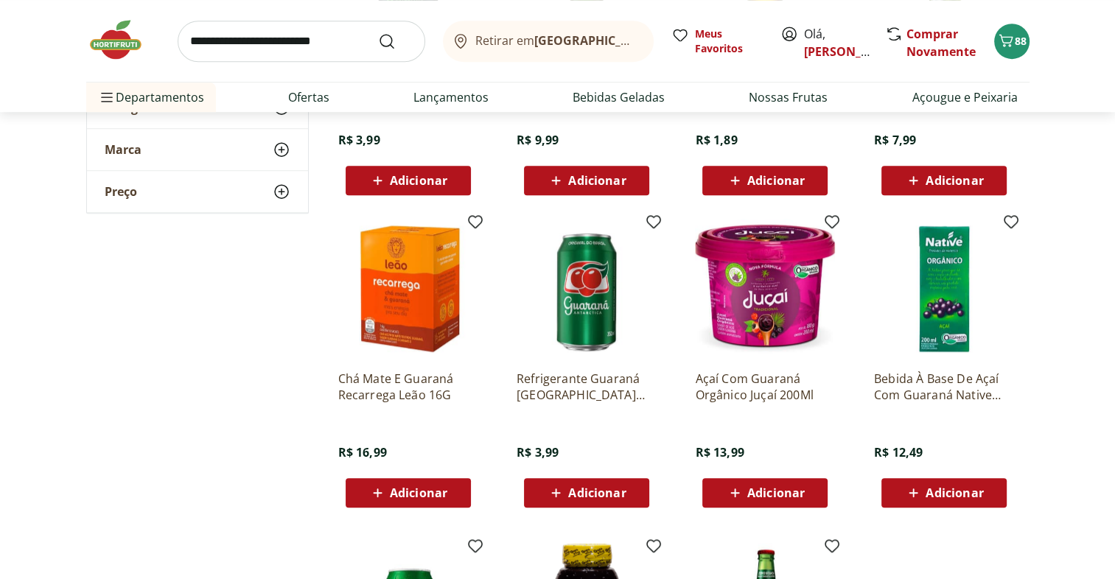
scroll to position [1055, 0]
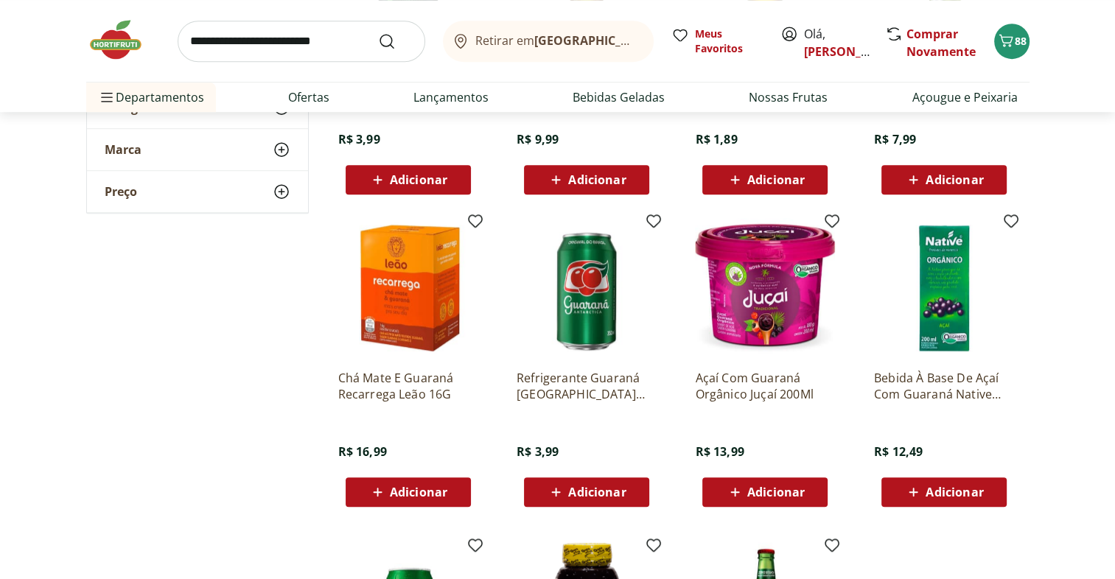
click at [642, 501] on button "Adicionar" at bounding box center [586, 492] width 125 height 29
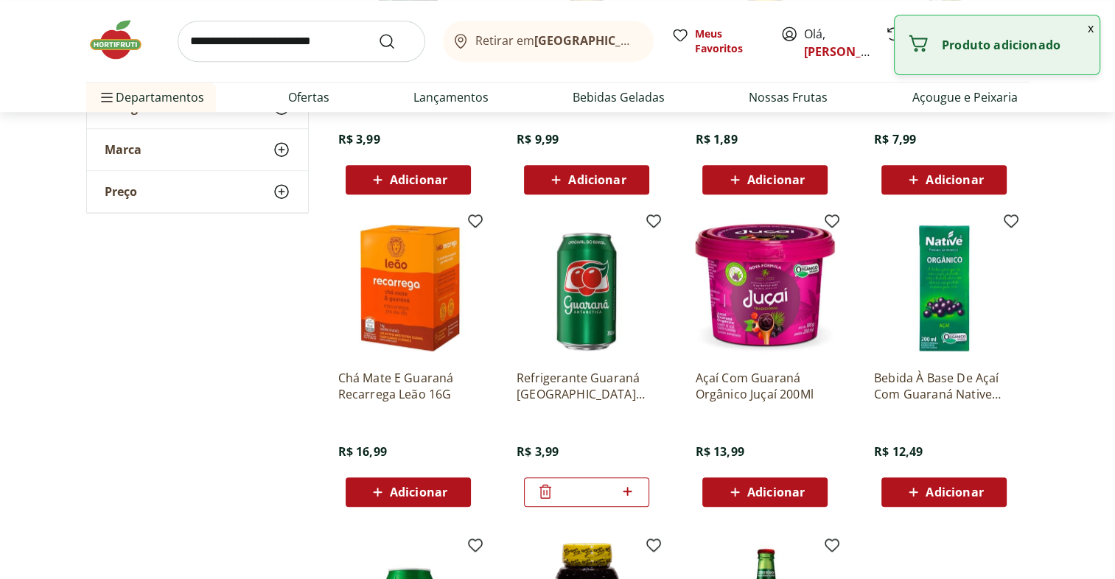
click at [630, 490] on icon at bounding box center [628, 491] width 9 height 9
type input "*"
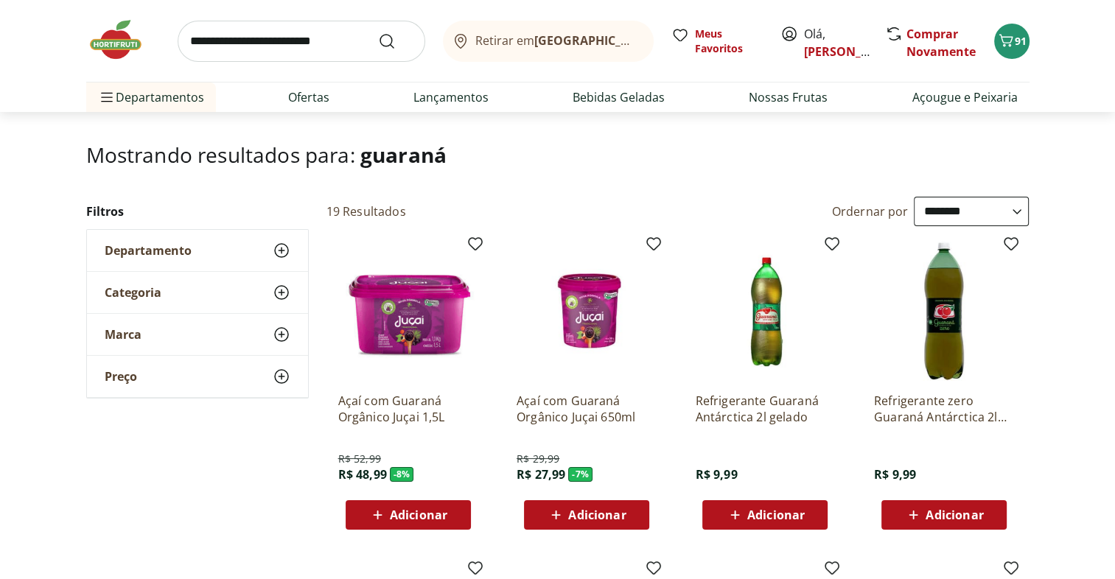
scroll to position [0, 0]
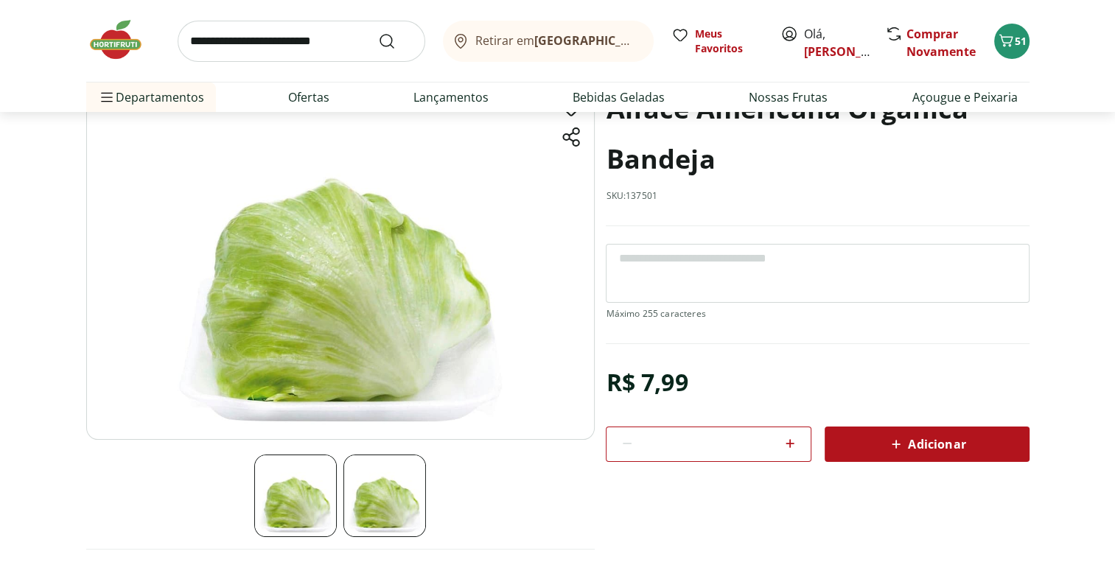
scroll to position [112, 0]
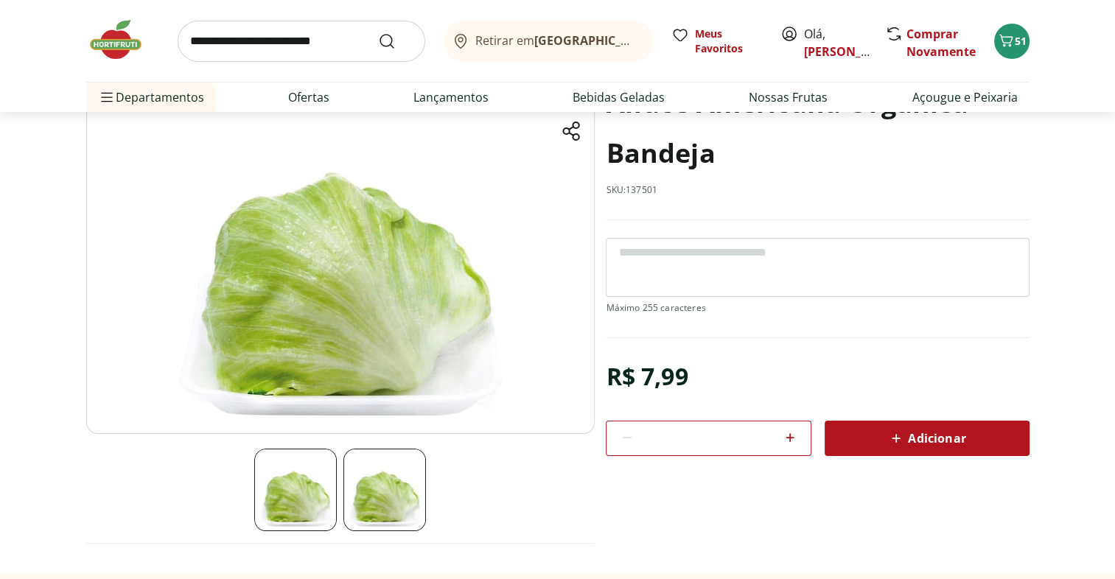
click at [964, 433] on span "Adicionar" at bounding box center [927, 439] width 78 height 18
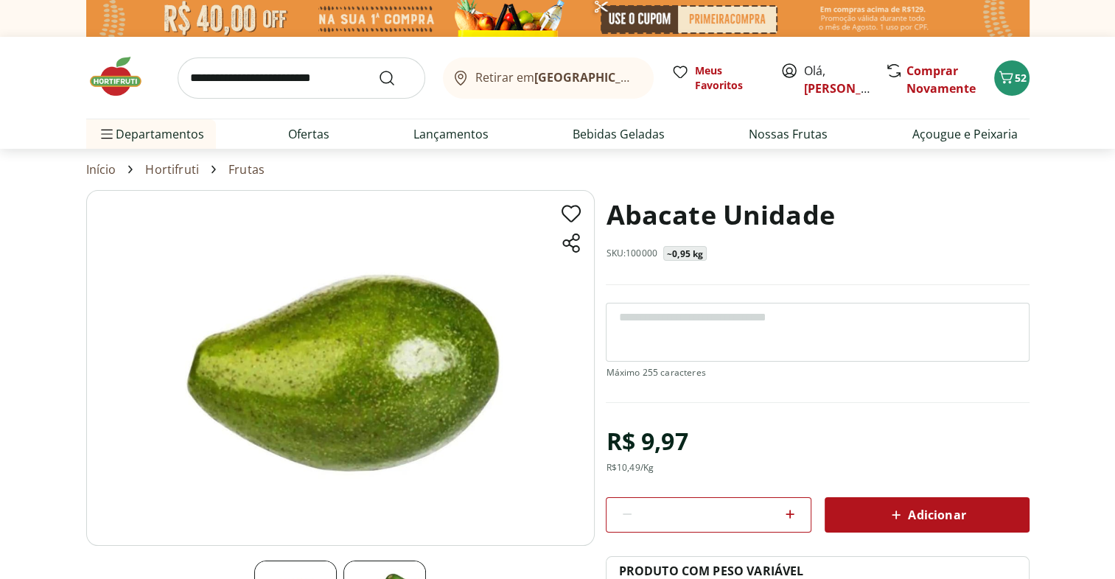
click at [888, 512] on icon at bounding box center [897, 515] width 18 height 18
click at [285, 75] on input "search" at bounding box center [302, 78] width 248 height 41
type input "*******"
click at [378, 69] on button "Submit Search" at bounding box center [395, 78] width 35 height 18
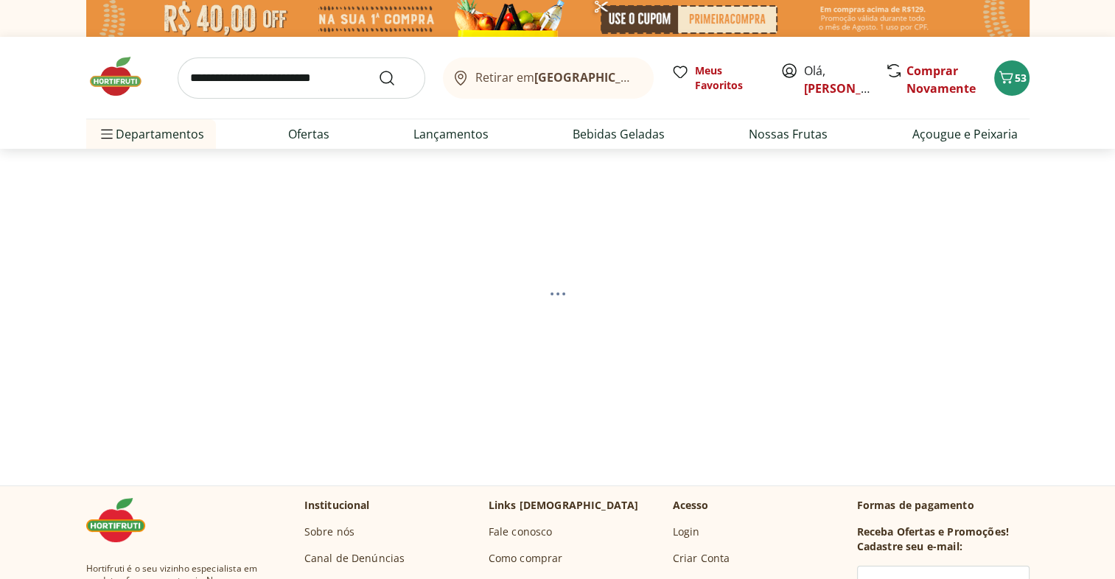
select select "**********"
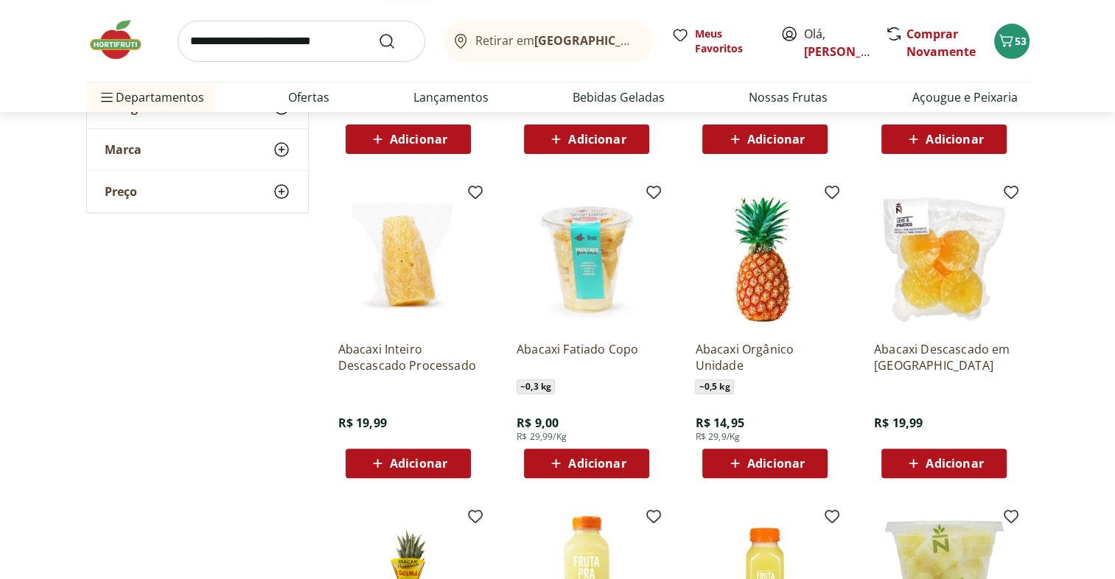
scroll to position [184, 0]
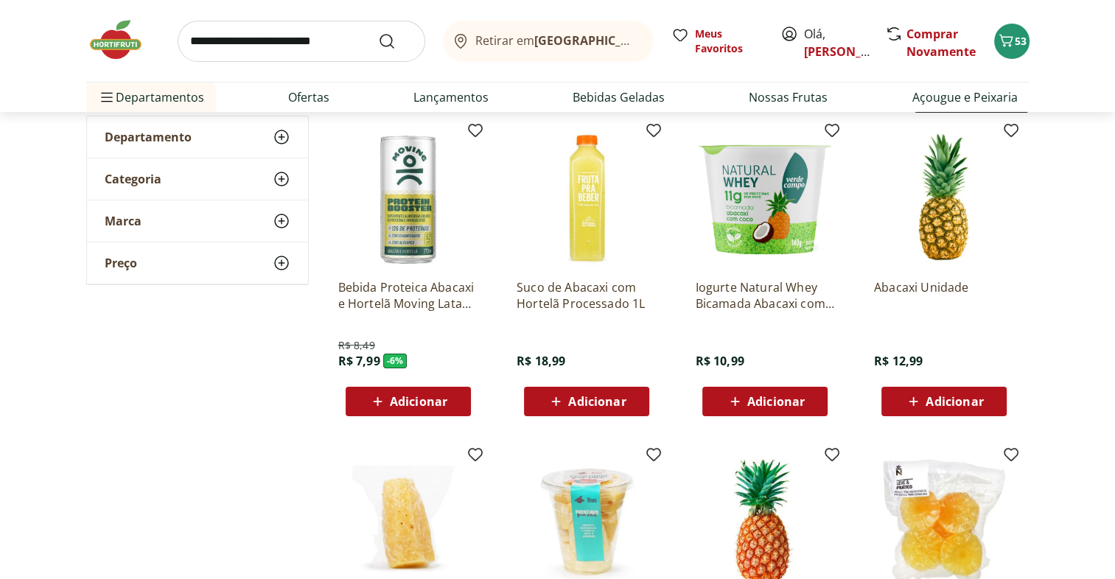
click at [974, 397] on span "Adicionar" at bounding box center [955, 402] width 58 height 12
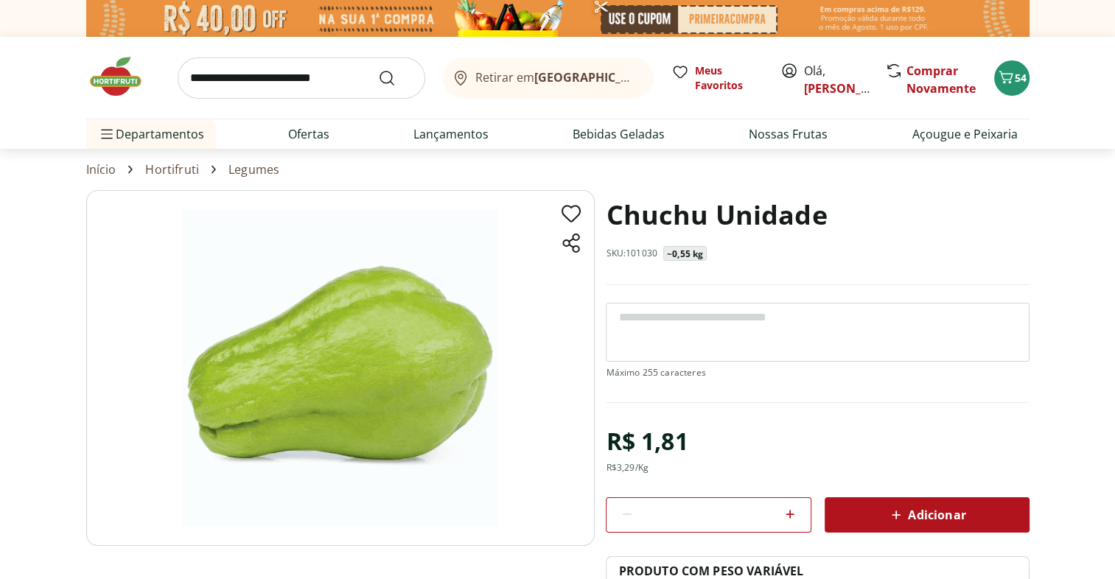
click at [789, 523] on div at bounding box center [790, 515] width 18 height 35
type input "*"
click at [917, 515] on span "Adicionar" at bounding box center [927, 515] width 78 height 18
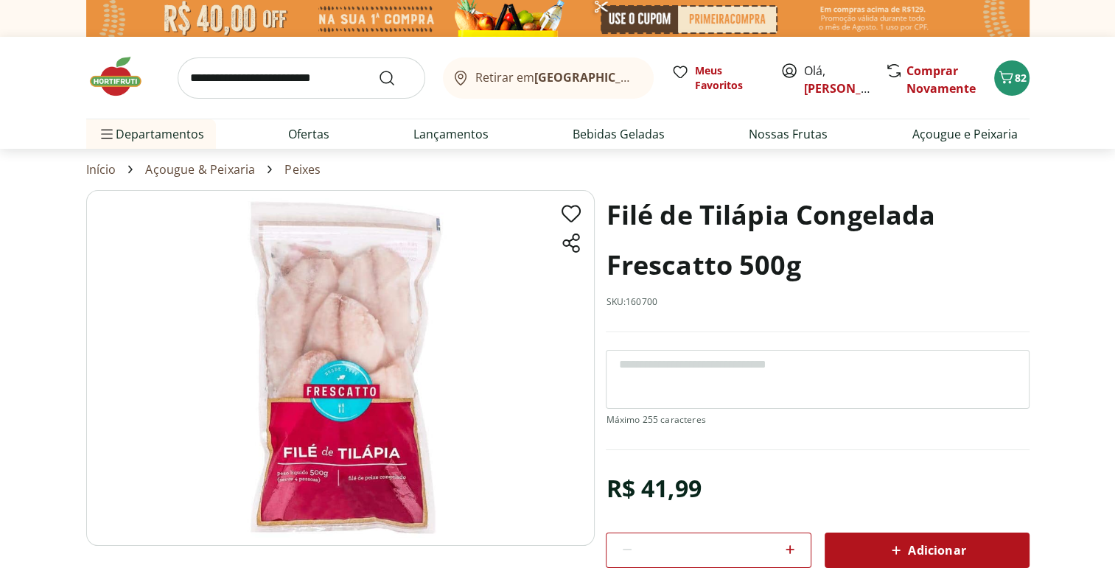
click at [304, 173] on link "Peixes" at bounding box center [303, 169] width 36 height 13
select select "**********"
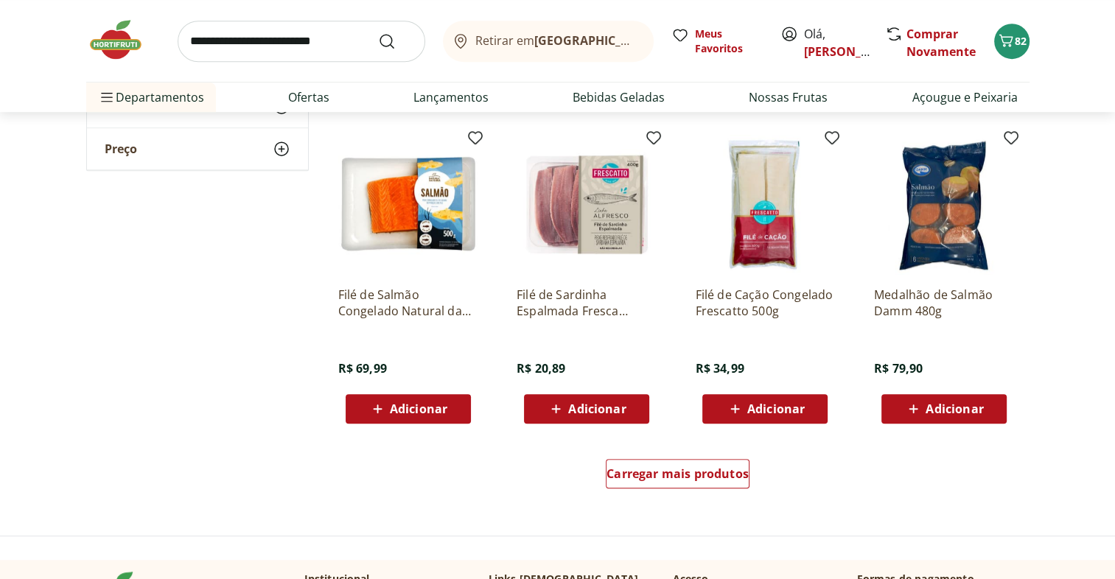
scroll to position [774, 0]
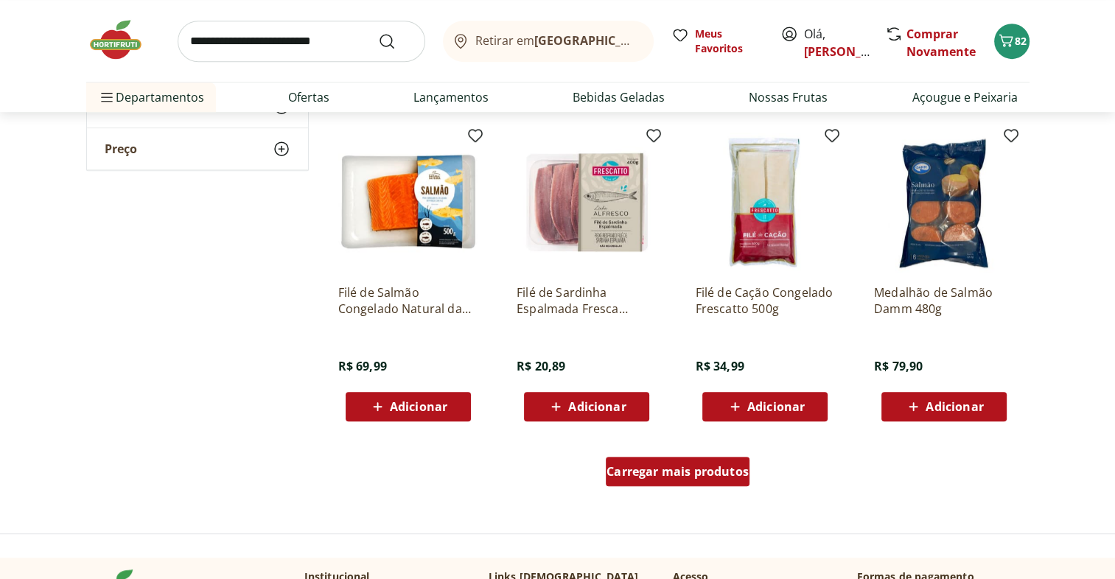
click at [706, 470] on span "Carregar mais produtos" at bounding box center [678, 472] width 142 height 12
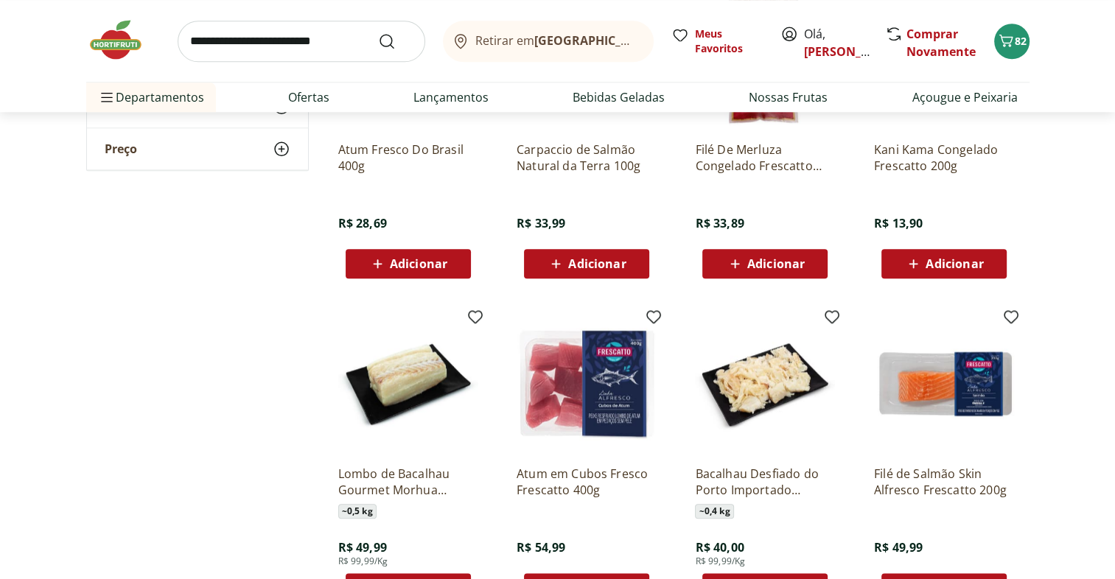
scroll to position [1716, 0]
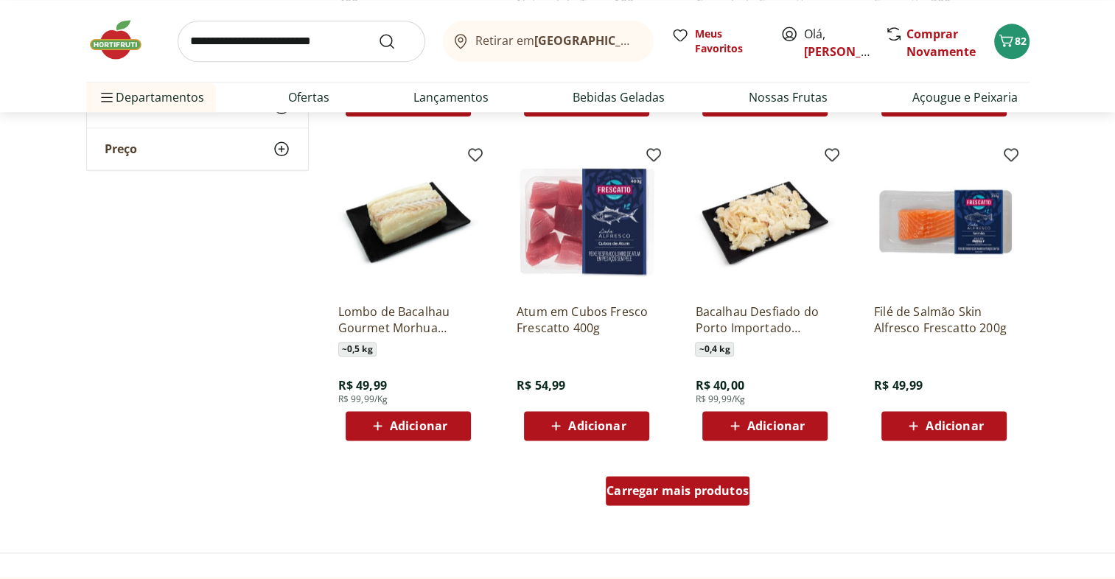
click at [715, 490] on span "Carregar mais produtos" at bounding box center [678, 491] width 142 height 12
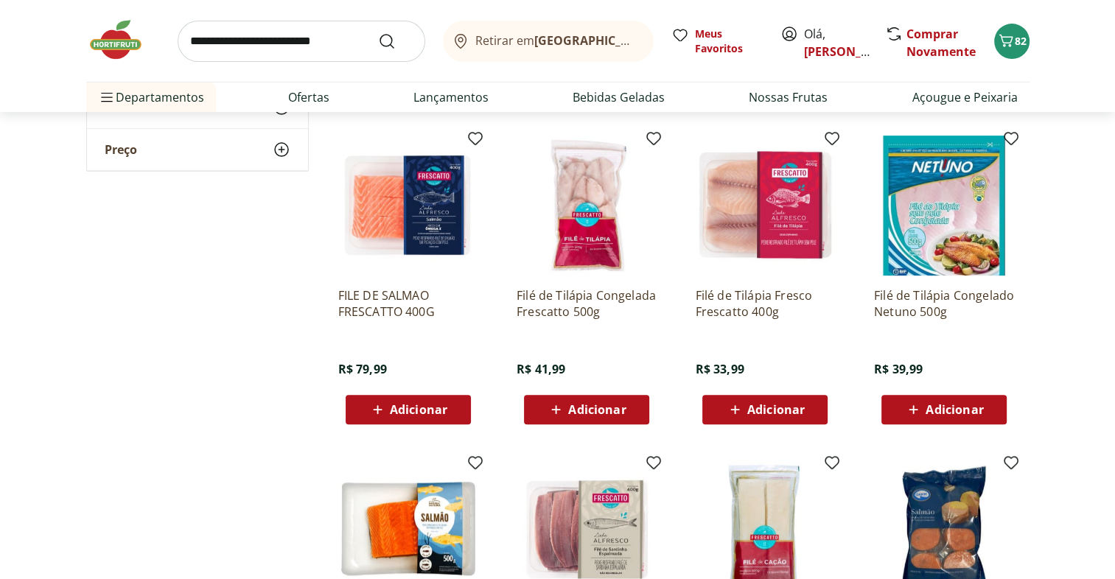
scroll to position [445, 0]
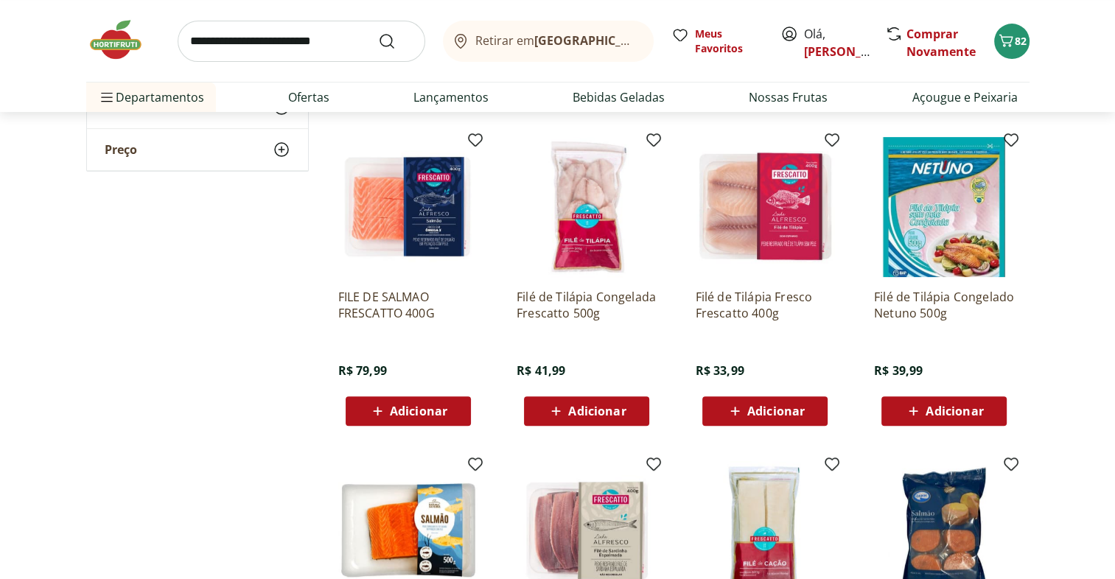
click at [996, 408] on button "Adicionar" at bounding box center [944, 411] width 125 height 29
click at [985, 414] on icon at bounding box center [985, 411] width 18 height 18
type input "*"
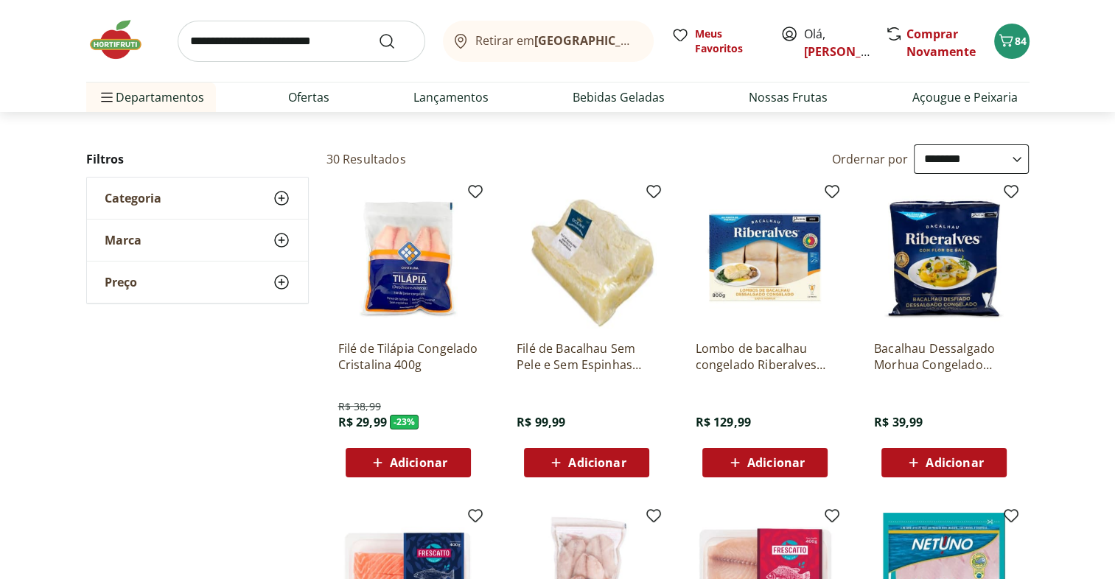
scroll to position [0, 0]
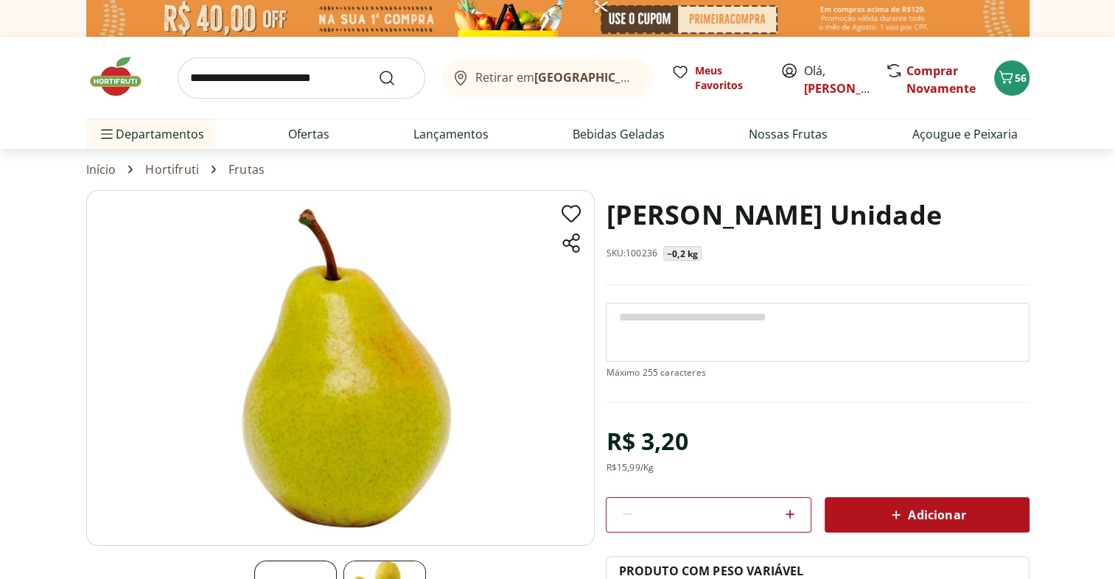
scroll to position [75, 0]
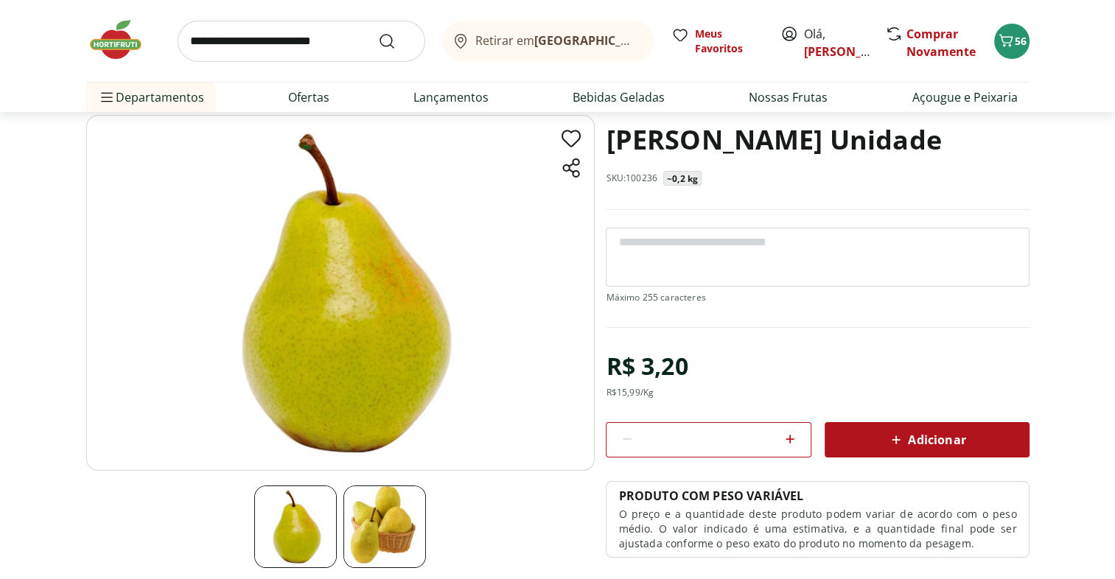
click at [790, 435] on icon at bounding box center [790, 439] width 9 height 9
type input "*"
click at [950, 445] on span "Adicionar" at bounding box center [927, 440] width 78 height 18
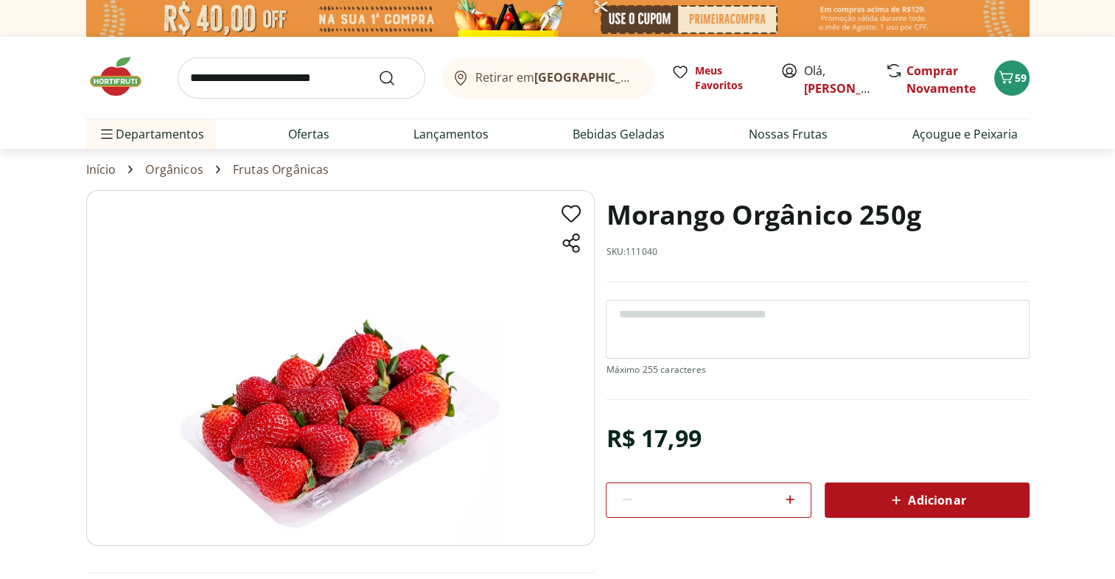
click at [792, 496] on icon at bounding box center [790, 500] width 18 height 18
type input "*"
click at [947, 504] on span "Adicionar" at bounding box center [927, 501] width 78 height 18
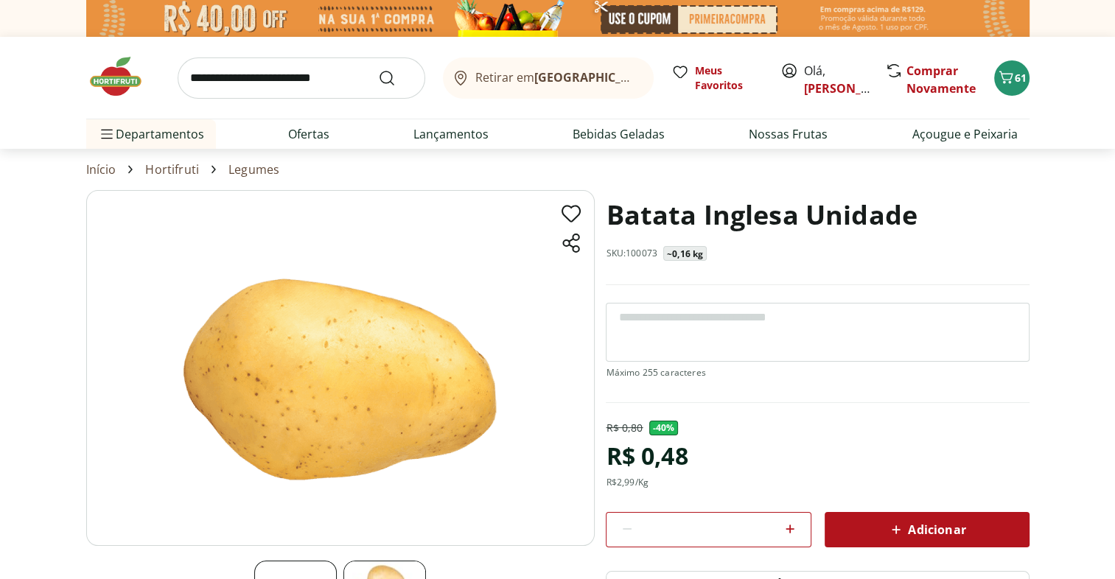
scroll to position [90, 0]
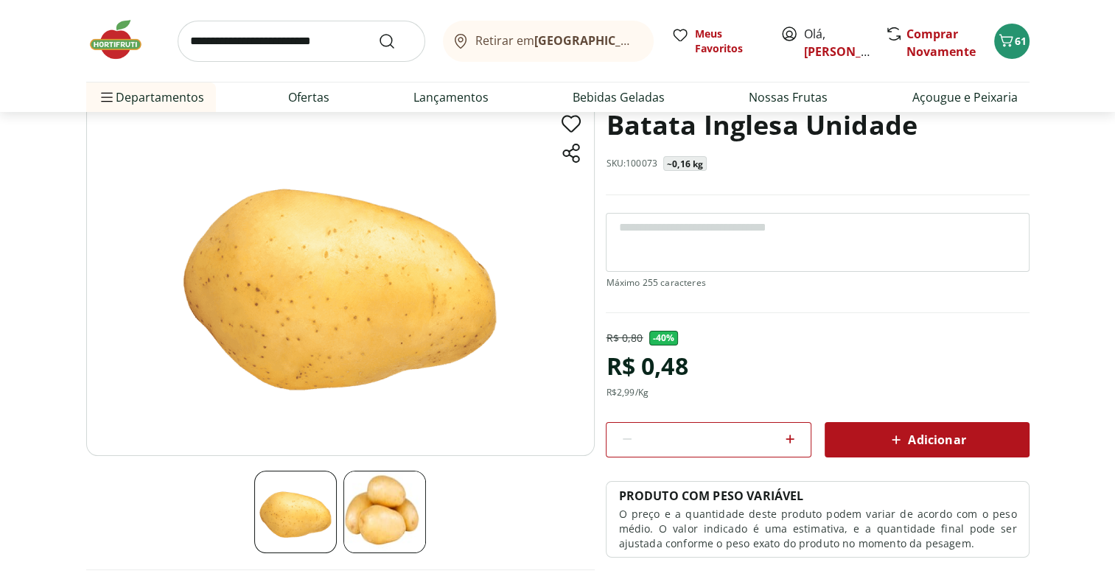
click at [784, 439] on icon at bounding box center [790, 440] width 18 height 18
click at [786, 445] on icon at bounding box center [790, 440] width 18 height 18
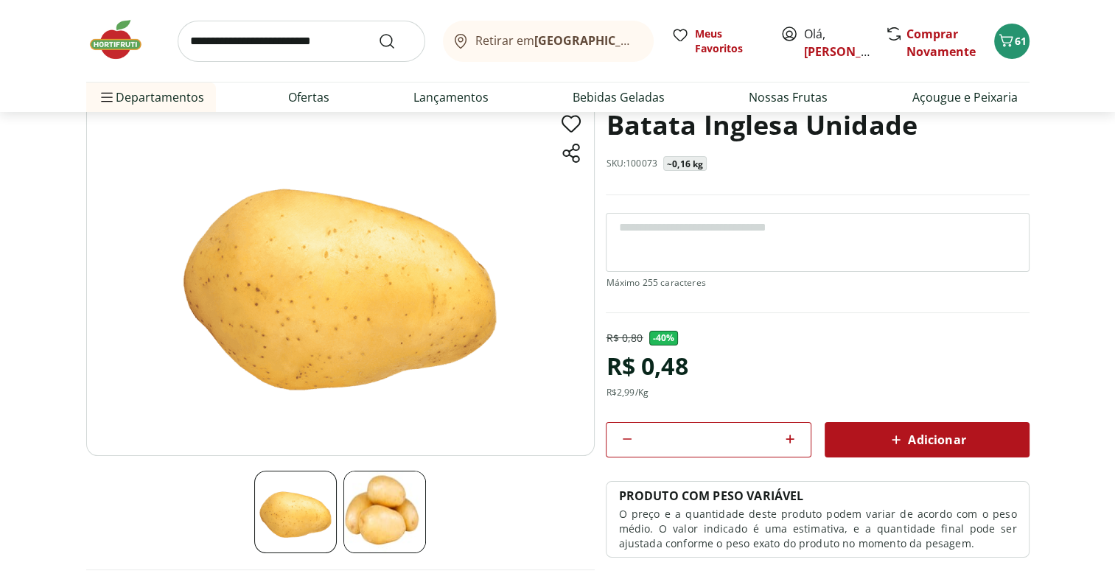
type input "*"
click at [958, 428] on div "Adicionar" at bounding box center [927, 440] width 181 height 27
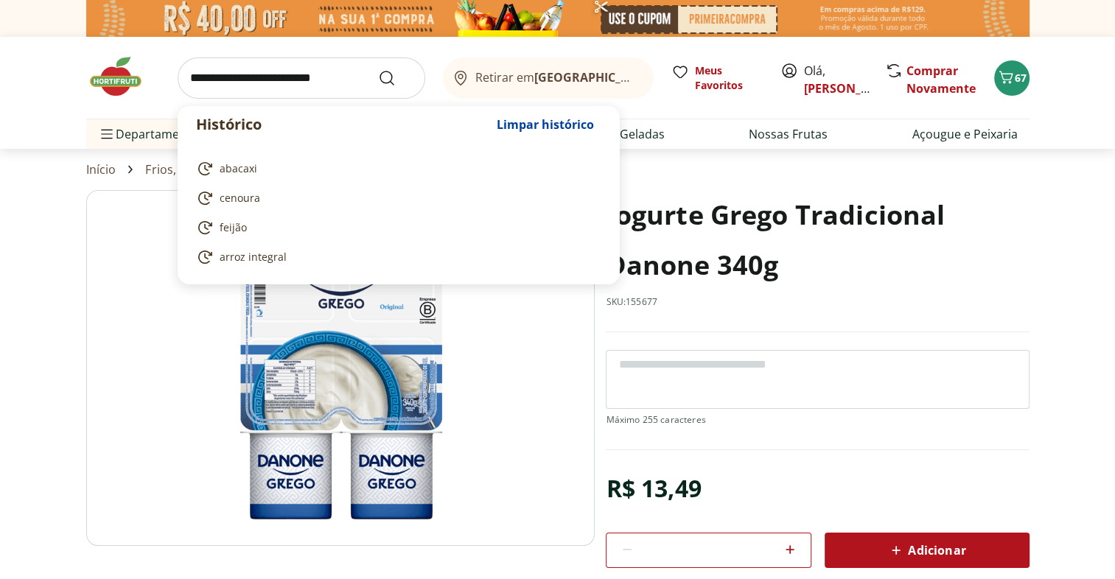
click at [307, 76] on input "search" at bounding box center [302, 78] width 248 height 41
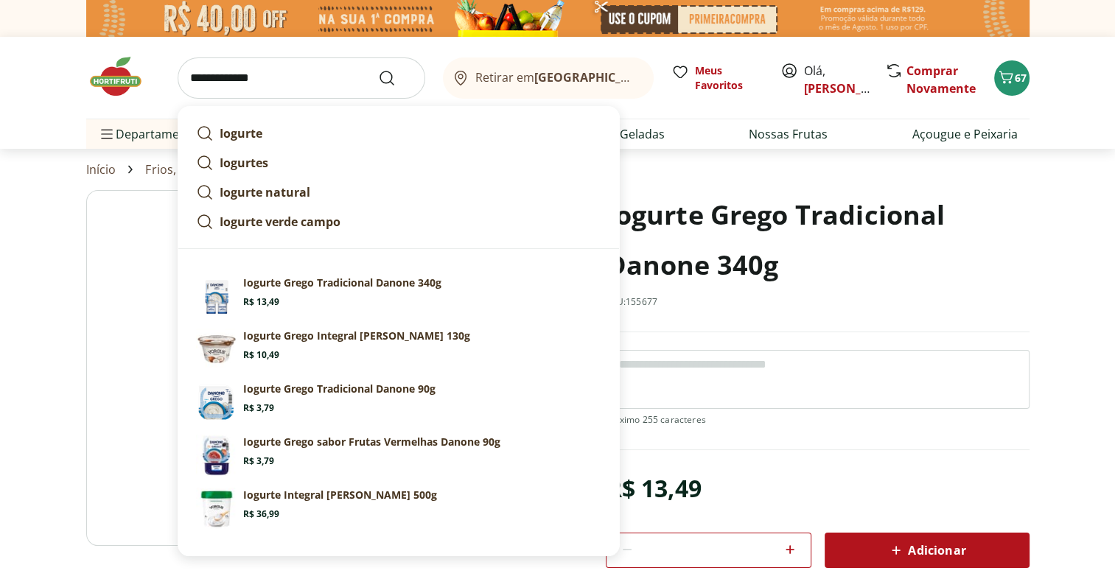
type input "**********"
click at [378, 69] on button "Submit Search" at bounding box center [395, 78] width 35 height 18
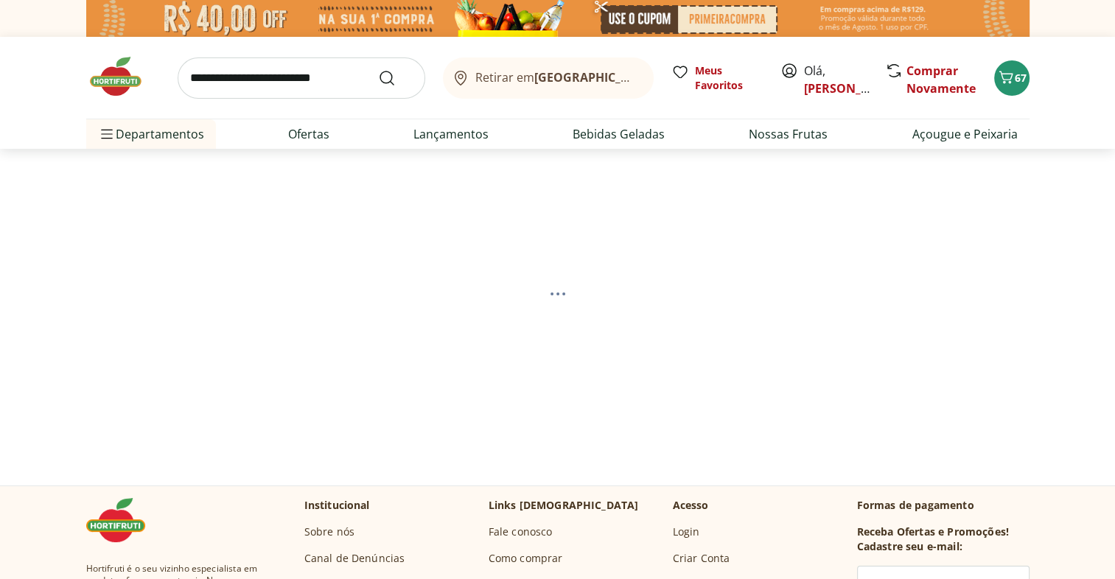
select select "**********"
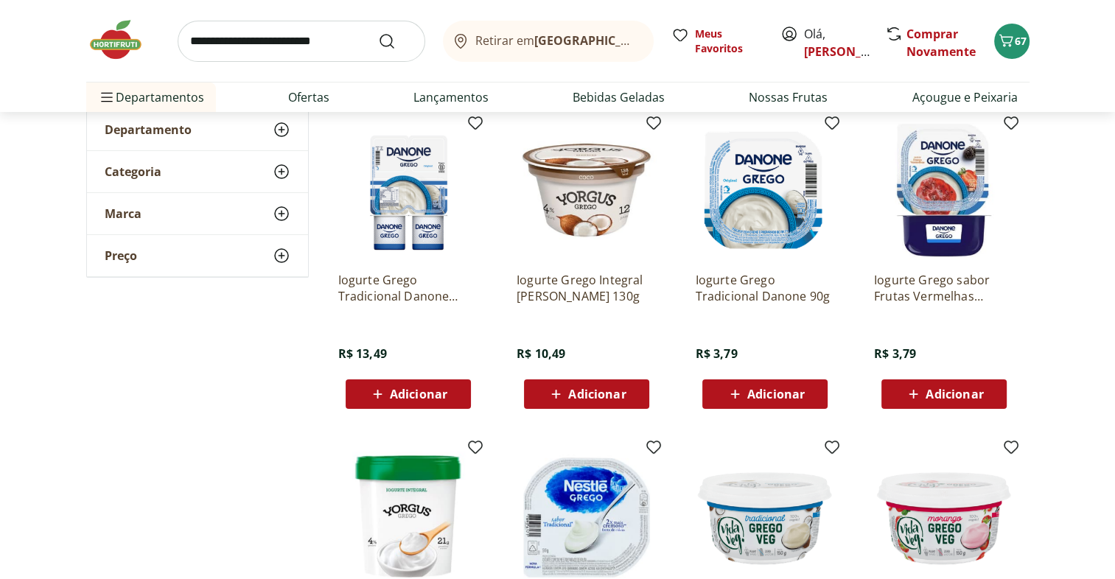
scroll to position [191, 0]
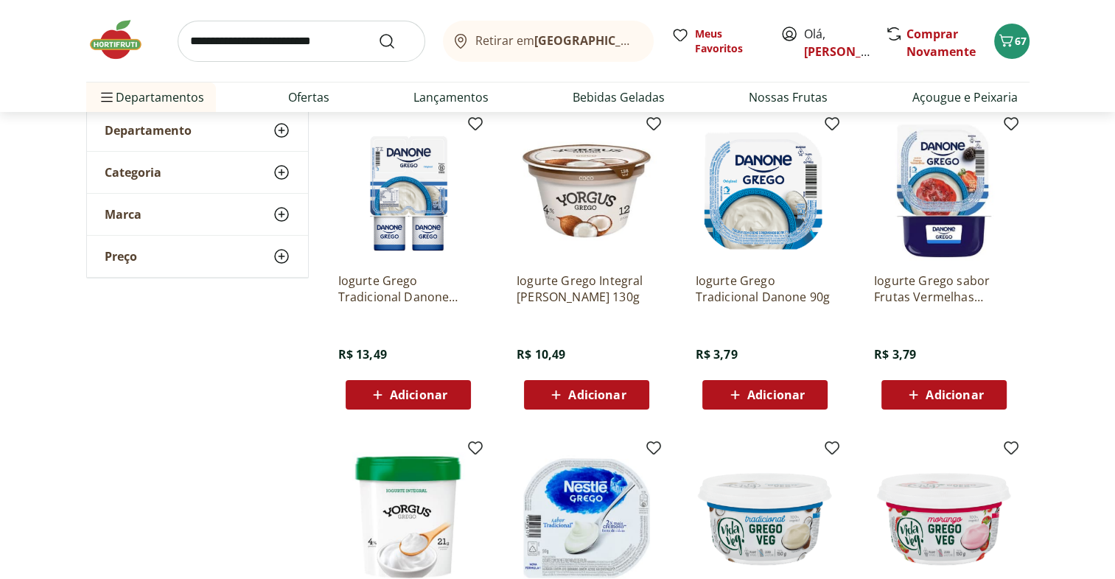
click at [450, 390] on div "Adicionar" at bounding box center [409, 395] width 102 height 27
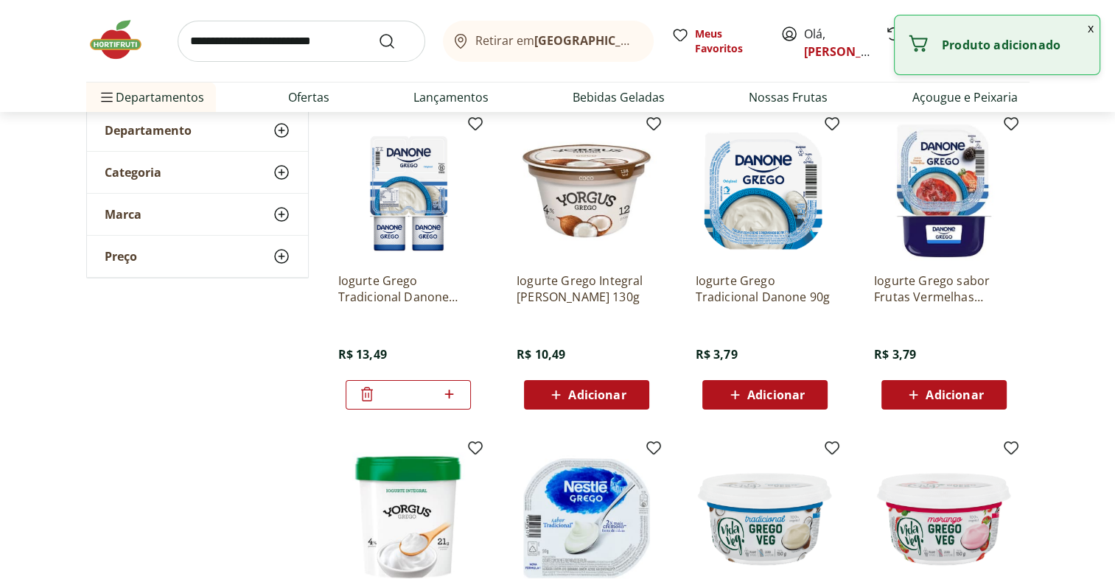
click at [448, 389] on icon at bounding box center [449, 395] width 18 height 18
type input "*"
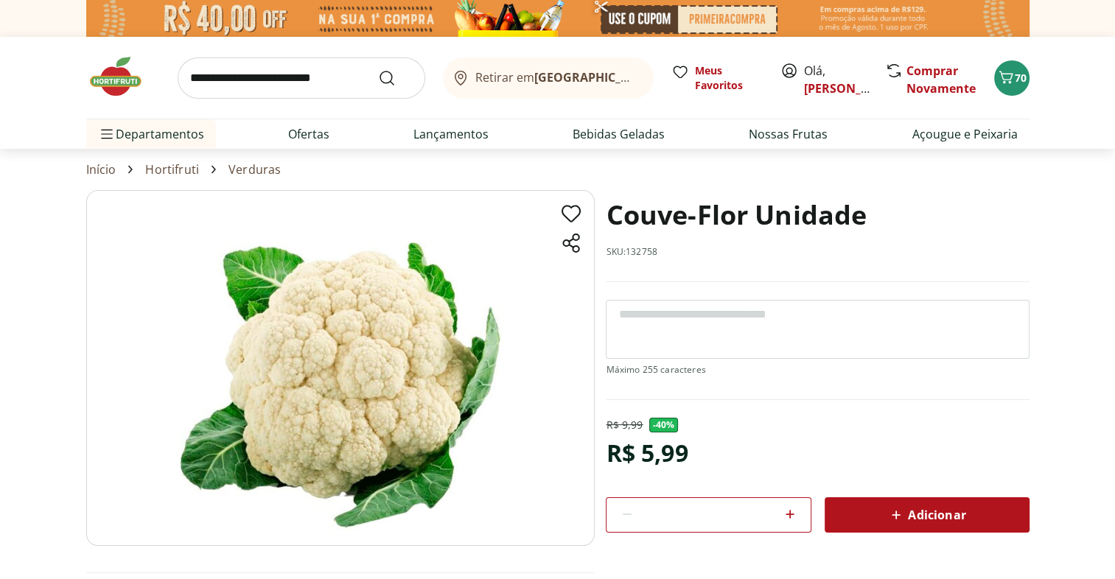
click at [1000, 504] on div "Adicionar" at bounding box center [927, 515] width 181 height 27
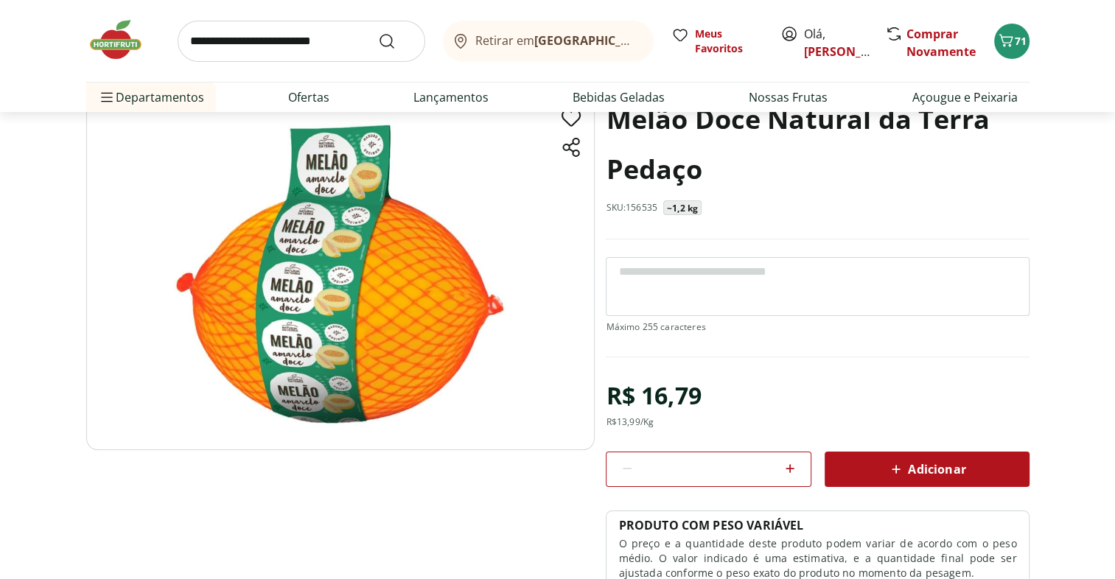
scroll to position [94, 0]
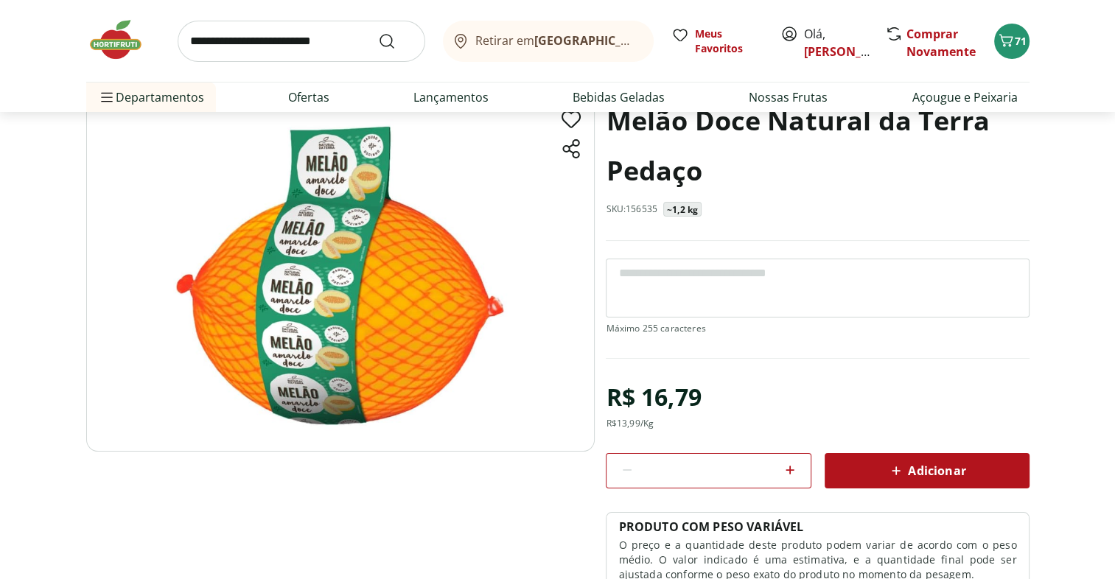
click at [976, 461] on div "Adicionar" at bounding box center [927, 471] width 181 height 27
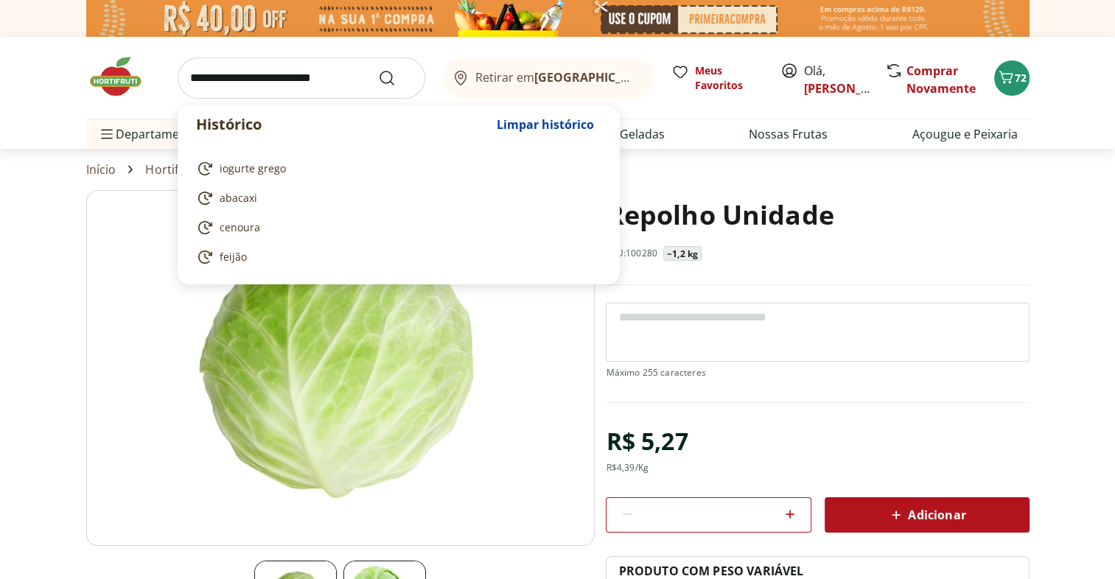
click at [330, 84] on input "search" at bounding box center [302, 78] width 248 height 41
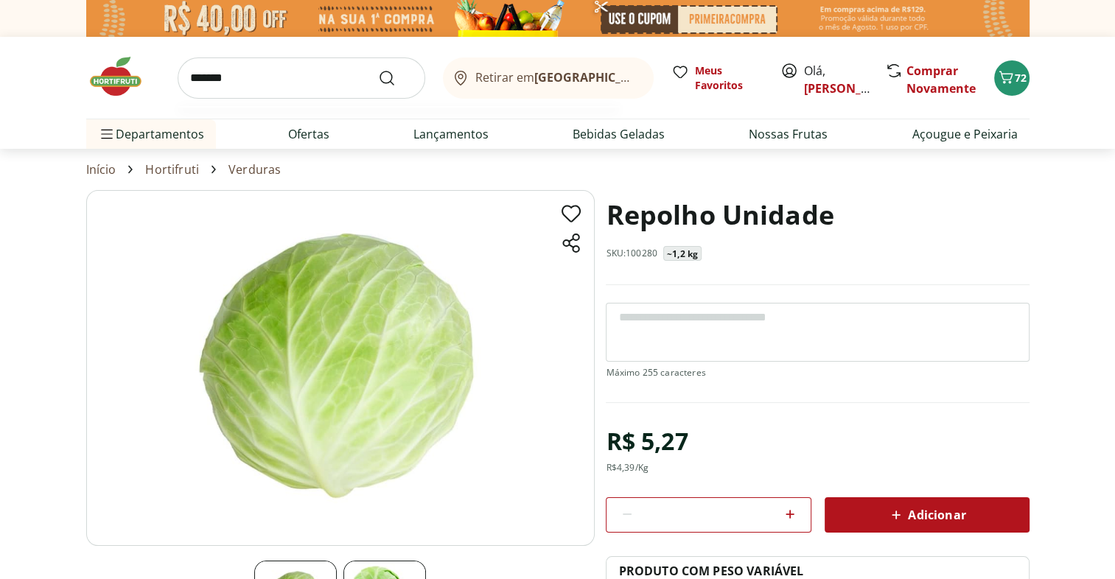
type input "*******"
click at [378, 69] on button "Submit Search" at bounding box center [395, 78] width 35 height 18
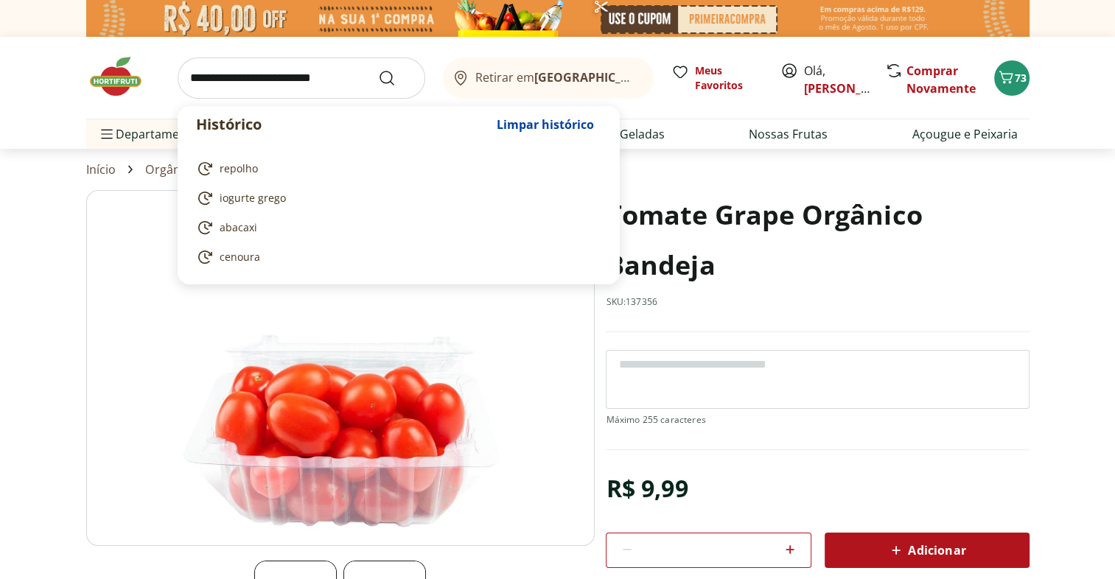
click at [274, 81] on input "search" at bounding box center [302, 78] width 248 height 41
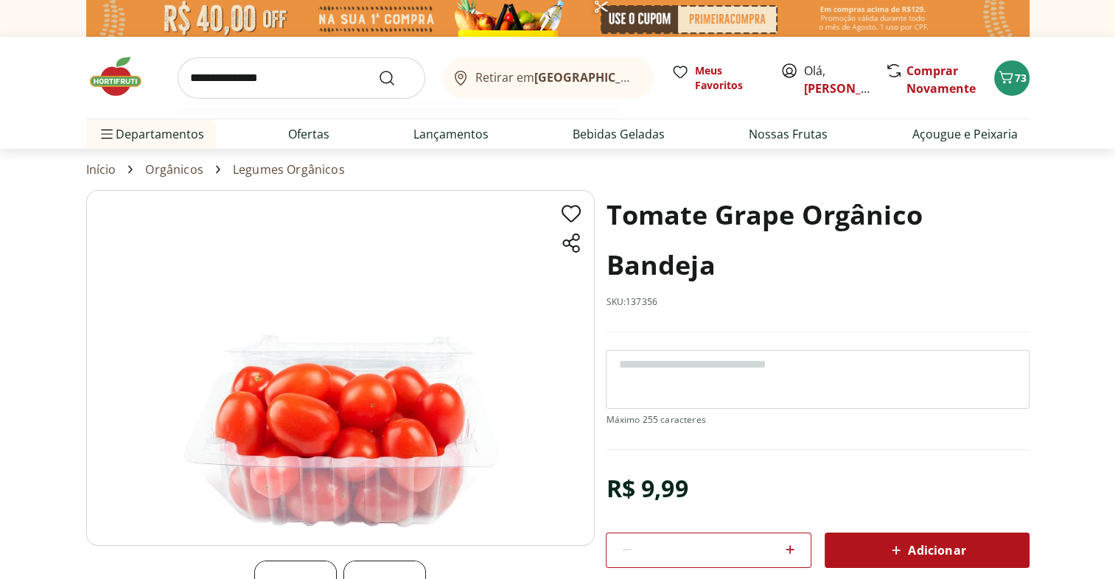
type input "**********"
click at [378, 69] on button "Submit Search" at bounding box center [395, 78] width 35 height 18
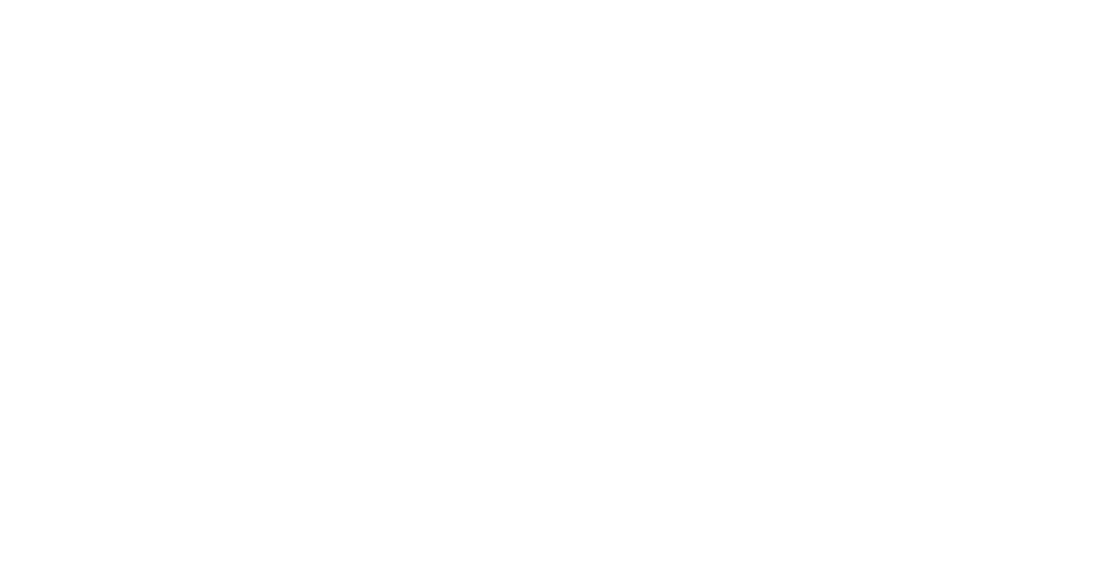
select select "**********"
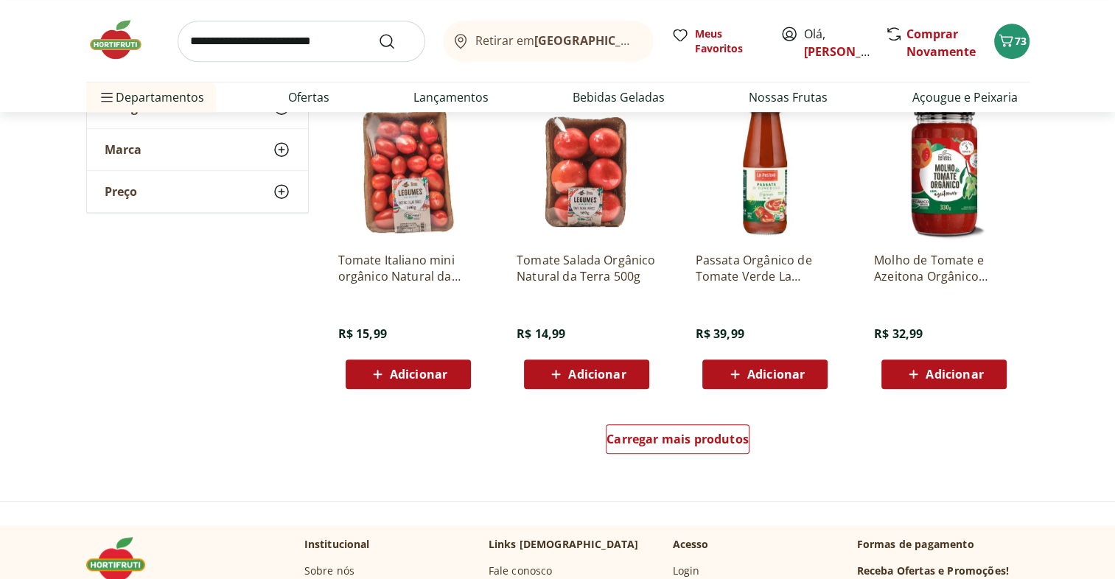
scroll to position [860, 0]
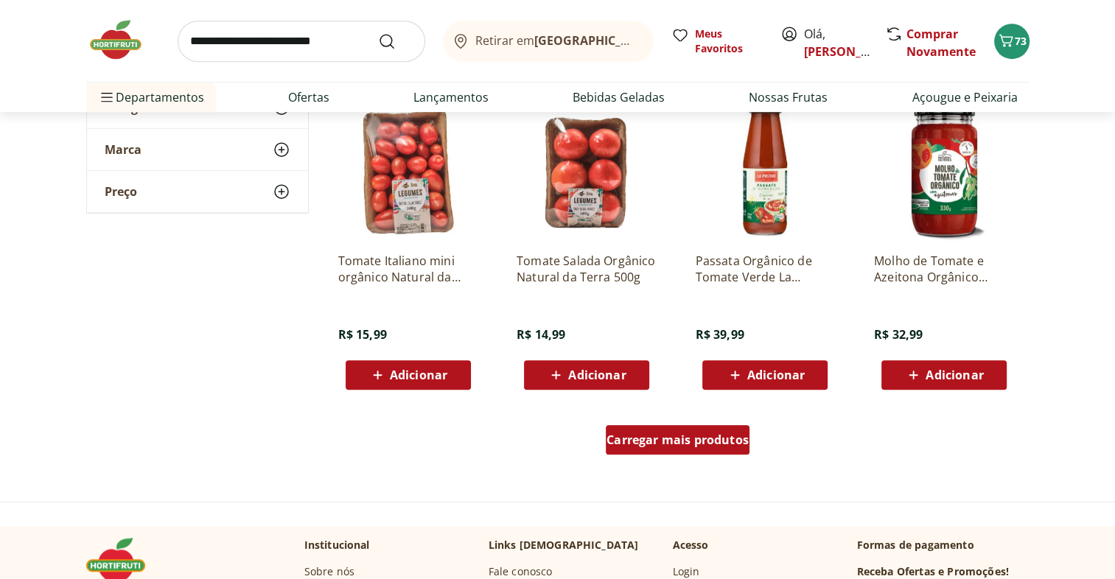
click at [744, 434] on span "Carregar mais produtos" at bounding box center [678, 440] width 142 height 12
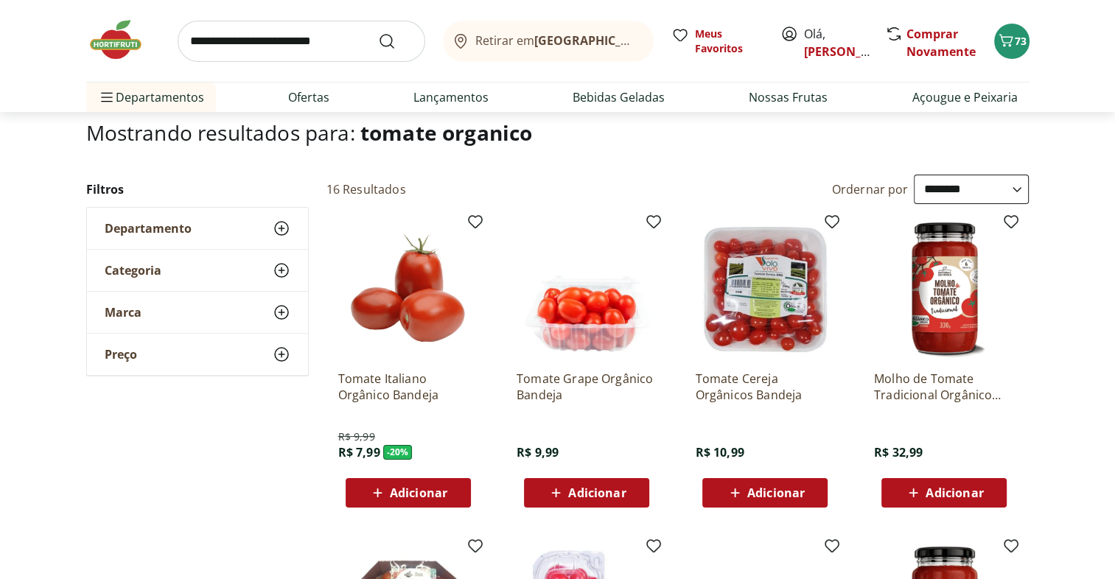
scroll to position [94, 0]
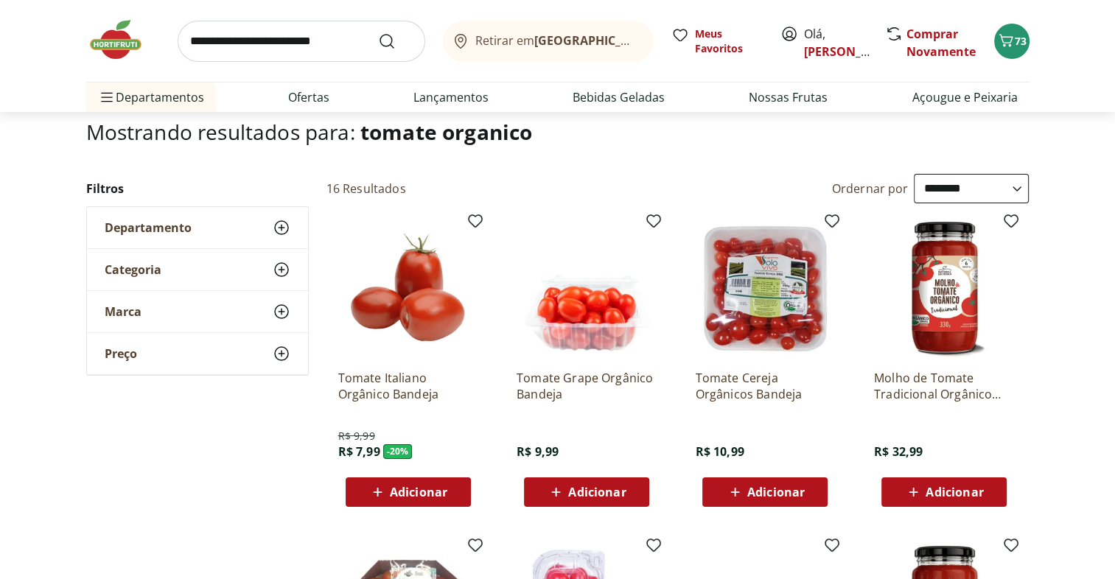
click at [621, 490] on span "Adicionar" at bounding box center [597, 493] width 58 height 12
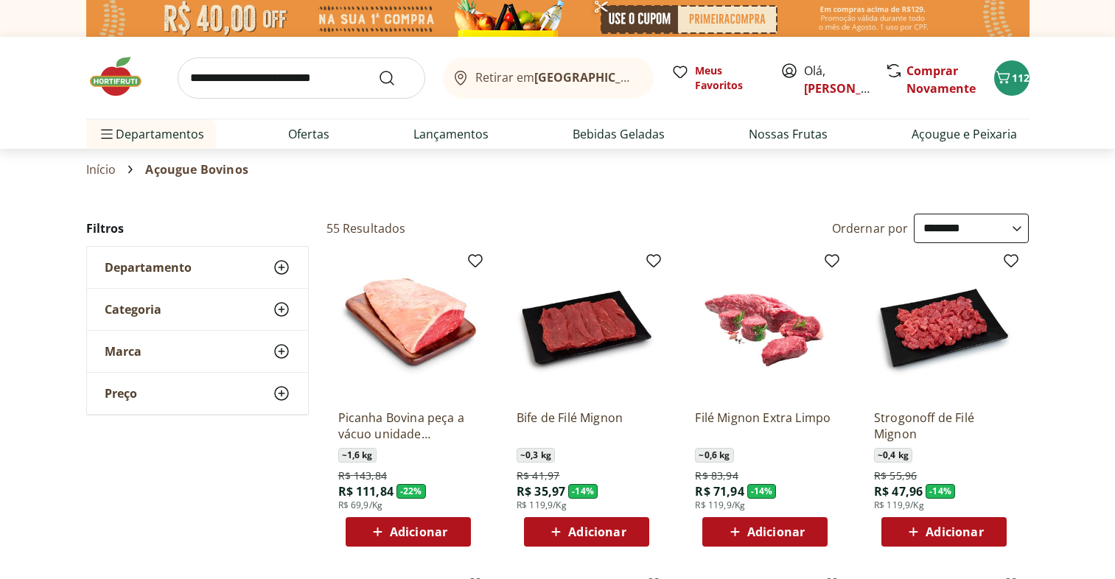
select select "**********"
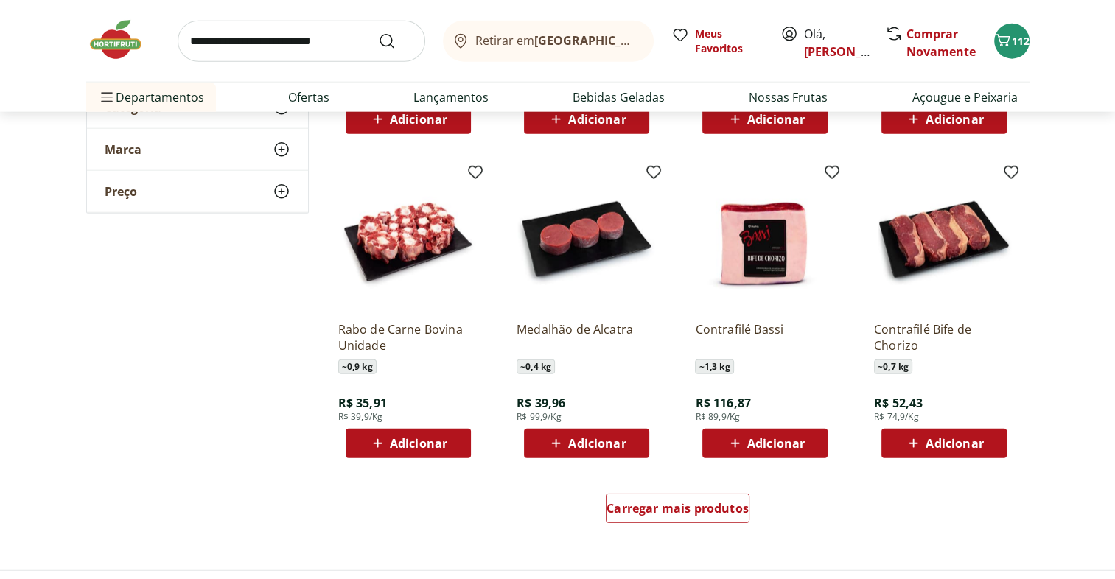
scroll to position [3620, 0]
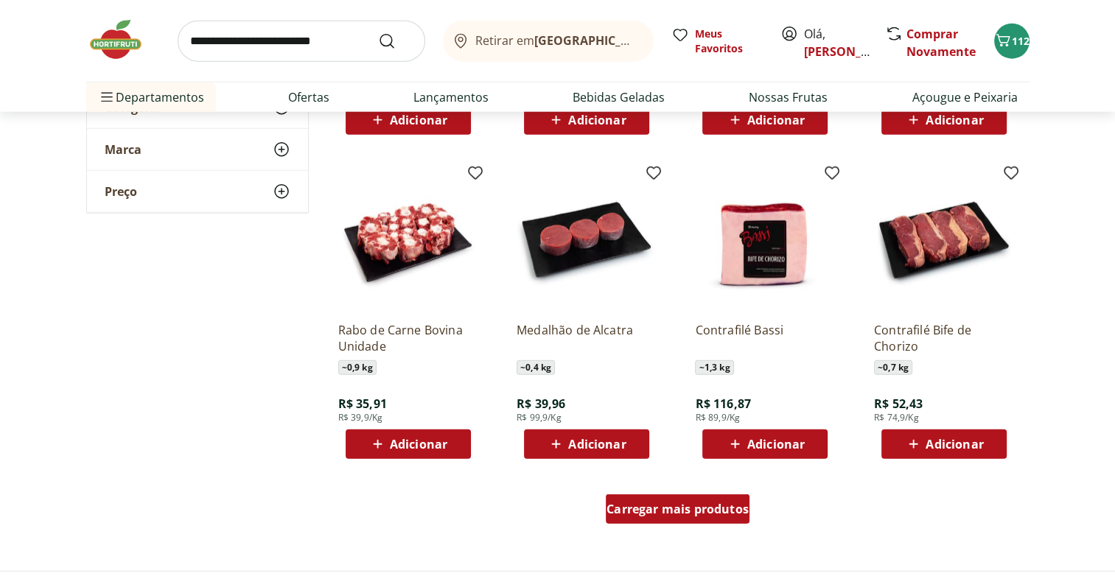
click at [692, 507] on span "Carregar mais produtos" at bounding box center [678, 510] width 142 height 12
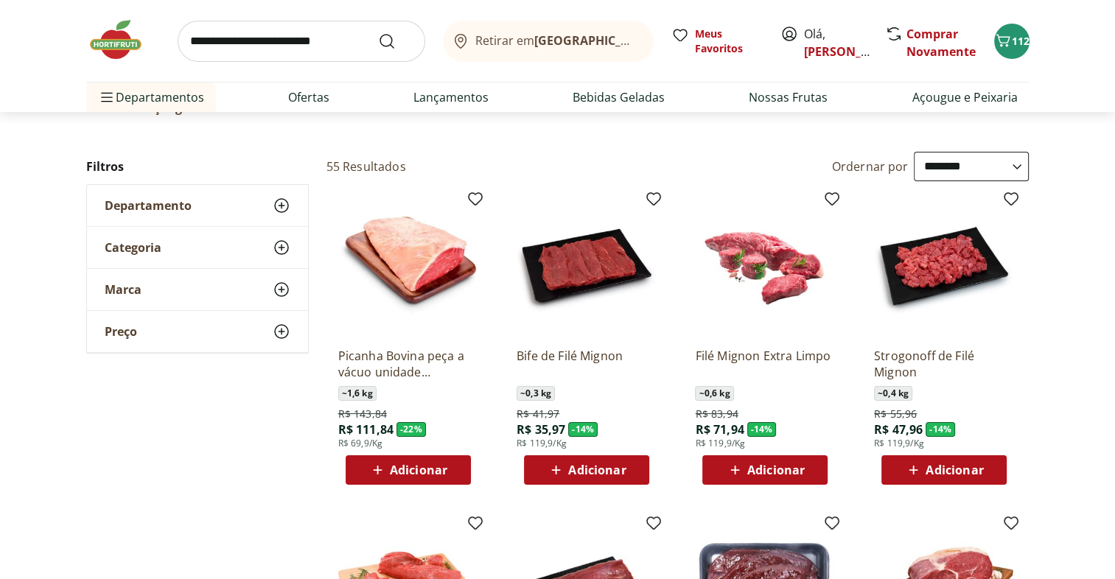
scroll to position [62, 0]
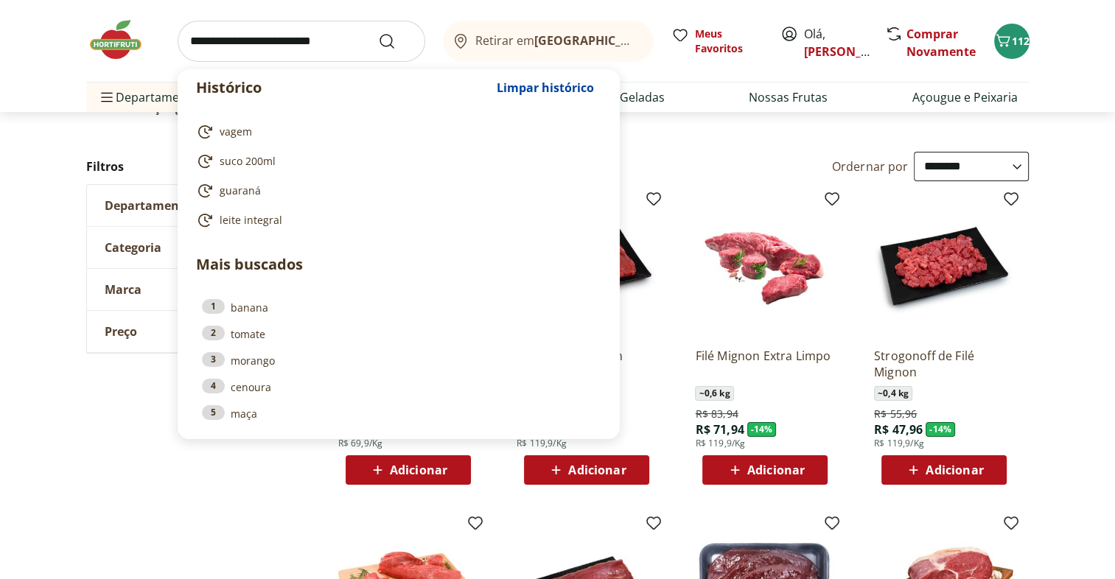
click at [224, 52] on input "search" at bounding box center [302, 41] width 248 height 41
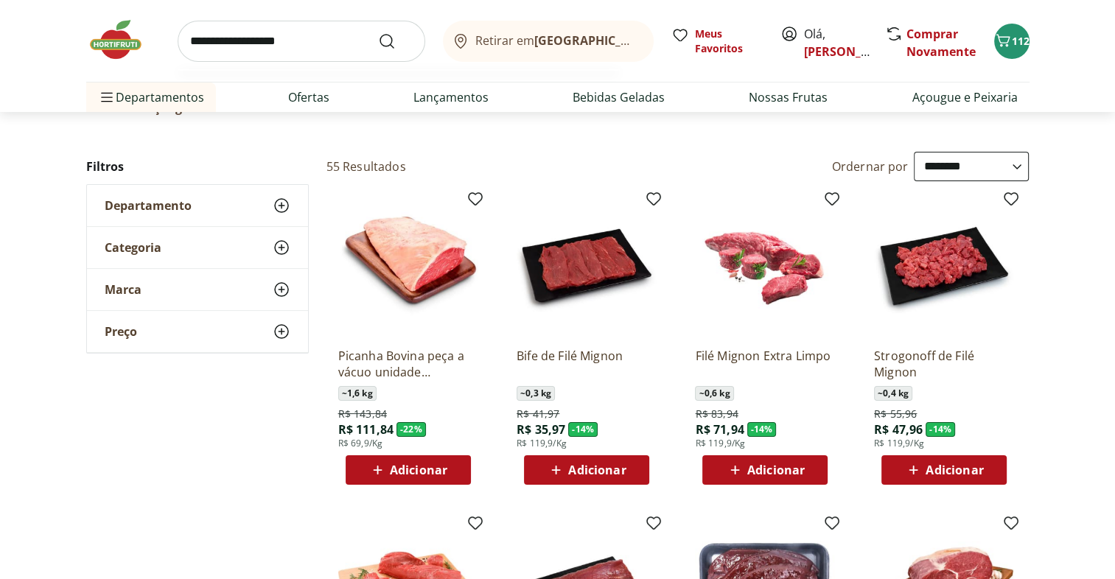
type input "**********"
click at [378, 32] on button "Submit Search" at bounding box center [395, 41] width 35 height 18
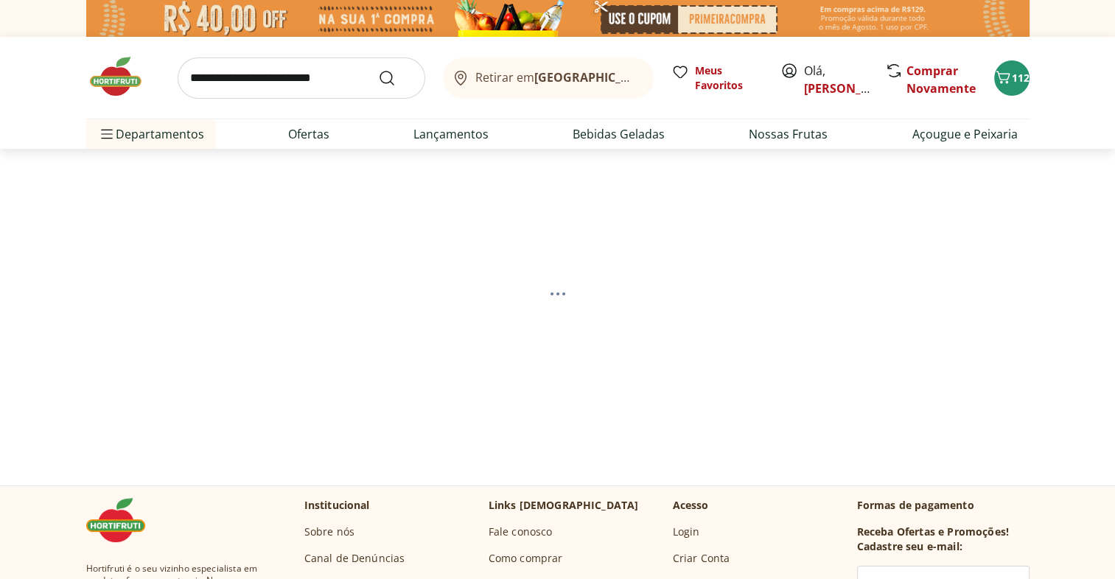
select select "**********"
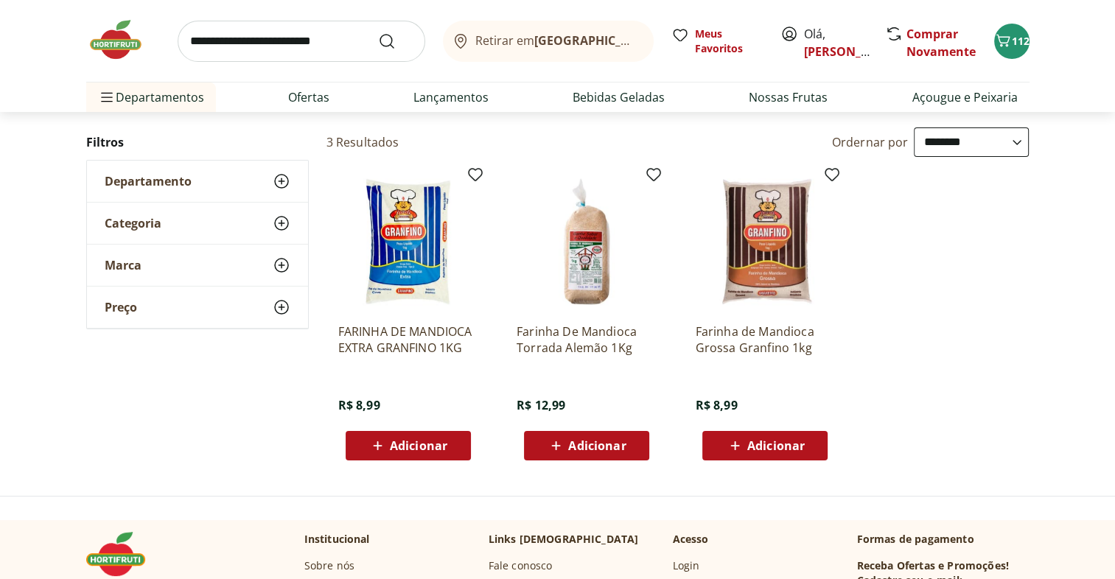
scroll to position [139, 0]
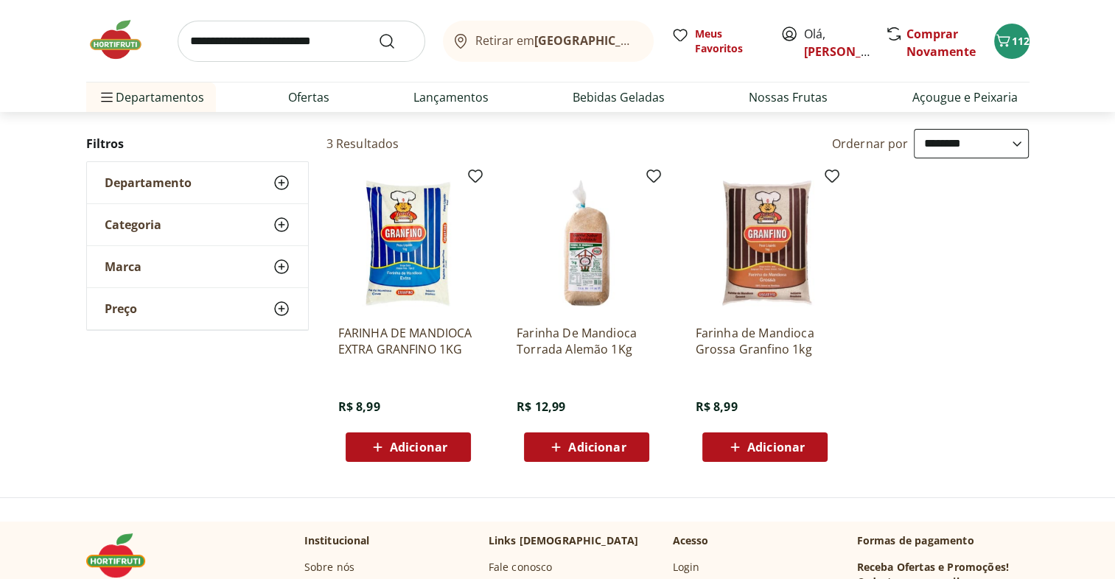
click at [630, 438] on div "Adicionar" at bounding box center [587, 447] width 102 height 27
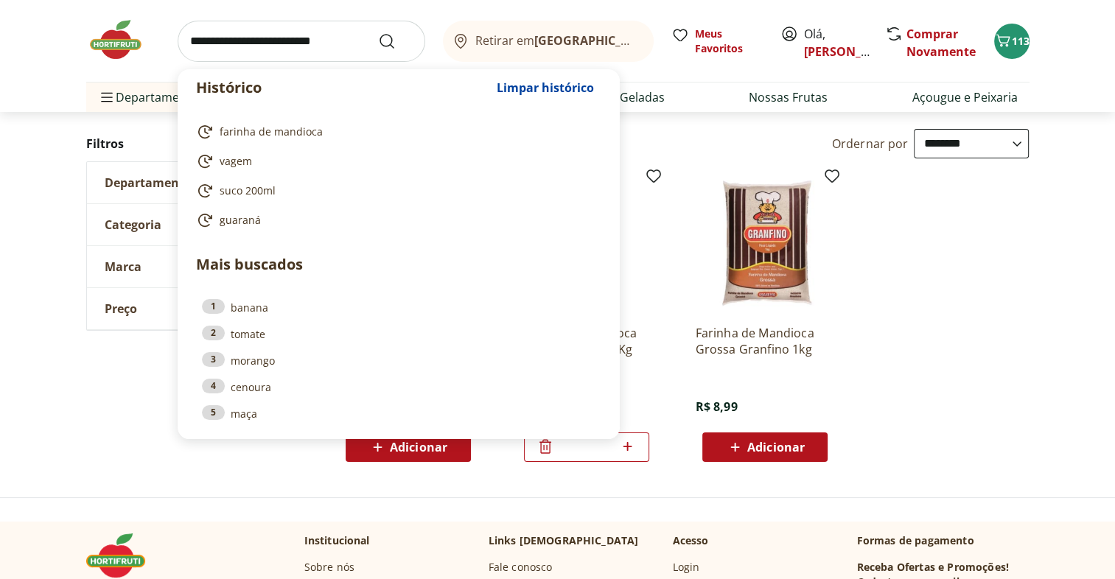
click at [258, 37] on input "search" at bounding box center [302, 41] width 248 height 41
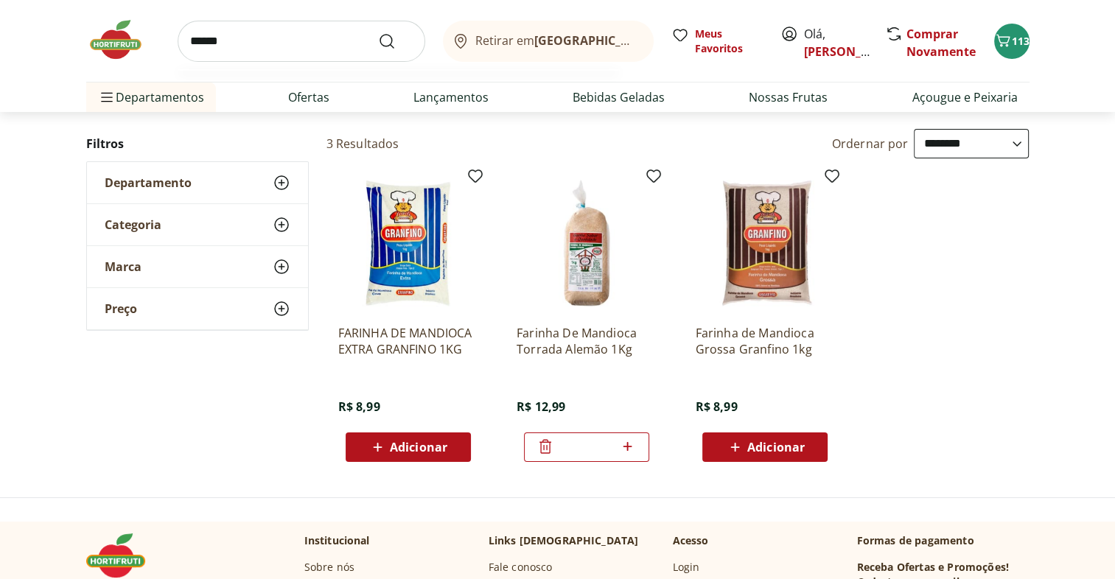
type input "******"
click at [378, 32] on button "Submit Search" at bounding box center [395, 41] width 35 height 18
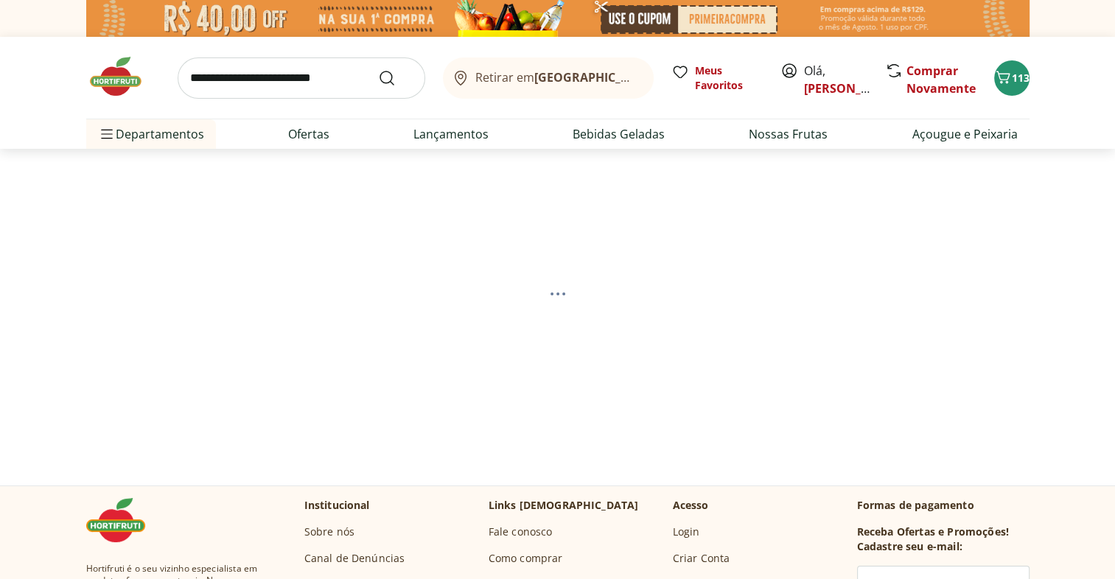
select select "**********"
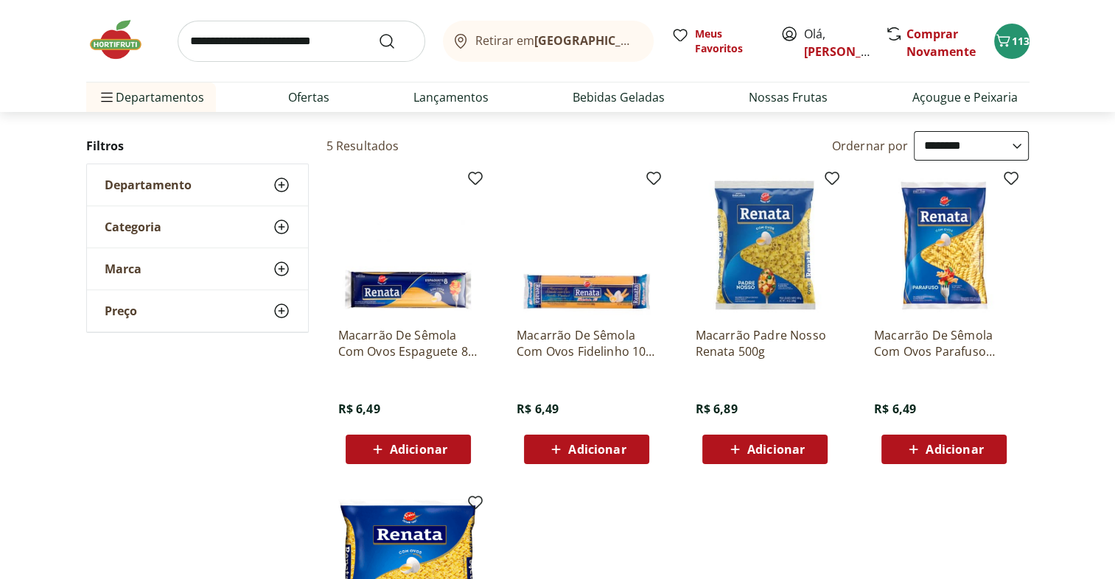
scroll to position [226, 0]
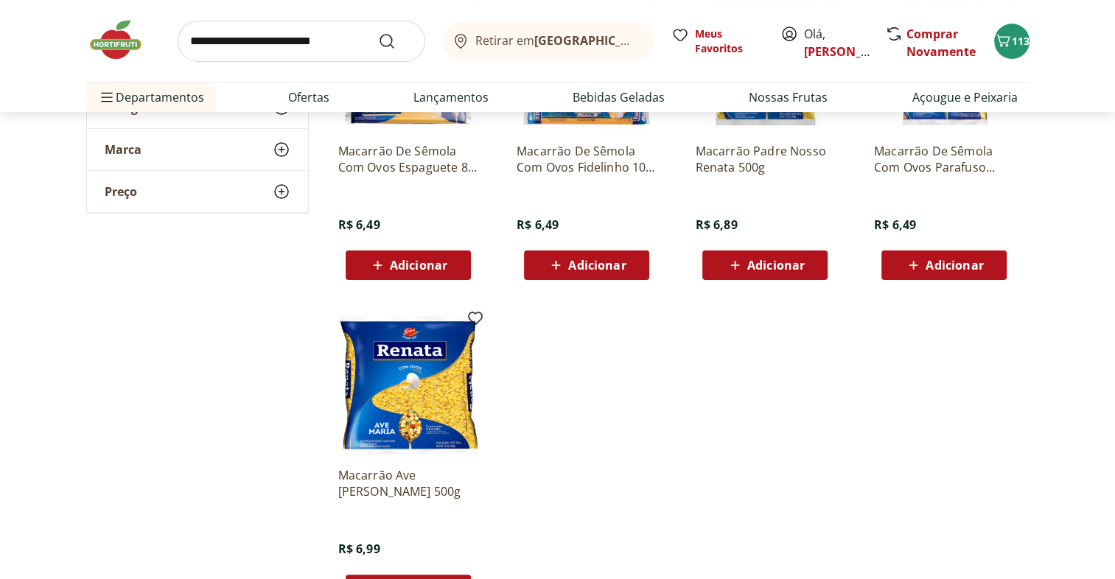
click at [976, 386] on ul "Macarrão De Sêmola Com Ovos Espaguete 8 Renata Pacote 500G R$ 6,49 Adicionar Ma…" at bounding box center [678, 297] width 703 height 637
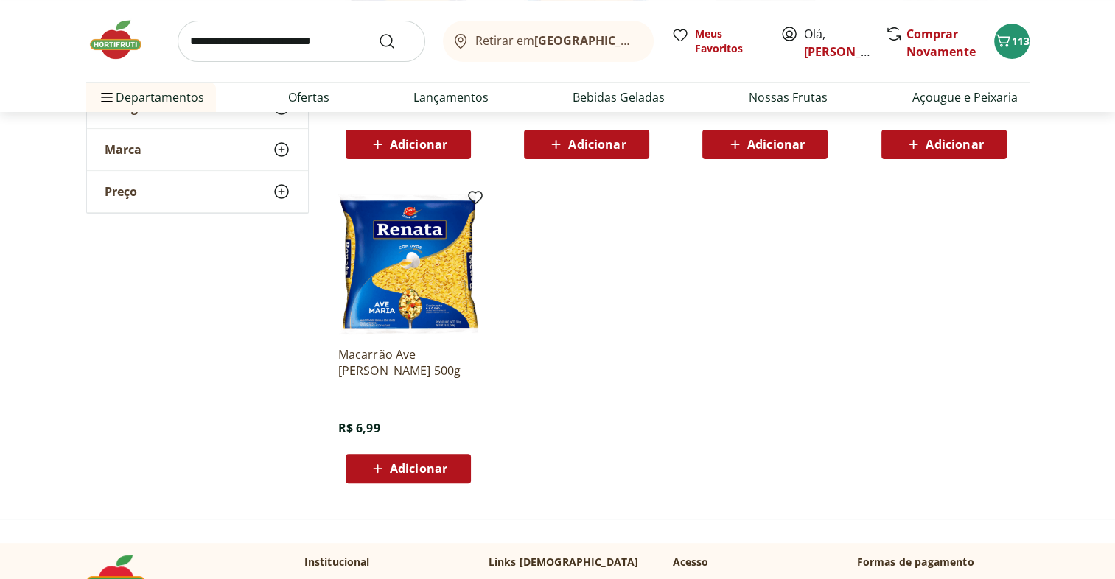
scroll to position [440, 0]
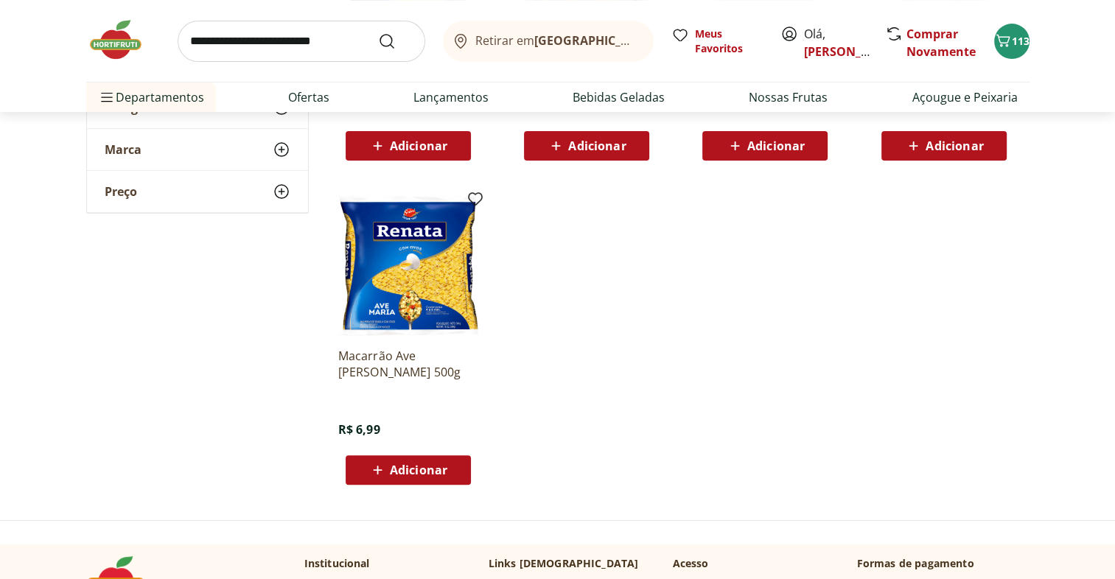
click at [454, 467] on div "Adicionar" at bounding box center [409, 470] width 102 height 27
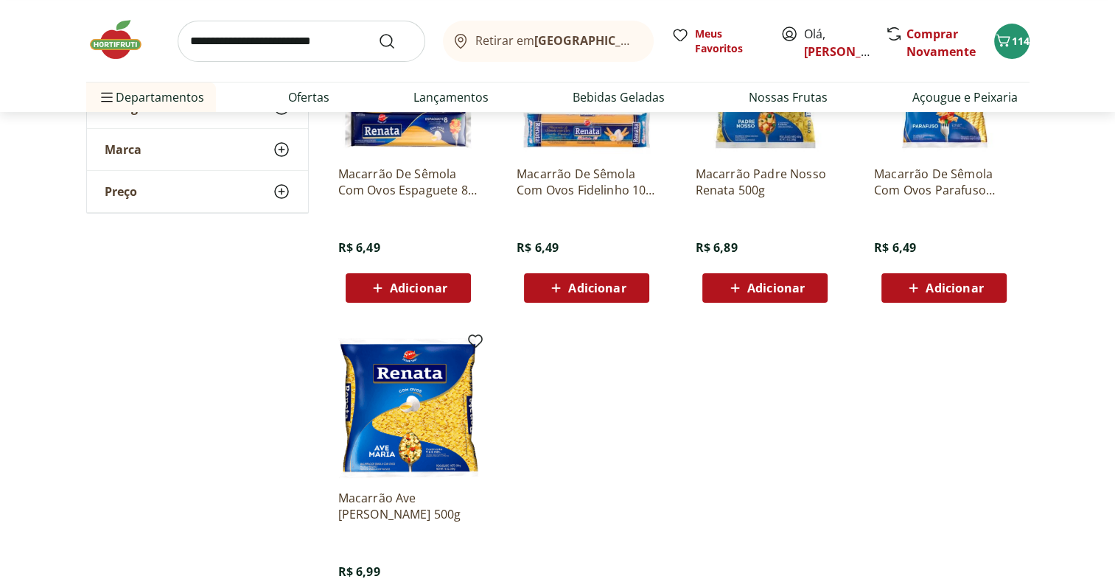
scroll to position [297, 0]
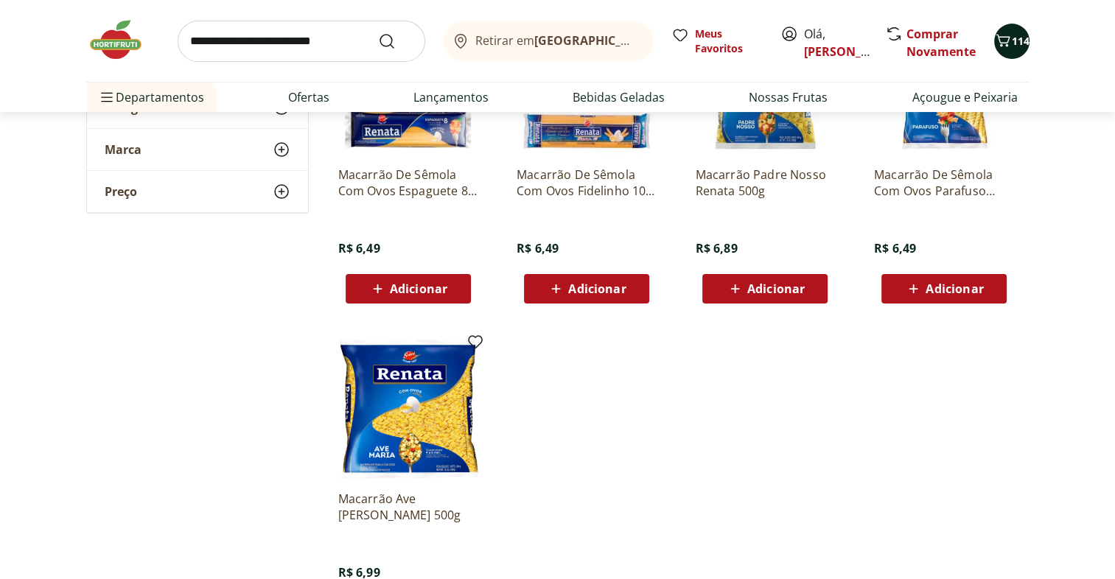
click at [1014, 32] on div "114" at bounding box center [1012, 41] width 12 height 24
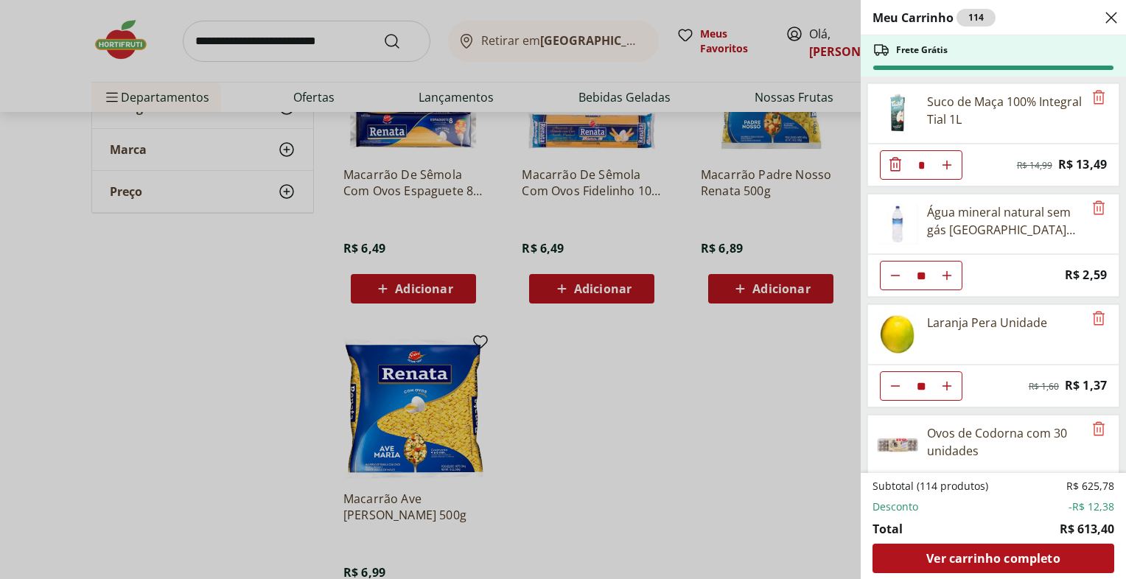
click at [109, 284] on div "Meu Carrinho 114 Frete Grátis Suco de Maça 100% Integral Tial 1L * Original pri…" at bounding box center [563, 289] width 1126 height 579
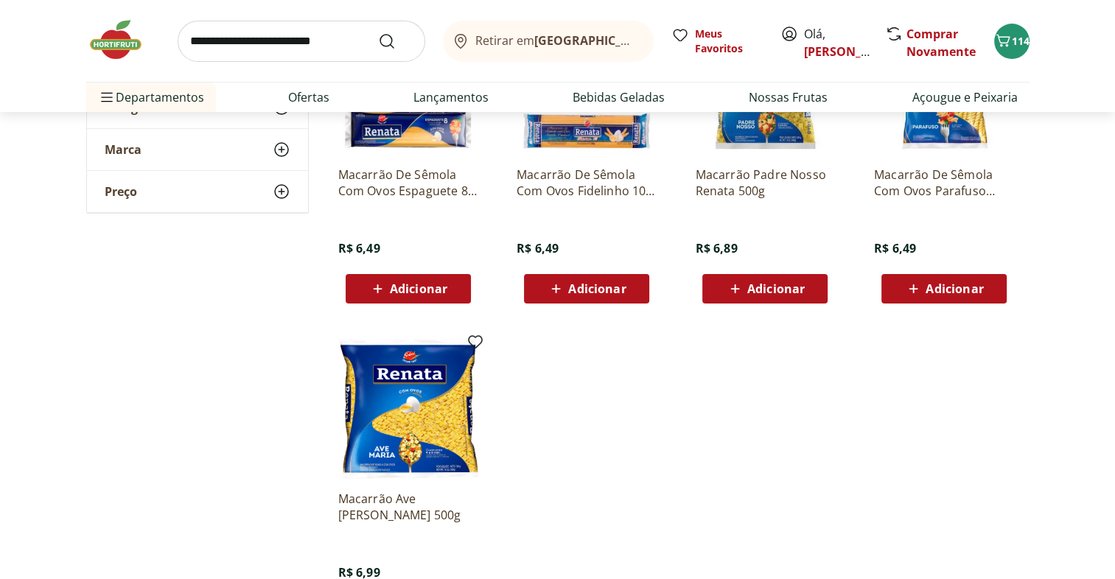
click at [112, 49] on img at bounding box center [123, 40] width 74 height 44
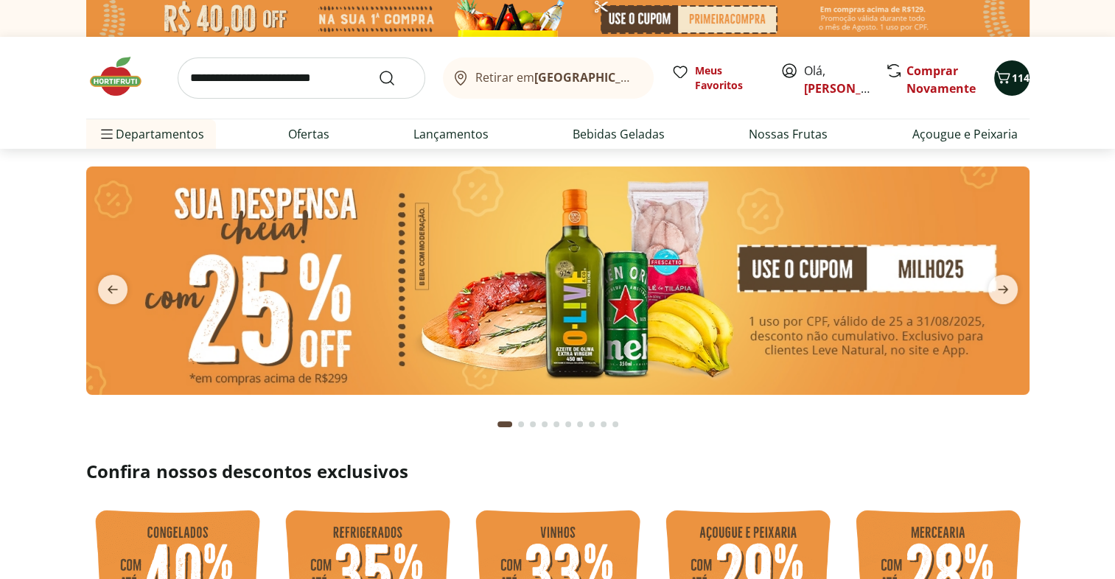
click at [1012, 74] on span "114" at bounding box center [1021, 78] width 18 height 14
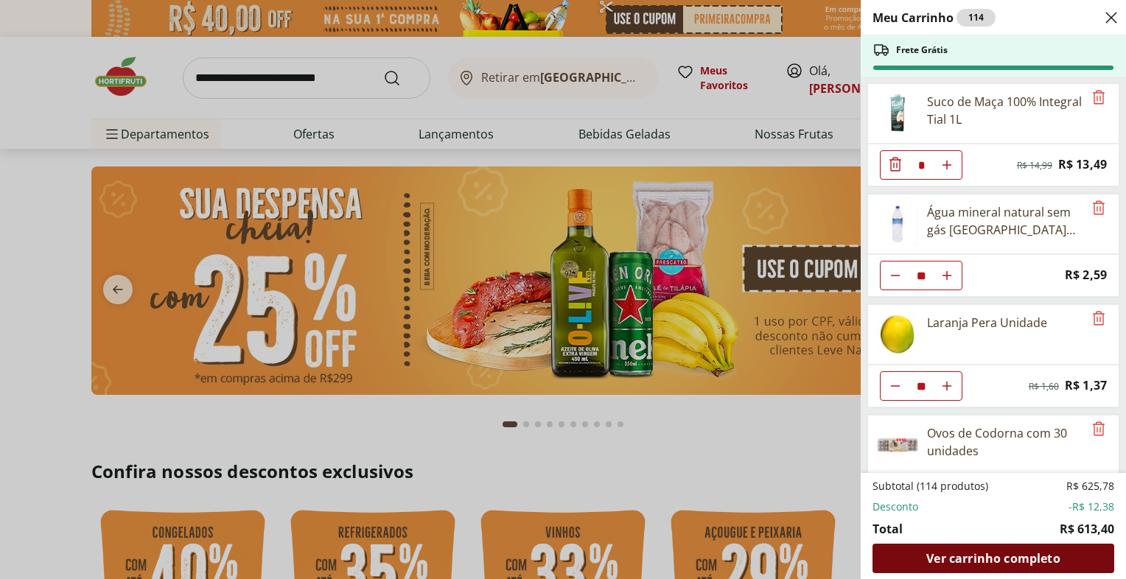
click at [1014, 553] on span "Ver carrinho completo" at bounding box center [993, 559] width 133 height 12
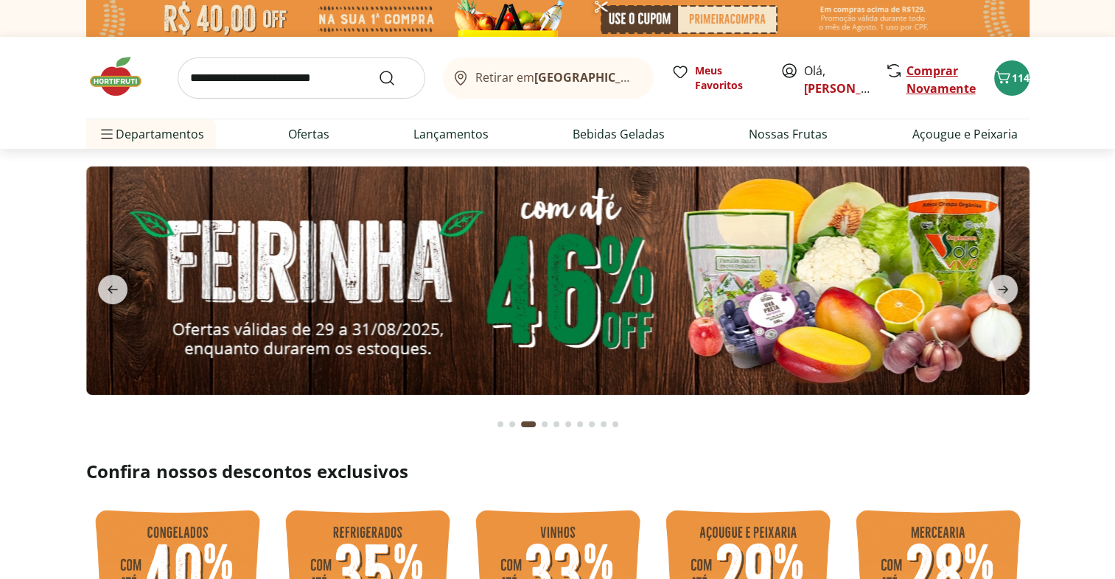
click at [929, 72] on link "Comprar Novamente" at bounding box center [941, 80] width 69 height 34
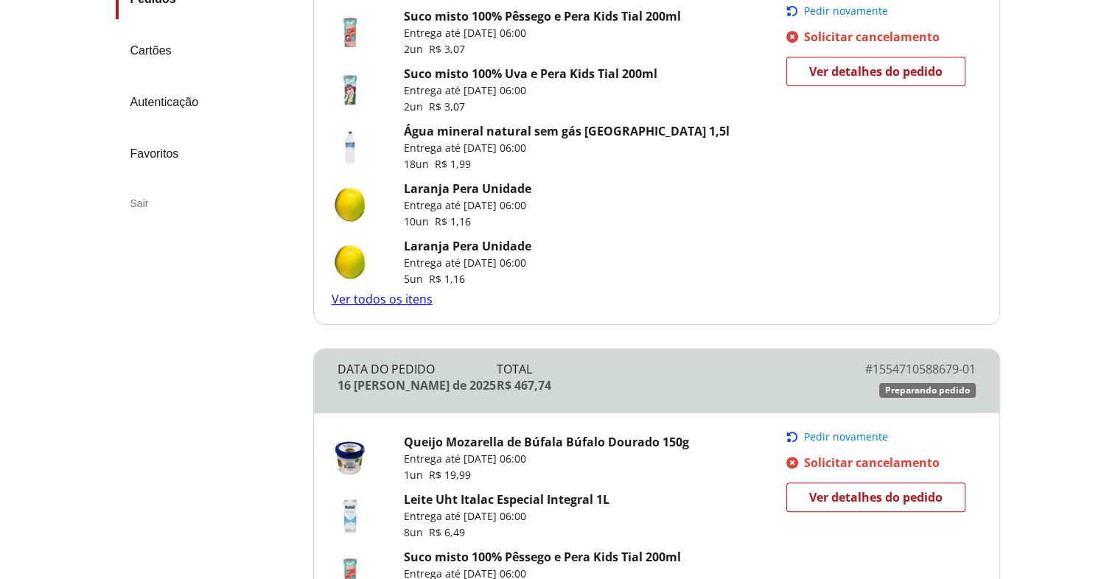
scroll to position [298, 0]
click at [900, 77] on span "Ver detalhes do pedido" at bounding box center [875, 71] width 133 height 22
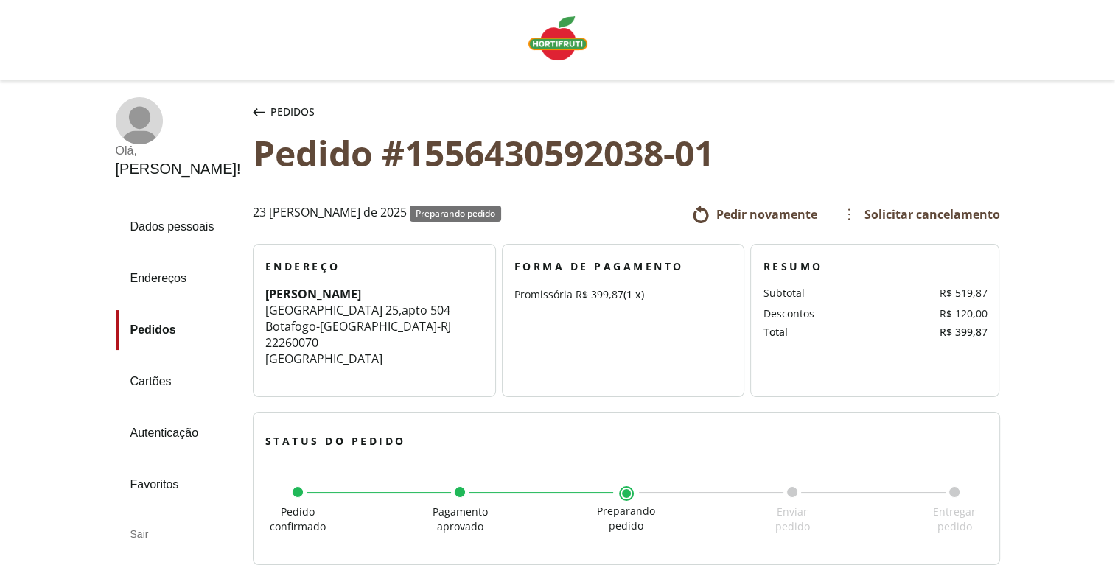
click at [548, 41] on img "Linha de sessão" at bounding box center [558, 38] width 59 height 44
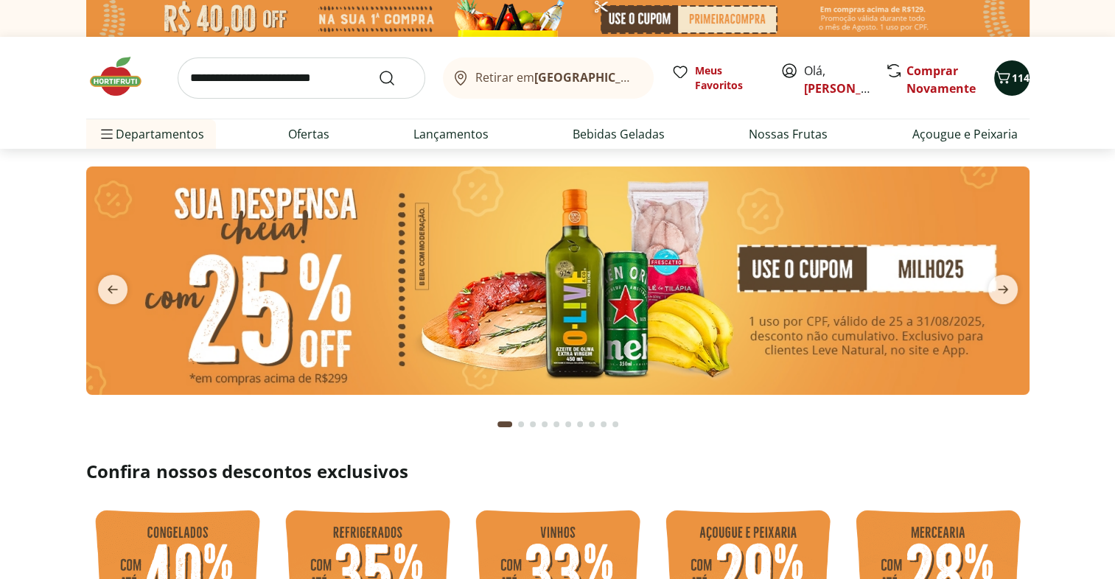
click at [1013, 80] on span "114" at bounding box center [1021, 78] width 18 height 14
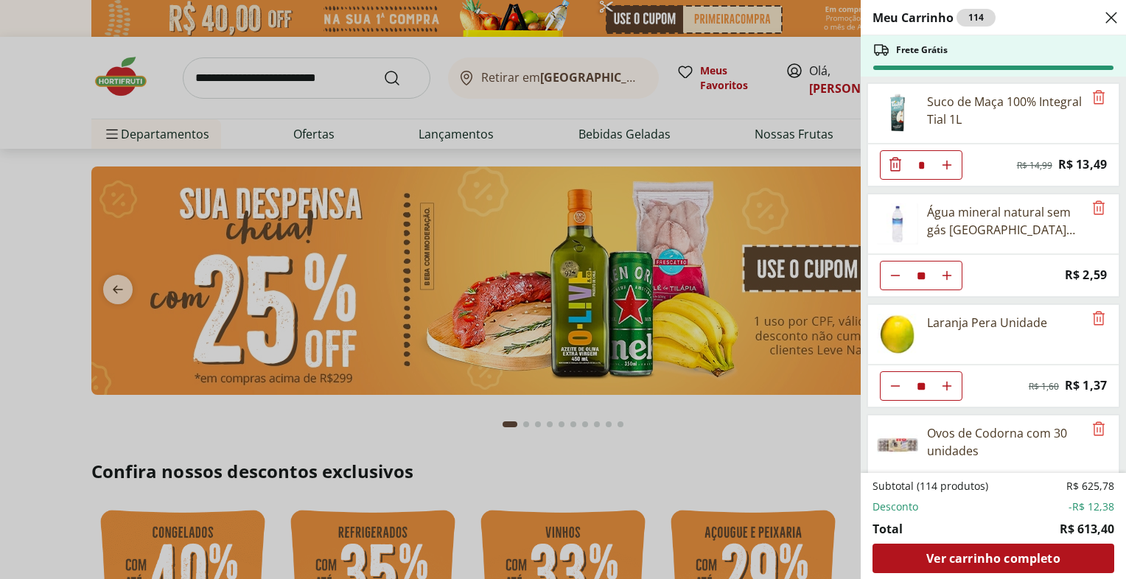
click at [756, 410] on div "Meu Carrinho 114 Frete Grátis Suco de Maça 100% Integral Tial 1L * Original pri…" at bounding box center [563, 289] width 1126 height 579
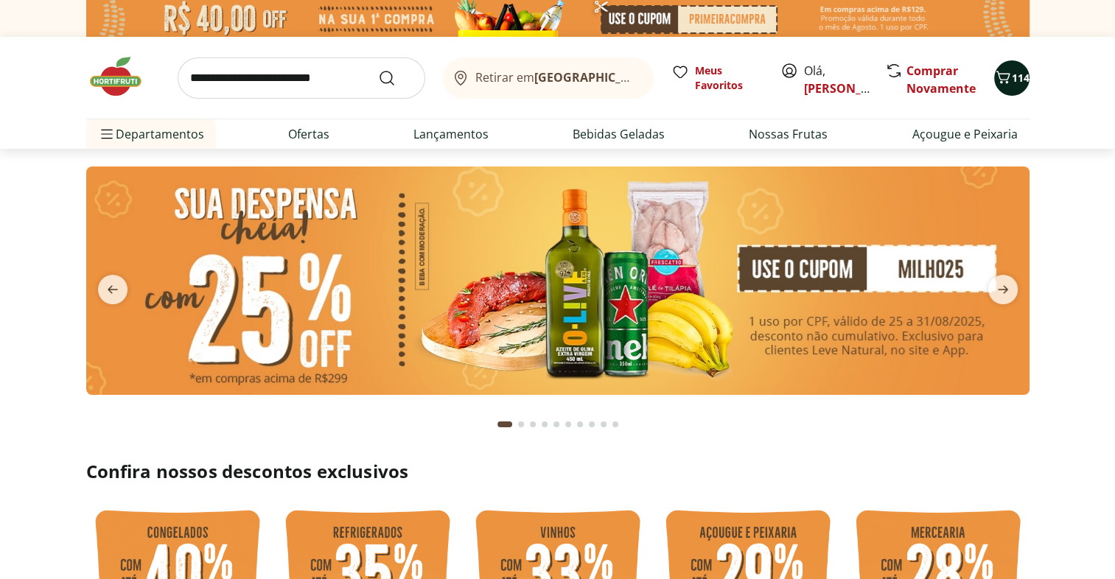
click at [1014, 63] on button "114" at bounding box center [1011, 77] width 35 height 35
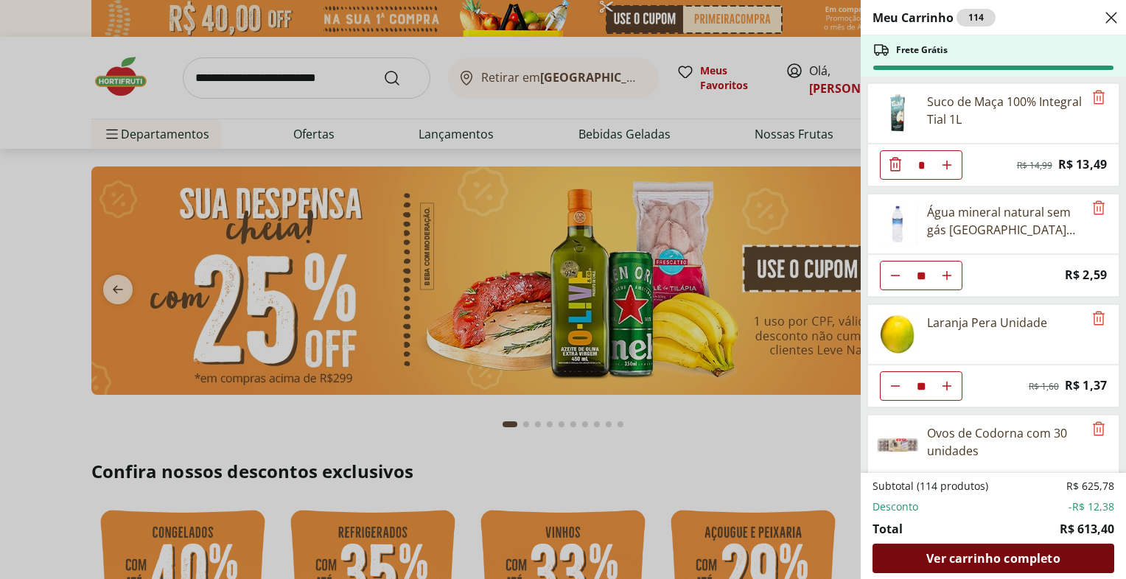
click at [1020, 553] on span "Ver carrinho completo" at bounding box center [993, 559] width 133 height 12
